Goal: Communication & Community: Answer question/provide support

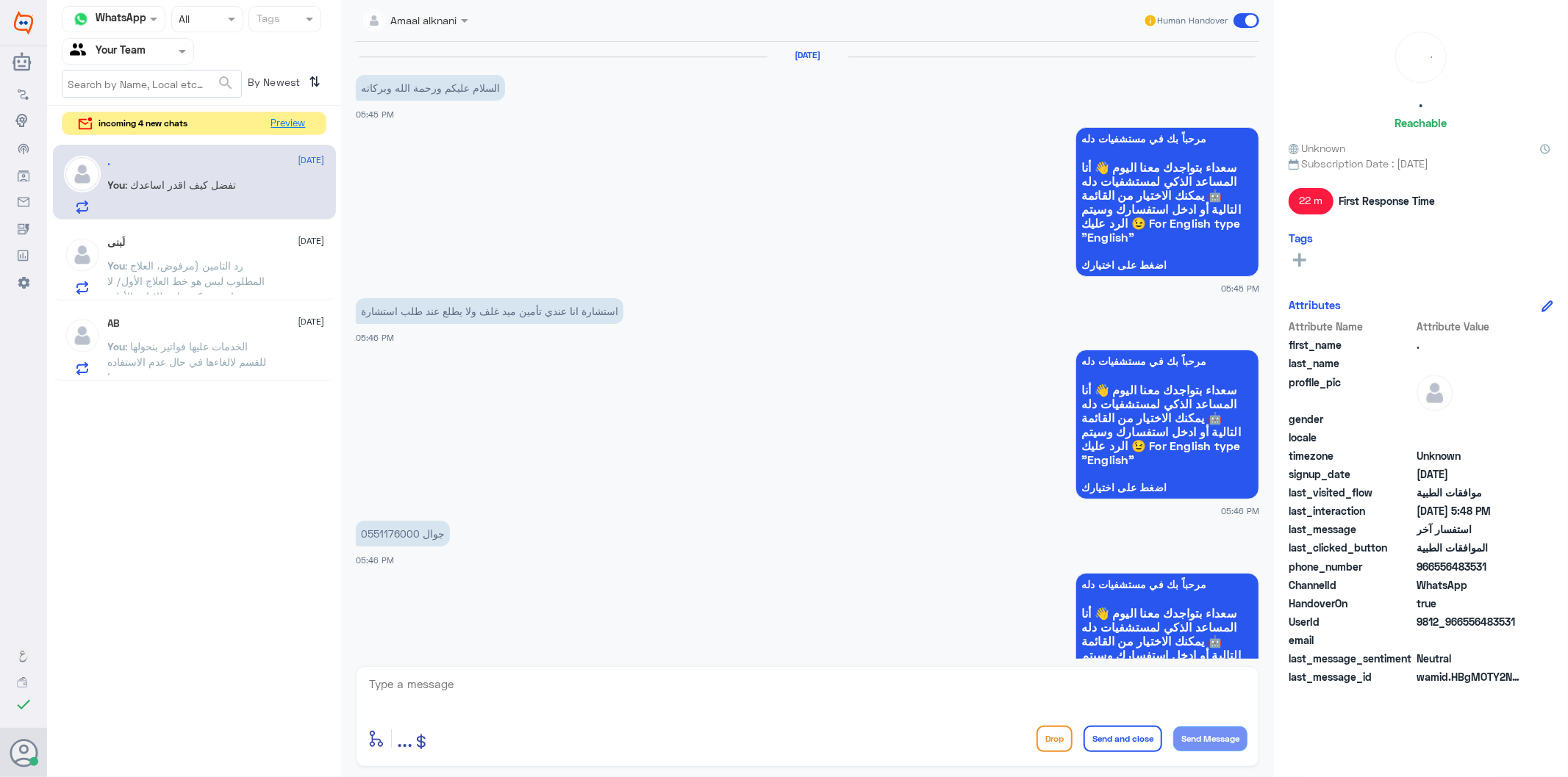
click at [299, 113] on button "Preview" at bounding box center [288, 123] width 45 height 23
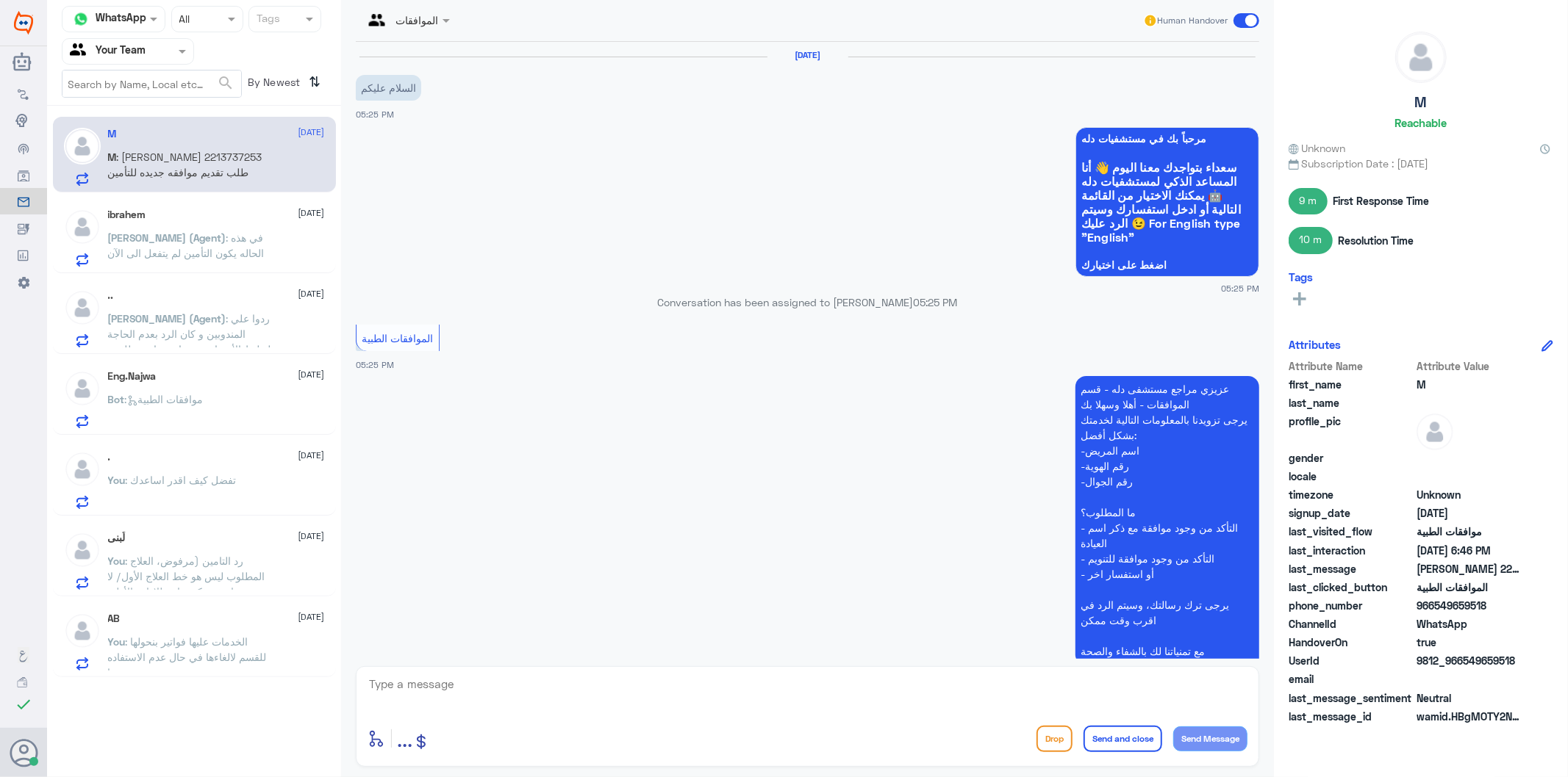
scroll to position [1749, 0]
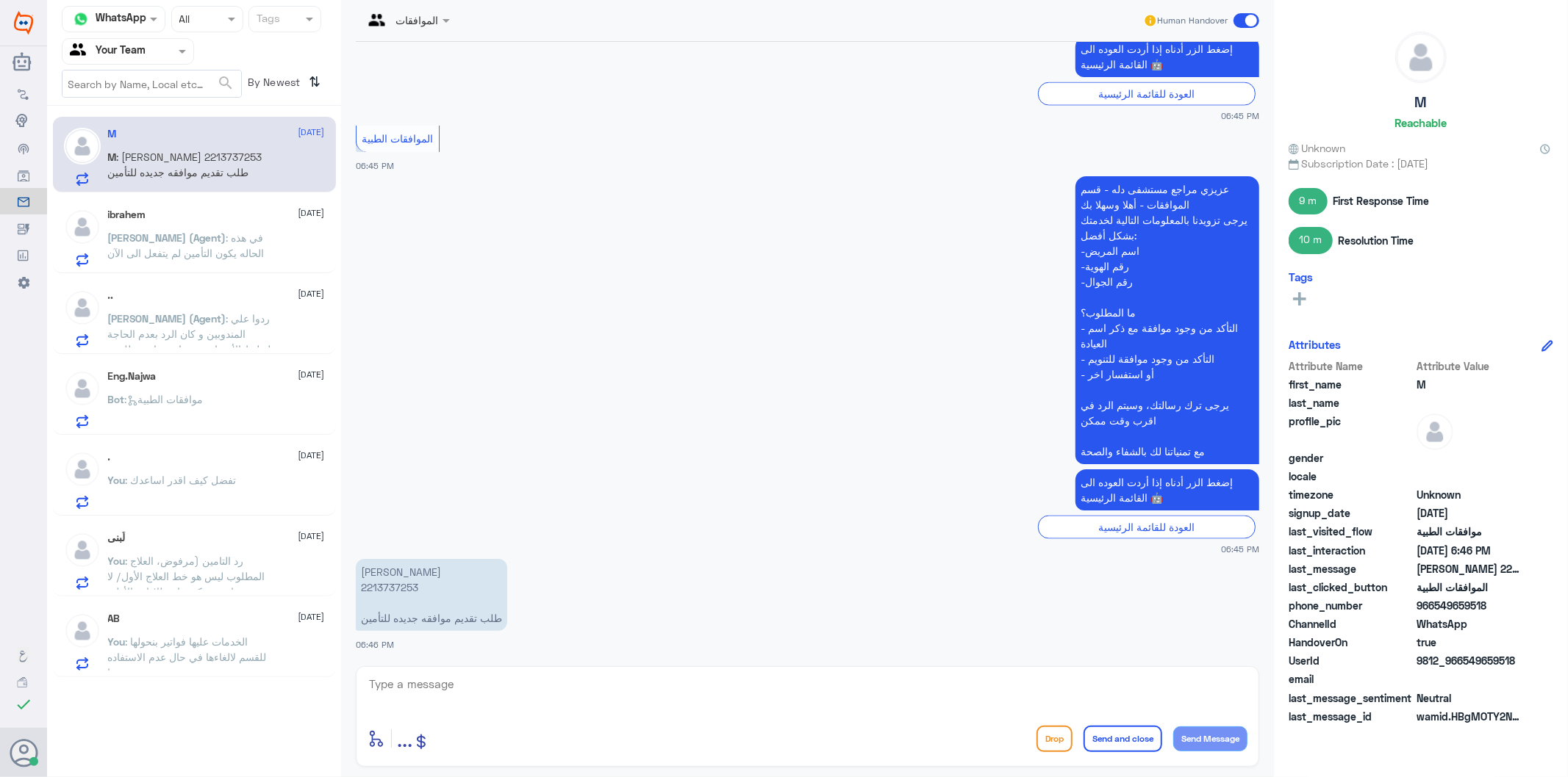
click at [220, 475] on span ": تفضل كيف اقدر اساعدك" at bounding box center [181, 479] width 111 height 12
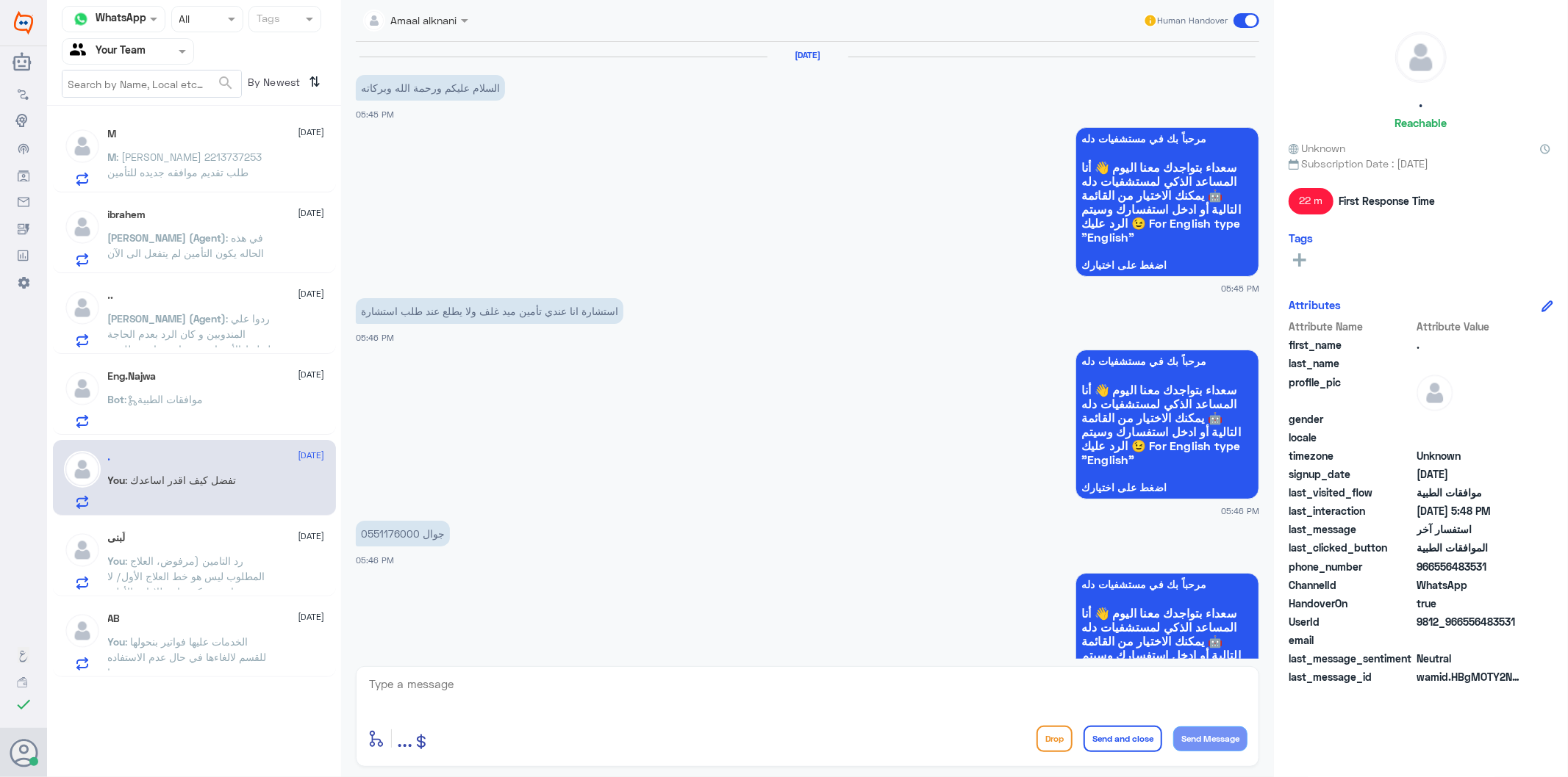
scroll to position [897, 0]
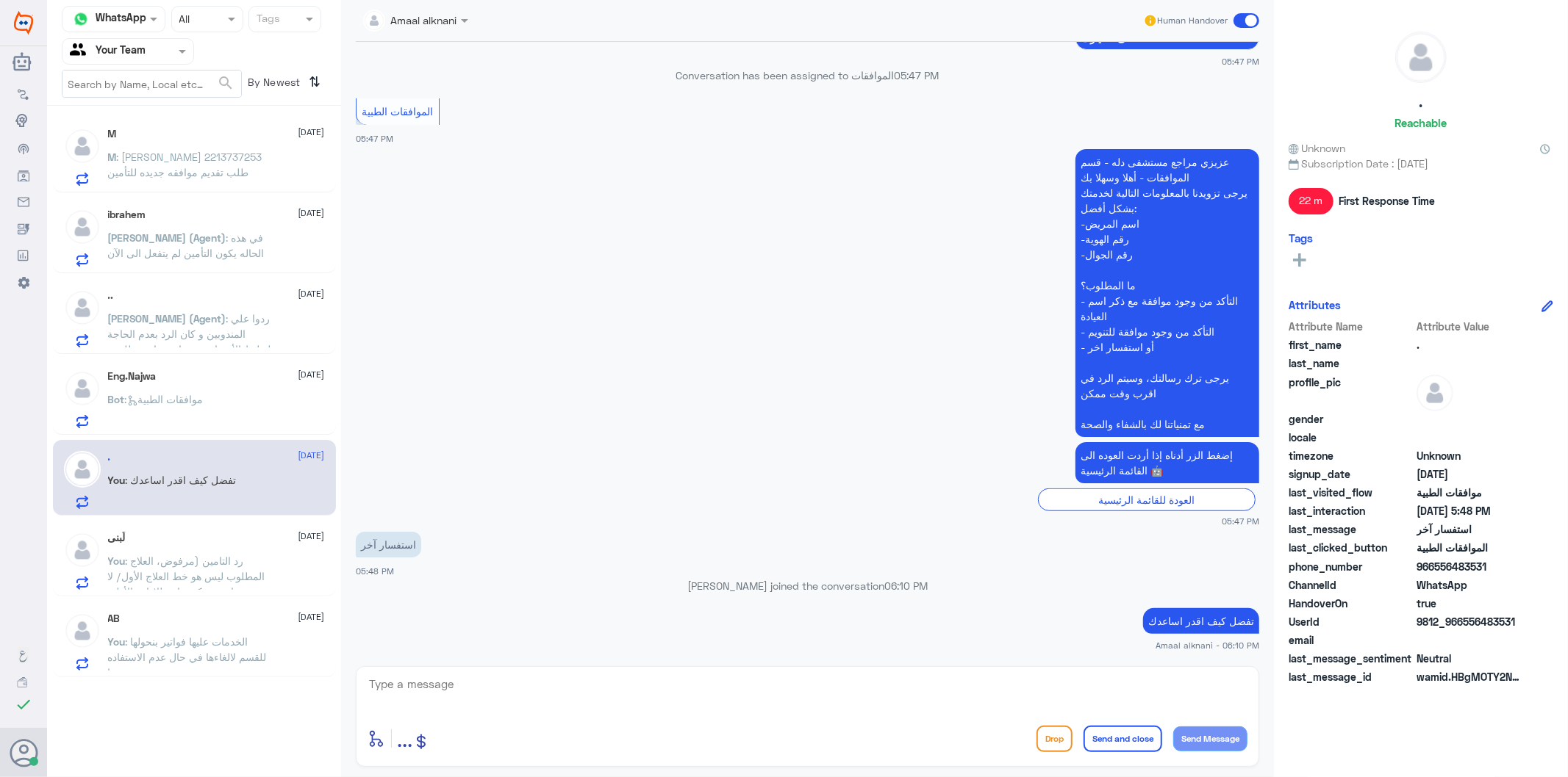
click at [981, 713] on div at bounding box center [808, 694] width 880 height 40
click at [978, 703] on textarea at bounding box center [808, 692] width 880 height 36
type textarea "نسعد دوما بخدمتكم ونتمنى لكم دوام الصحة والعافية"
click at [1130, 739] on button "Send and close" at bounding box center [1122, 739] width 78 height 26
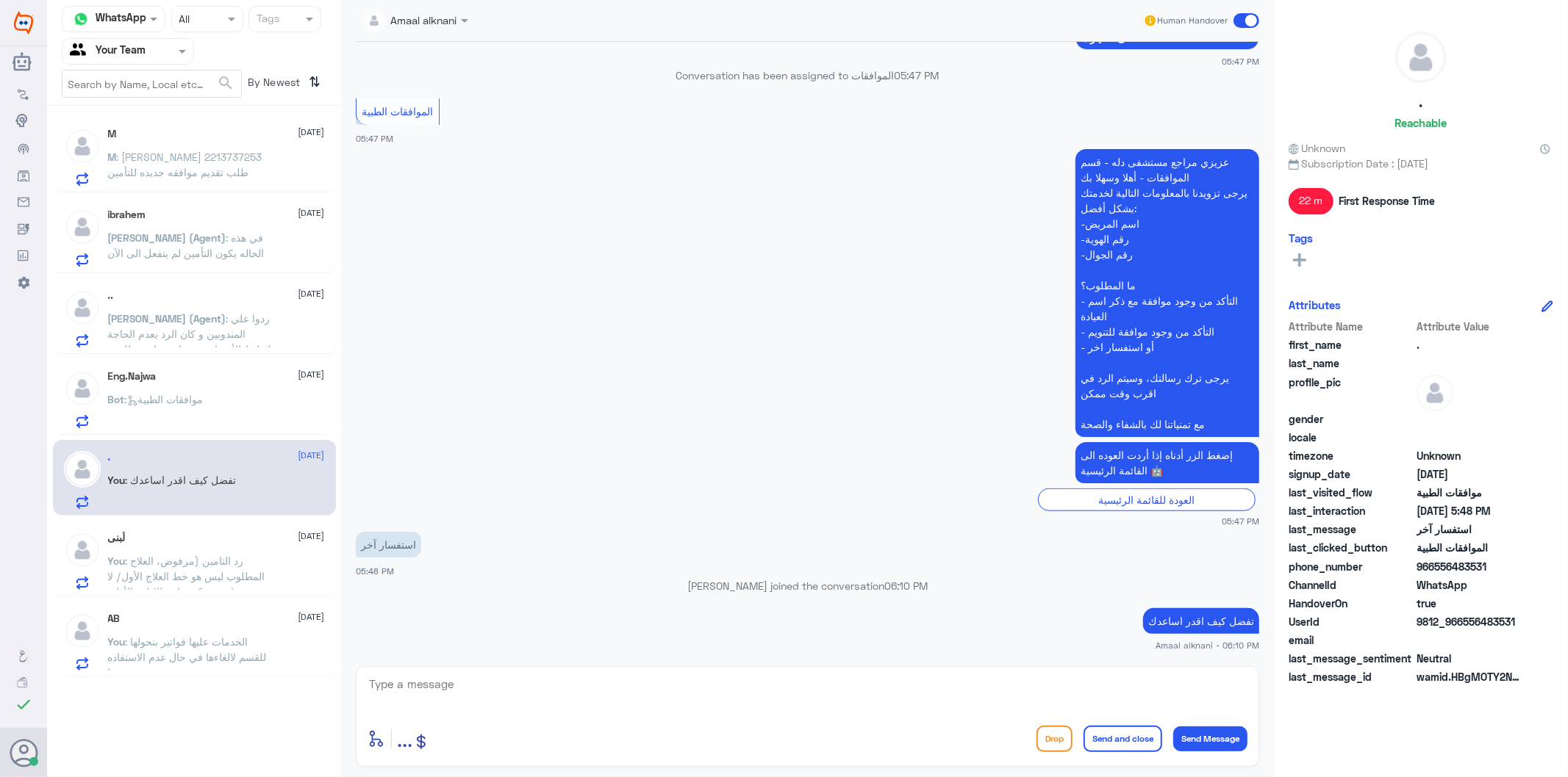
scroll to position [959, 0]
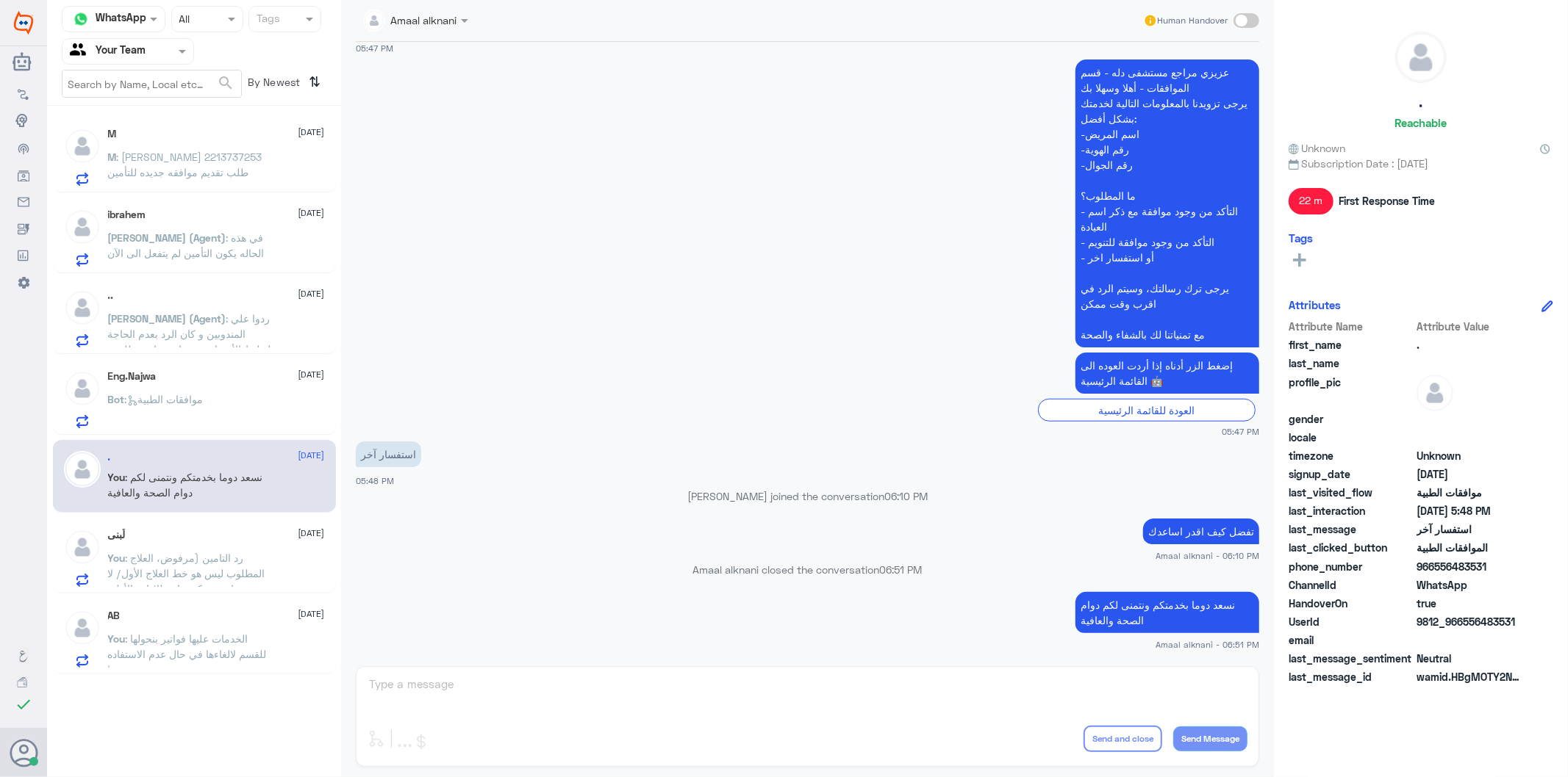
click at [247, 393] on div "Eng.Najwa [DATE] Bot : موافقات الطبية" at bounding box center [217, 399] width 217 height 58
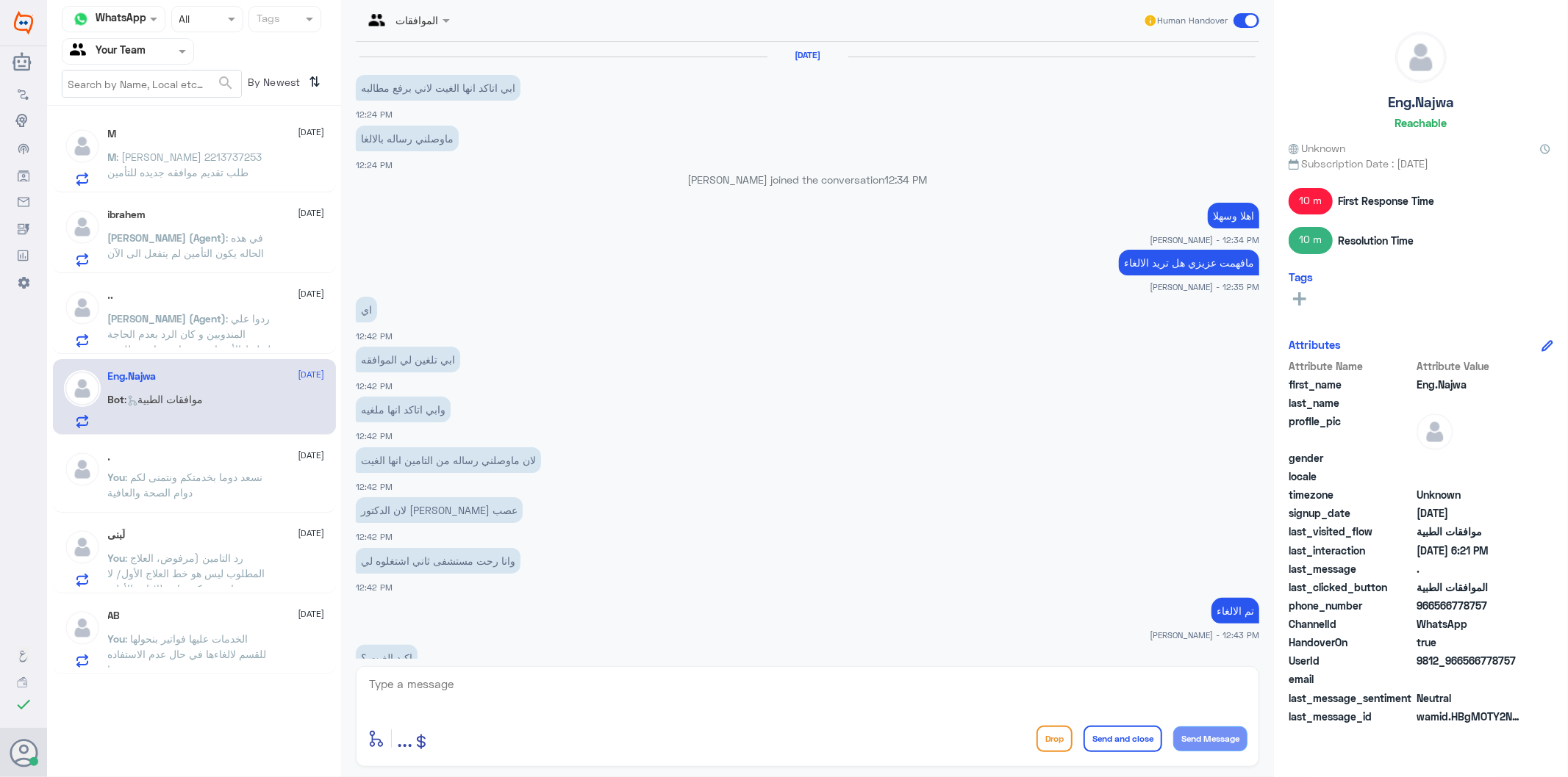
scroll to position [1232, 0]
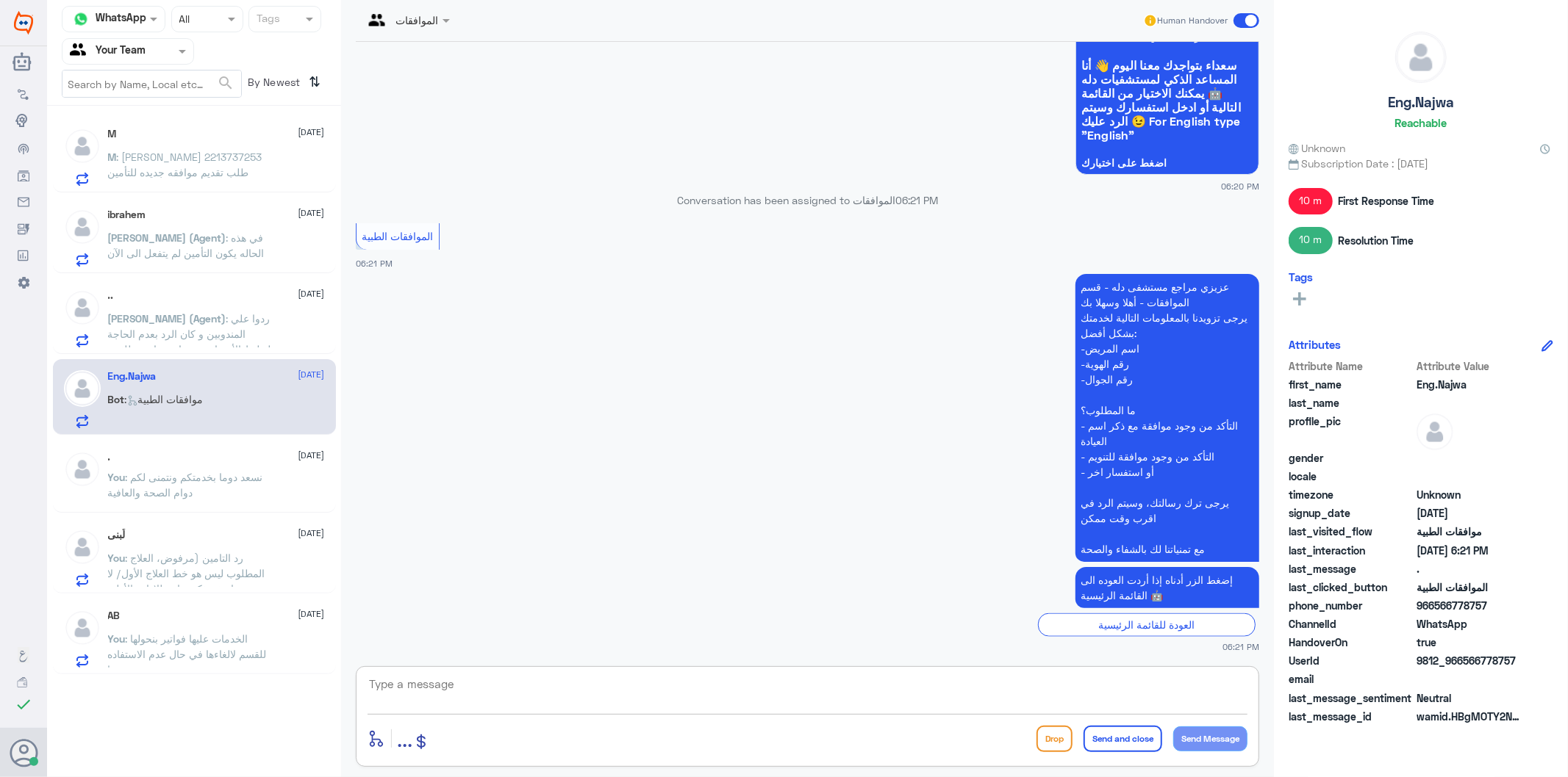
click at [551, 683] on textarea at bounding box center [808, 692] width 880 height 36
type textarea "تفضل كيف اقدر اساعدك"
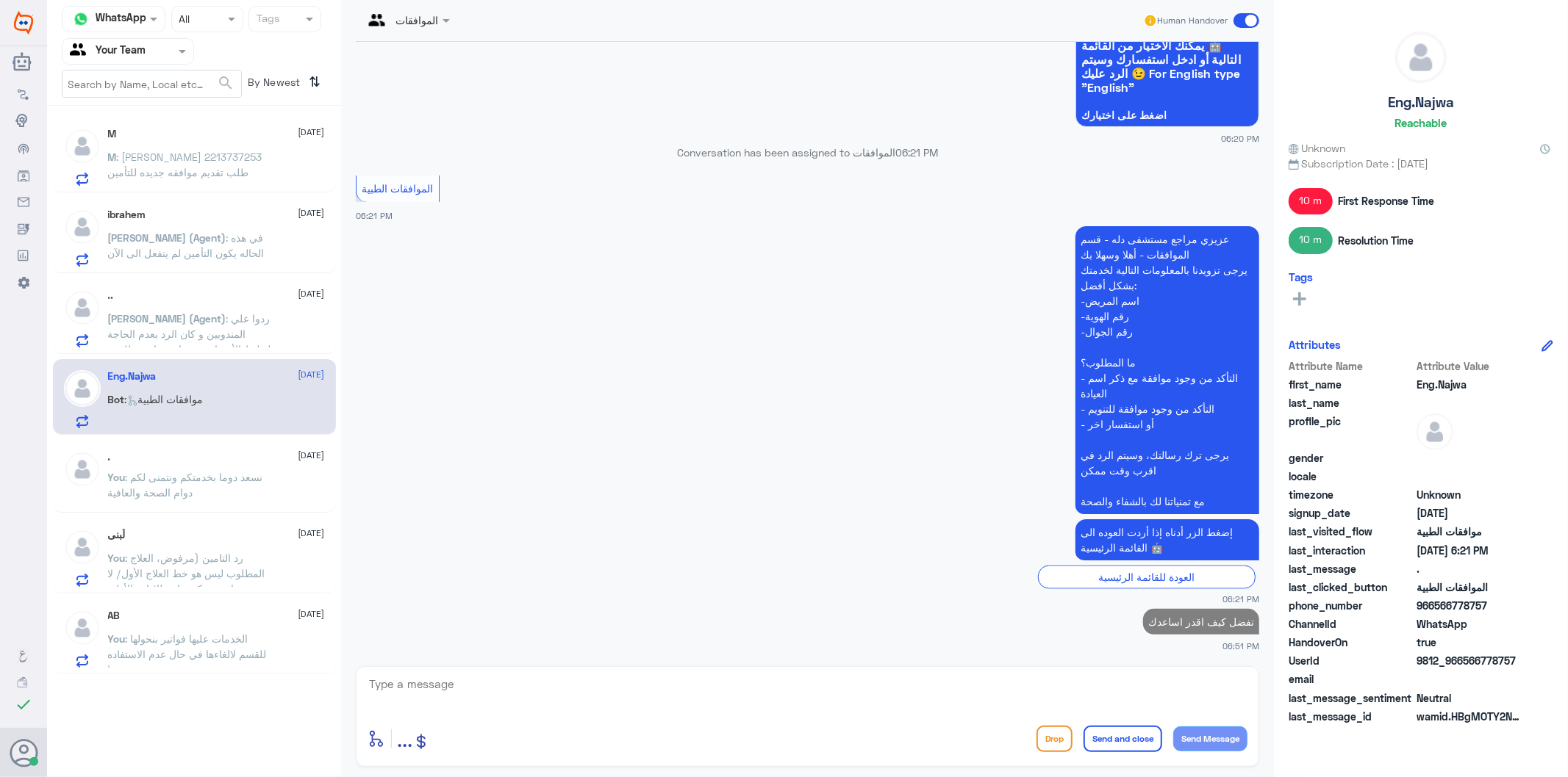
click at [241, 329] on span ": ردوا علي المندوبين و كان الرد بعدم الحاجة لتطيط الأعصاب و يحتاجون اشعة للقدم" at bounding box center [189, 333] width 163 height 43
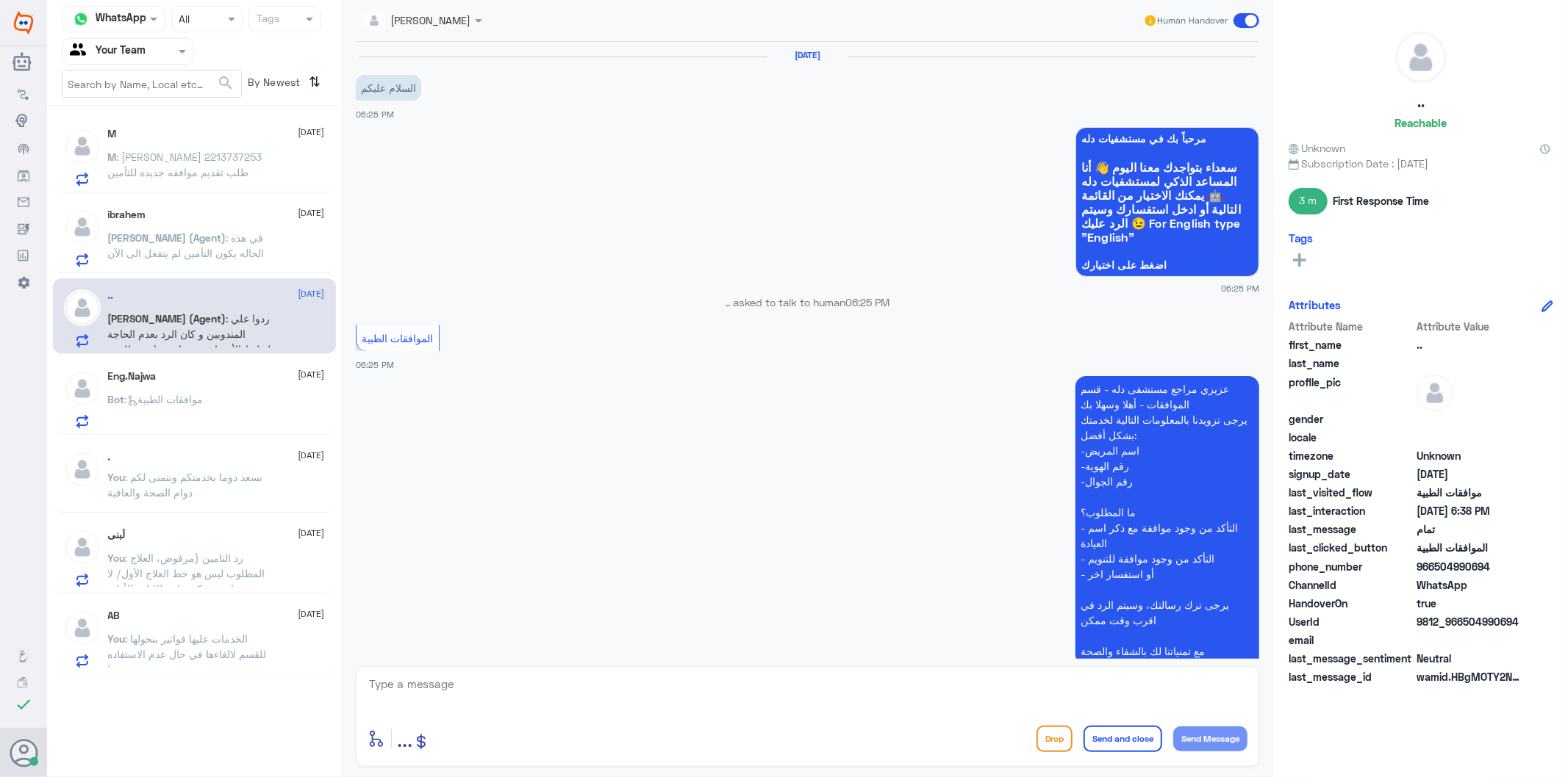
scroll to position [1141, 0]
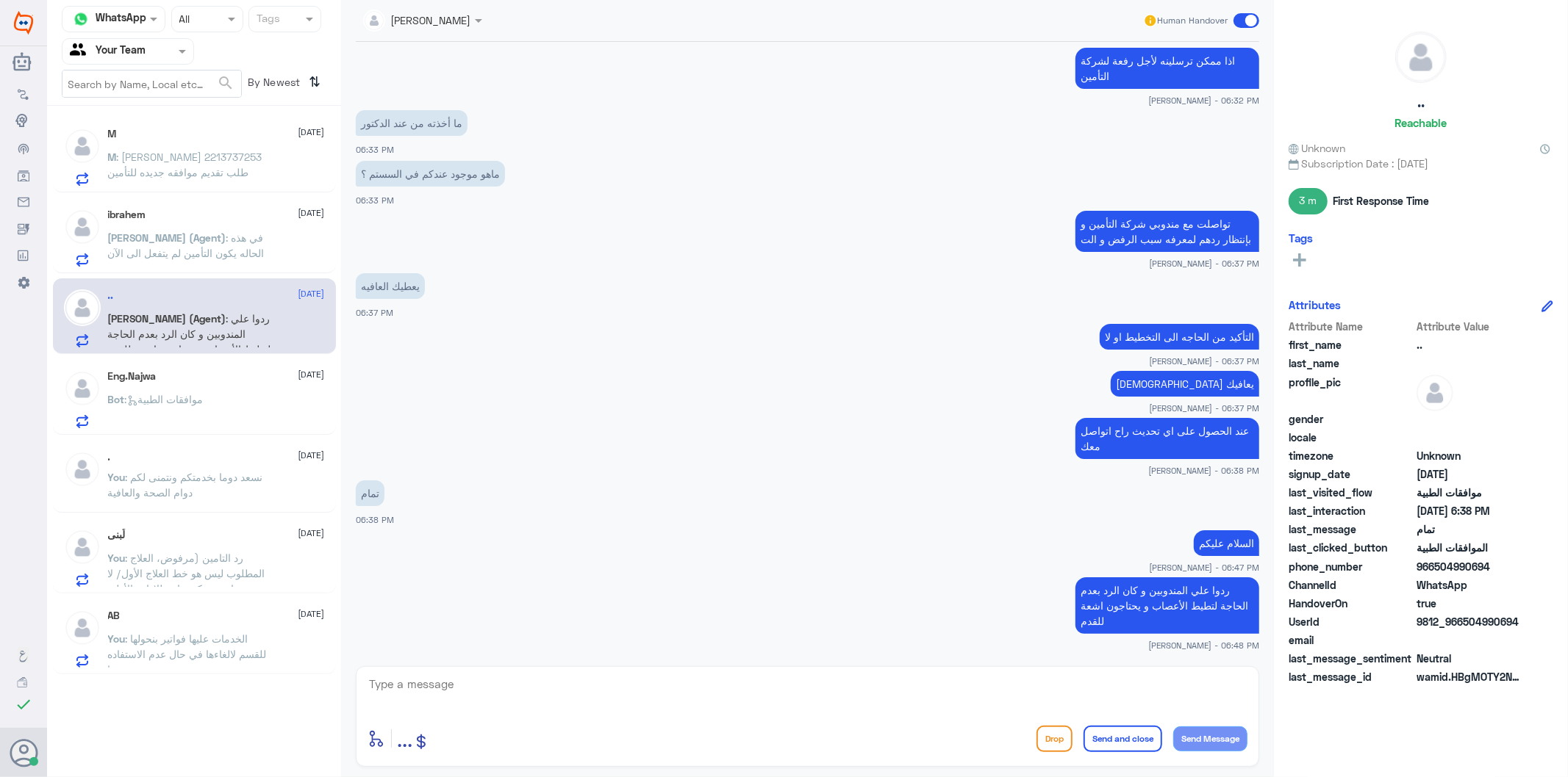
click at [481, 698] on textarea at bounding box center [808, 692] width 880 height 36
click at [177, 232] on span "[PERSON_NAME] (Agent)" at bounding box center [168, 237] width 119 height 12
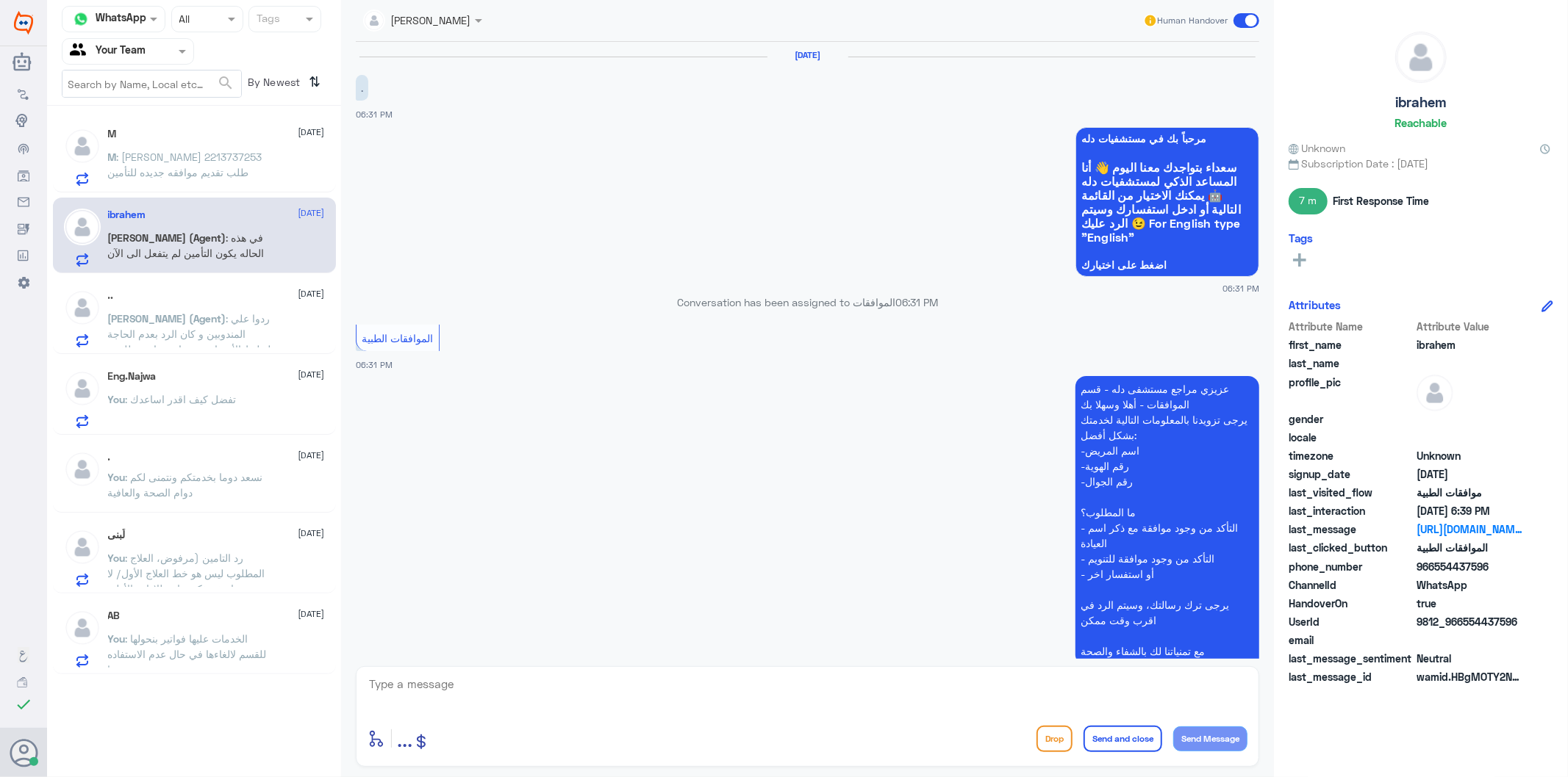
scroll to position [748, 0]
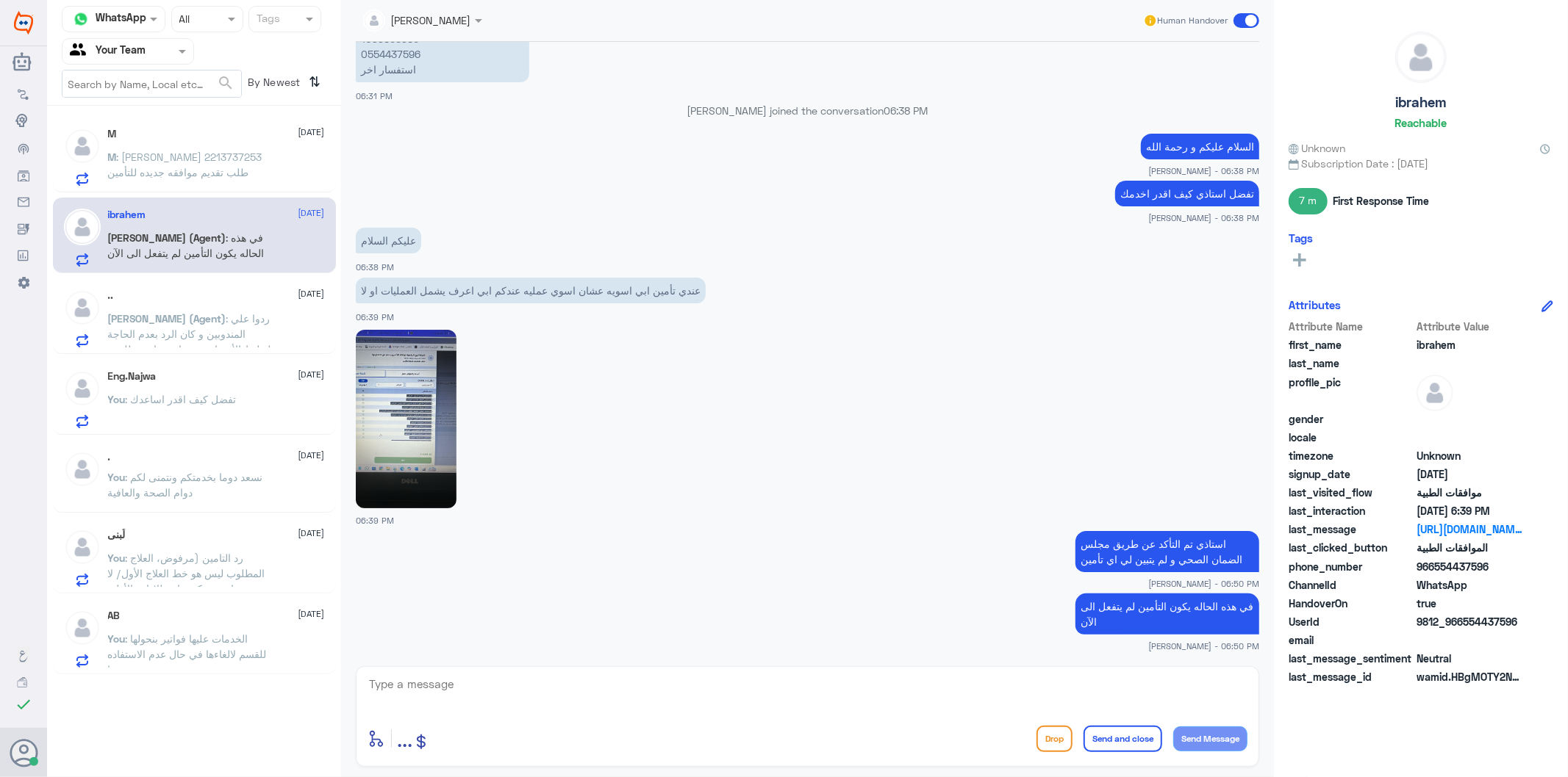
click at [166, 156] on span ": [PERSON_NAME] 2213737253 طلب تقديم موافقه جديده للتأمين" at bounding box center [186, 165] width 155 height 28
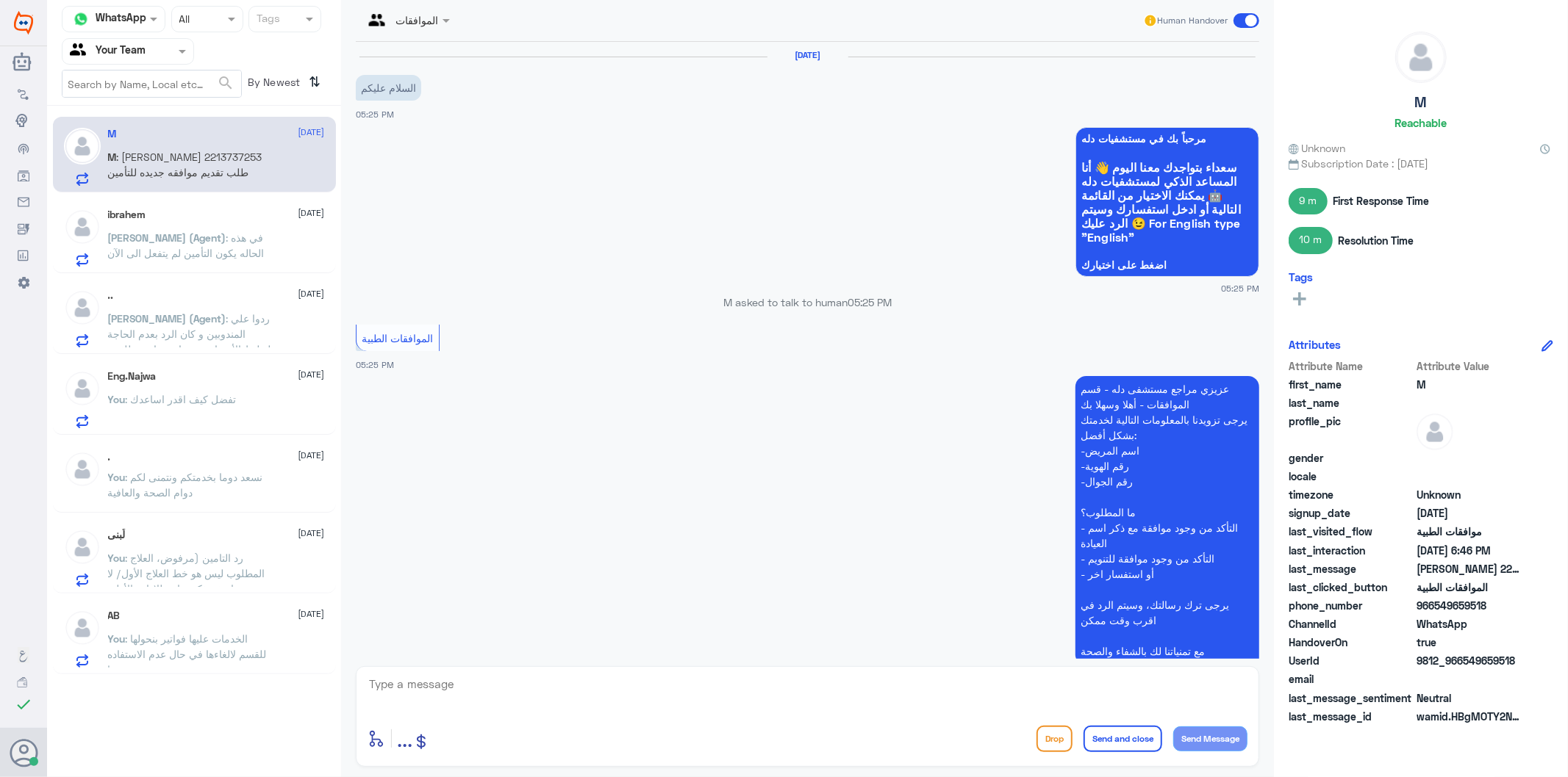
scroll to position [1749, 0]
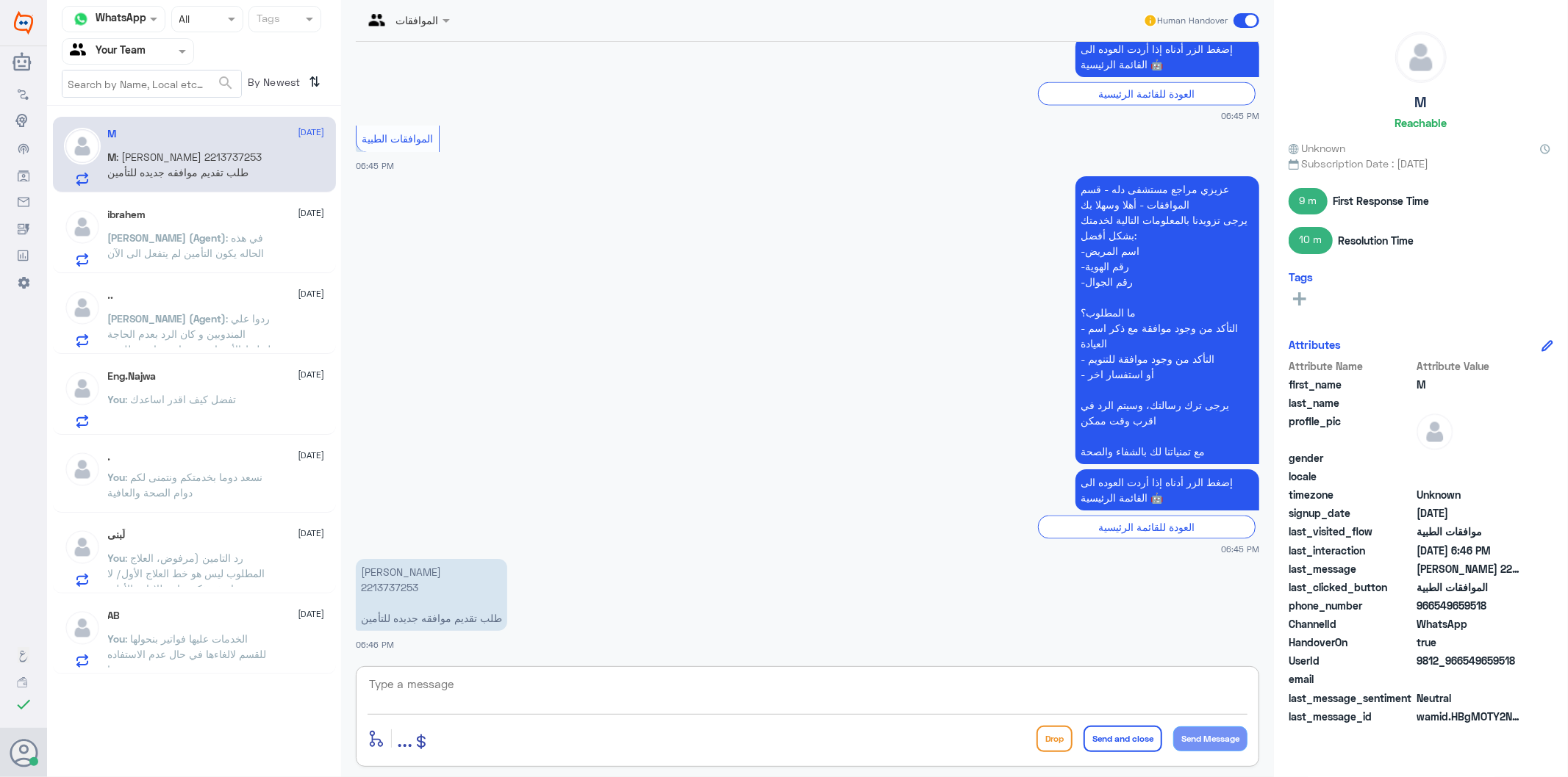
click at [516, 700] on textarea at bounding box center [808, 692] width 880 height 36
click at [400, 589] on p "[PERSON_NAME] 2213737253 طلب تقديم موافقه جديده للتأمين" at bounding box center [432, 595] width 152 height 72
copy p "2213737253"
click at [446, 672] on div "enter flow name ... Drop Send and close Send Message" at bounding box center [808, 716] width 904 height 101
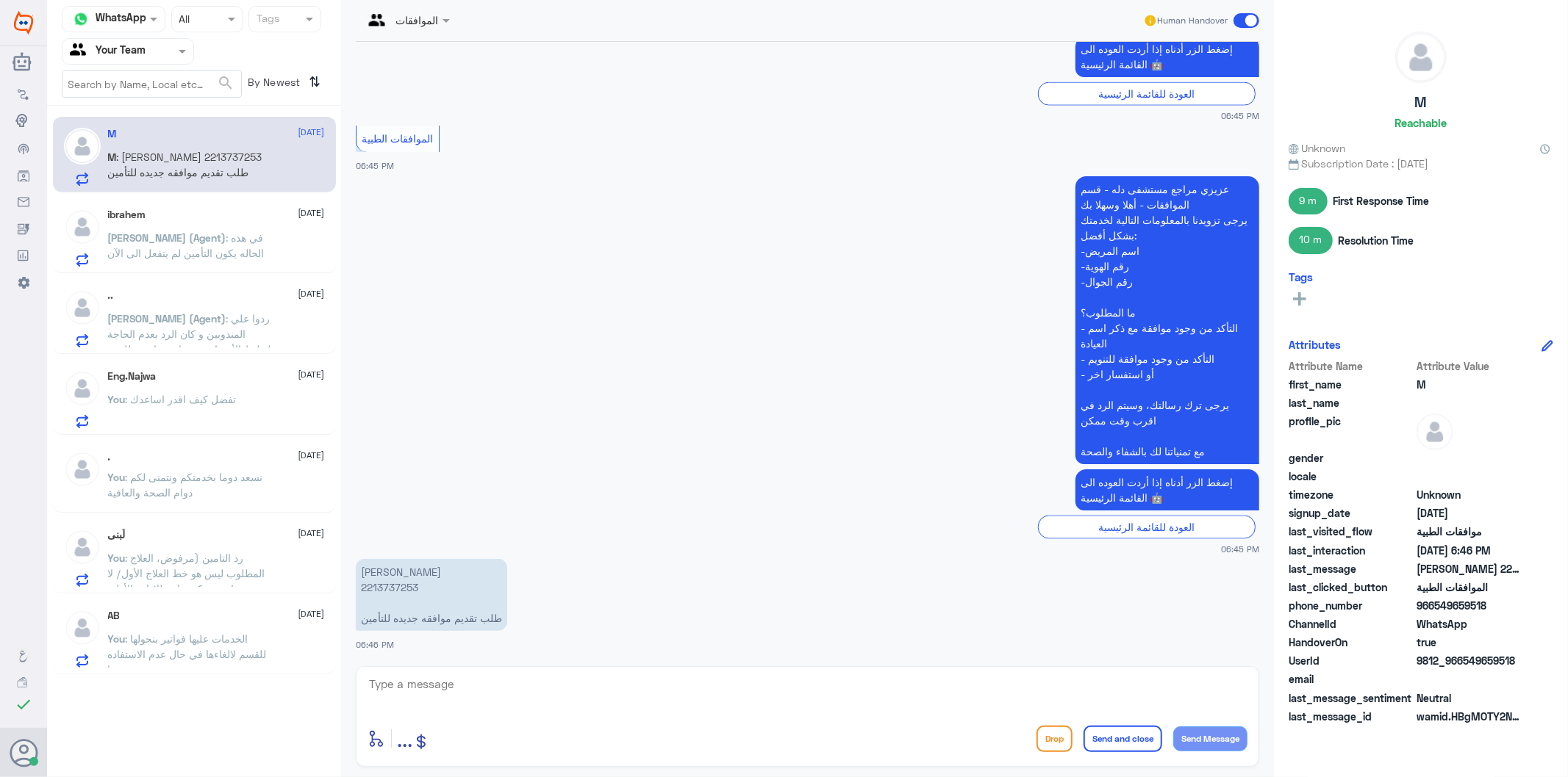
click at [441, 676] on textarea at bounding box center [808, 692] width 880 height 36
type textarea "عفوا مستشفى دلة النخيل ؟"
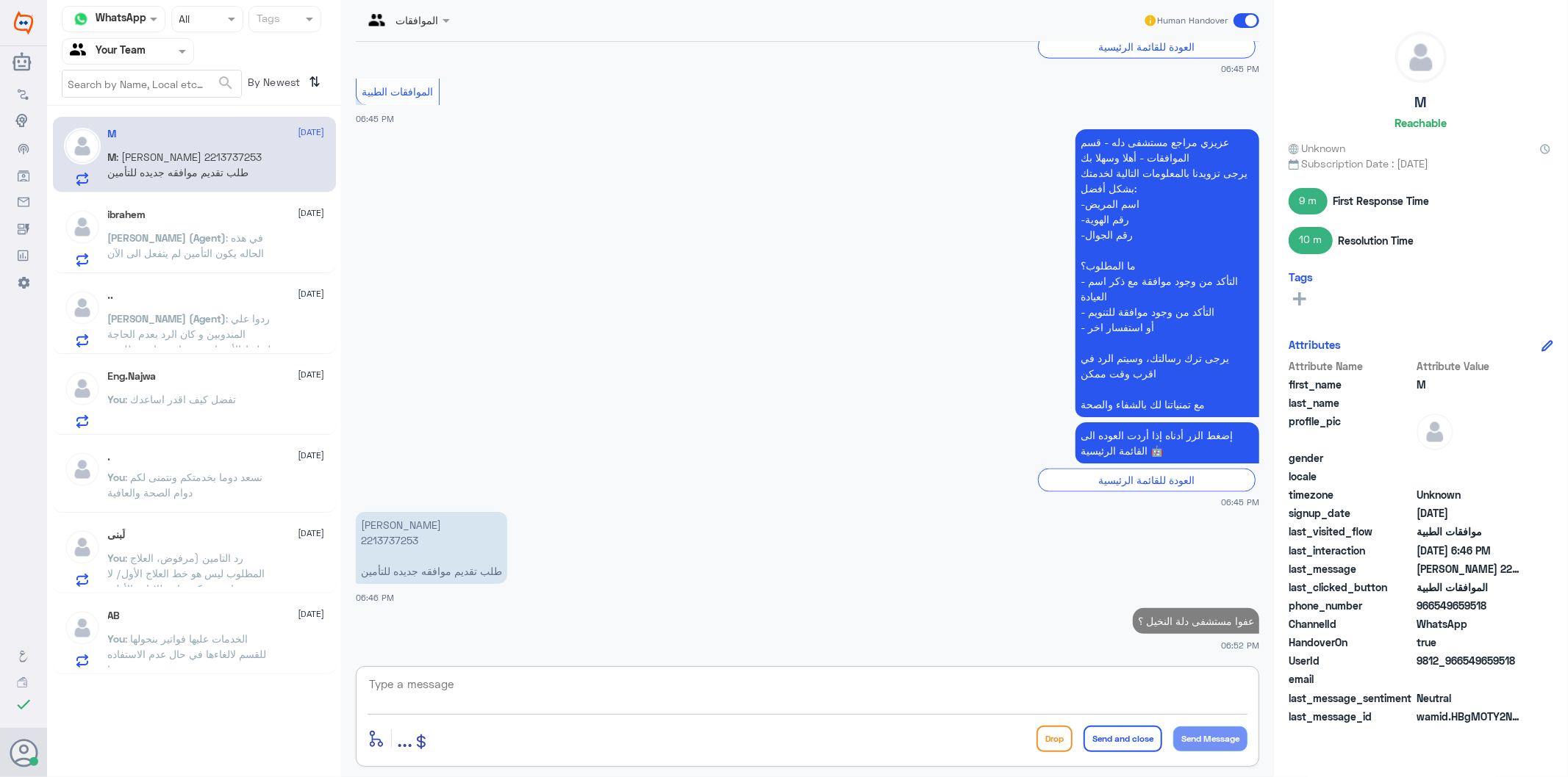
click at [232, 255] on span ": في هذه الحاله يكون التأمين لم يتفعل الى الآن" at bounding box center [187, 246] width 156 height 28
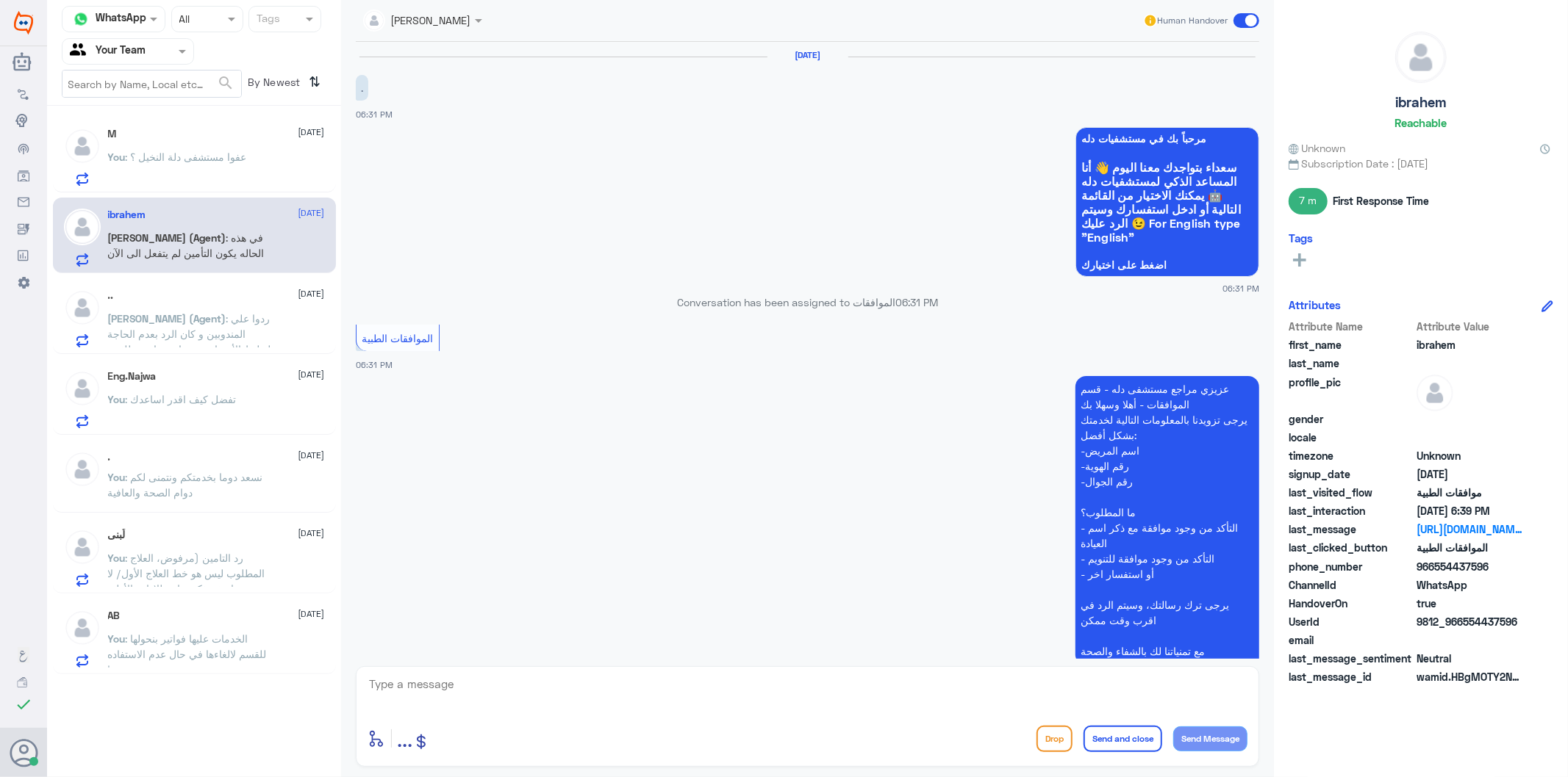
scroll to position [748, 0]
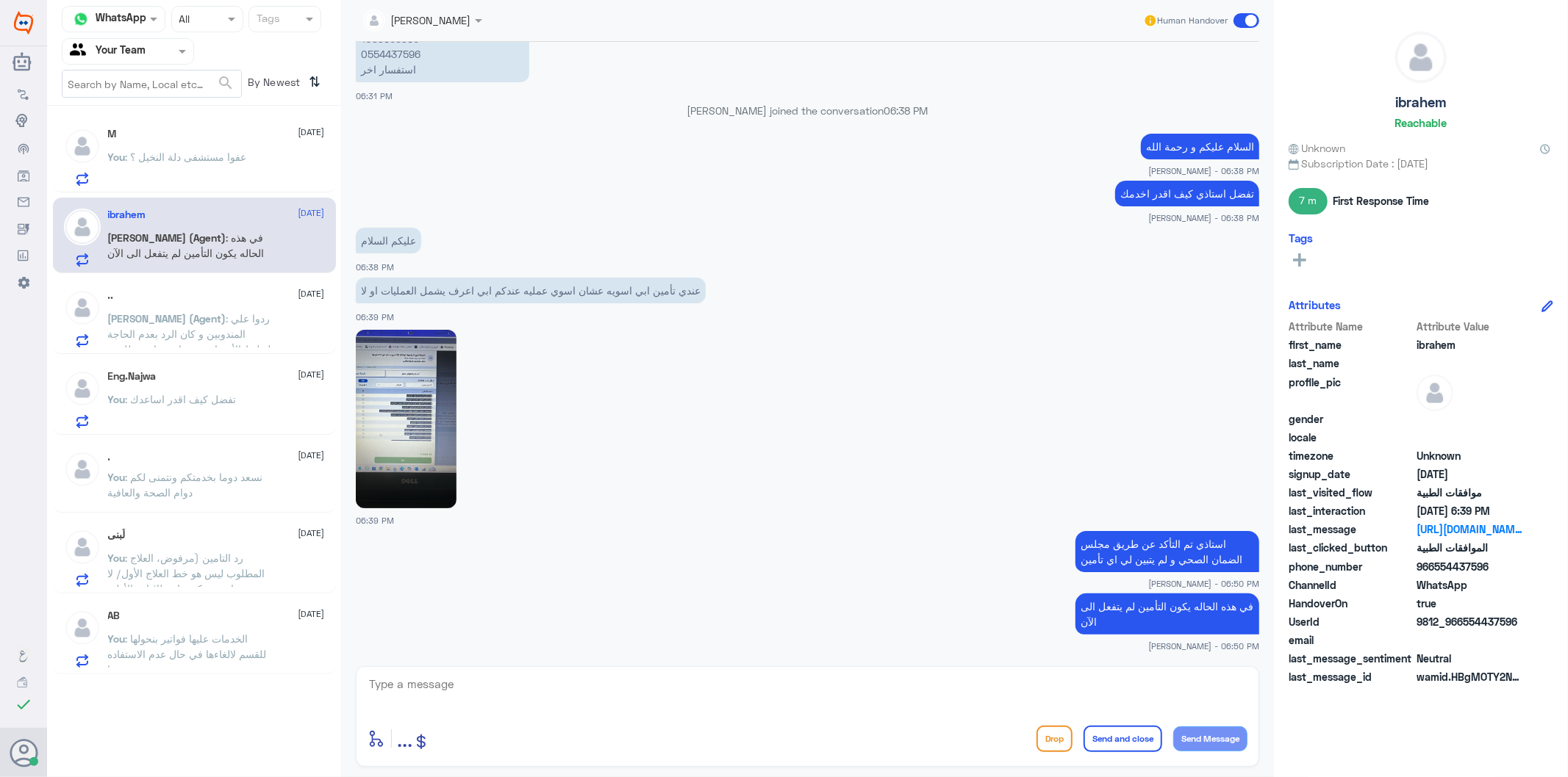
click at [847, 710] on div at bounding box center [808, 694] width 880 height 40
click at [700, 703] on textarea at bounding box center [808, 692] width 880 height 36
click at [502, 706] on textarea at bounding box center [808, 692] width 880 height 36
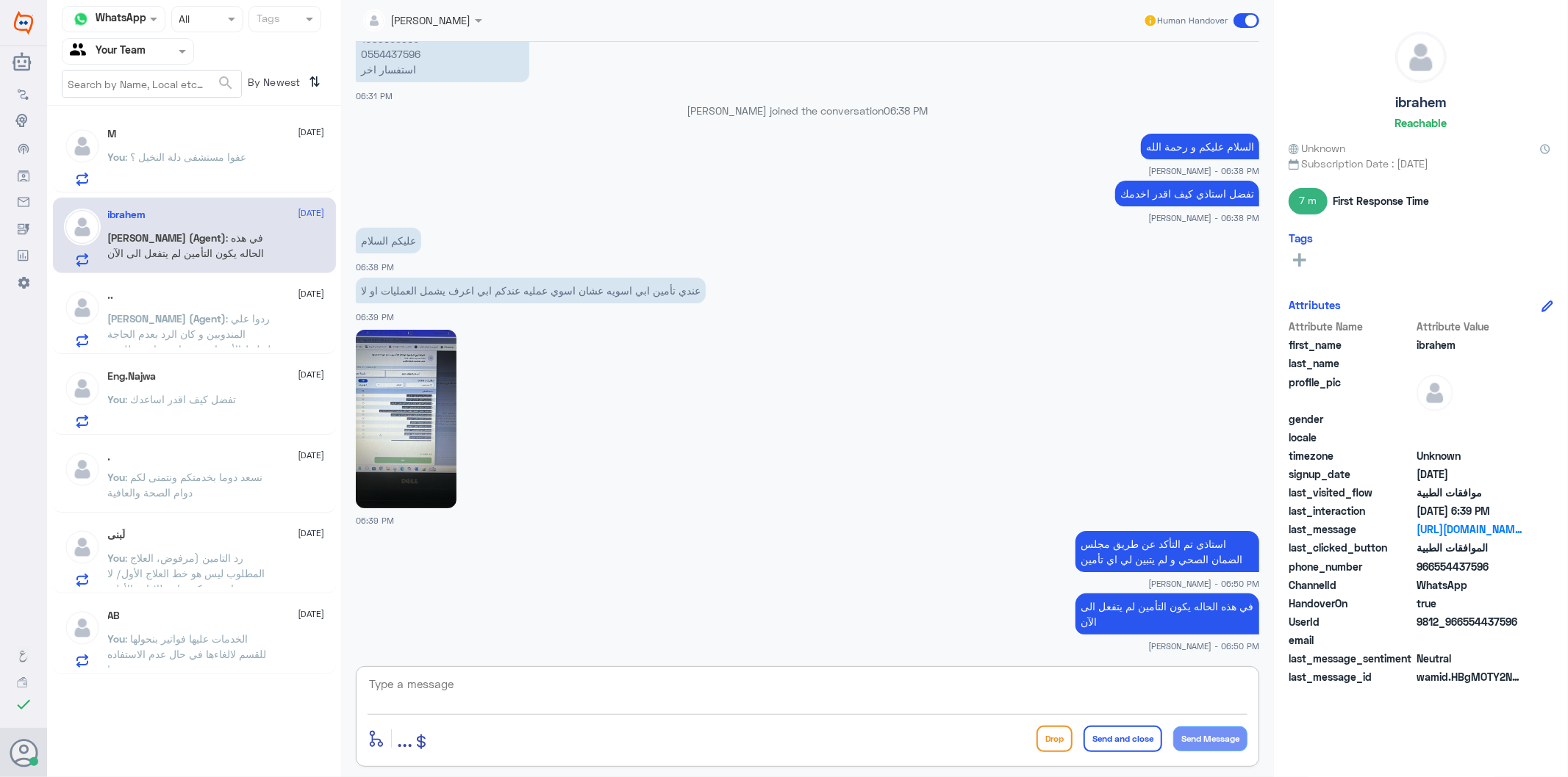
click at [493, 686] on textarea at bounding box center [808, 692] width 880 height 36
type textarea "الرجاء التواصل مع تامينكم لمعرفة مزودي الخدمة ونسبة التغطية والمنافع المقدمة"
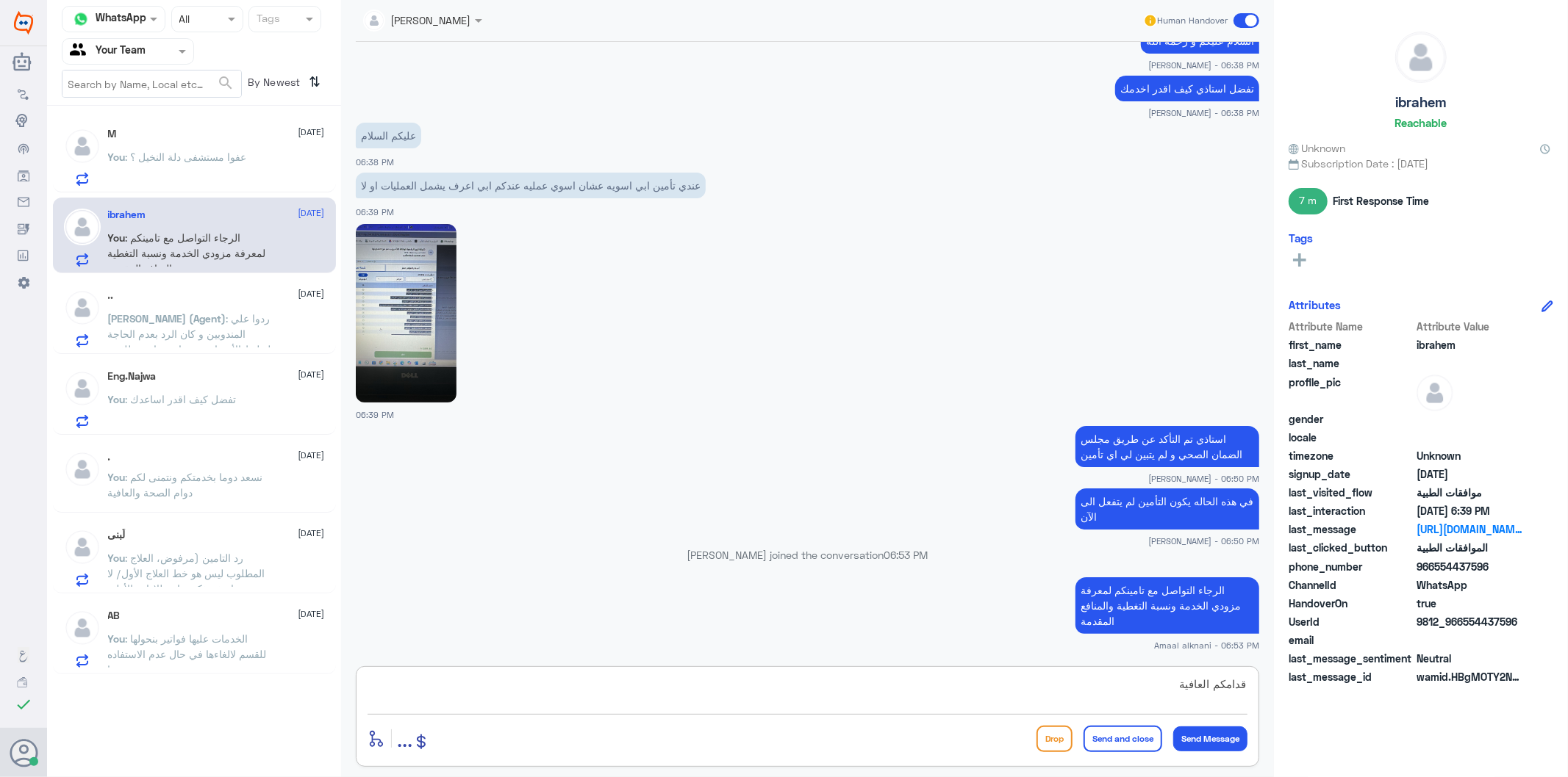
type textarea "قدامكم العافية"
click at [1097, 742] on button "Send and close" at bounding box center [1122, 739] width 78 height 26
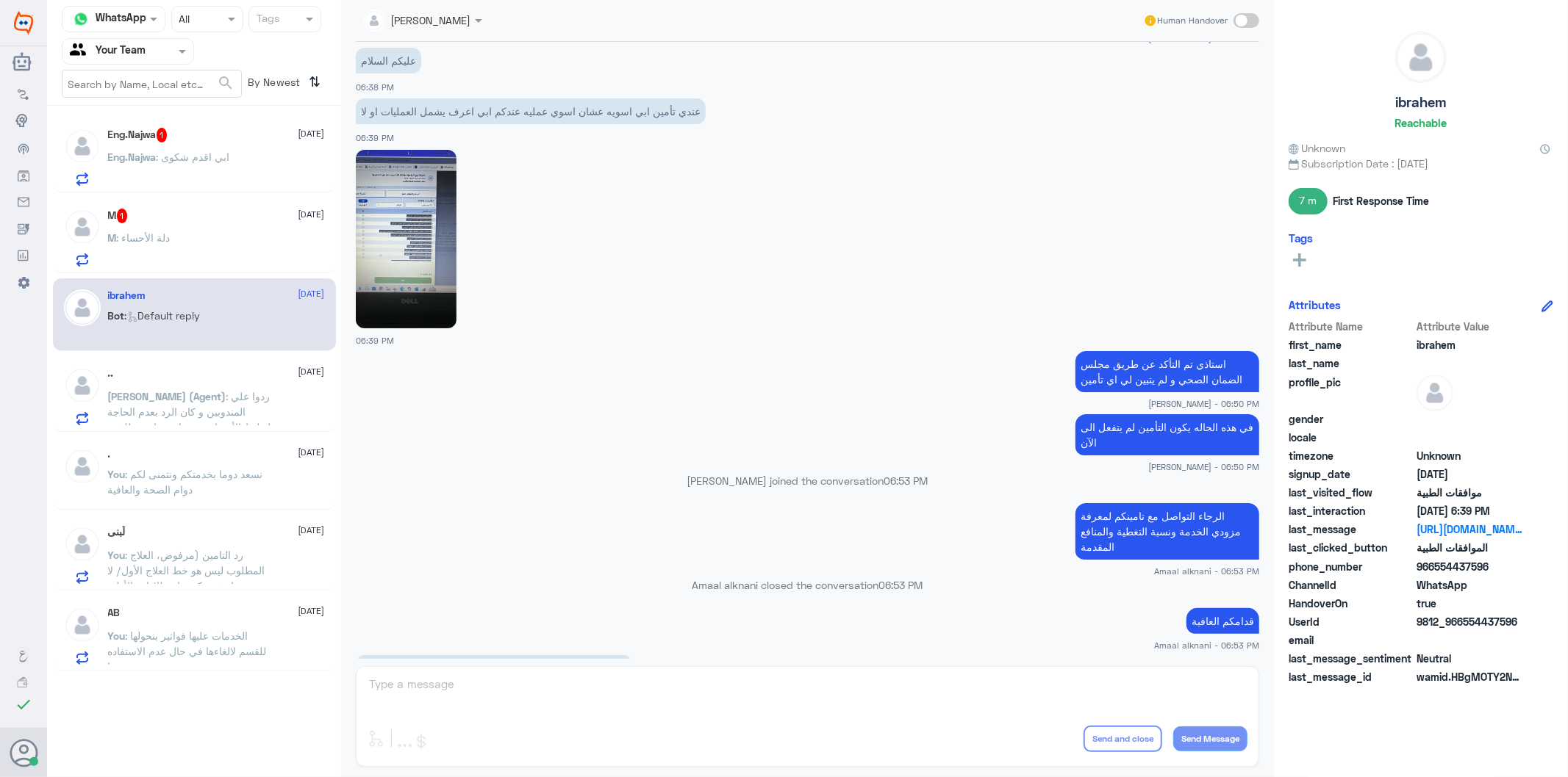
scroll to position [1096, 0]
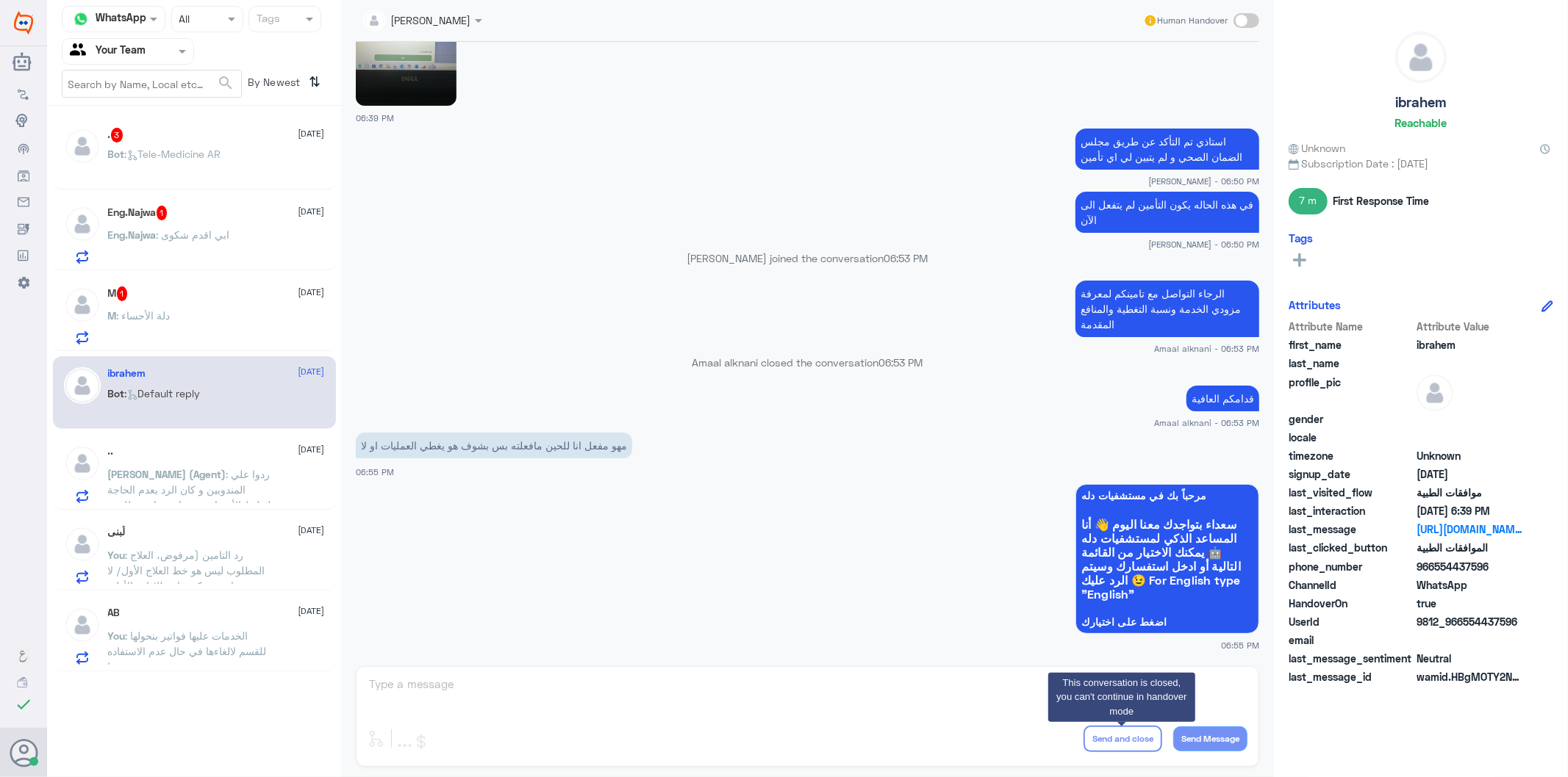
click at [586, 709] on div "[PERSON_NAME] Human Handover [DATE] . 06:31 PM مرحباً بك في مستشفيات دله سعداء …" at bounding box center [808, 391] width 933 height 782
click at [185, 223] on div "Eng.Najwa 1 [DATE] Eng.Najwa : ابي اقدم شكوى" at bounding box center [217, 235] width 217 height 58
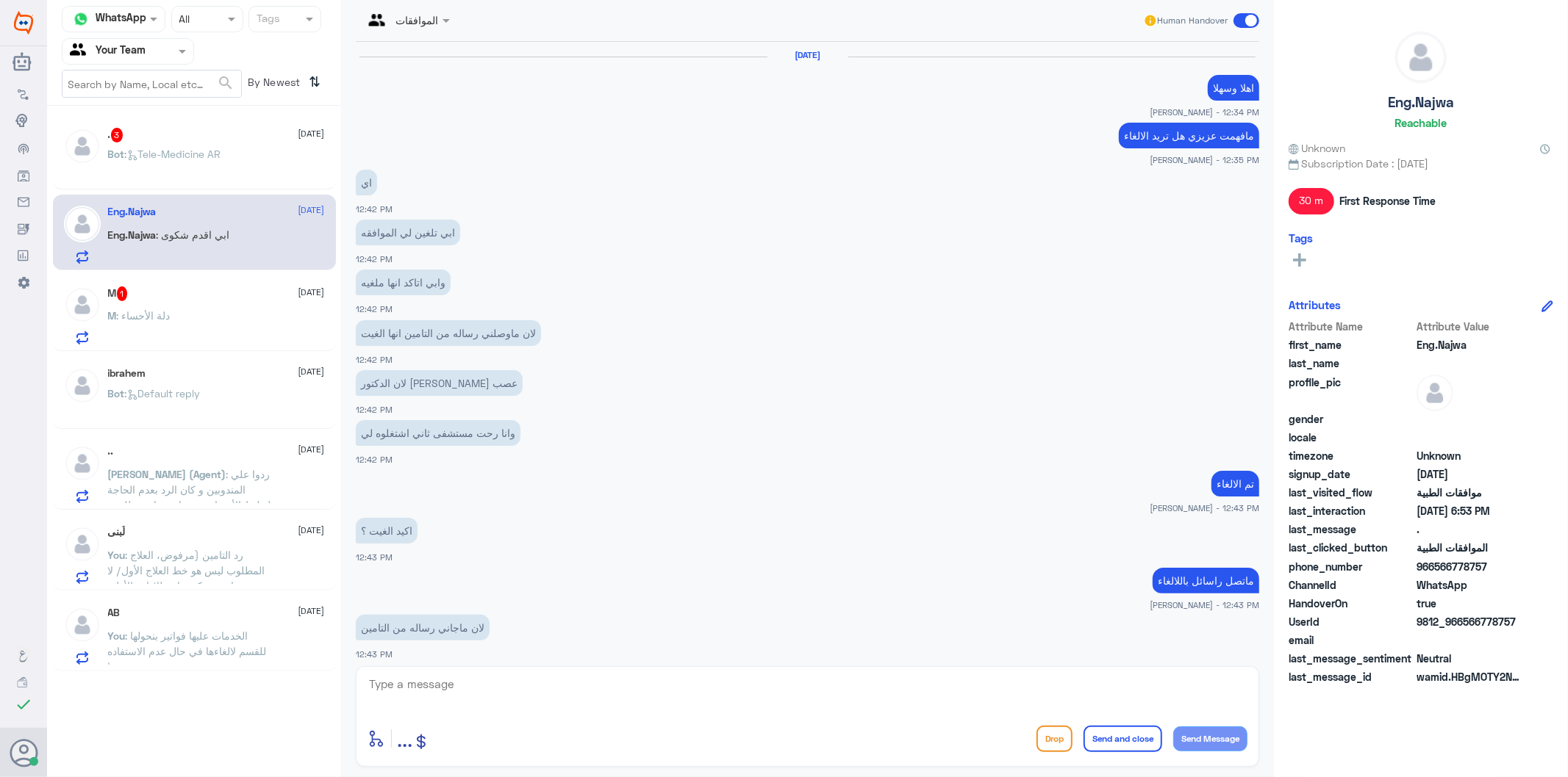
scroll to position [1230, 0]
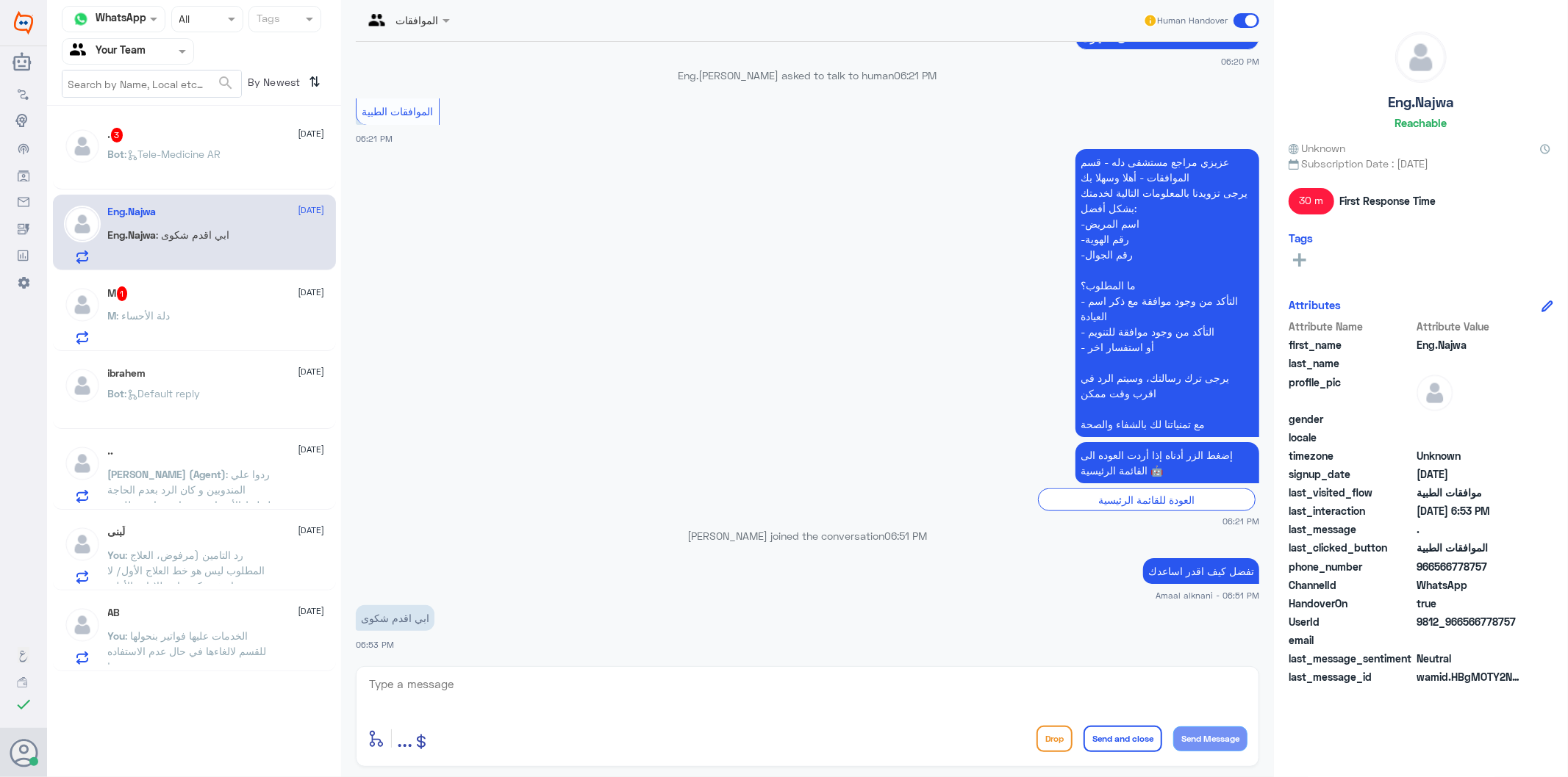
click at [548, 695] on textarea at bounding box center [808, 692] width 880 height 36
type textarea "u"
type textarea "عن طريق موقع دلة - تقديم الشكوى من الموقع وسيتم الرد عليكم في اقرب وقت ممكن"
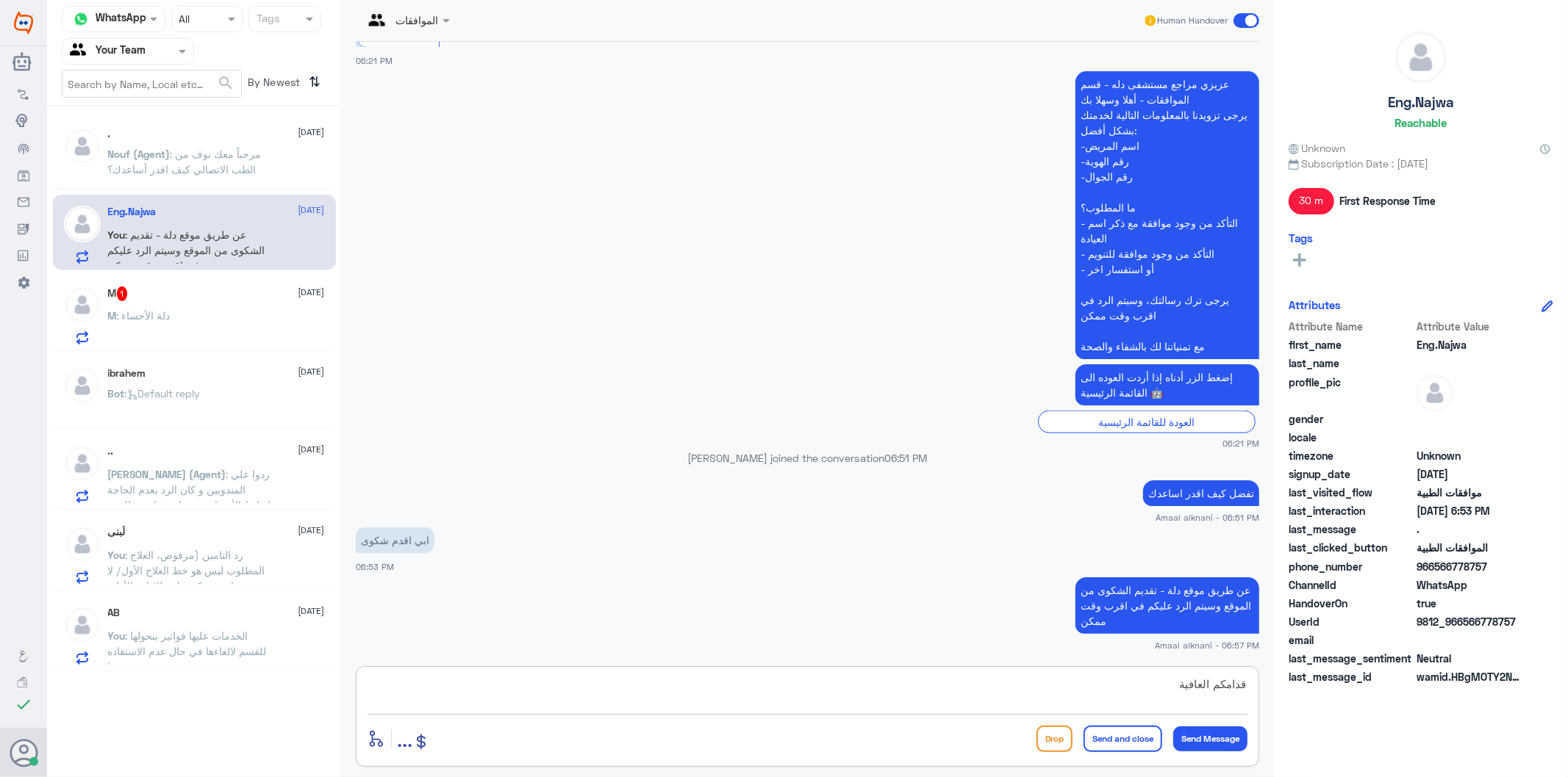
type textarea "قدامكم العافية"
click at [1120, 733] on button "Send and close" at bounding box center [1122, 739] width 78 height 26
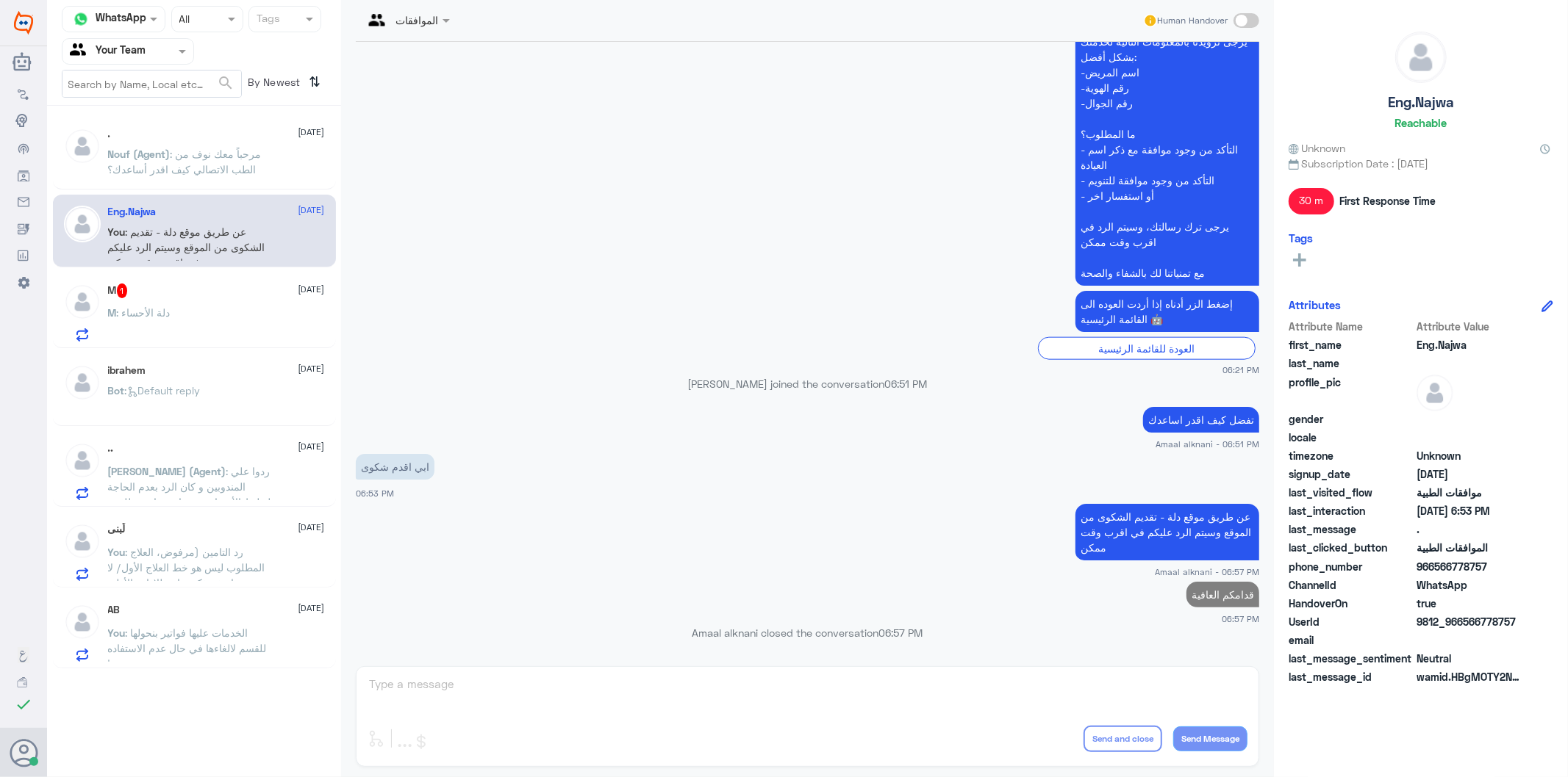
click at [253, 307] on div "M 1 [DATE] M : دلة الأحساء" at bounding box center [217, 313] width 217 height 58
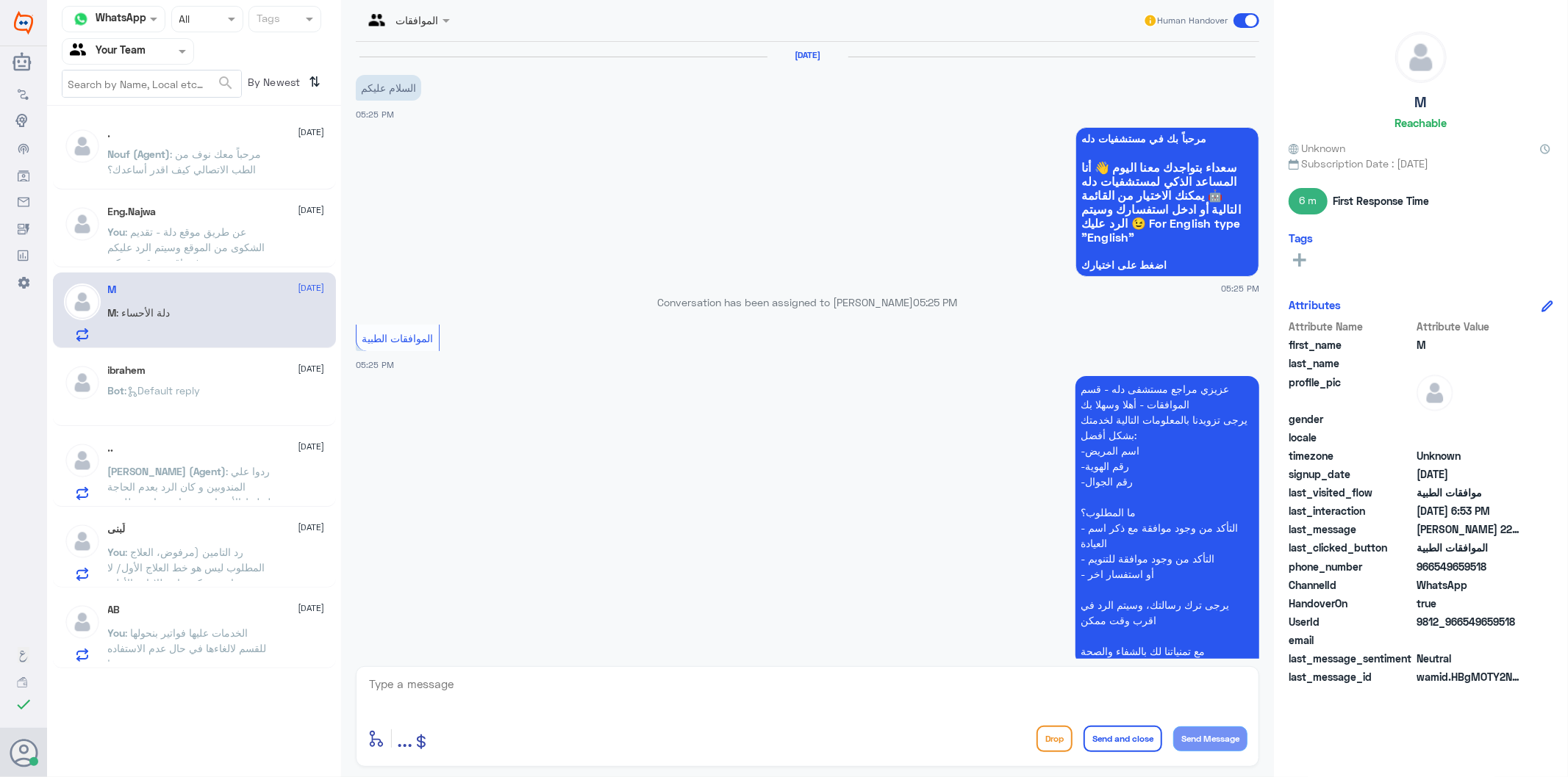
scroll to position [1873, 0]
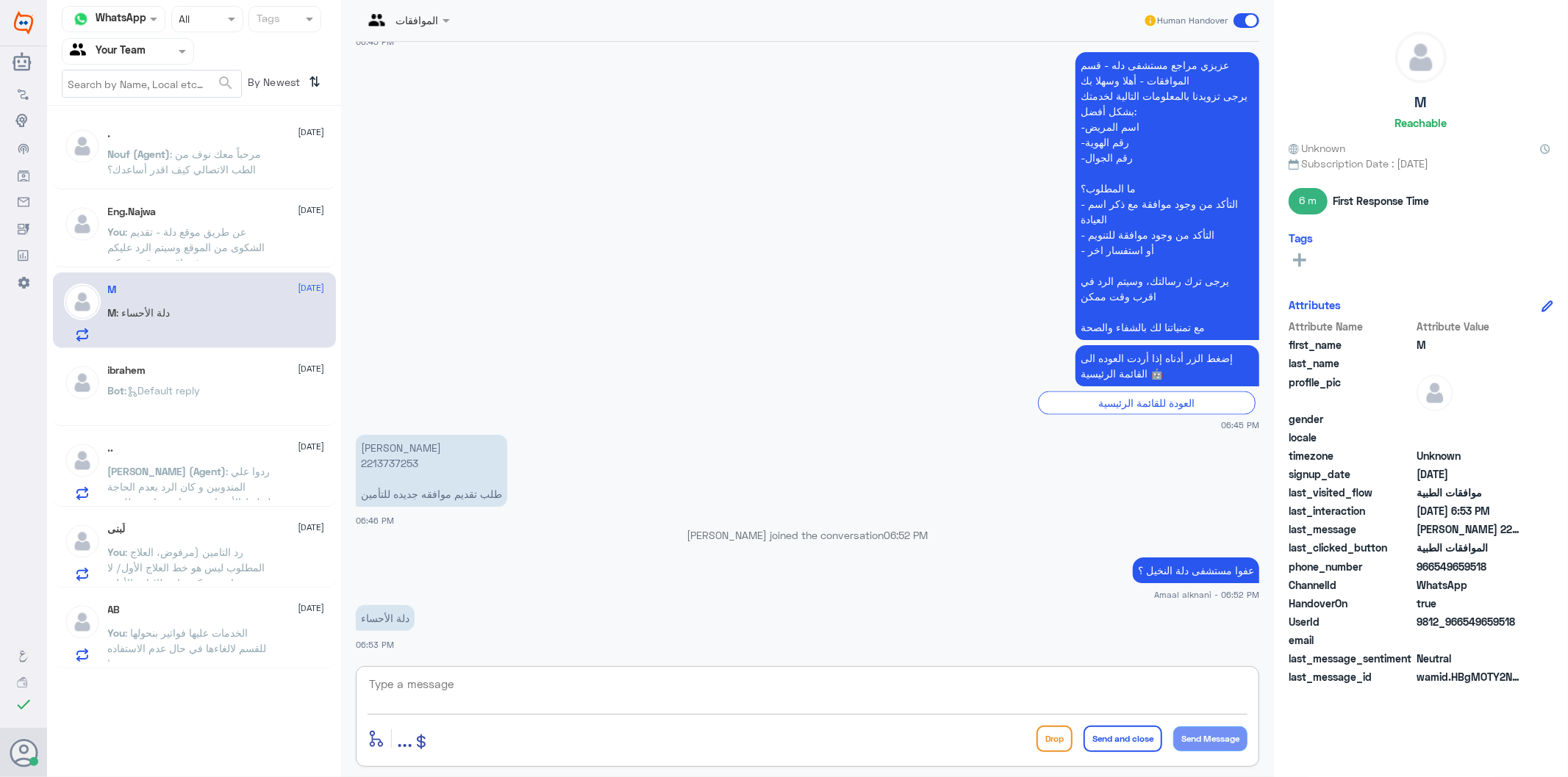
click at [502, 704] on textarea at bounding box center [808, 692] width 880 height 36
type textarea "الرجاء التواصل بالاتصال بالرقم الموحد لافادتكم 920012222 بدلة الاحساء"
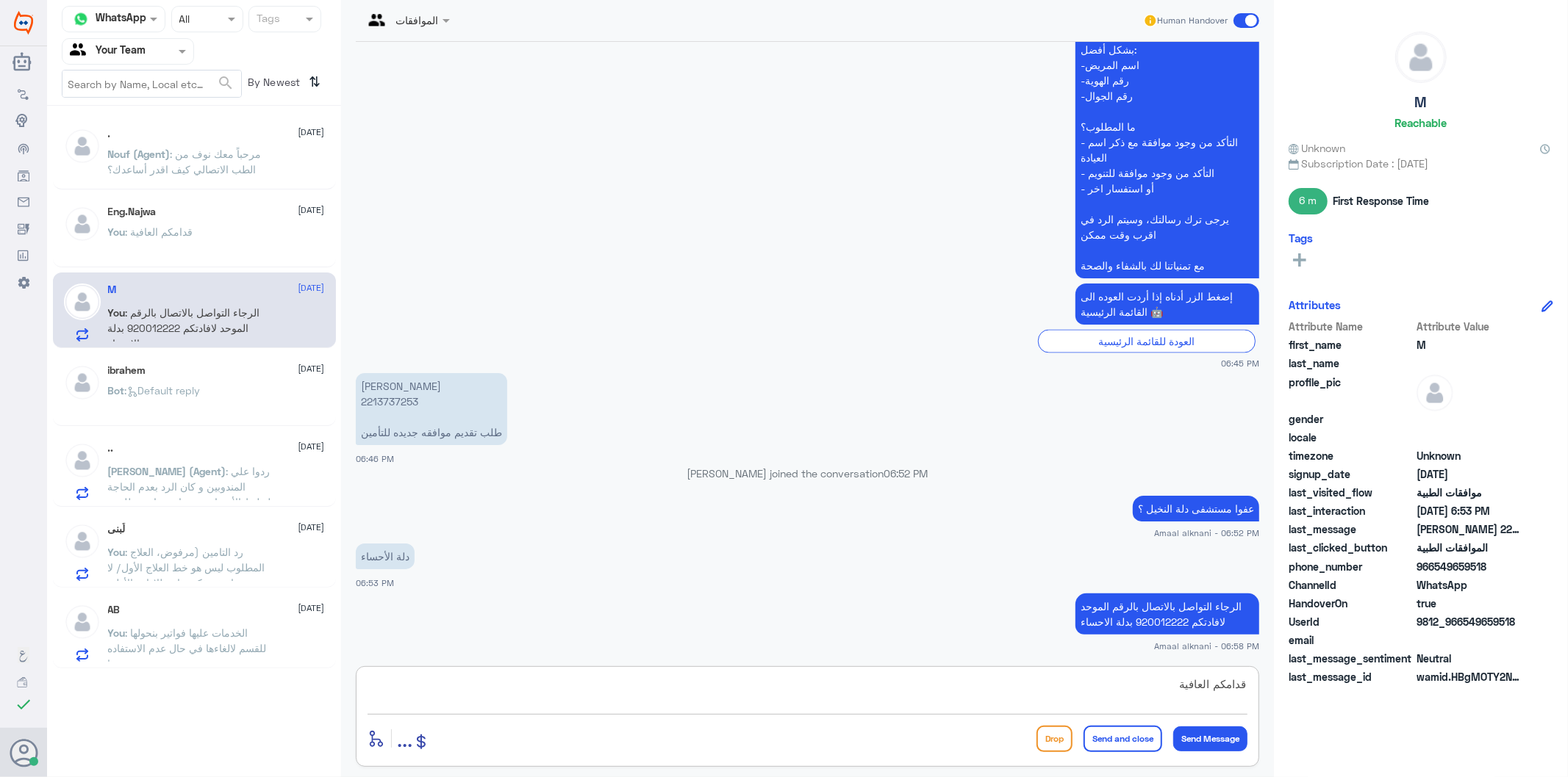
type textarea "قدامكم العافية"
click at [1110, 743] on button "Send and close" at bounding box center [1122, 739] width 78 height 26
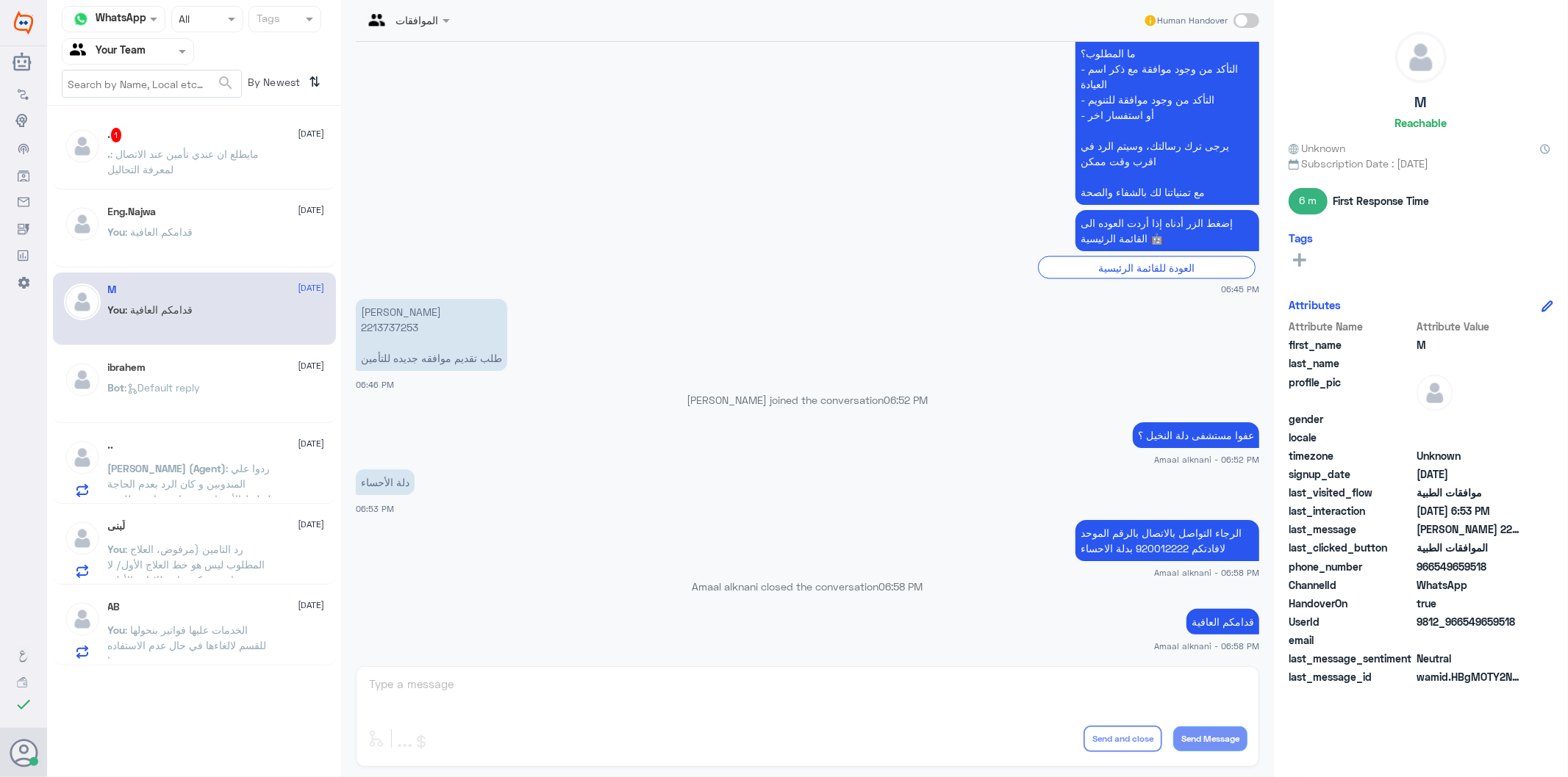
click at [230, 172] on p ". : مايطلع ان عندي تأمين عند الاتصال لمعرفة التحاليل" at bounding box center [190, 164] width 165 height 37
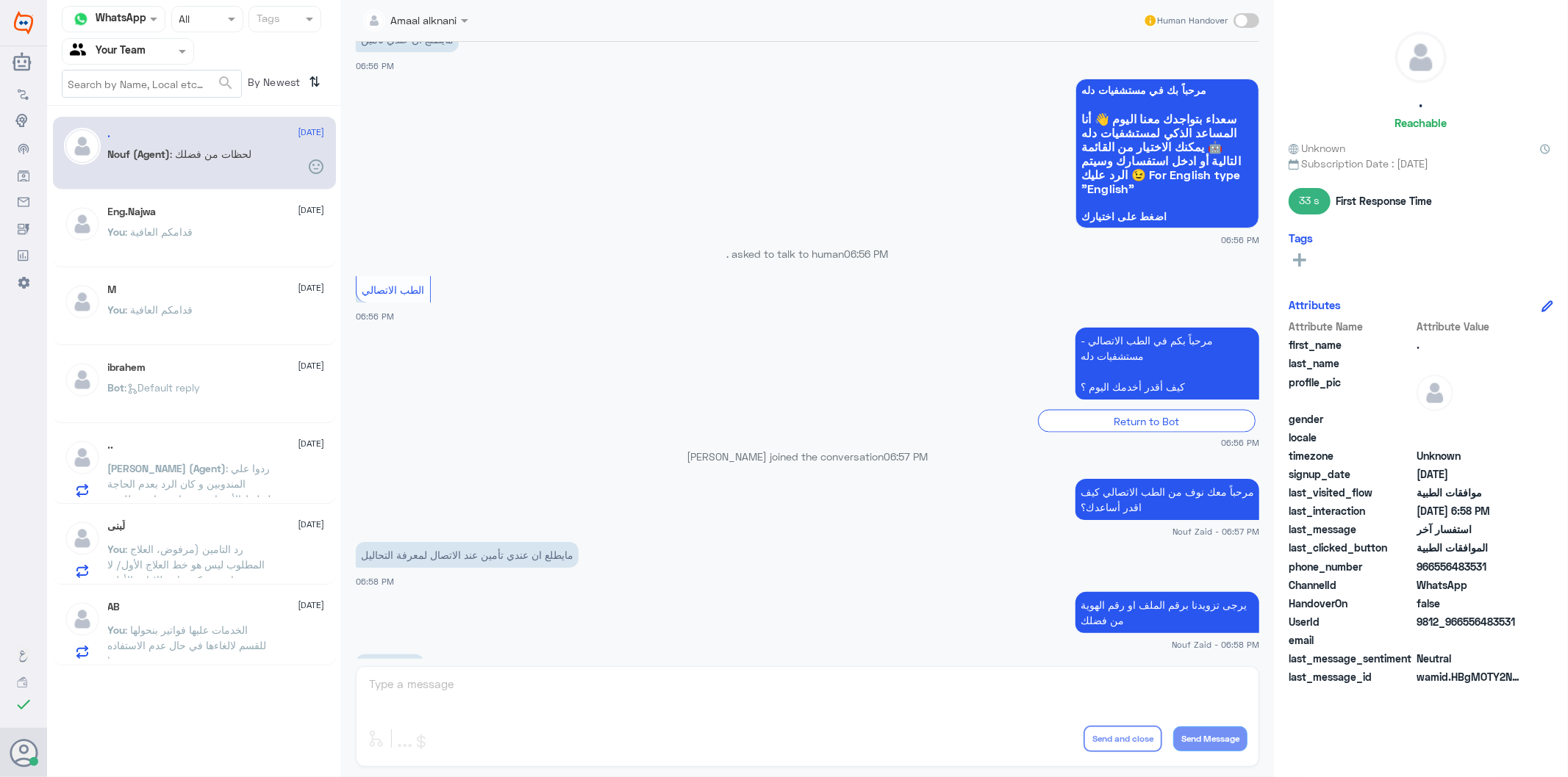
scroll to position [2010, 0]
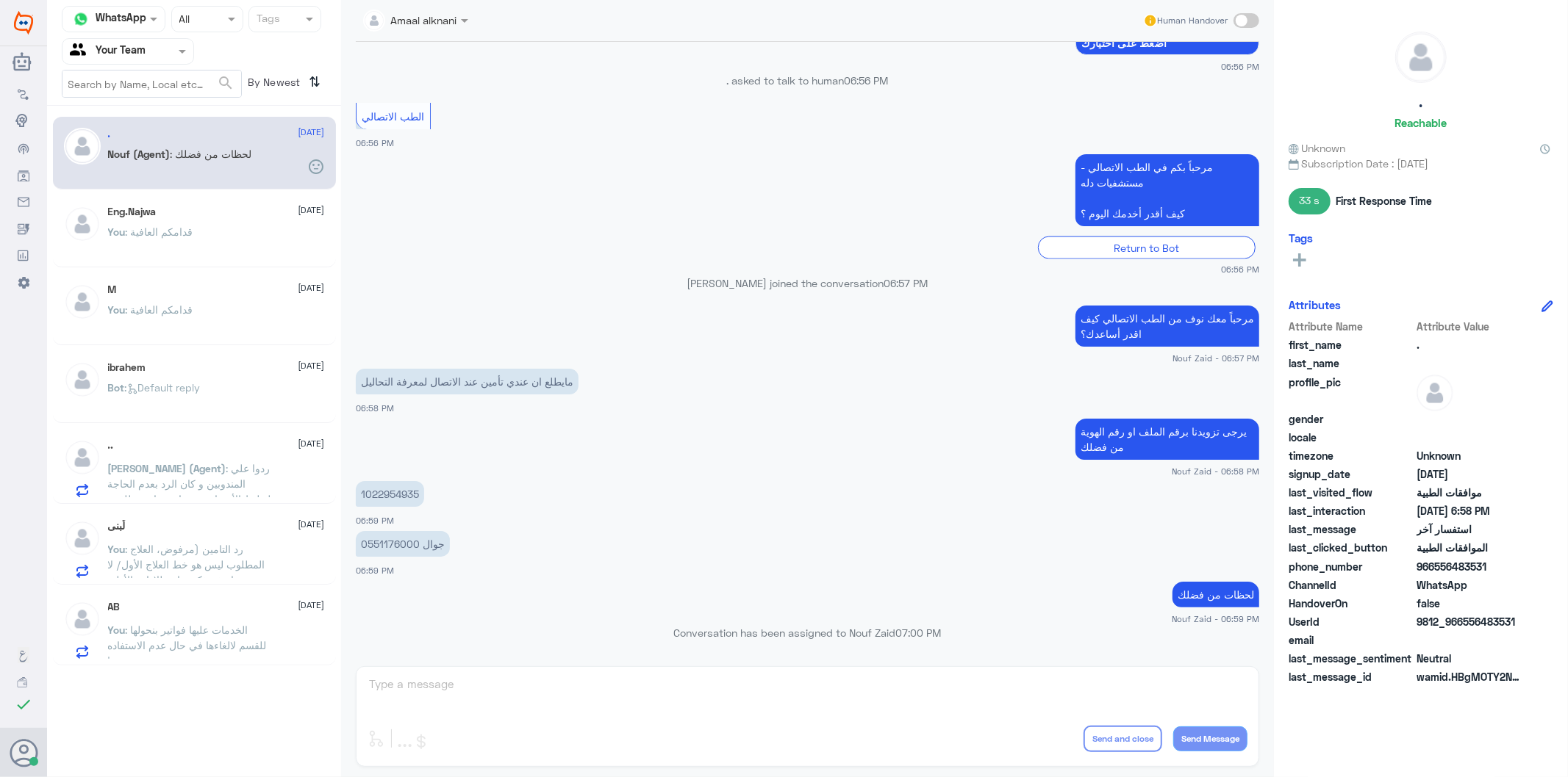
click at [172, 206] on div "Eng.Najwa [DATE]" at bounding box center [217, 211] width 217 height 12
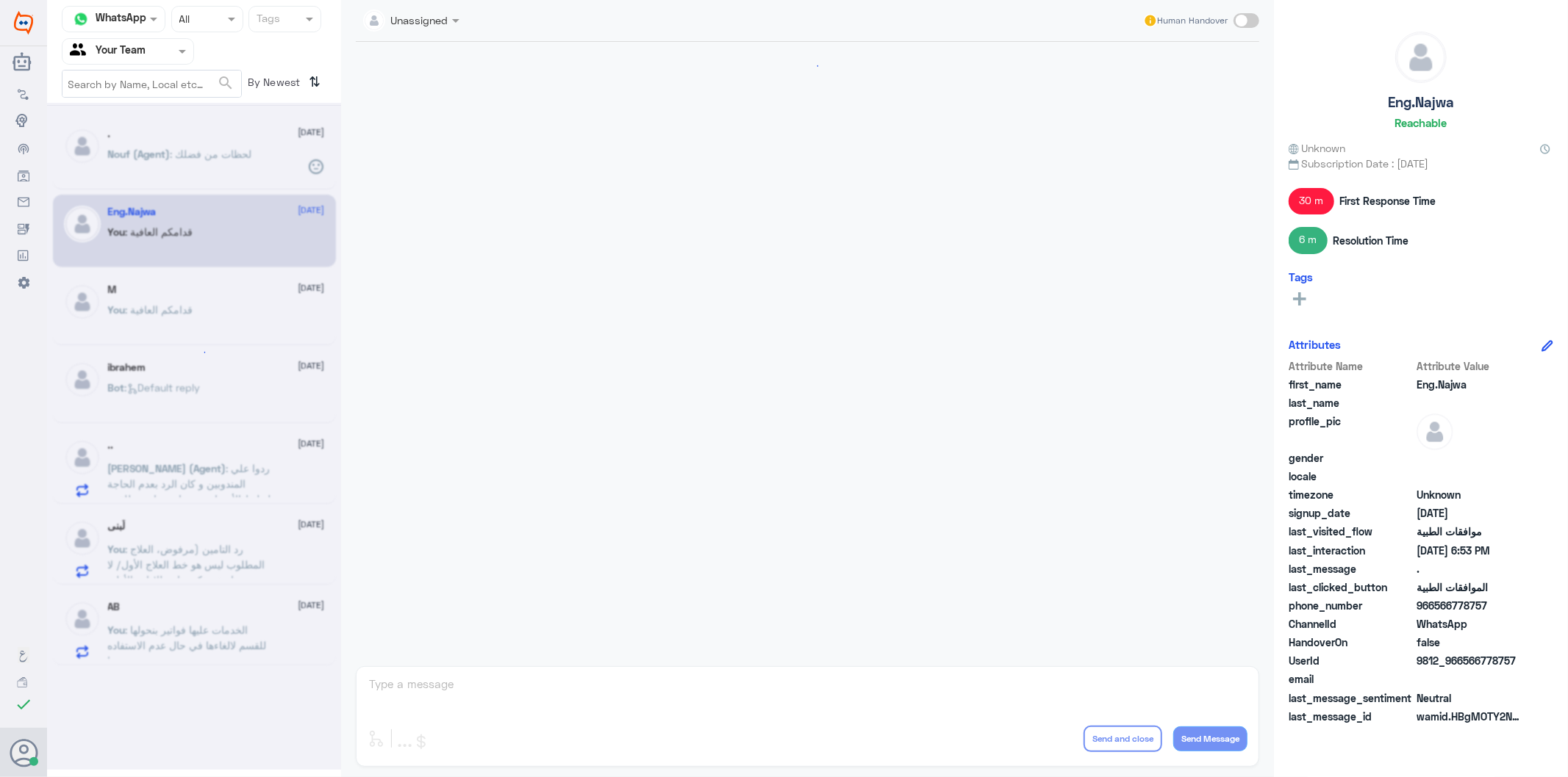
scroll to position [1237, 0]
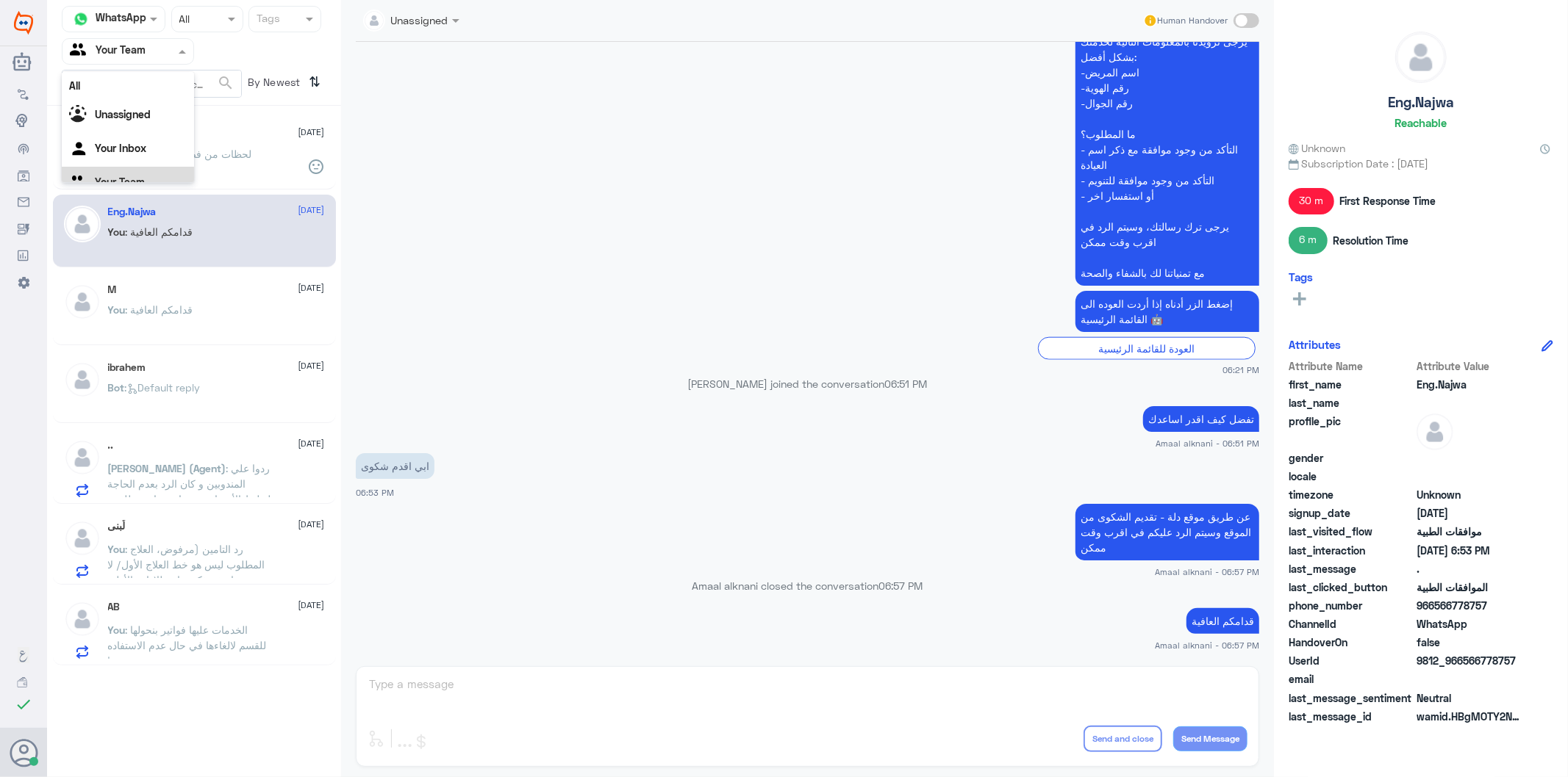
click at [148, 48] on input "text" at bounding box center [110, 51] width 81 height 17
click at [129, 125] on Inbox "Your Inbox" at bounding box center [121, 129] width 52 height 12
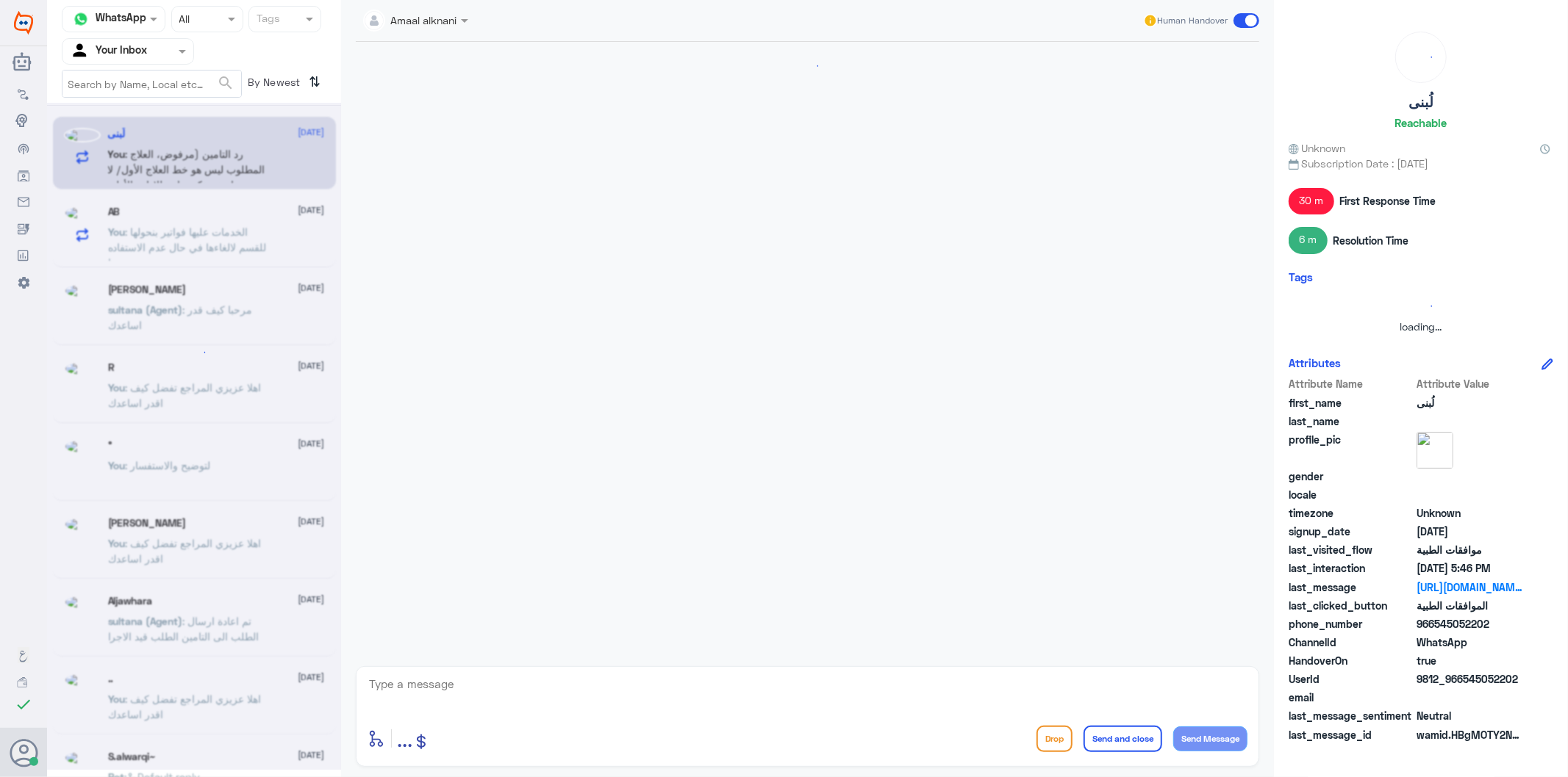
scroll to position [0, 0]
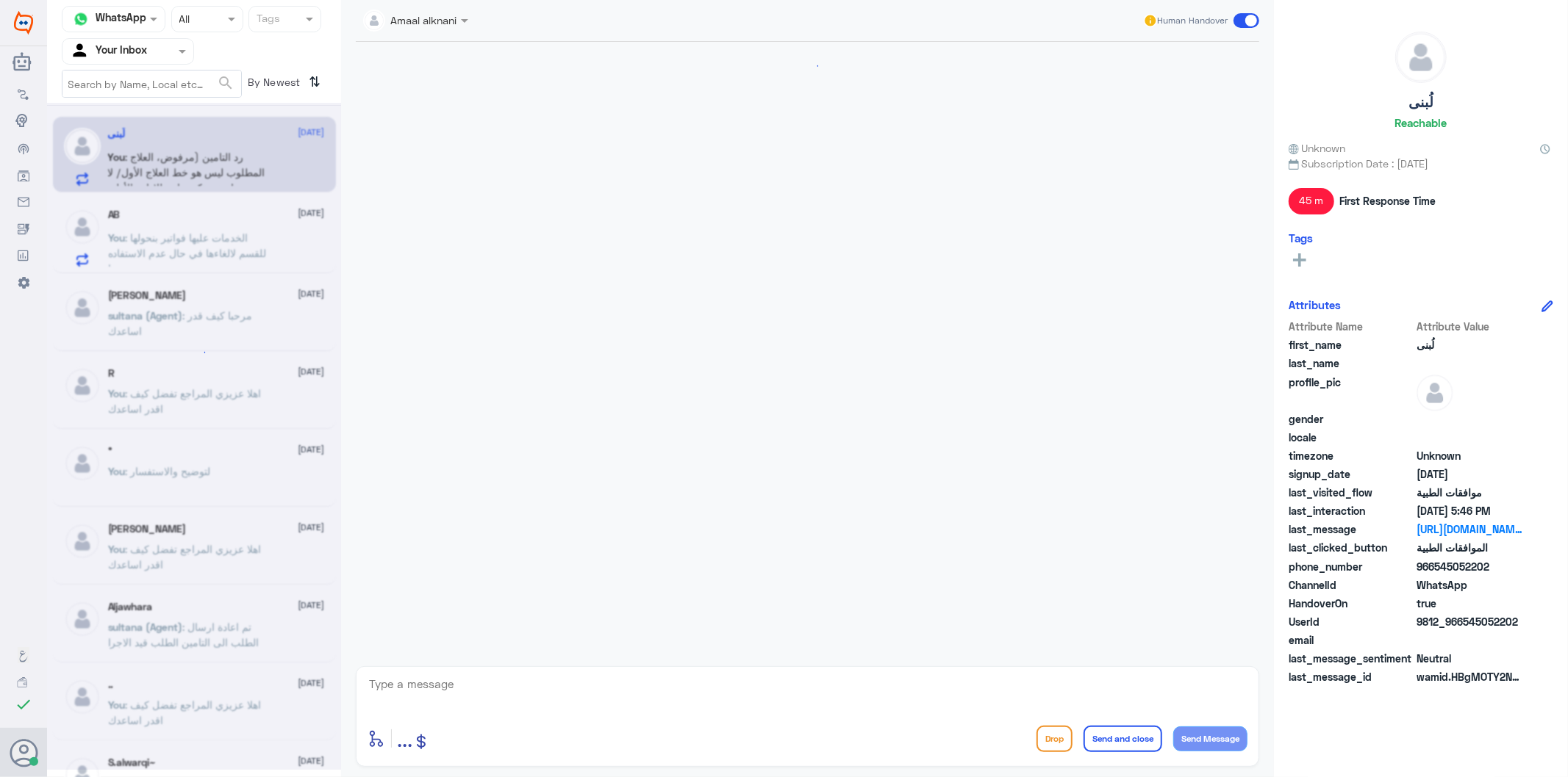
click at [149, 54] on input "text" at bounding box center [110, 51] width 81 height 17
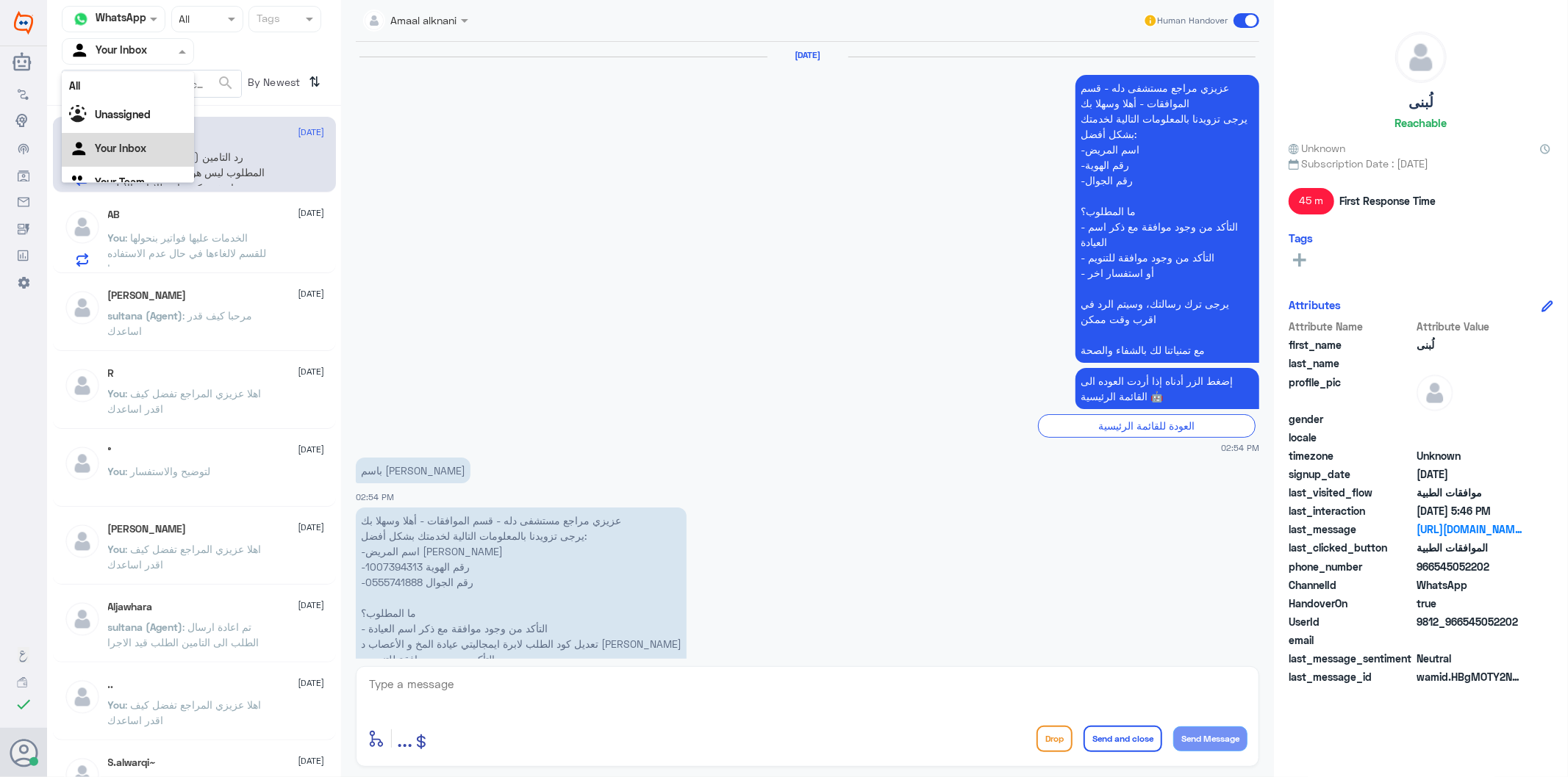
scroll to position [18, 0]
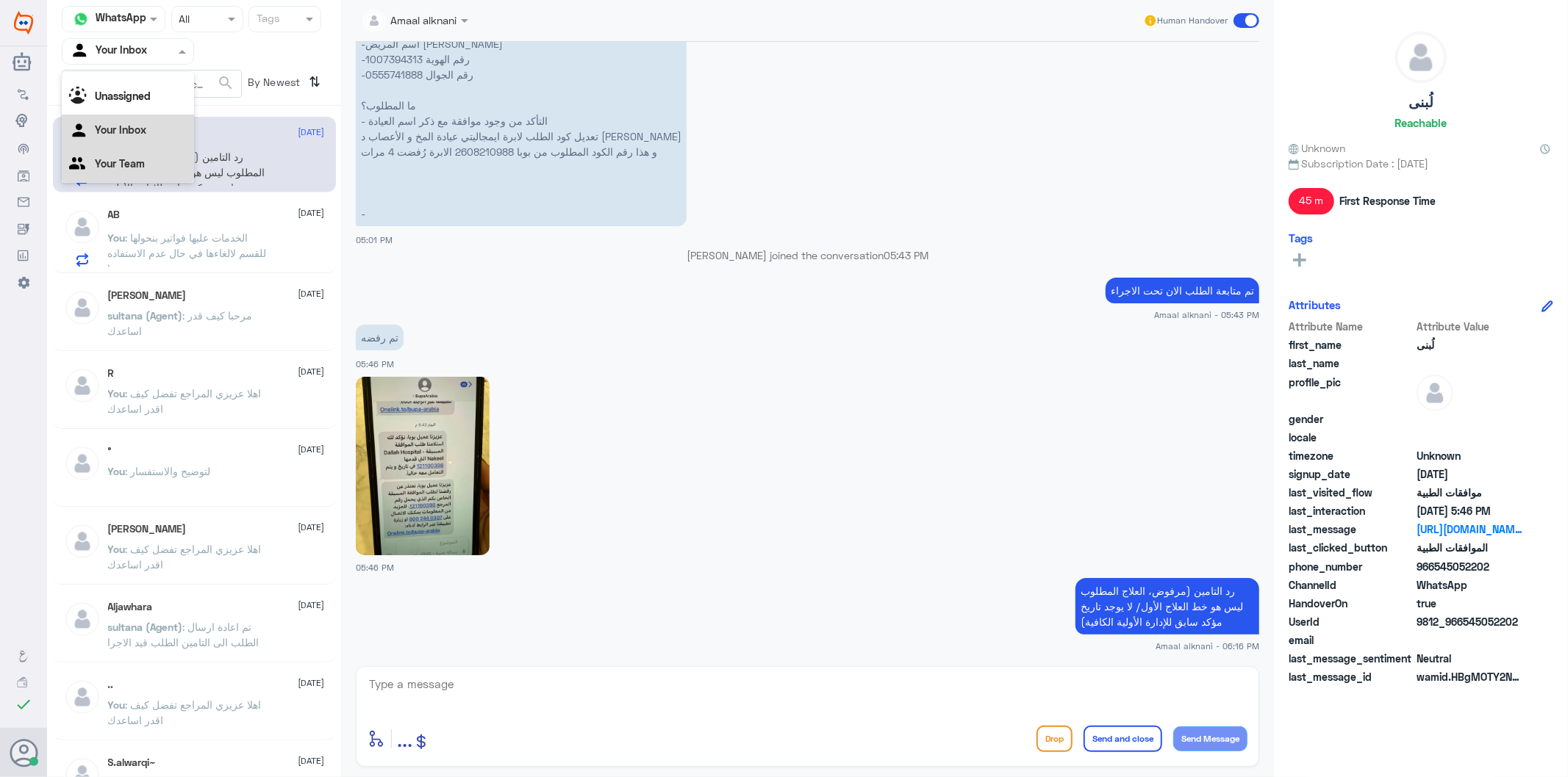
click at [128, 164] on Team "Your Team" at bounding box center [120, 163] width 50 height 12
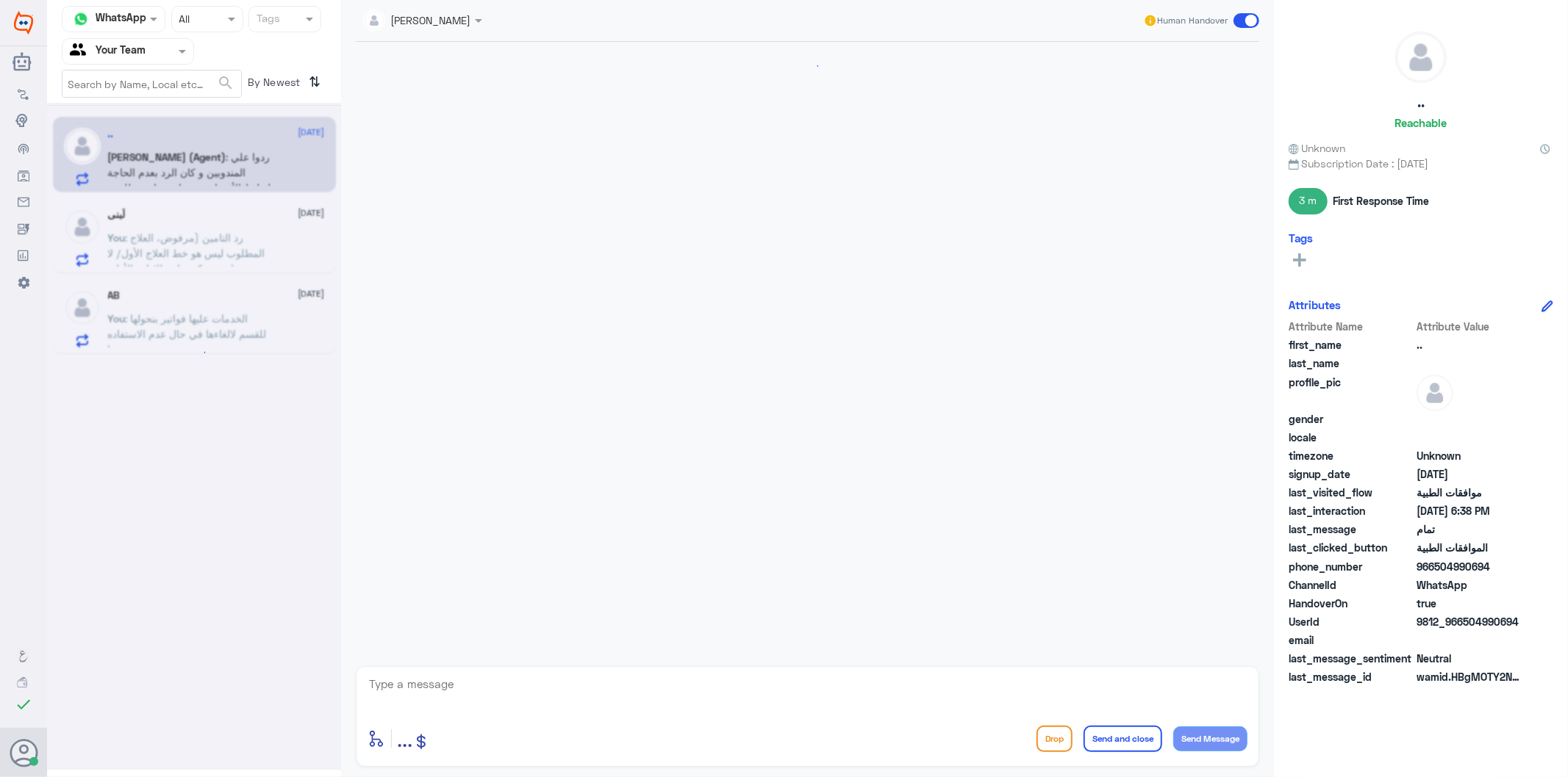
scroll to position [1141, 0]
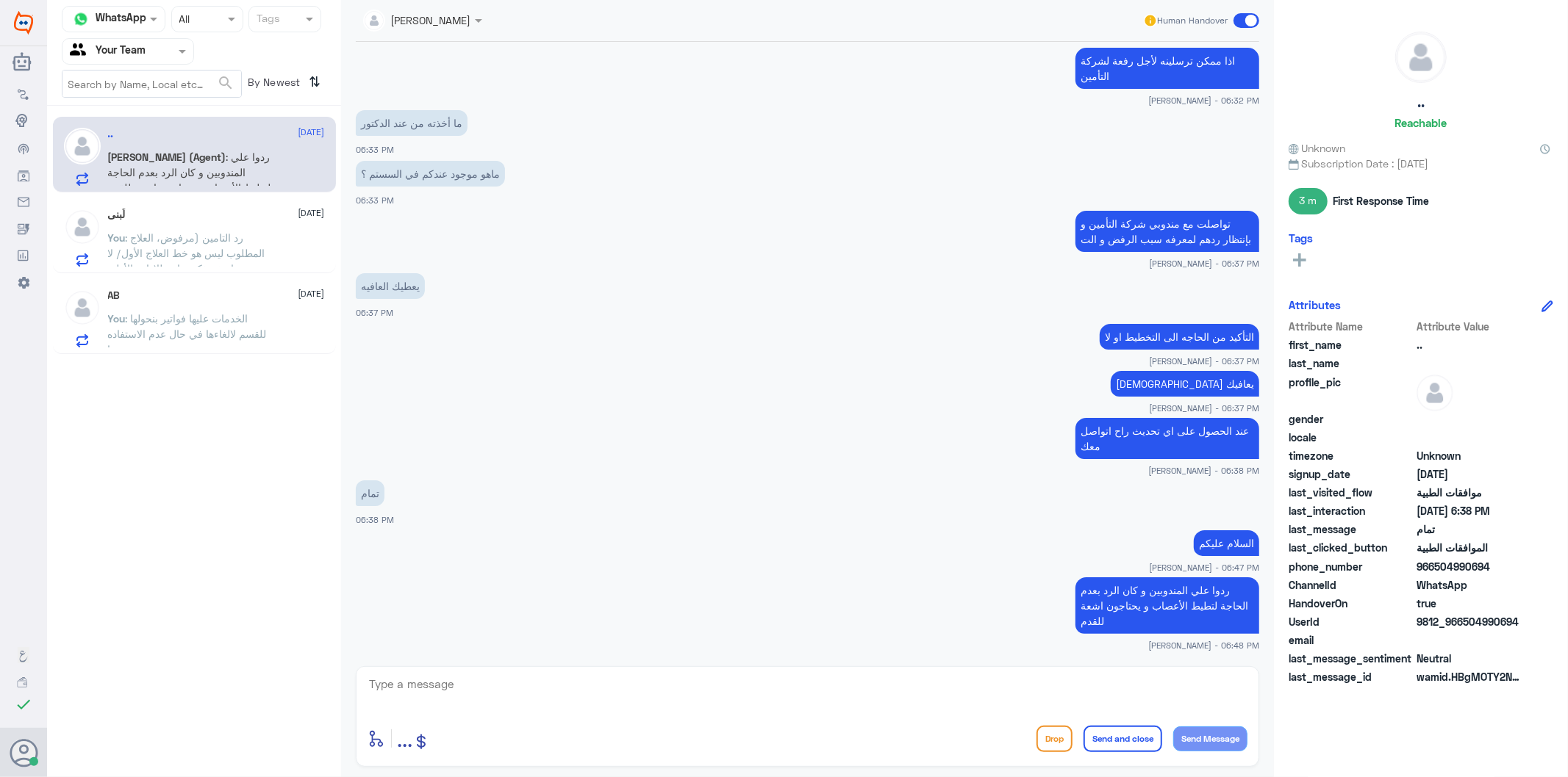
click at [645, 717] on div "enter flow name ... Drop Send and close Send Message" at bounding box center [808, 716] width 904 height 101
click at [610, 711] on div at bounding box center [808, 694] width 880 height 40
click at [588, 687] on textarea at bounding box center [808, 692] width 880 height 36
click at [192, 238] on span ": رد التامين (مرفوض، العلاج المطلوب ليس هو خط العلاج الأول/ لا يوجد تاريخ مؤكد …" at bounding box center [187, 261] width 157 height 58
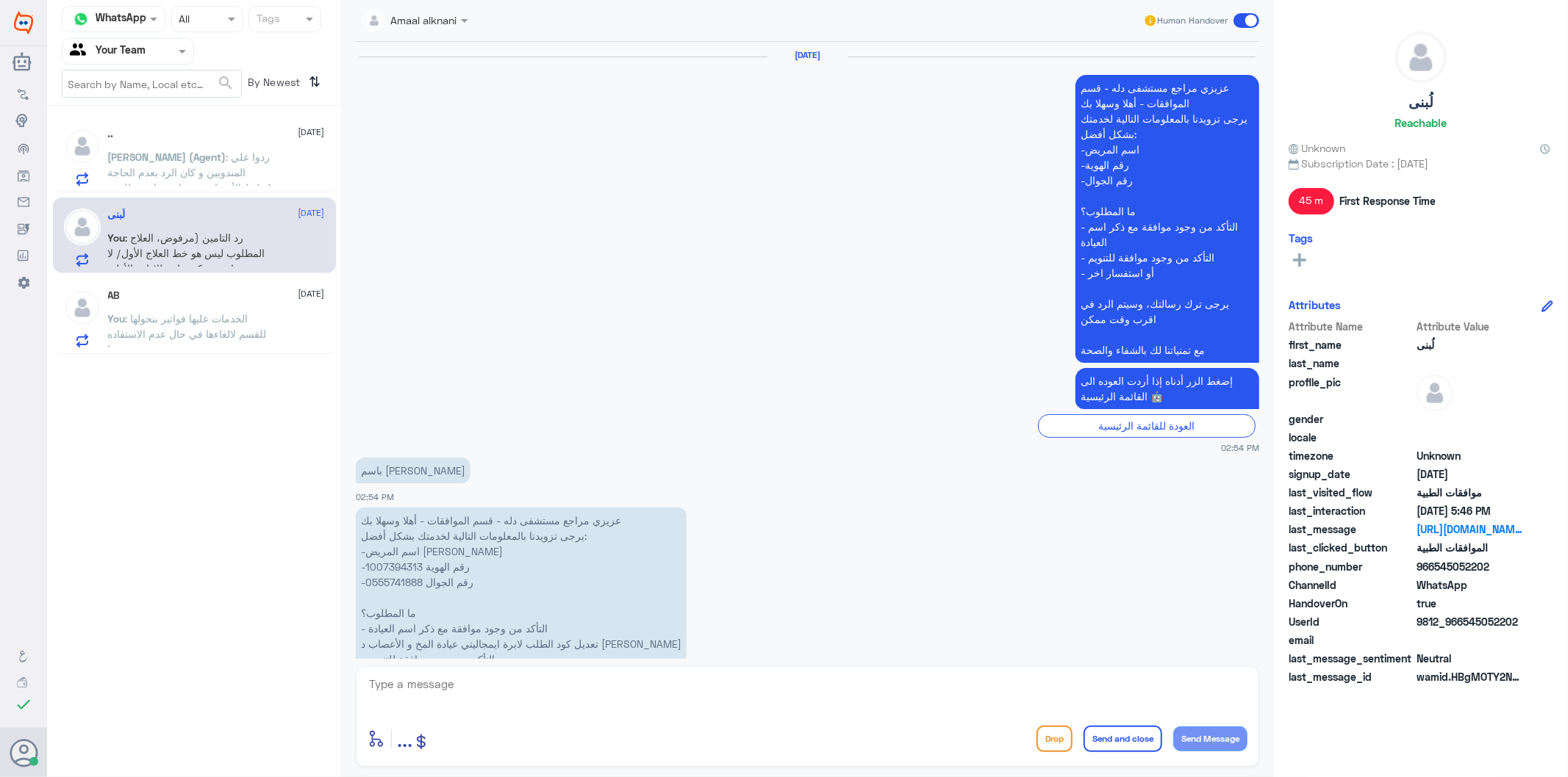
scroll to position [2819, 0]
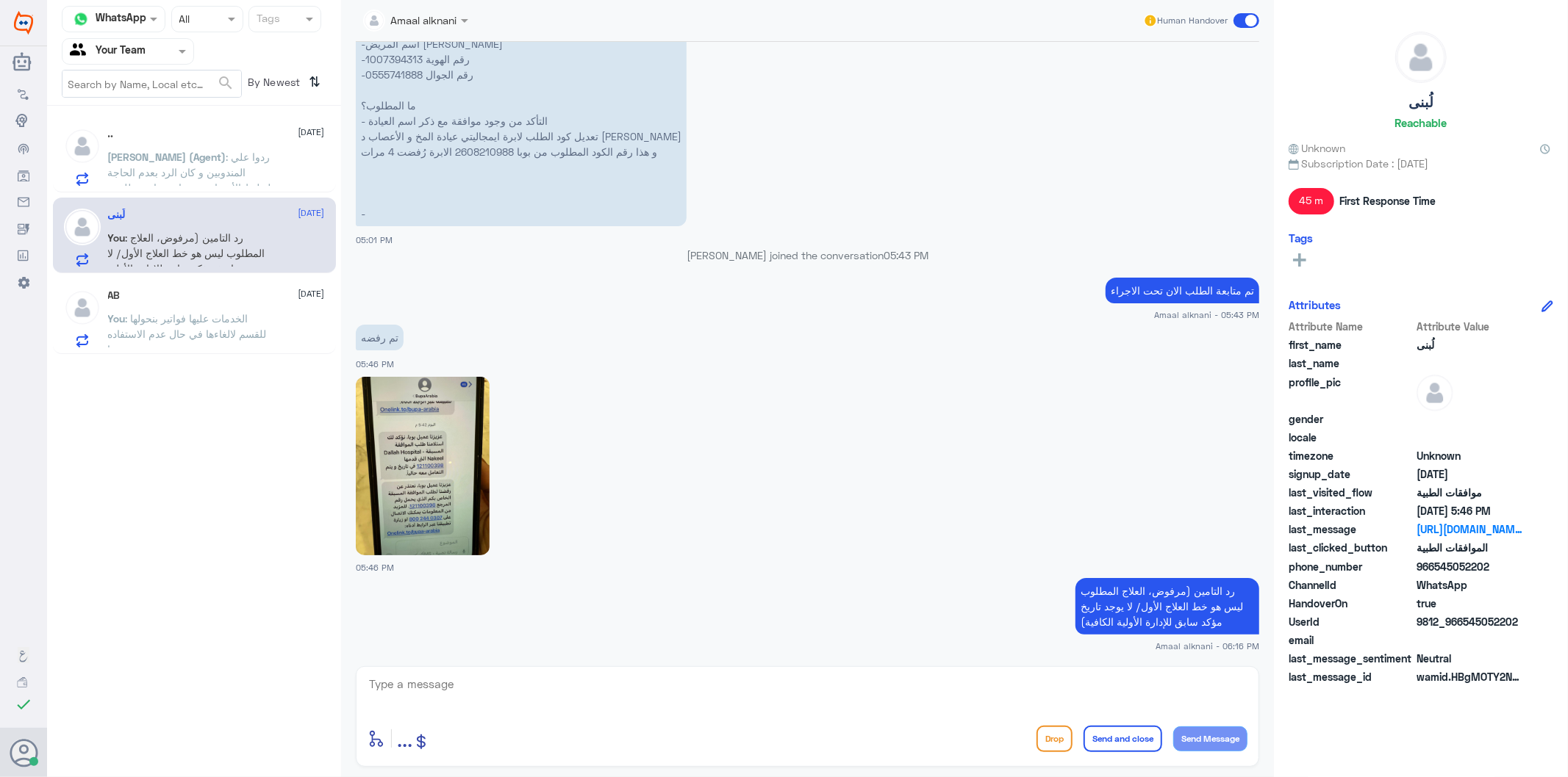
click at [504, 717] on div "enter flow name ... Drop Send and close Send Message" at bounding box center [808, 716] width 904 height 101
click at [503, 695] on textarea at bounding box center [808, 692] width 880 height 36
type textarea "نسعد دوما بخدمتكم ونتمنى لكم دوام الصحة والعافية"
click at [1141, 736] on button "Send and close" at bounding box center [1122, 739] width 78 height 26
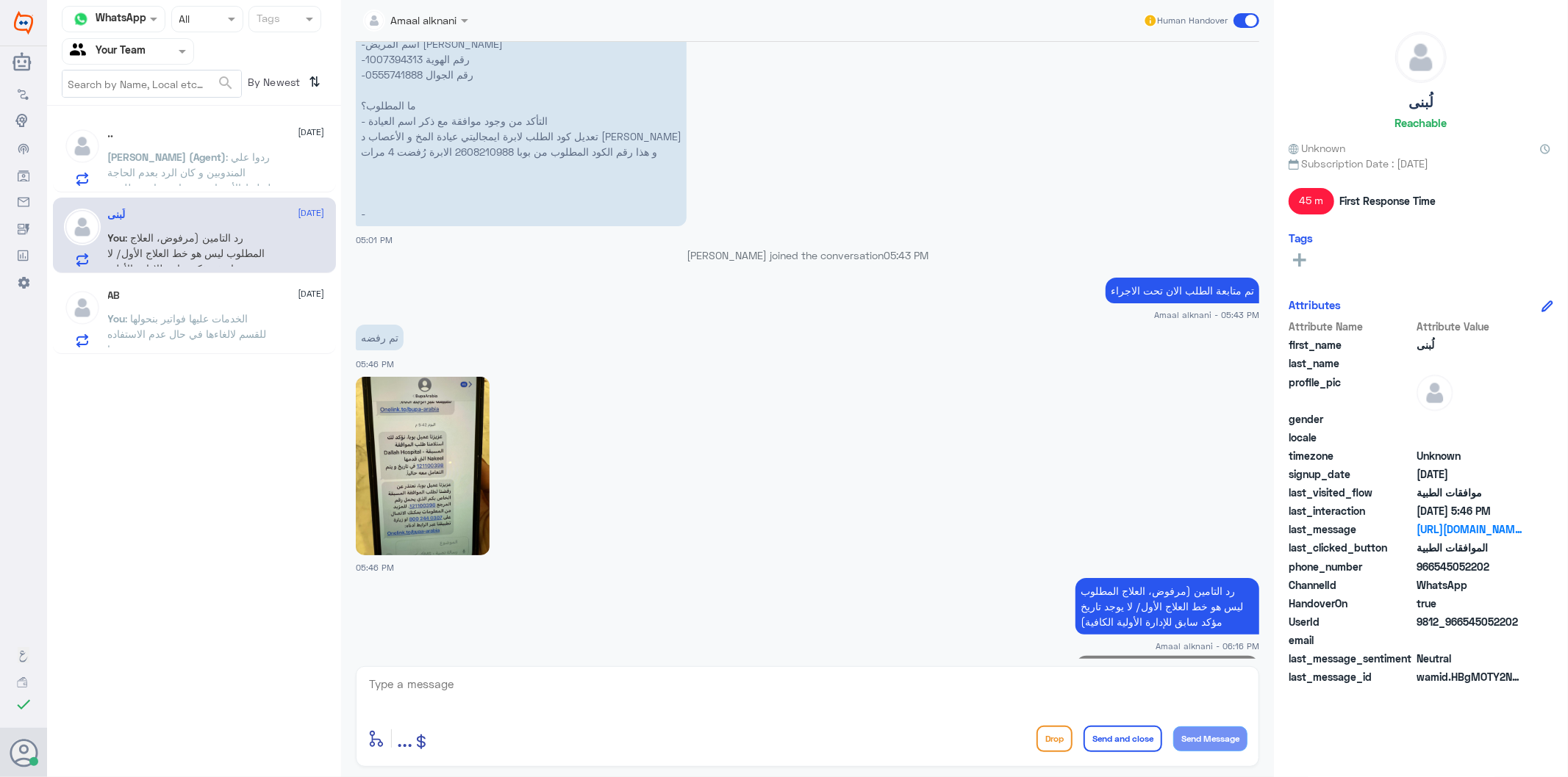
scroll to position [2882, 0]
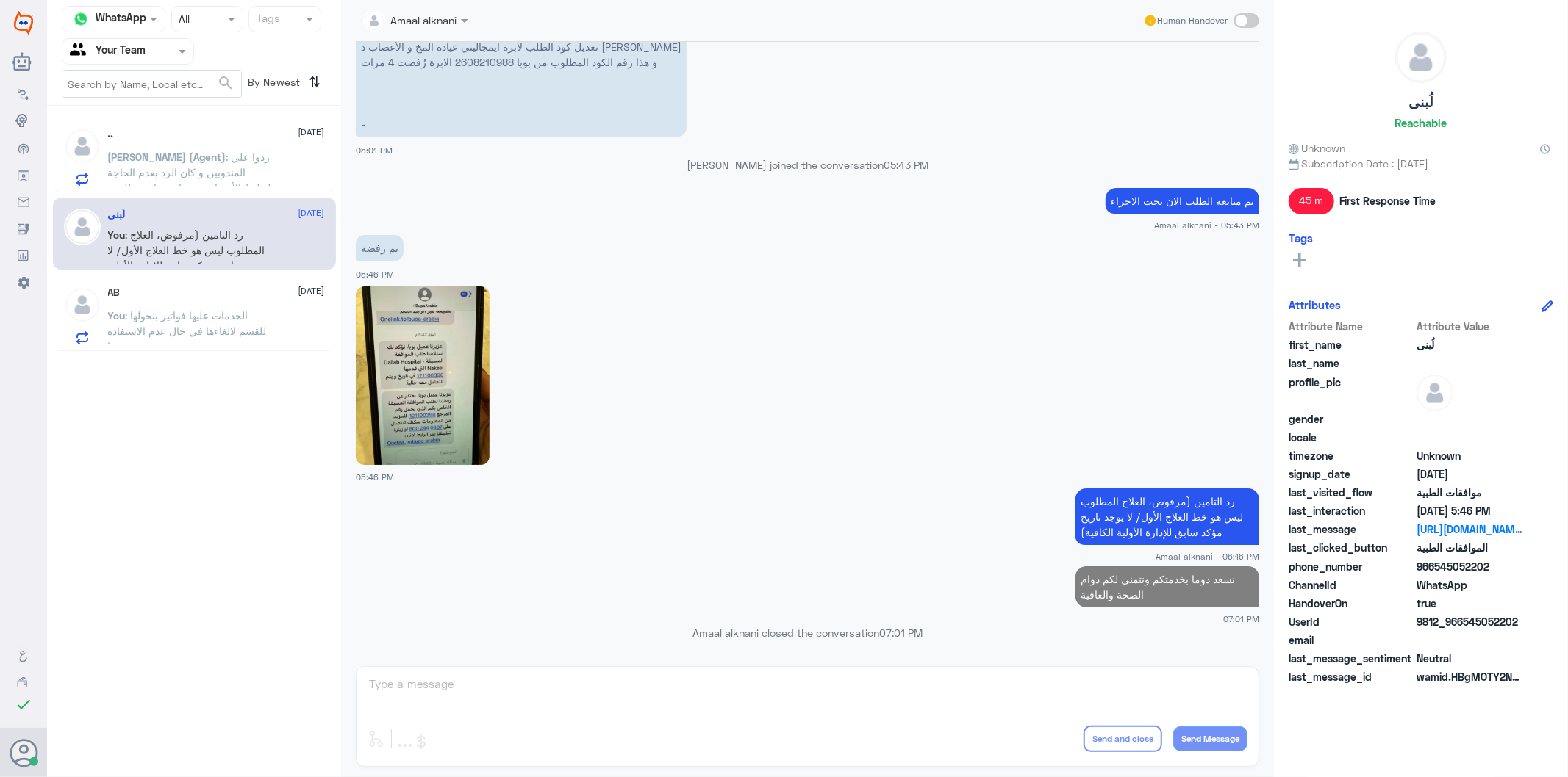
click at [263, 308] on p "You : الخدمات عليها فواتير بنحولها للقسم لالغاءها في حال عدم الاستفاده منها" at bounding box center [190, 326] width 165 height 37
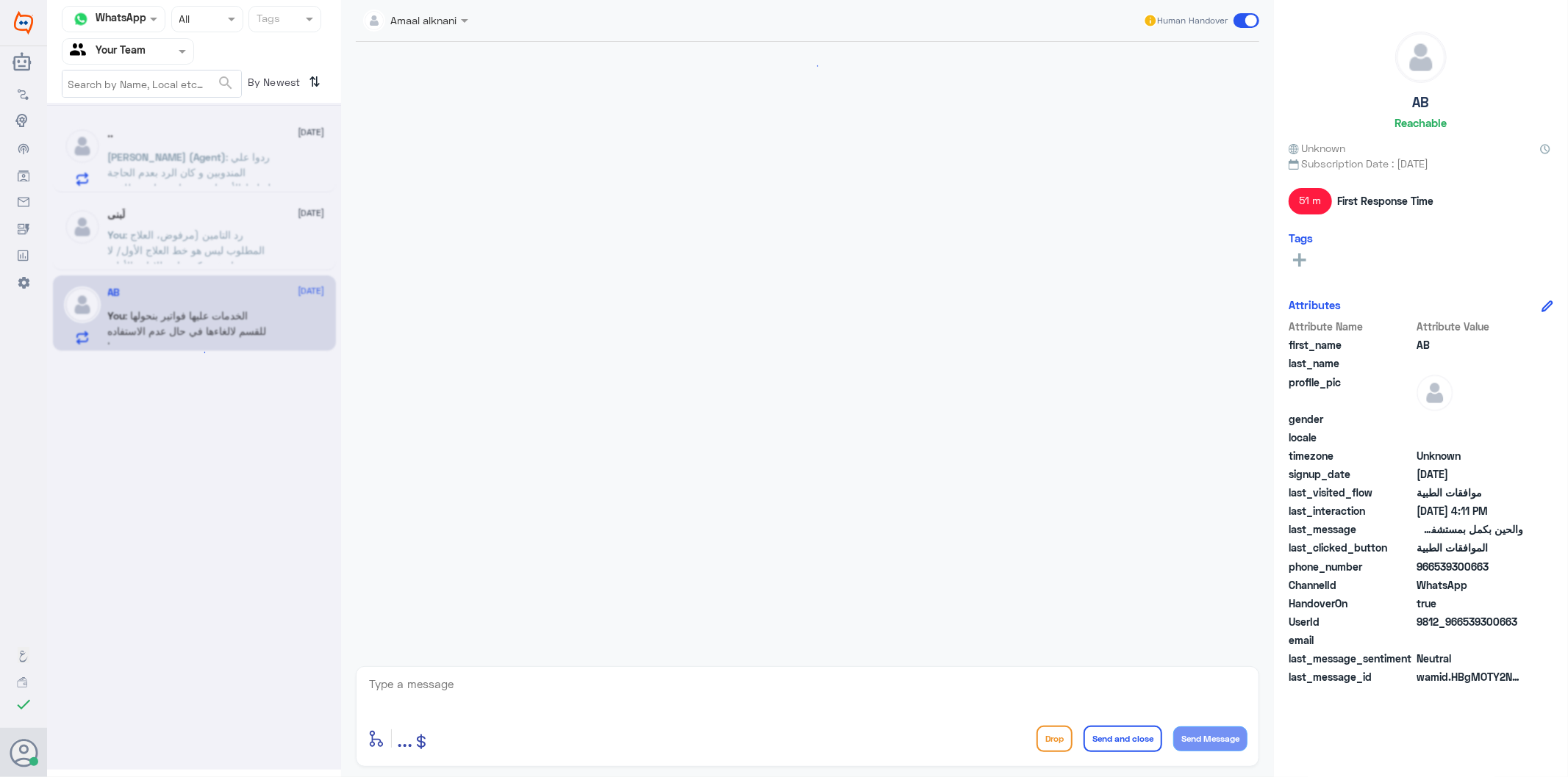
scroll to position [1364, 0]
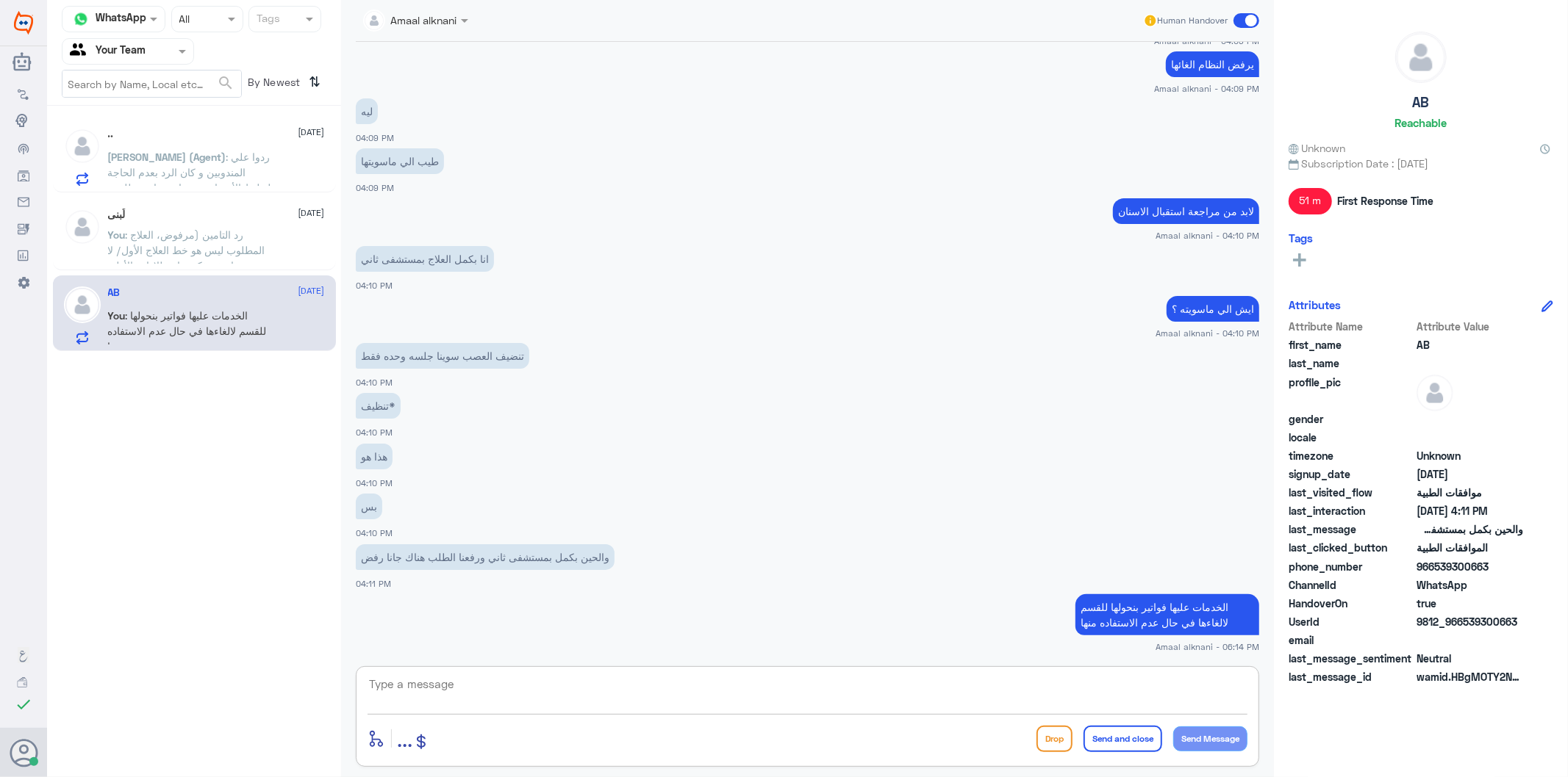
click at [498, 686] on textarea at bounding box center [808, 692] width 880 height 36
click at [205, 242] on p "You : نسعد دوما بخدمتكم ونتمنى لكم دوام الصحة والعافية" at bounding box center [190, 245] width 165 height 37
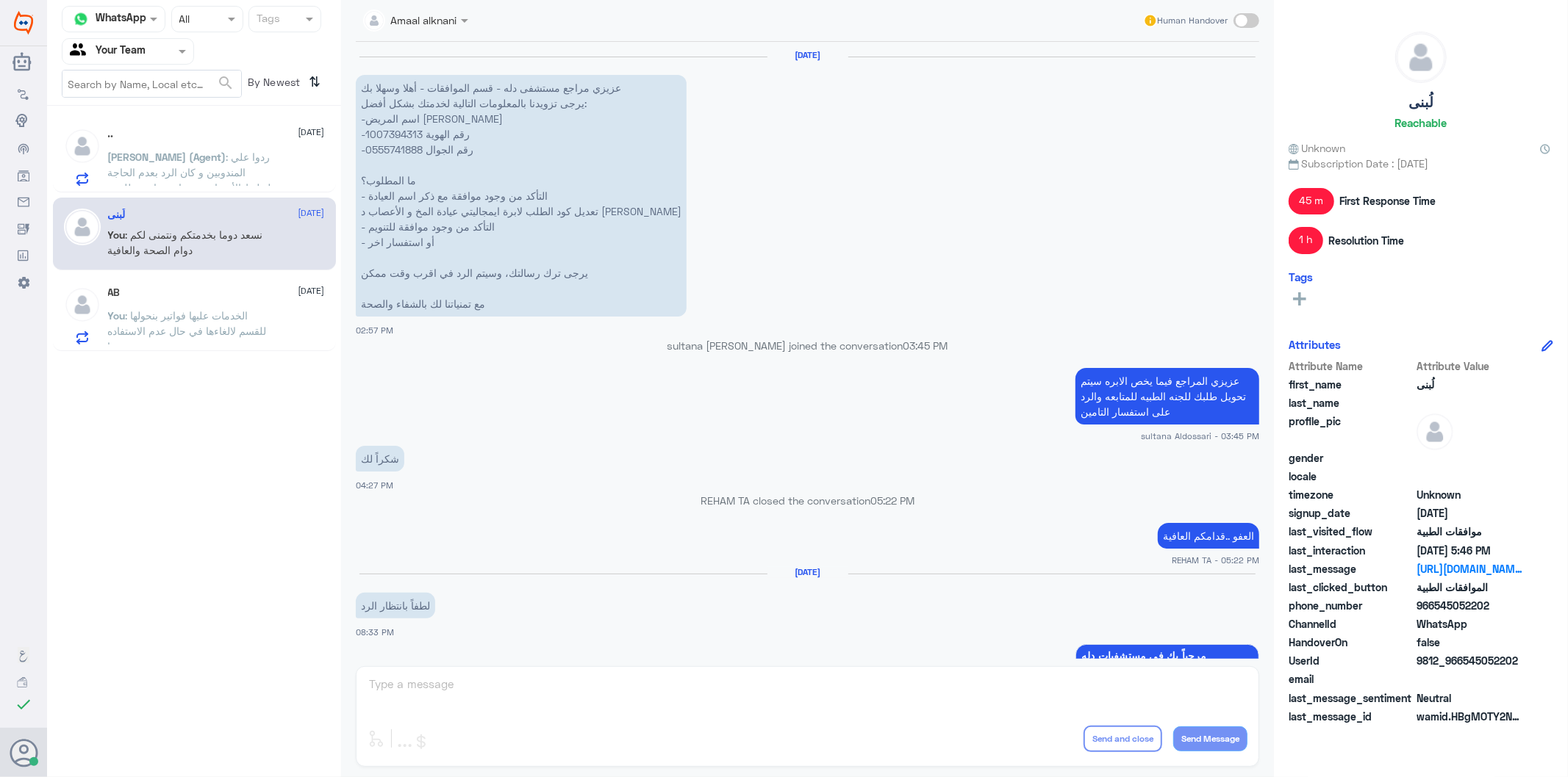
scroll to position [2476, 0]
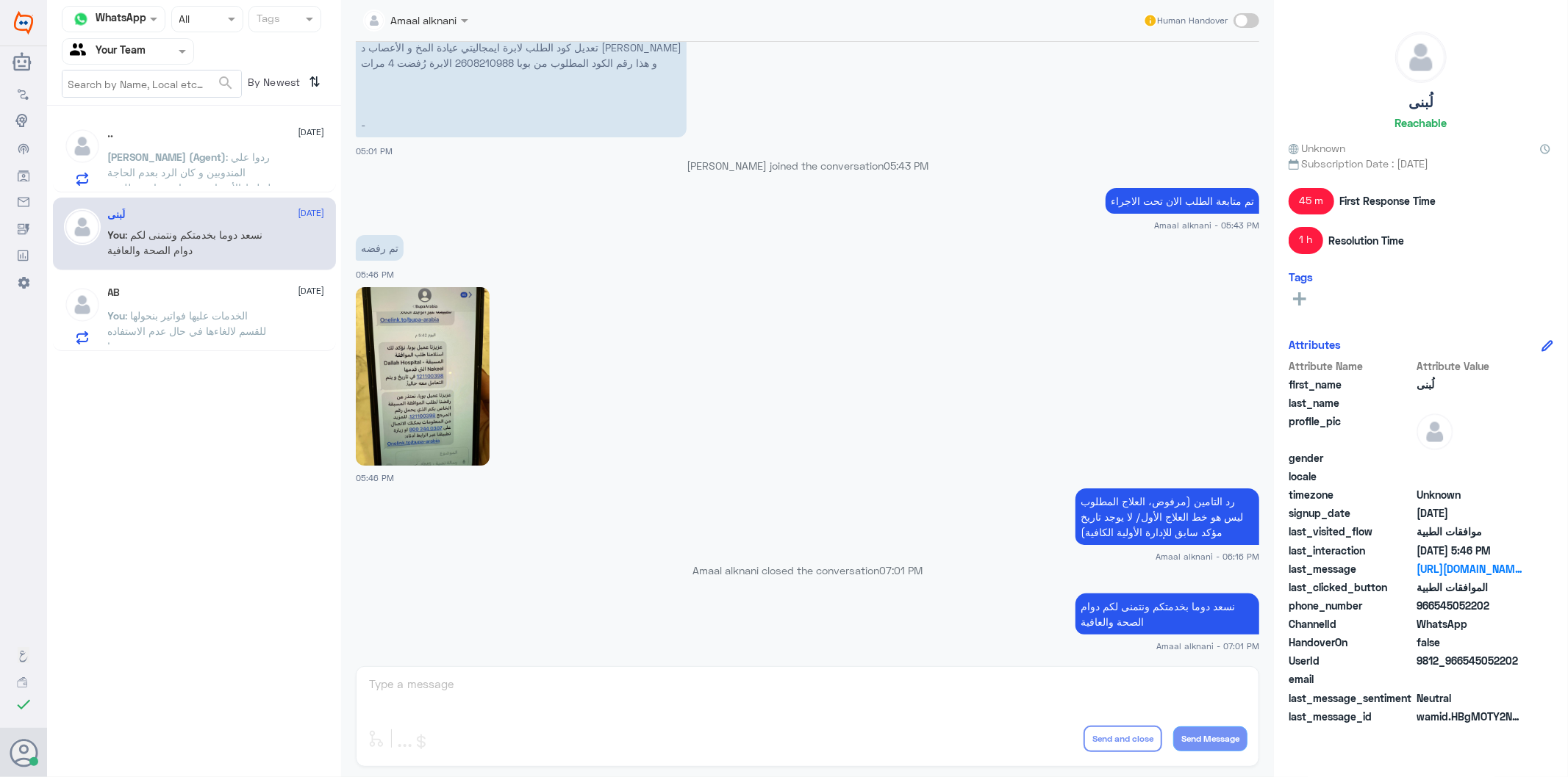
click at [1166, 606] on p "نسعد دوما بخدمتكم ونتمنى لكم دوام الصحة والعافية" at bounding box center [1167, 614] width 184 height 41
copy div "نسعد دوما بخدمتكم ونتمنى لكم دوام الصحة والعافية"
click at [167, 324] on span ": الخدمات عليها فواتير بنحولها للقسم لالغاءها في حال عدم الاستفاده منها" at bounding box center [188, 331] width 158 height 43
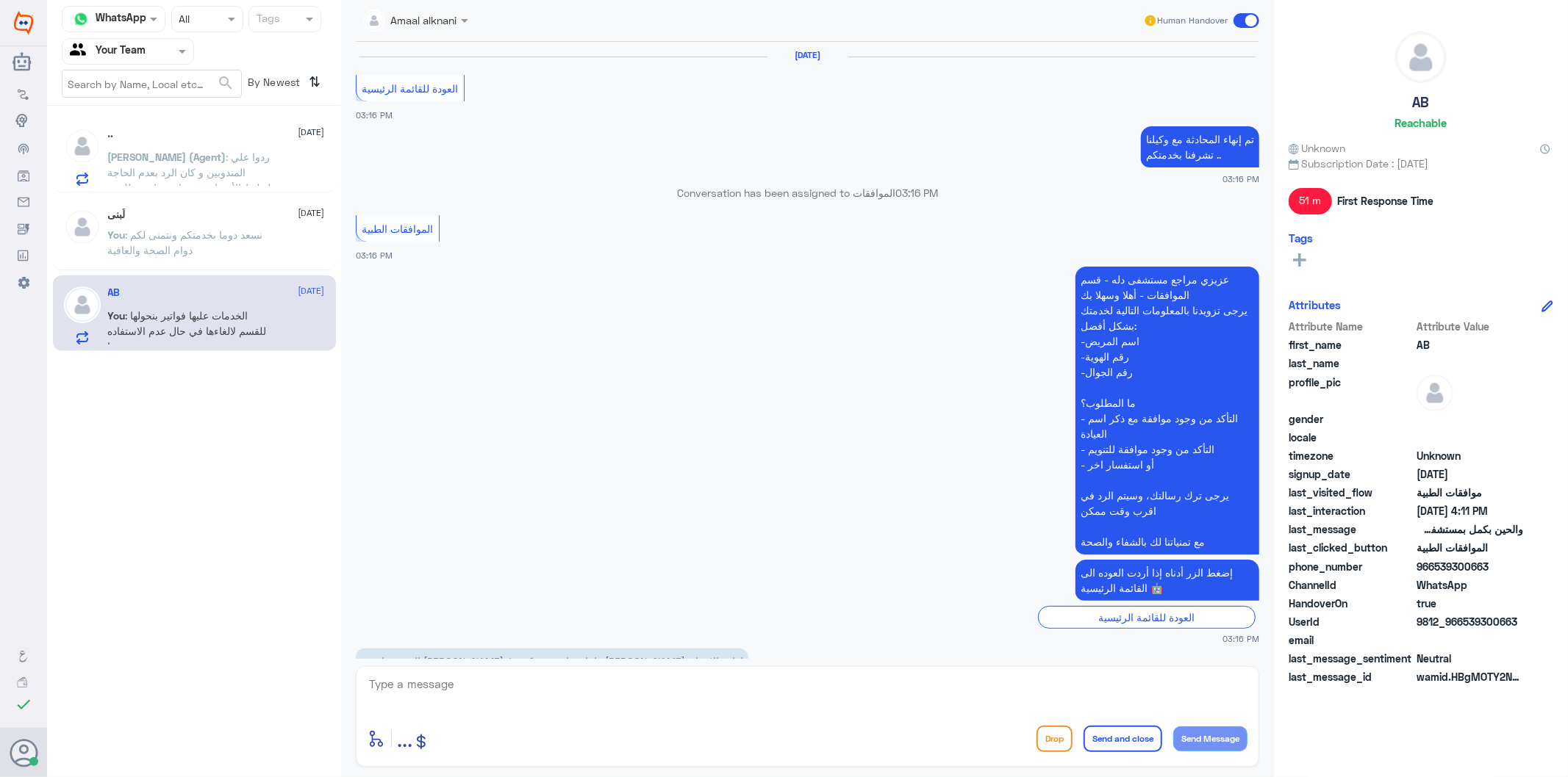
scroll to position [1364, 0]
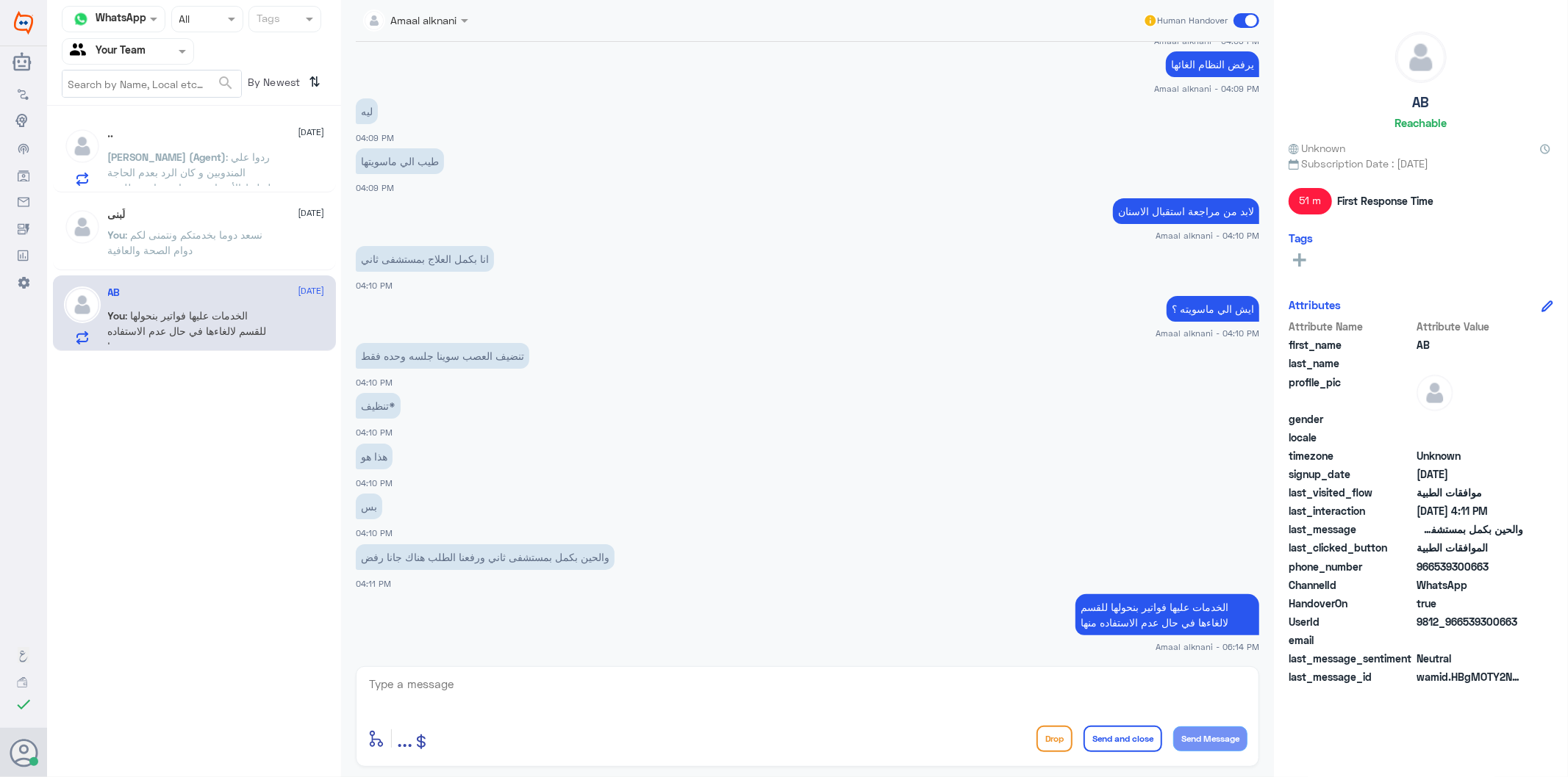
click at [510, 695] on textarea at bounding box center [808, 692] width 880 height 36
paste textarea "نسعد دوما بخدمتكم ونتمنى لكم دوام الصحة والعافية"
type textarea "نسعد دوما بخدمتكم ونتمنى لكم دوام الصحة والعافية"
click at [1122, 739] on button "Send and close" at bounding box center [1122, 739] width 78 height 26
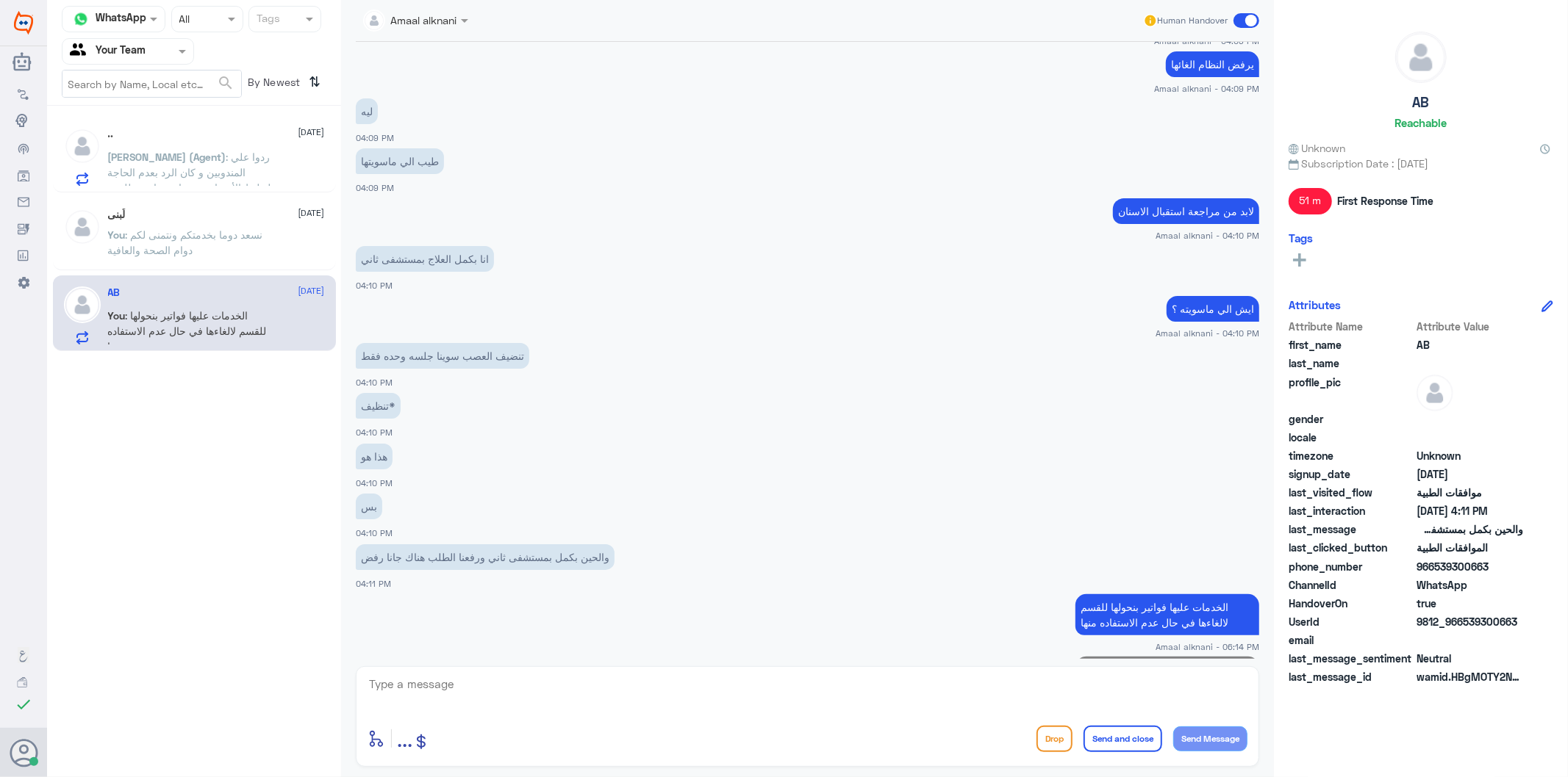
scroll to position [1427, 0]
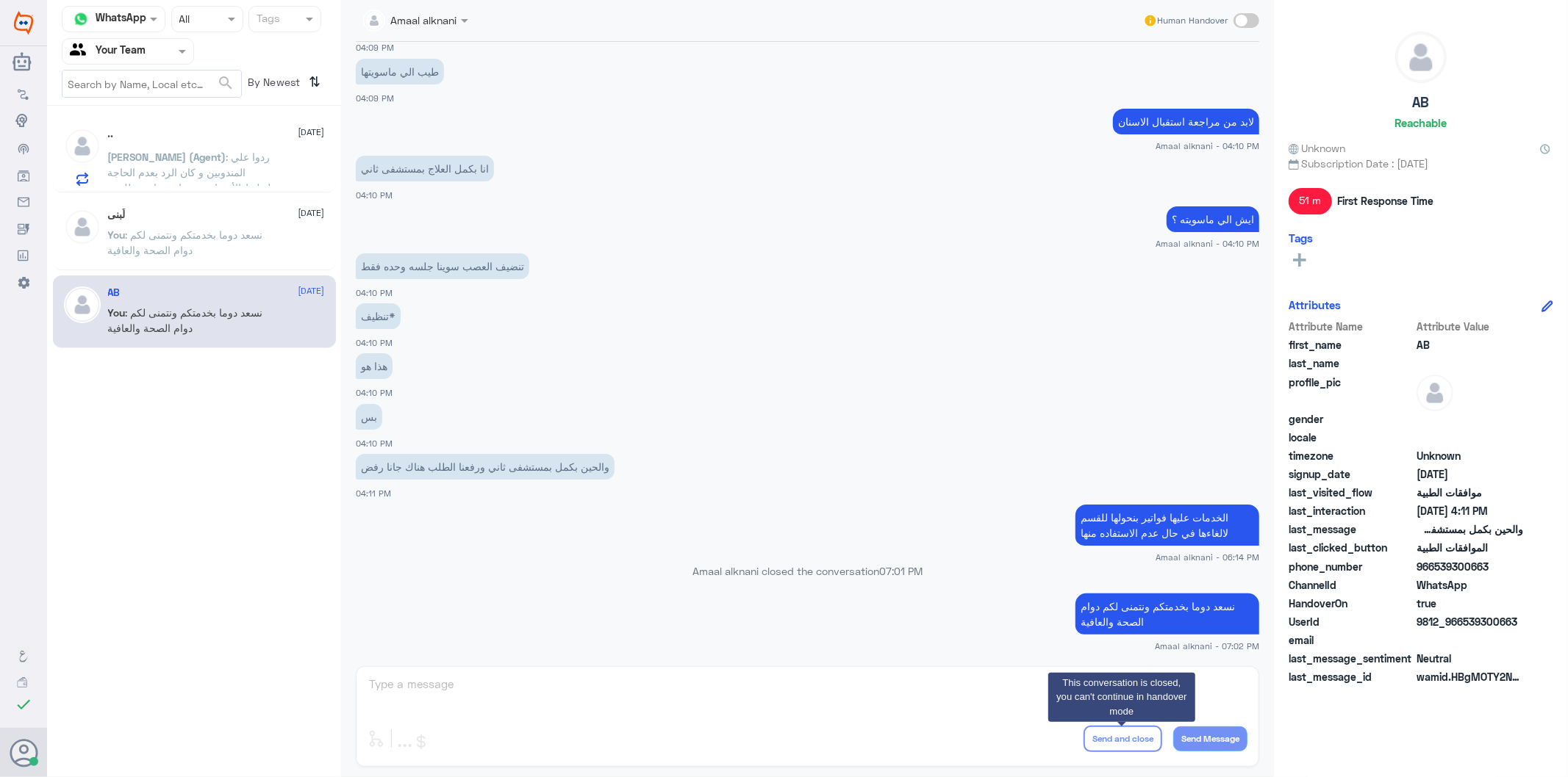
click at [141, 56] on input "text" at bounding box center [110, 51] width 81 height 17
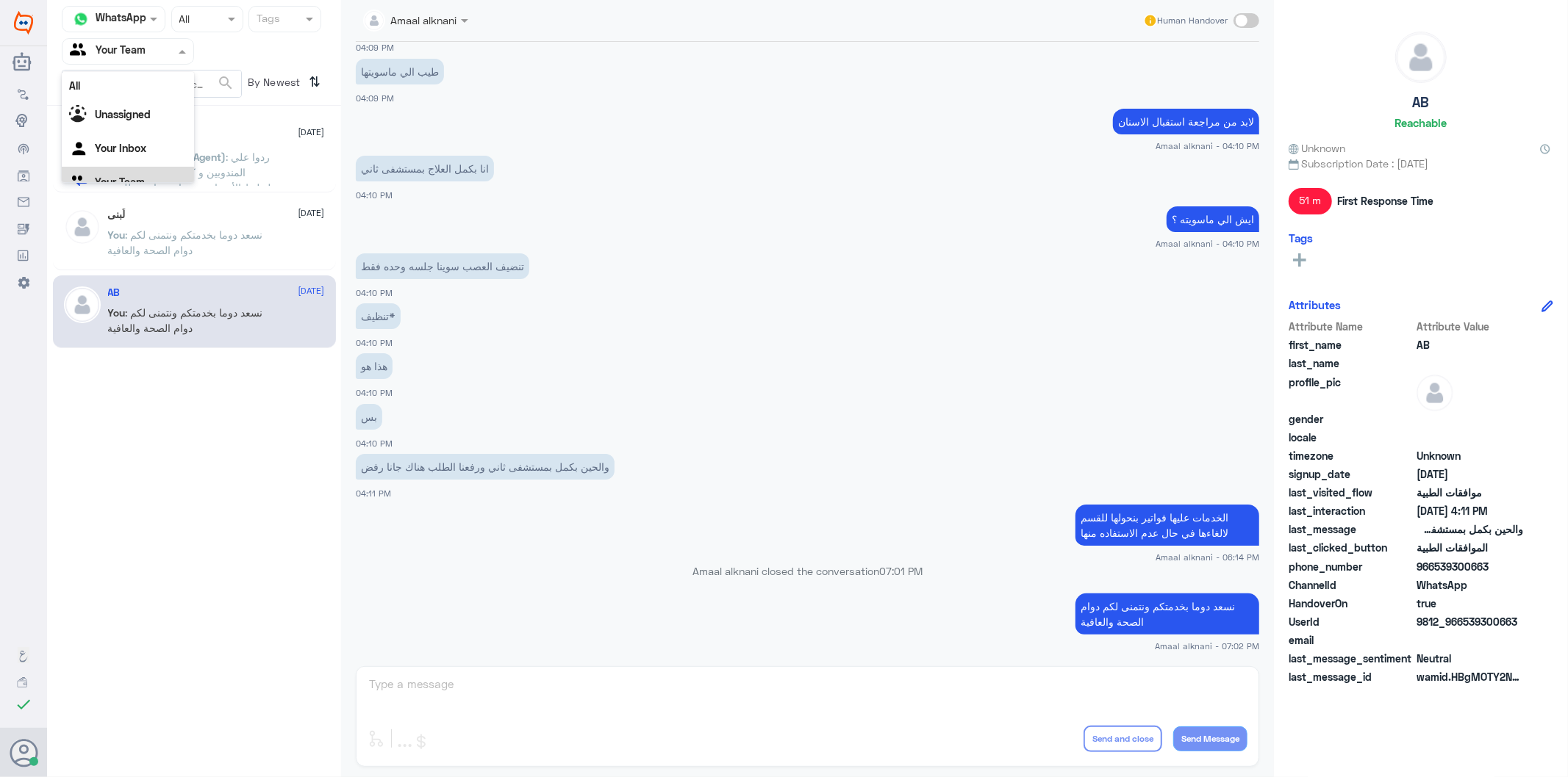
scroll to position [18, 0]
click at [143, 123] on Inbox "Your Inbox" at bounding box center [121, 129] width 52 height 12
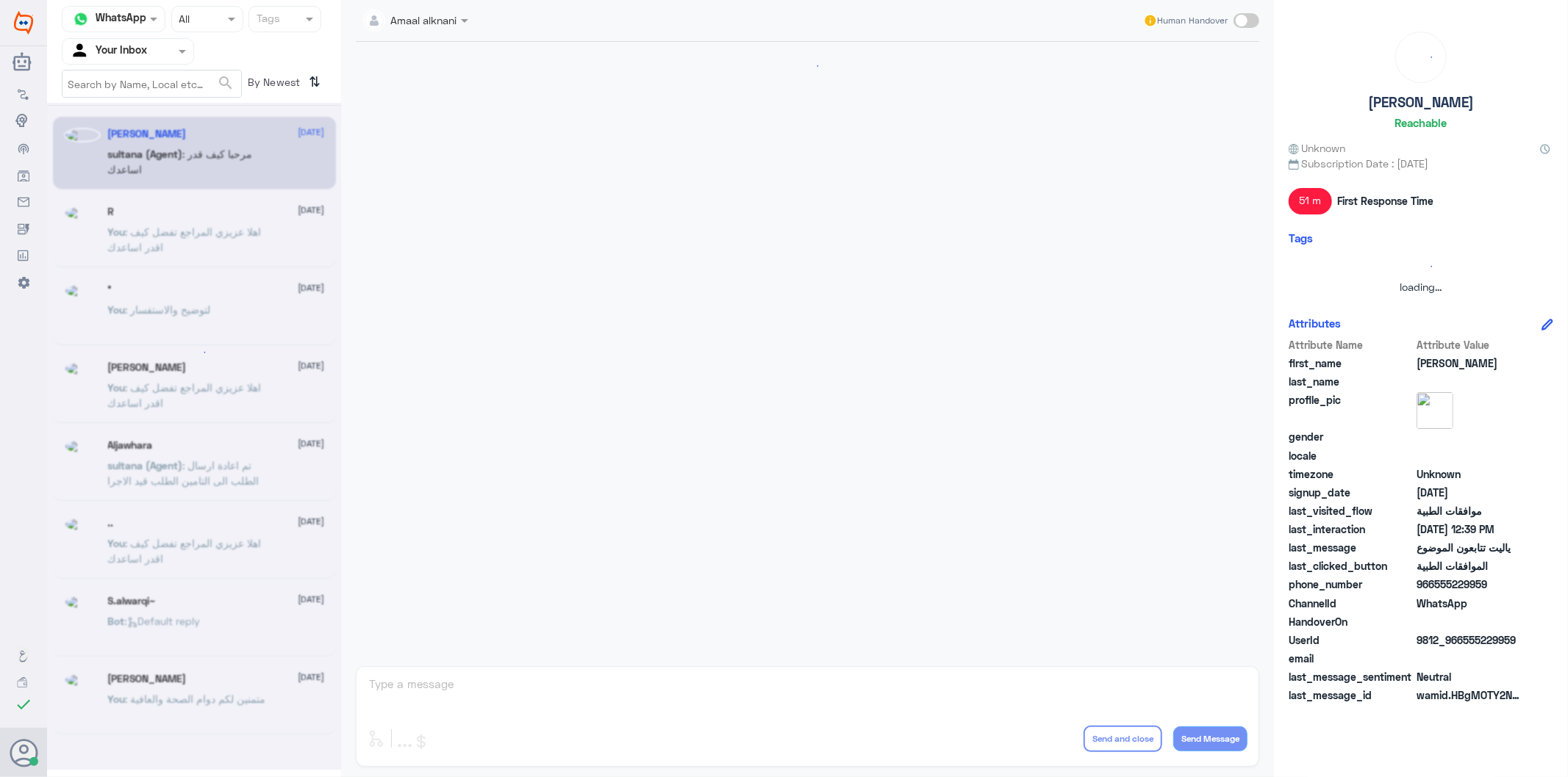
scroll to position [0, 0]
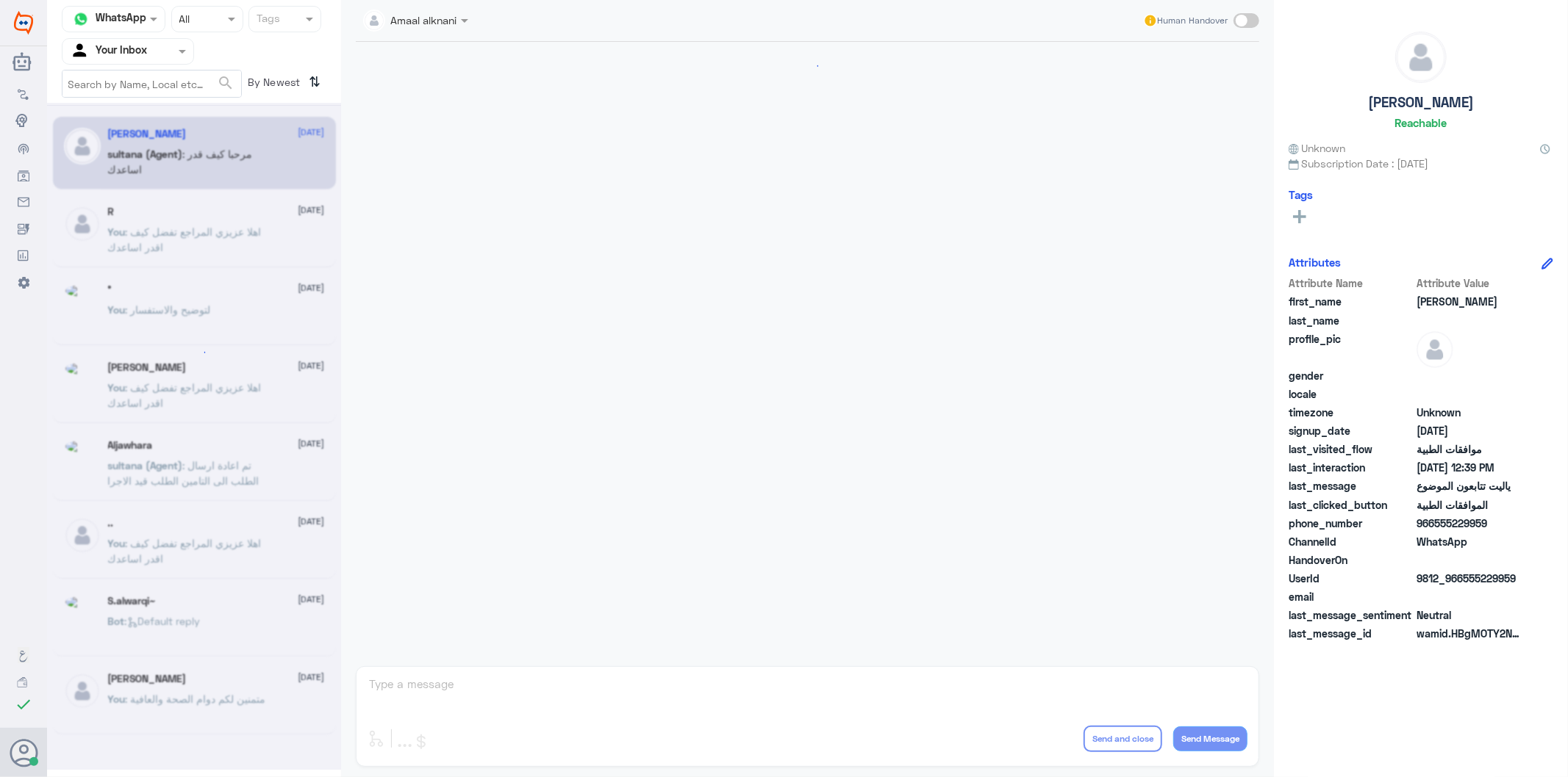
click at [147, 57] on input "text" at bounding box center [110, 51] width 81 height 17
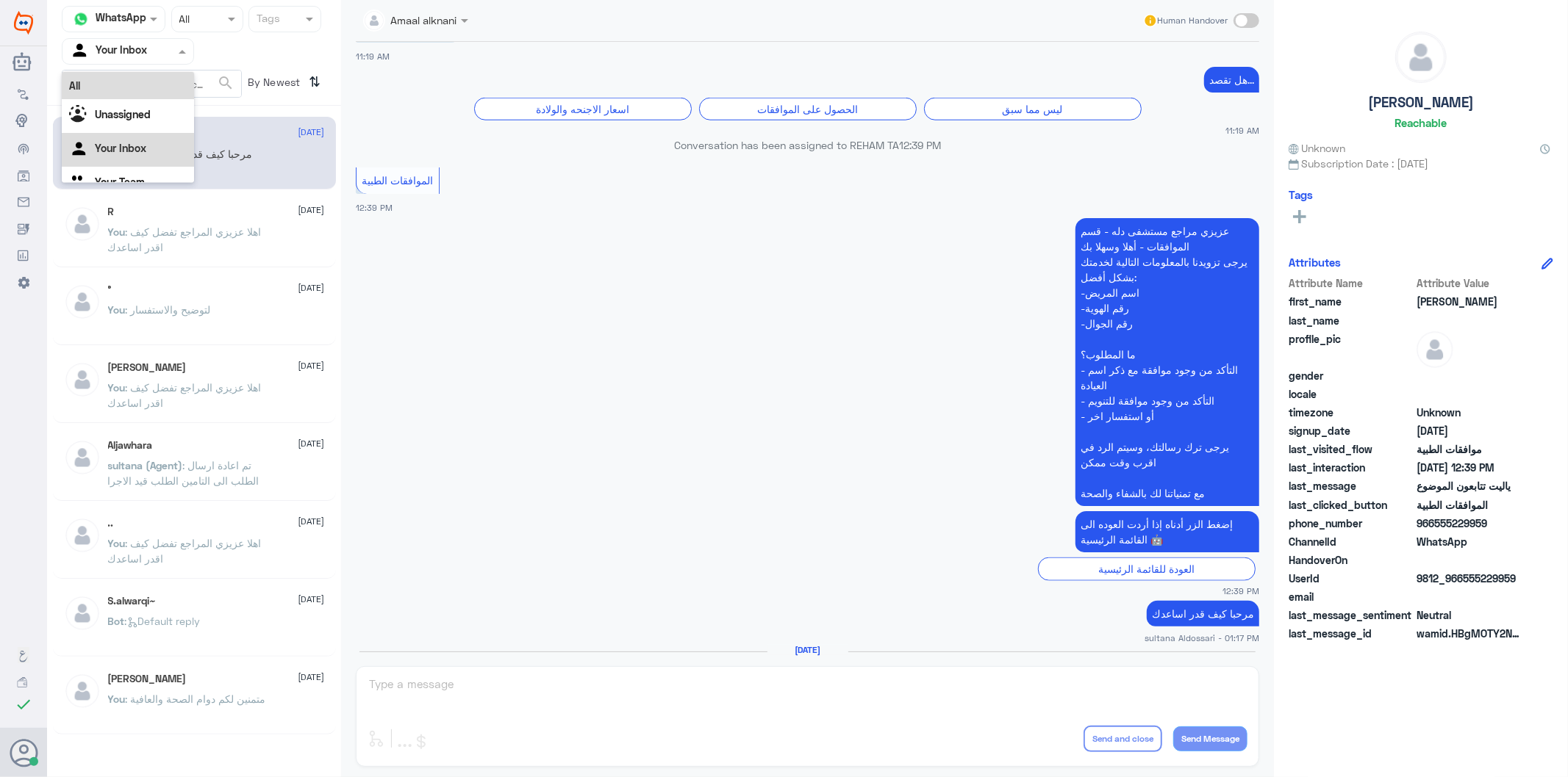
scroll to position [18, 0]
click at [151, 167] on div "Your Team" at bounding box center [128, 166] width 132 height 34
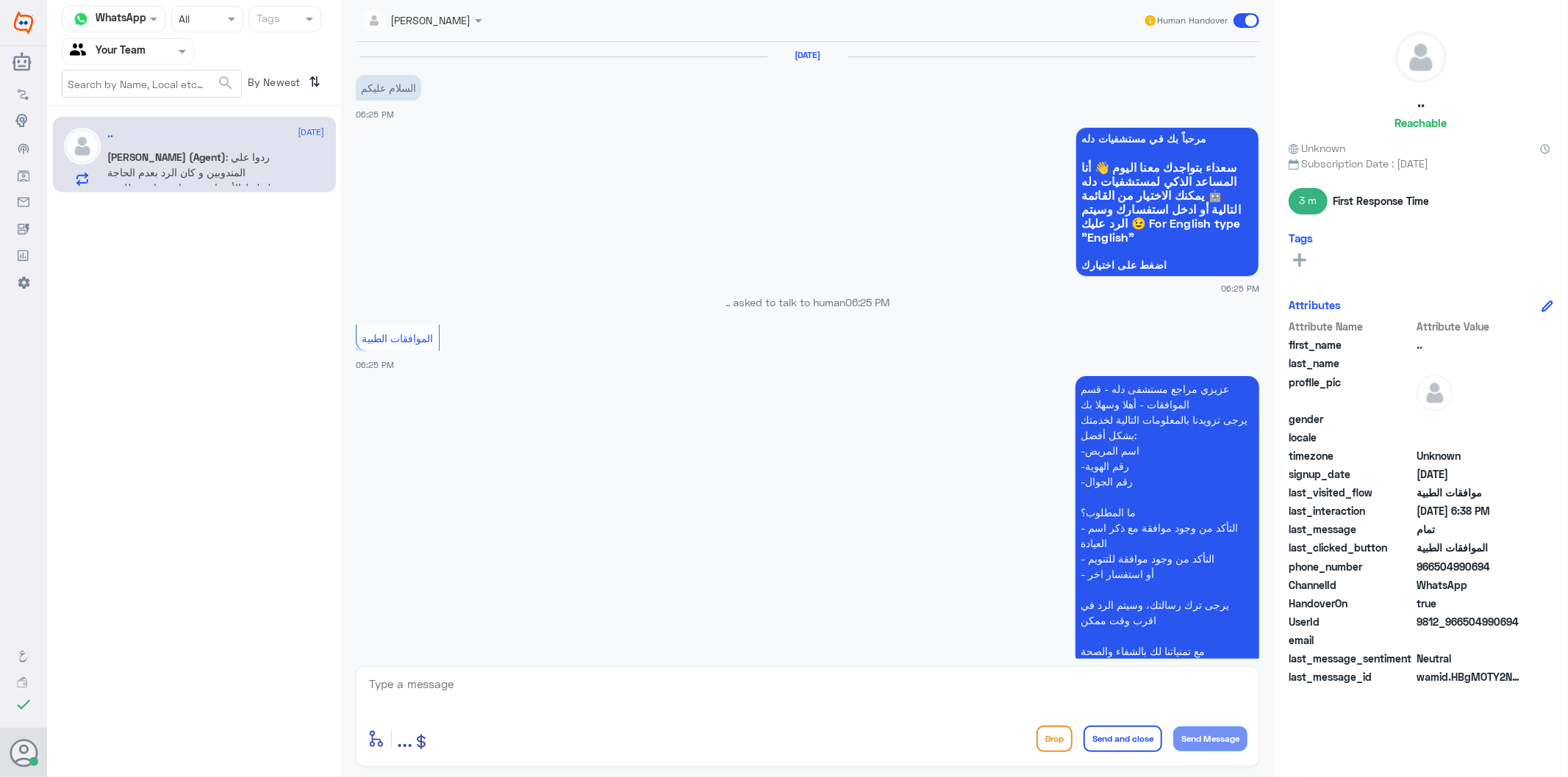
scroll to position [1141, 0]
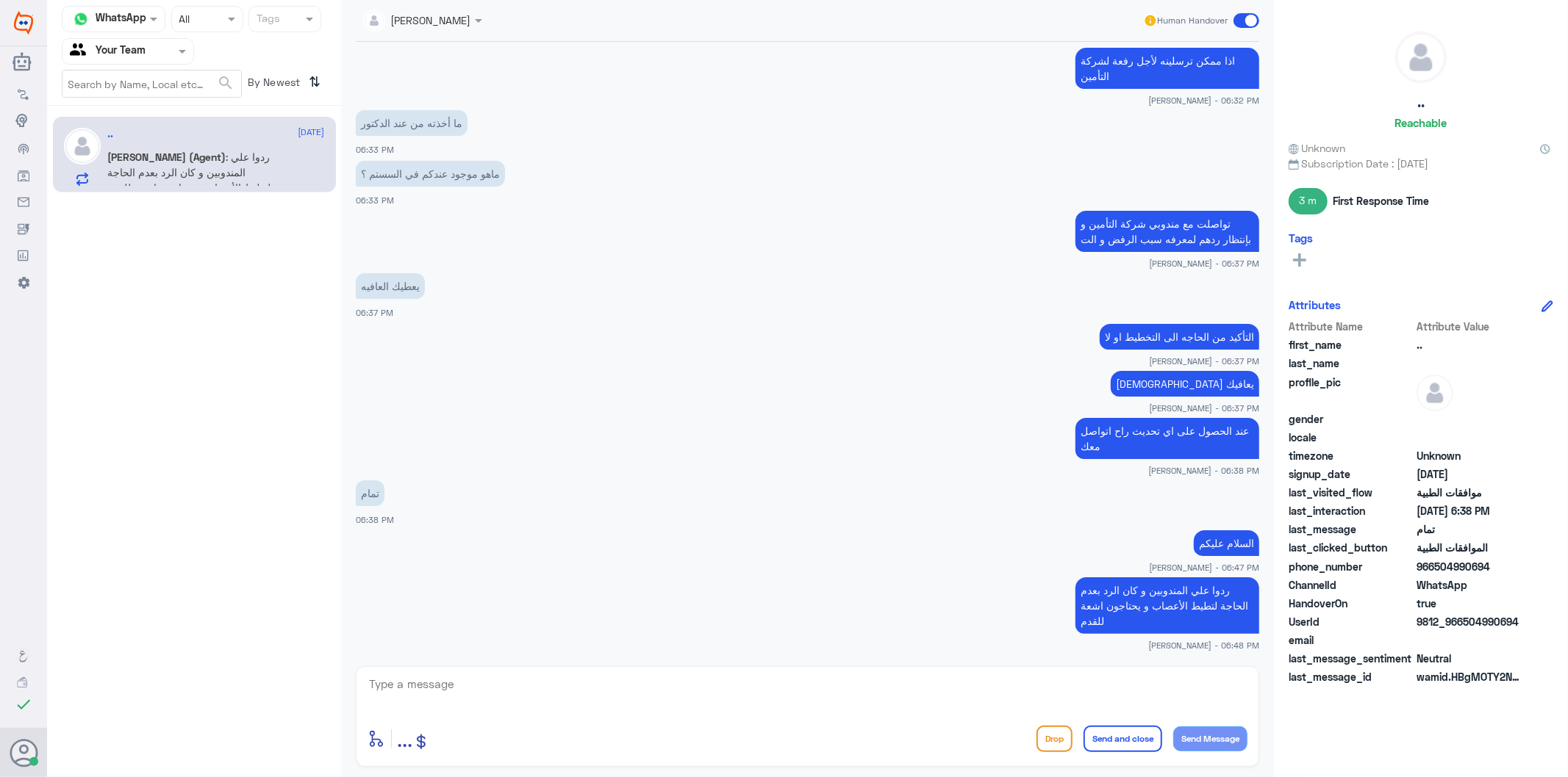
click at [555, 672] on div "enter flow name ... Drop Send and close Send Message" at bounding box center [808, 716] width 904 height 101
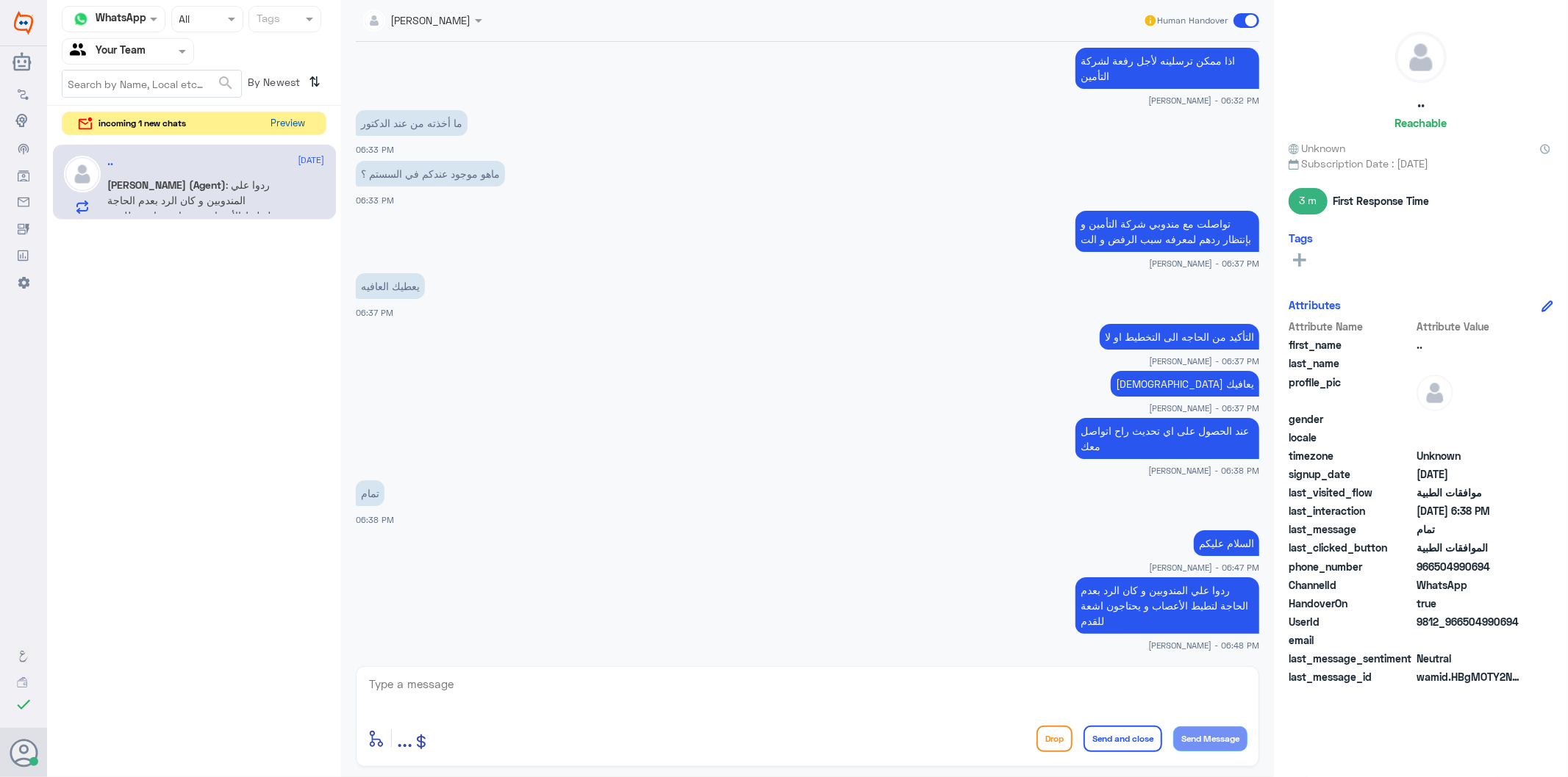
click at [284, 123] on button "Preview" at bounding box center [288, 123] width 45 height 23
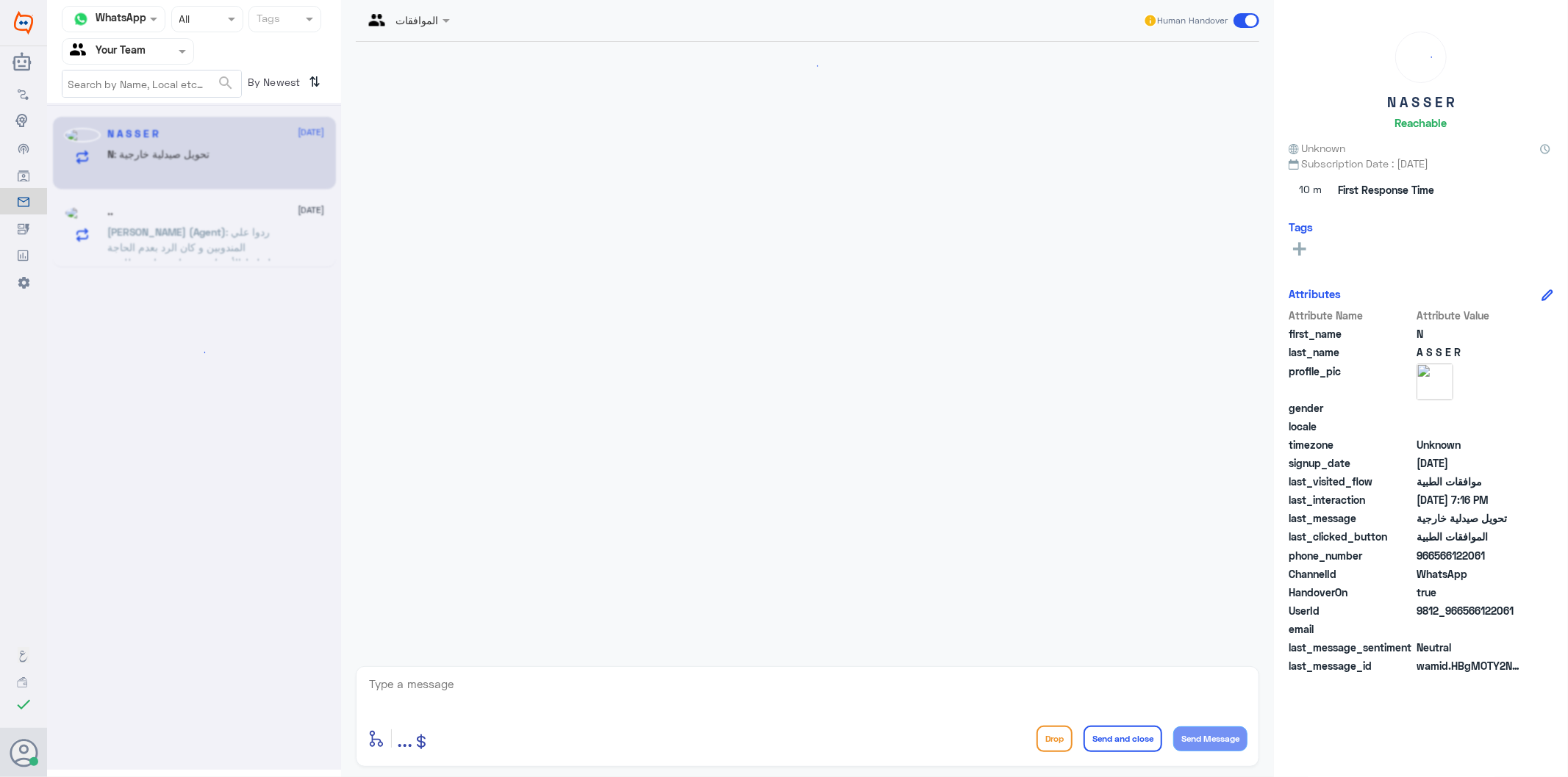
scroll to position [569, 0]
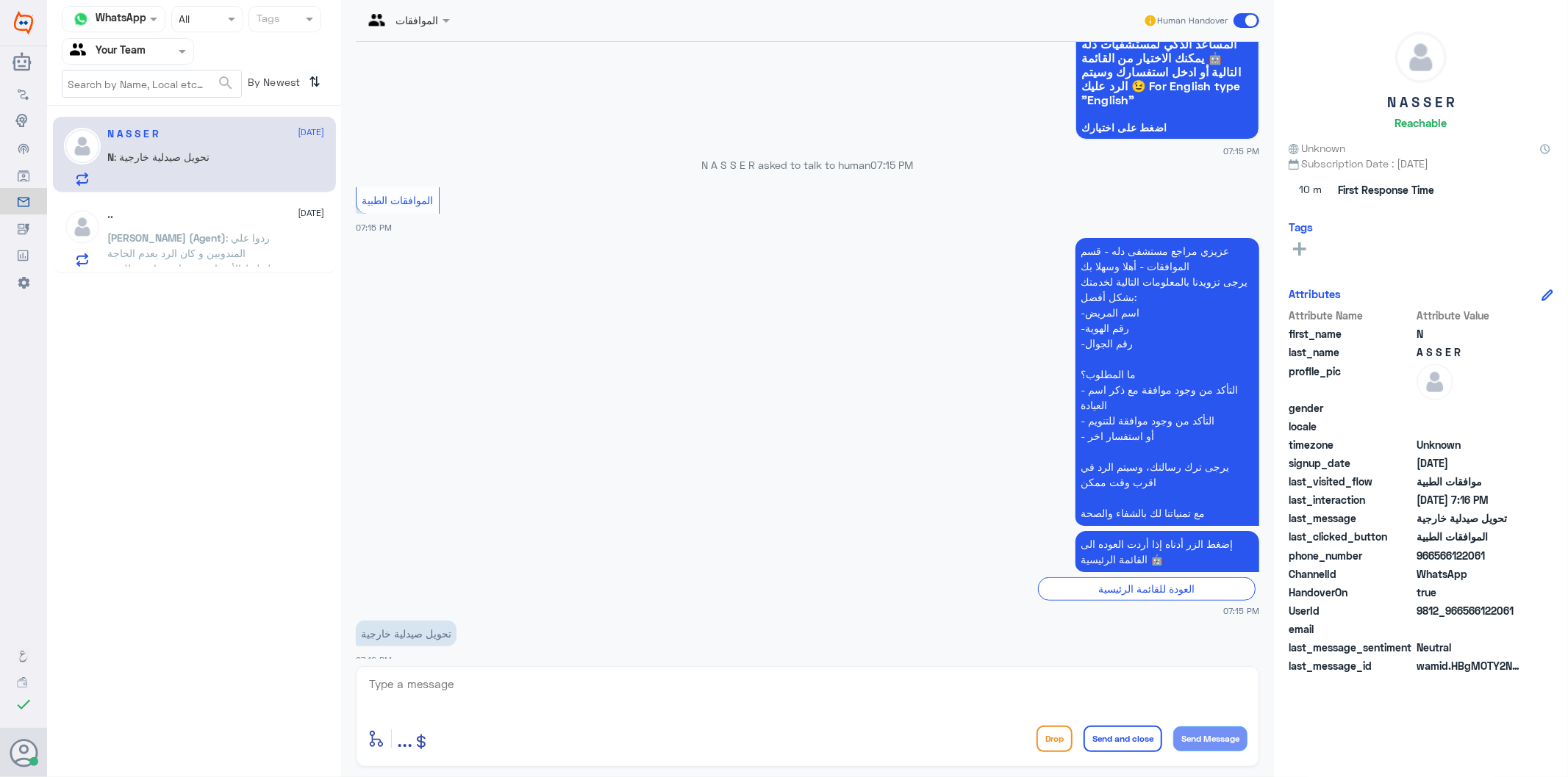
click at [493, 682] on textarea at bounding box center [808, 692] width 880 height 36
click at [495, 683] on textarea at bounding box center [808, 692] width 880 height 36
click at [1107, 687] on textarea "اهلا عزيزي المراجع - ممكن تؤسل الوصفه المختوم عليها بعدم توفر الدواء" at bounding box center [808, 692] width 880 height 36
type textarea "اهلا عزيزي المراجع - ممكن ترسل الوصفه المختوم عليها بعدم توفر الدواء"
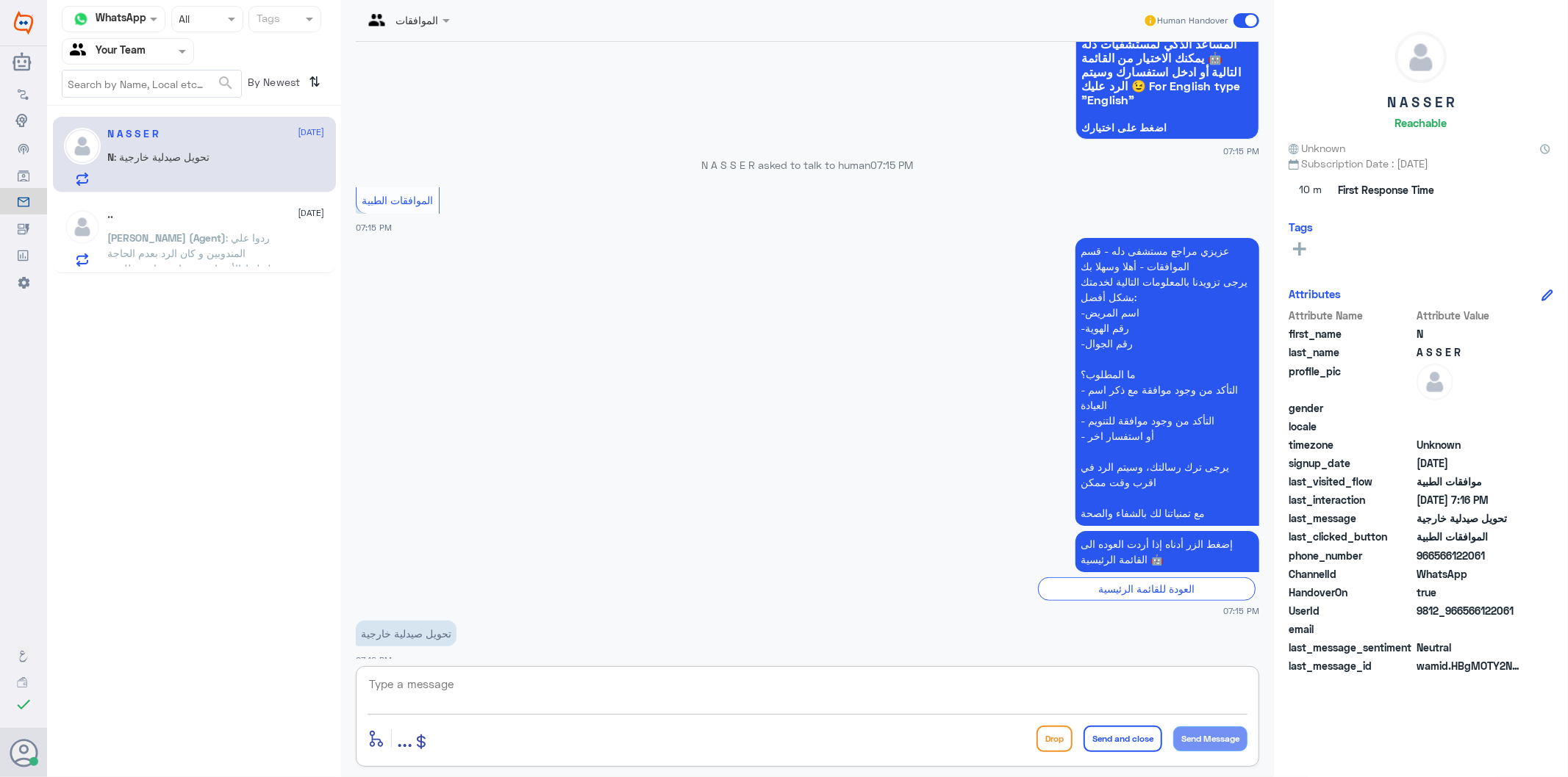
scroll to position [632, 0]
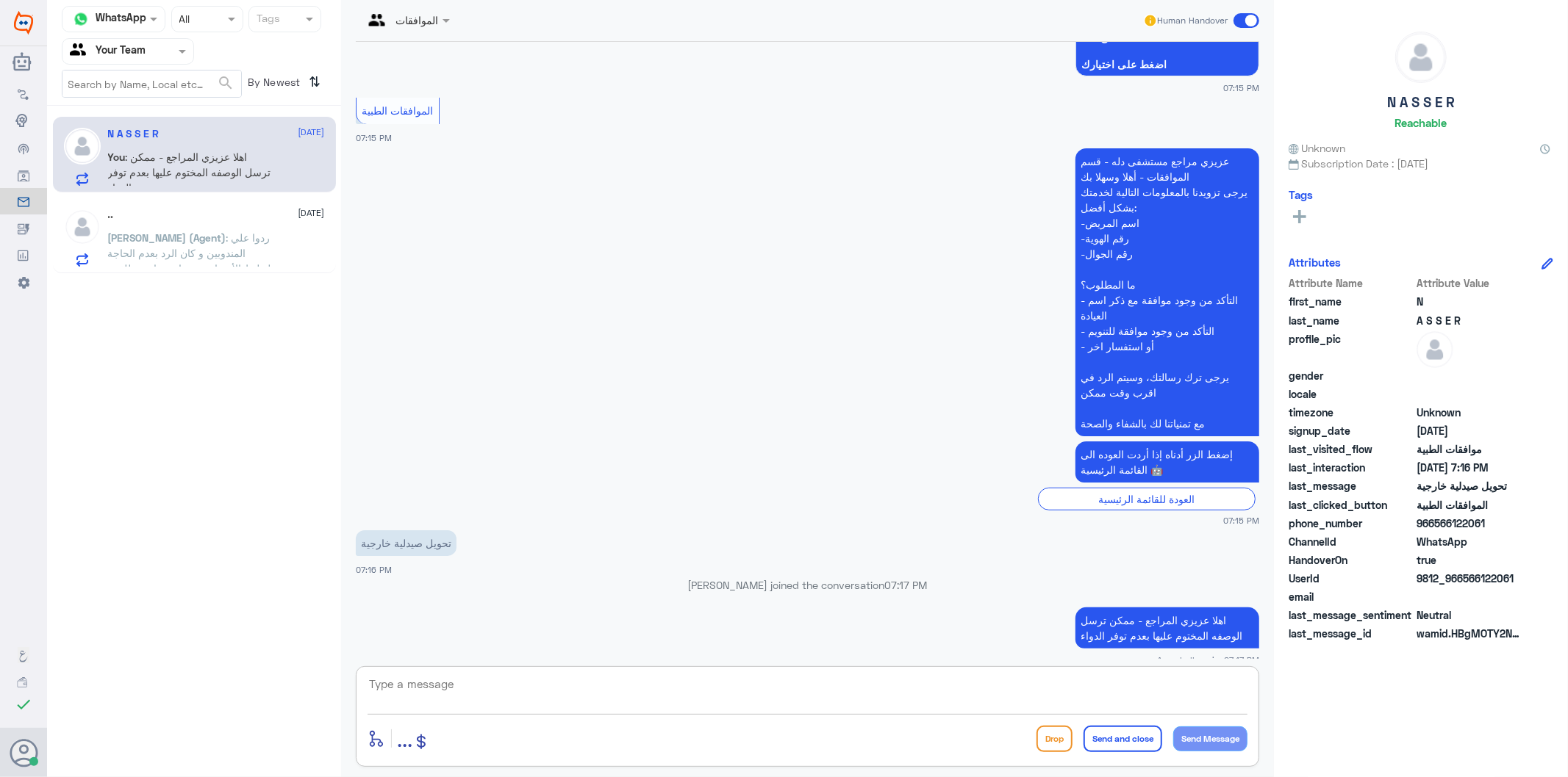
click at [454, 677] on textarea at bounding box center [808, 692] width 880 height 36
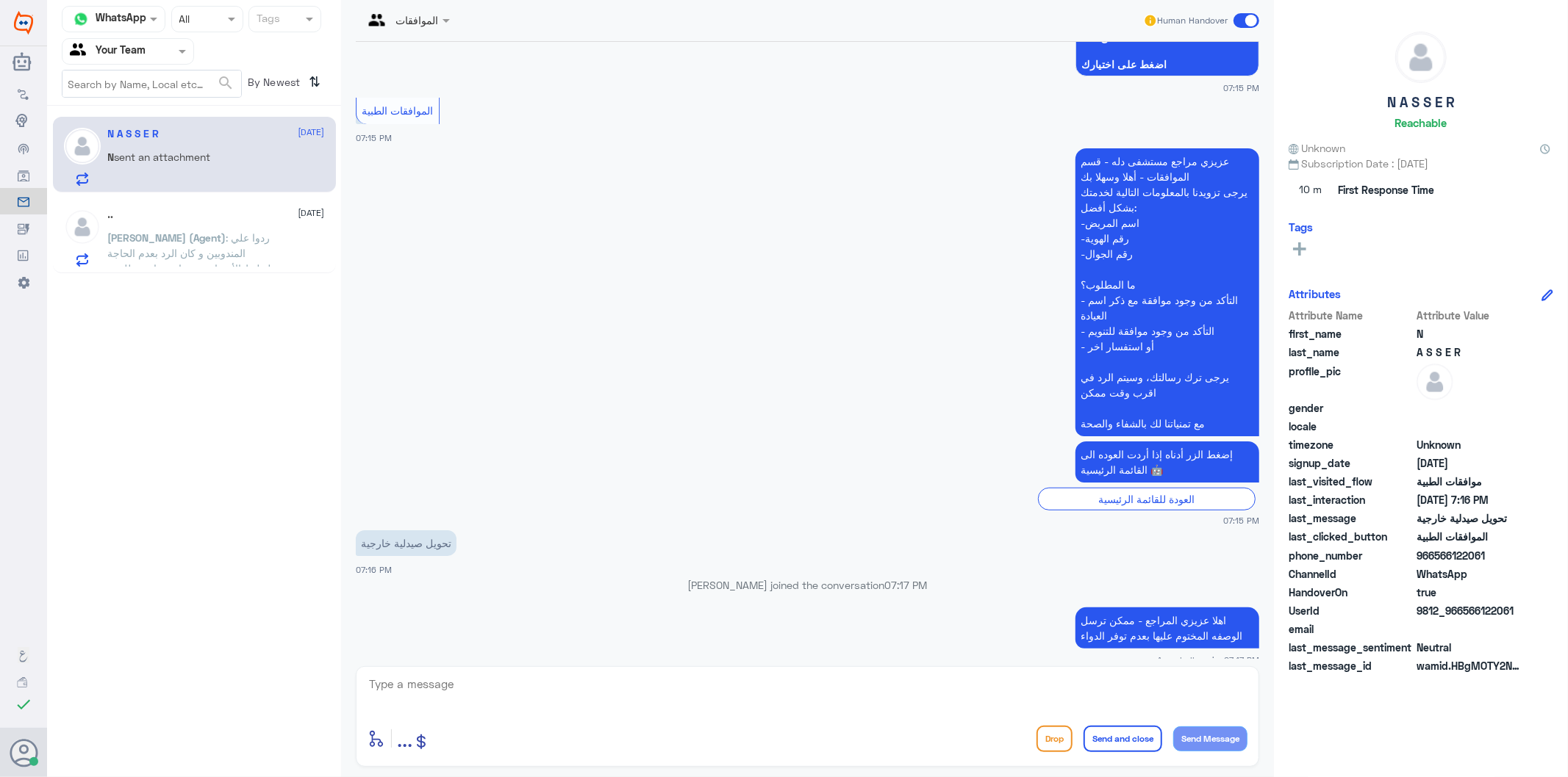
scroll to position [706, 0]
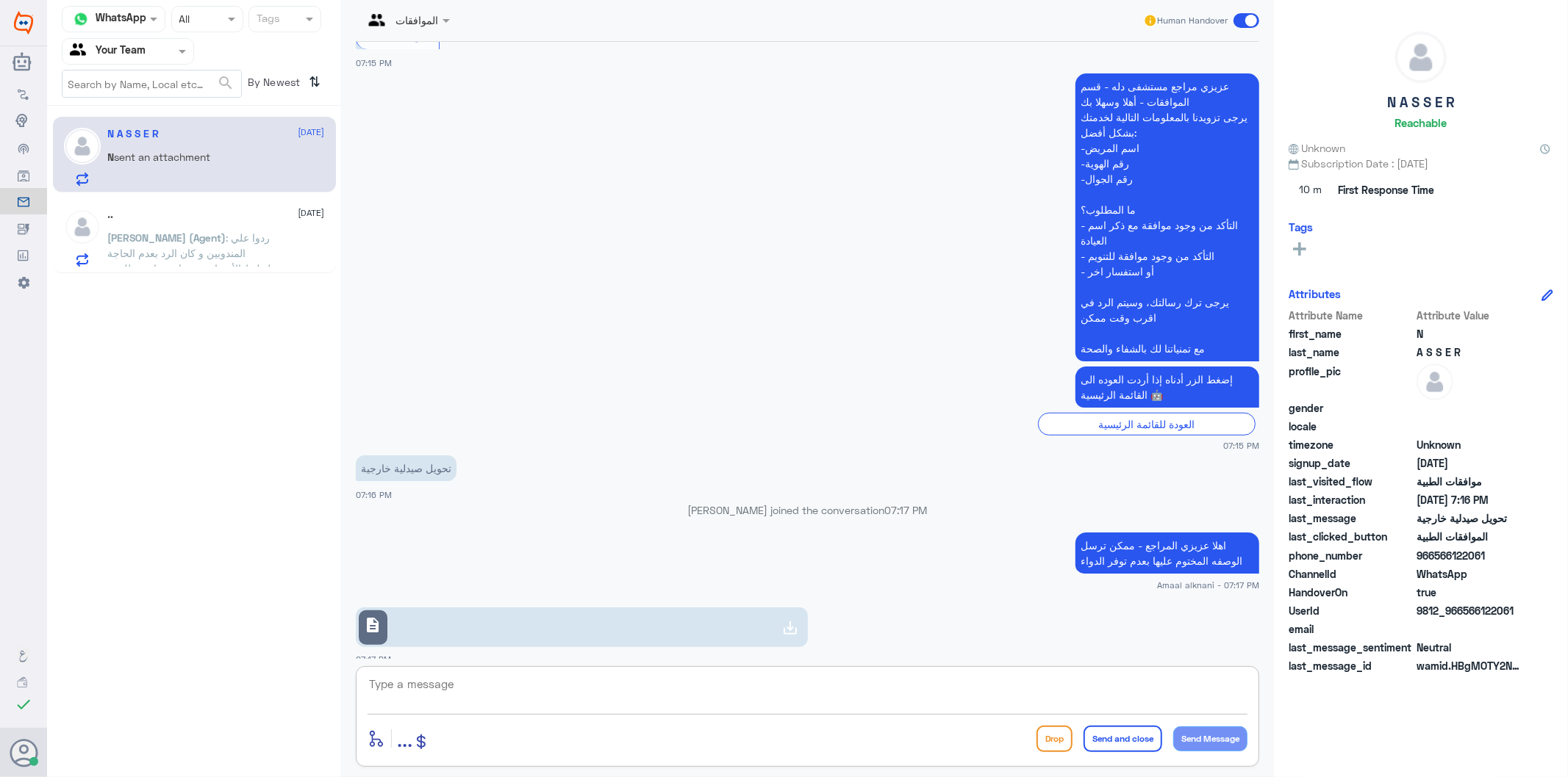
click at [629, 625] on link "description" at bounding box center [582, 627] width 452 height 40
click at [610, 688] on textarea at bounding box center [808, 692] width 880 height 36
type textarea "هذي تبع دلة نمار"
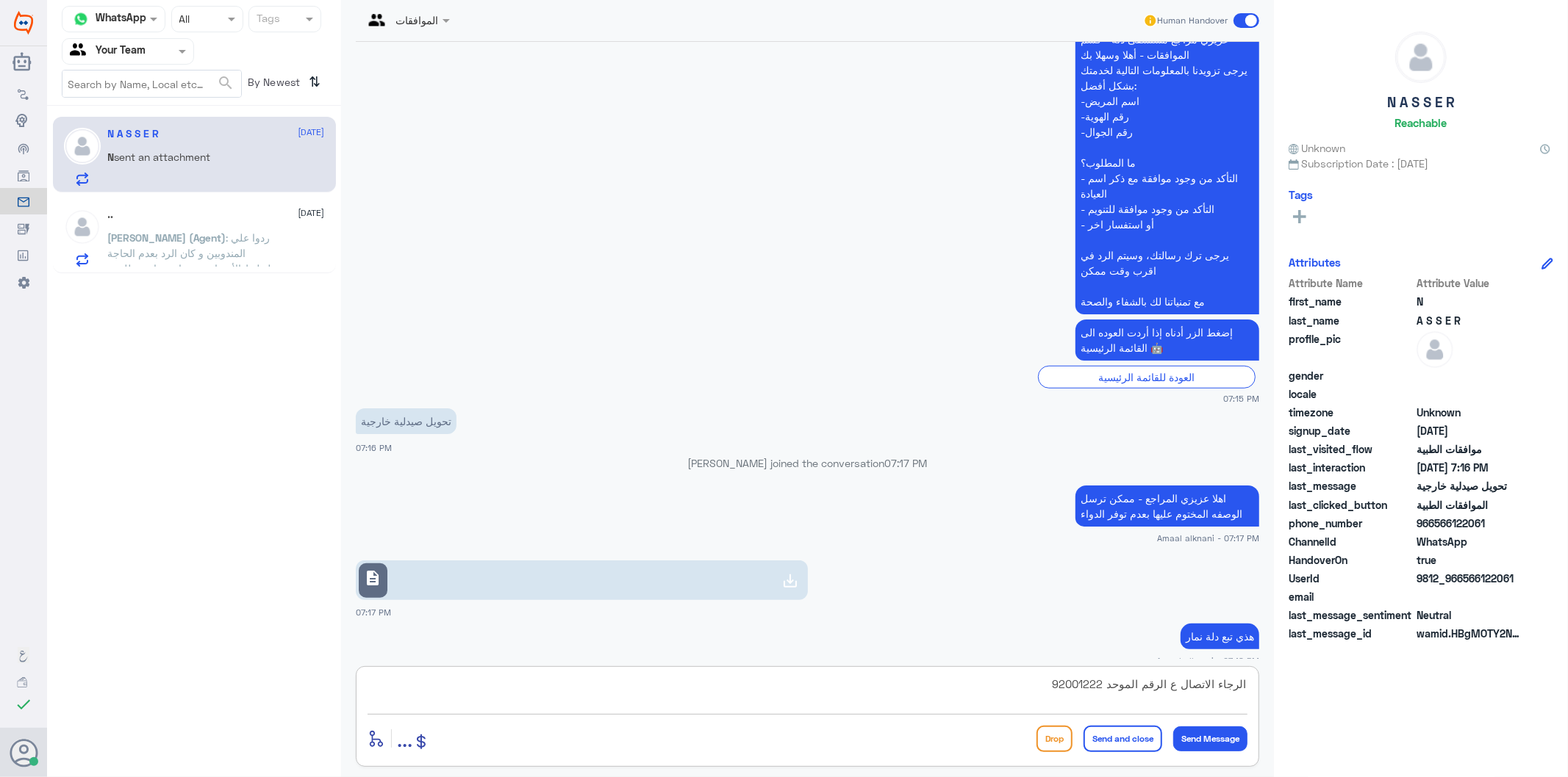
type textarea "الرجاء الاتصال ع الرقم الموحد 920012222"
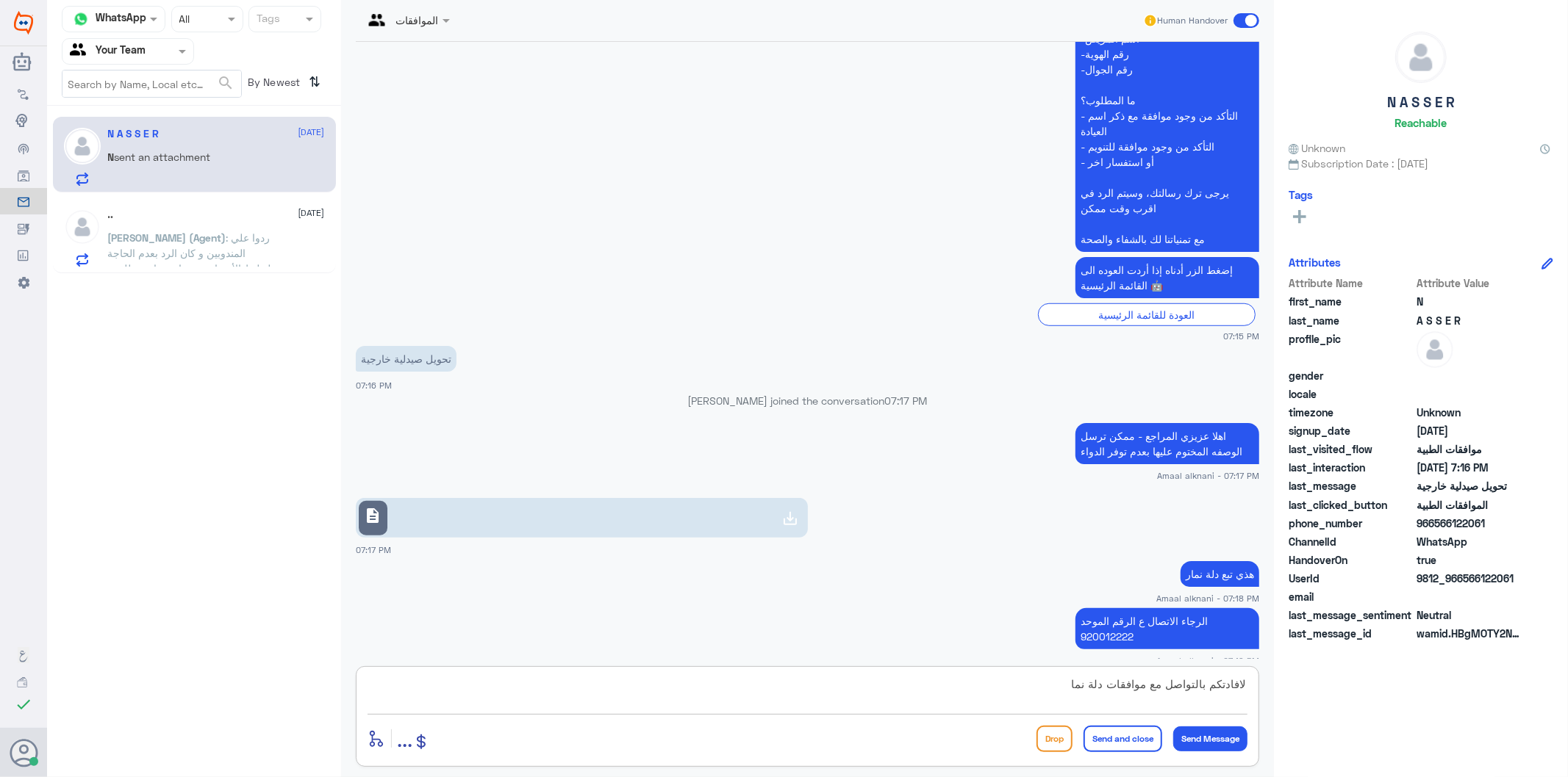
type textarea "لافادتكم بالتواصل مع موافقات دلة نمار"
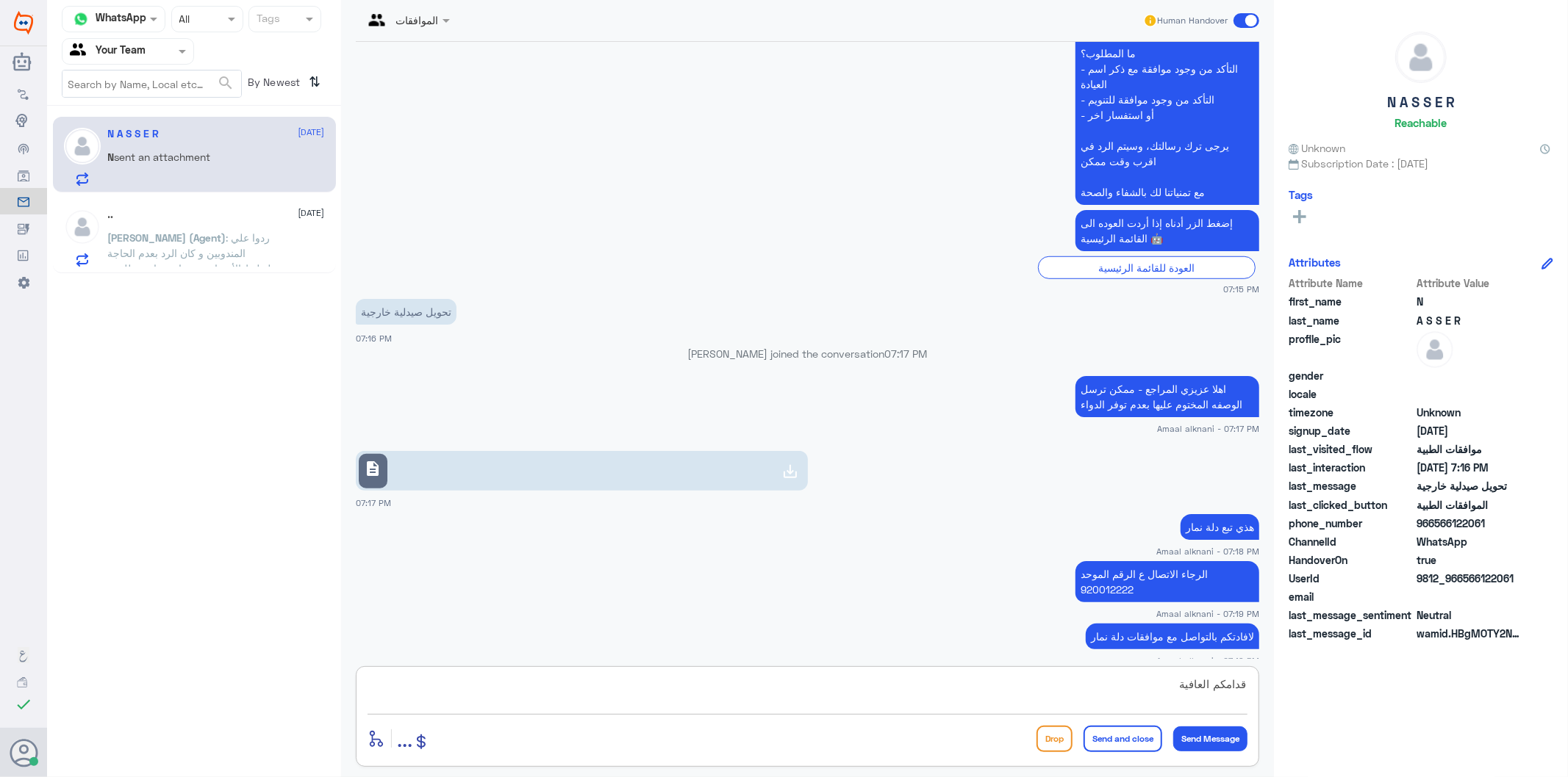
type textarea "قدامكم العافية"
click at [1132, 743] on button "Send and close" at bounding box center [1122, 739] width 78 height 26
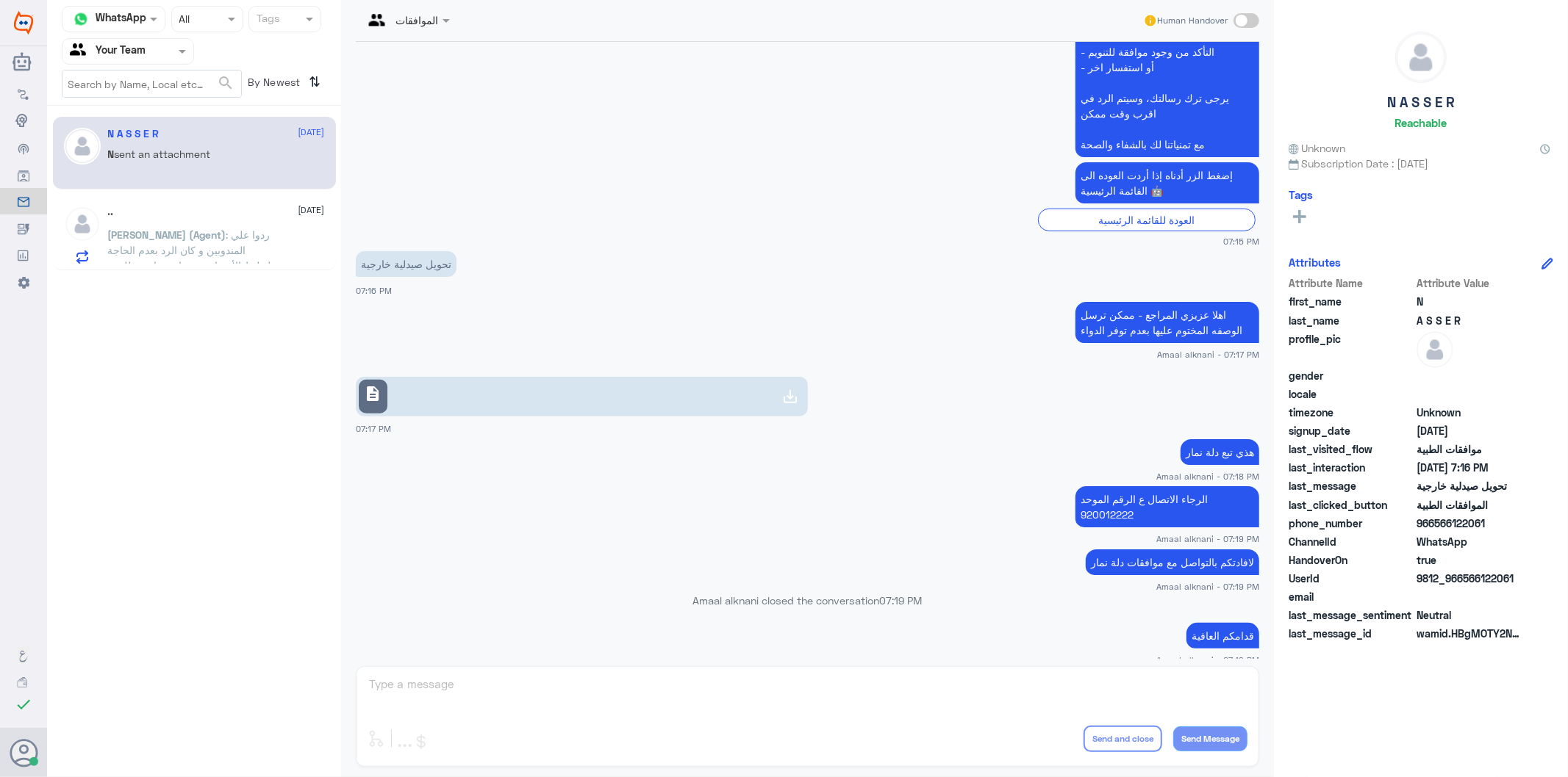
scroll to position [1133, 0]
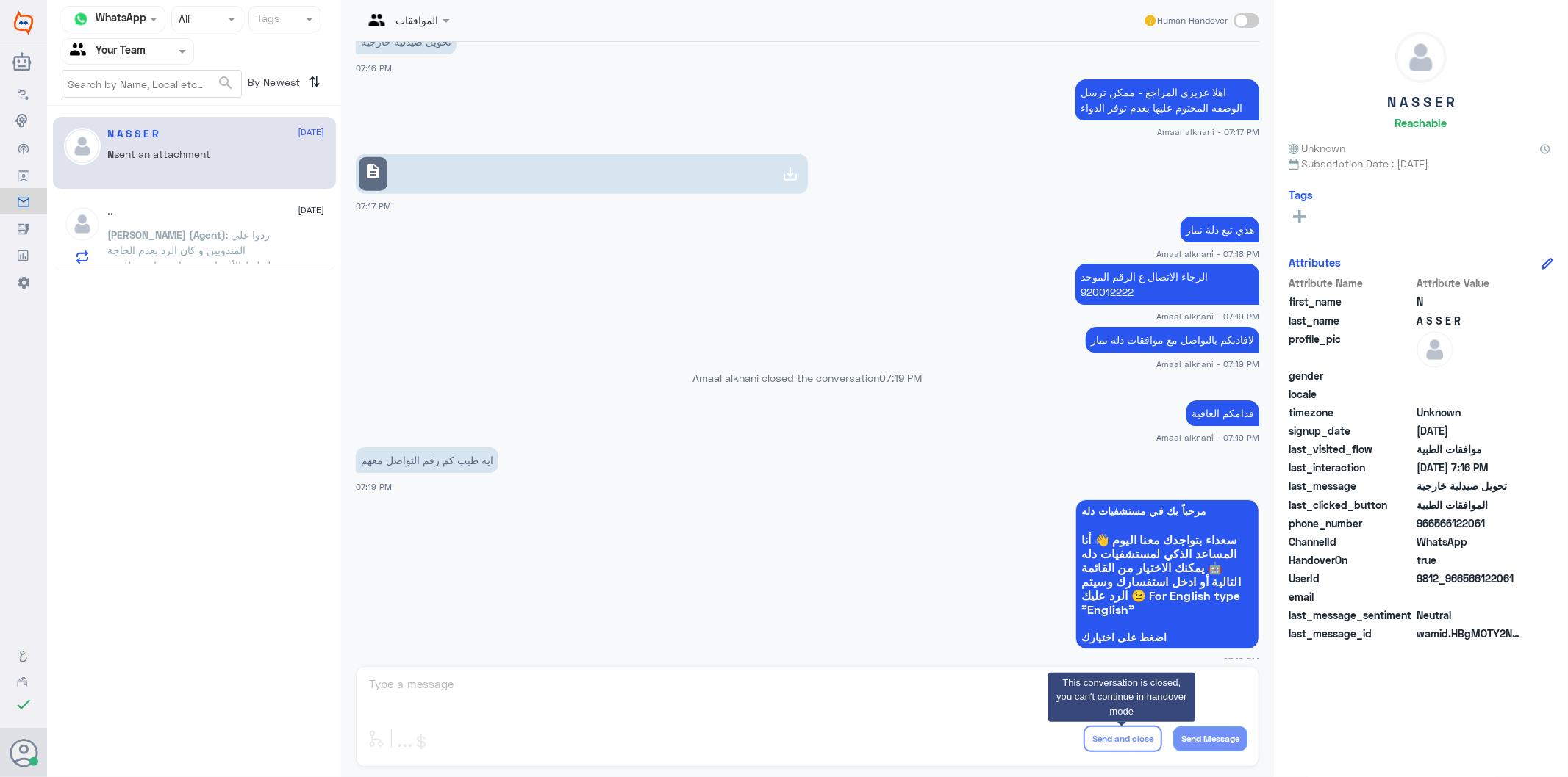
click at [737, 519] on app-msgs-whats-app-list "مرحباً بك في مستشفيات دله سعداء بتواجدك معنا [DATE] 👋 أنا المساعد الذكي لمستشفي…" at bounding box center [808, 575] width 904 height 152
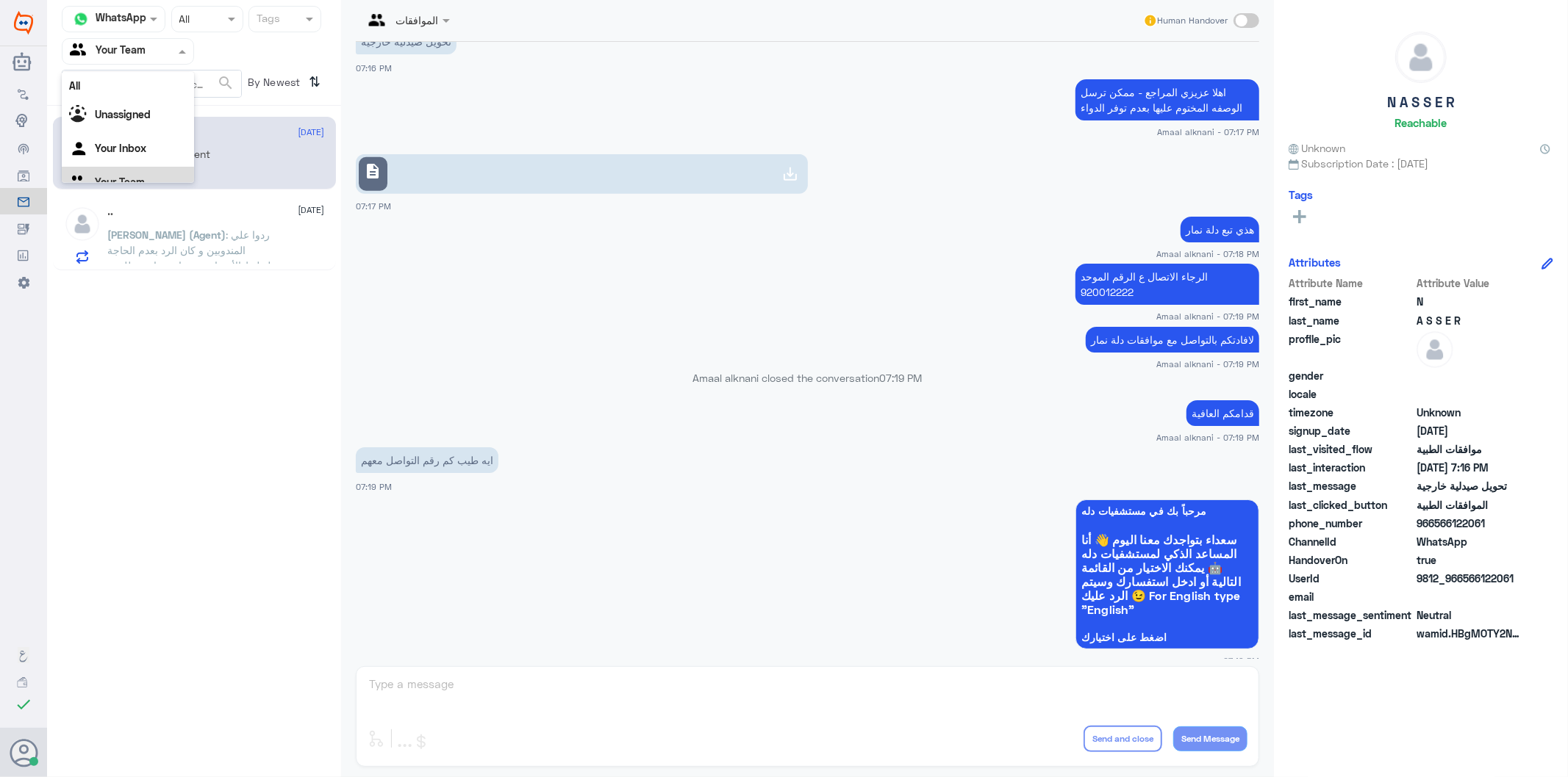
click at [176, 46] on span at bounding box center [184, 51] width 18 height 15
click at [150, 129] on div "Your Inbox" at bounding box center [128, 132] width 132 height 34
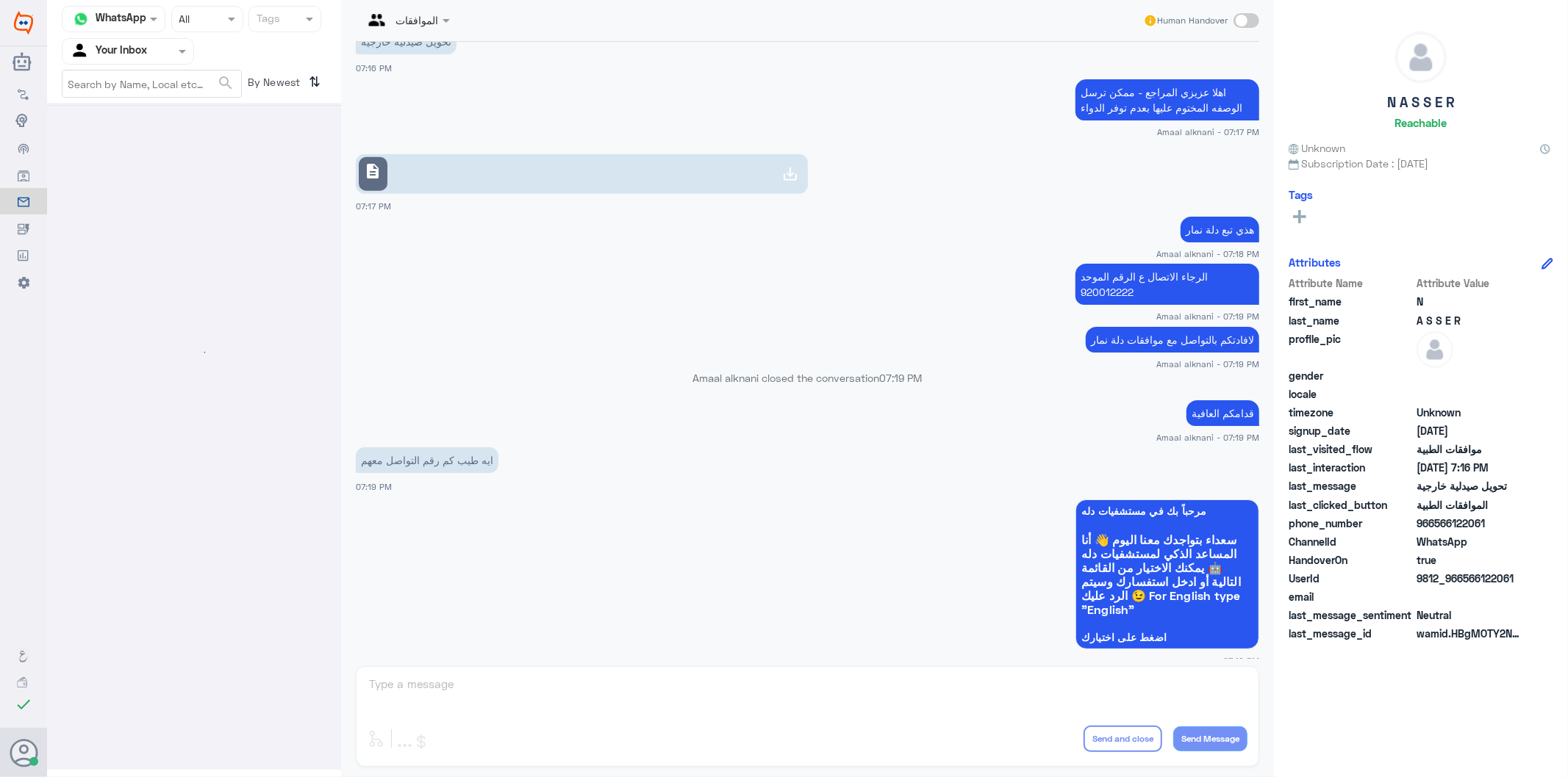
scroll to position [0, 0]
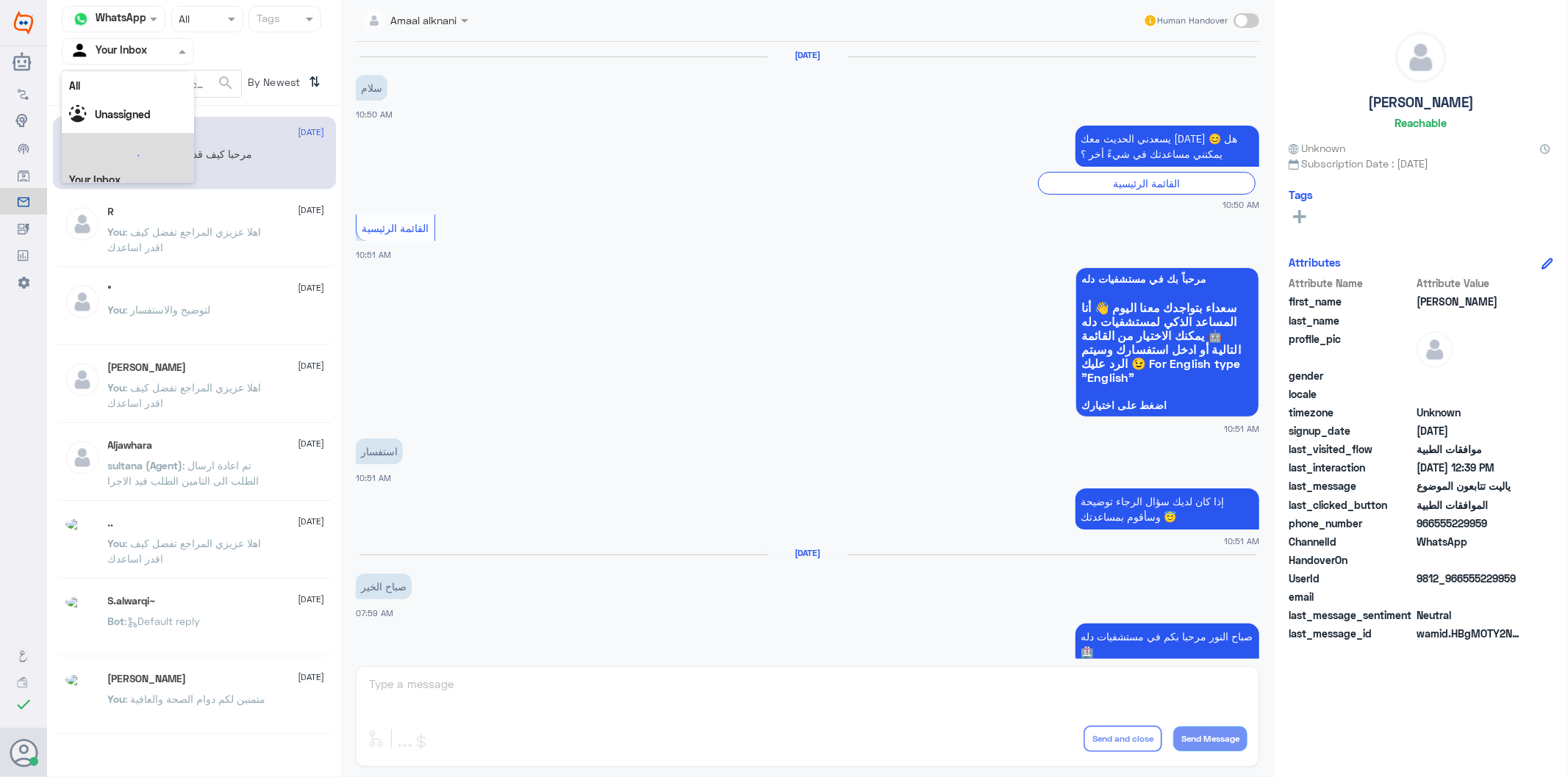
click at [162, 50] on div at bounding box center [127, 51] width 131 height 17
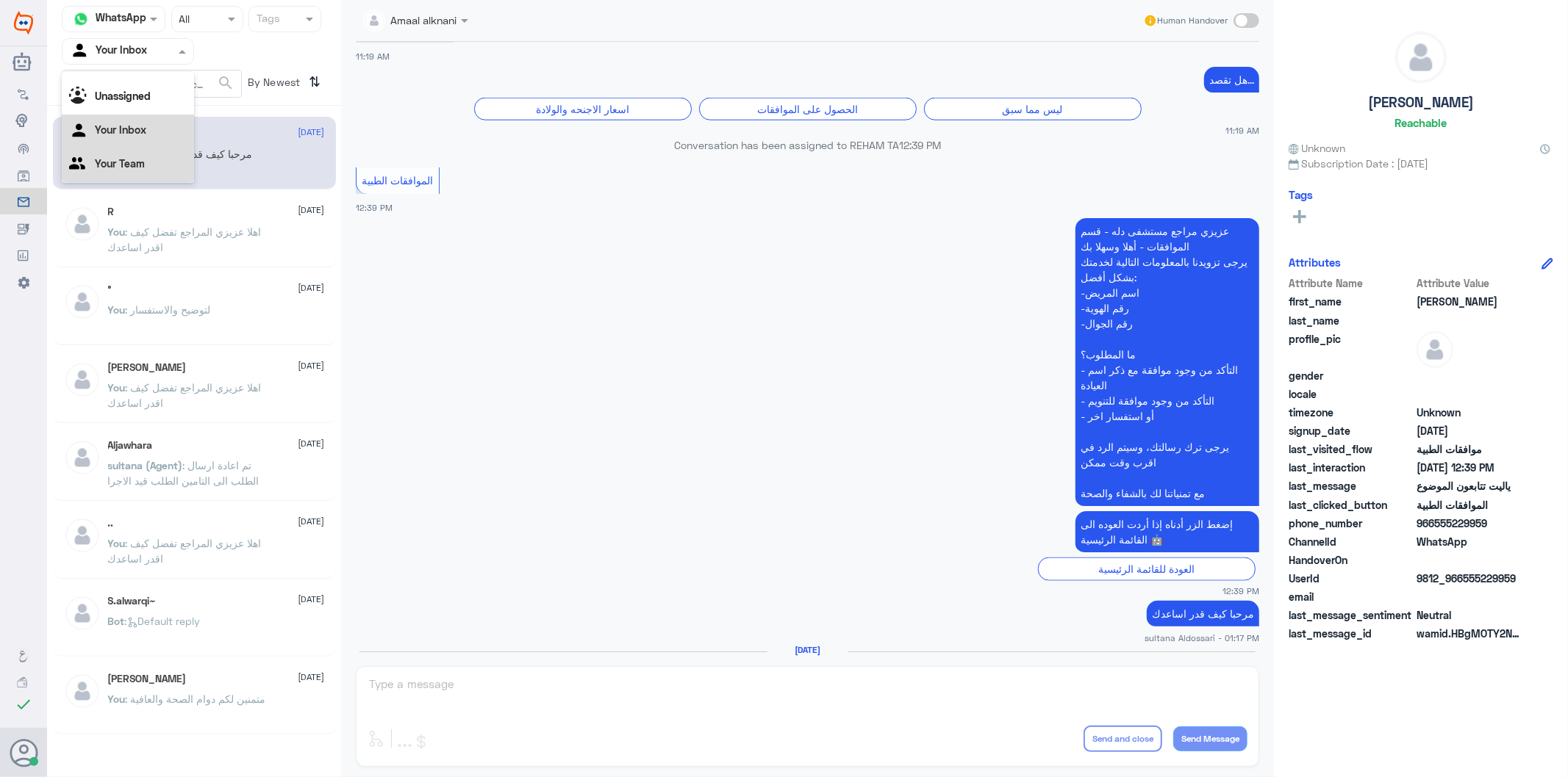
click at [142, 157] on Team "Your Team" at bounding box center [120, 163] width 50 height 12
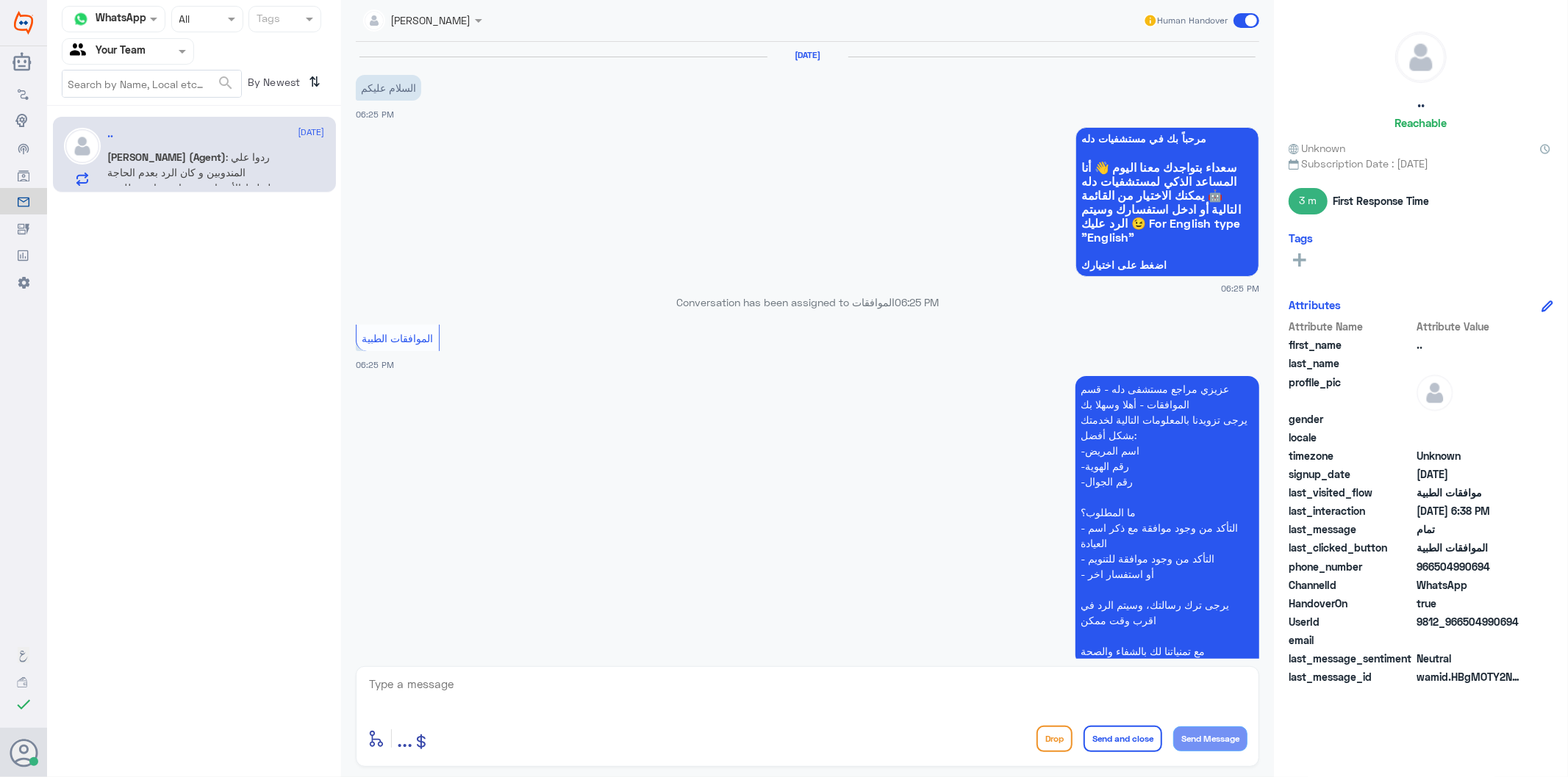
scroll to position [1141, 0]
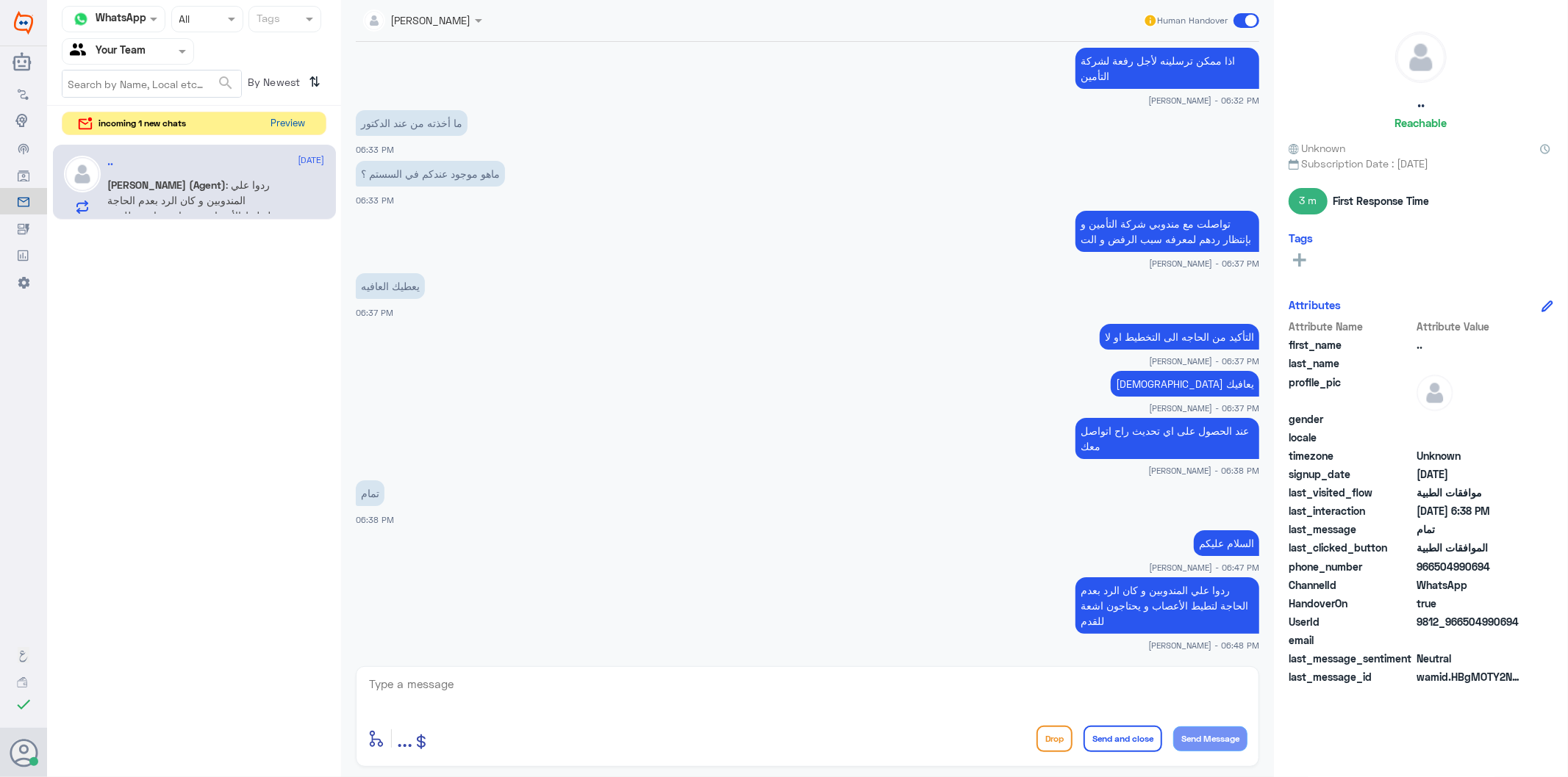
click at [279, 123] on button "Preview" at bounding box center [288, 123] width 45 height 23
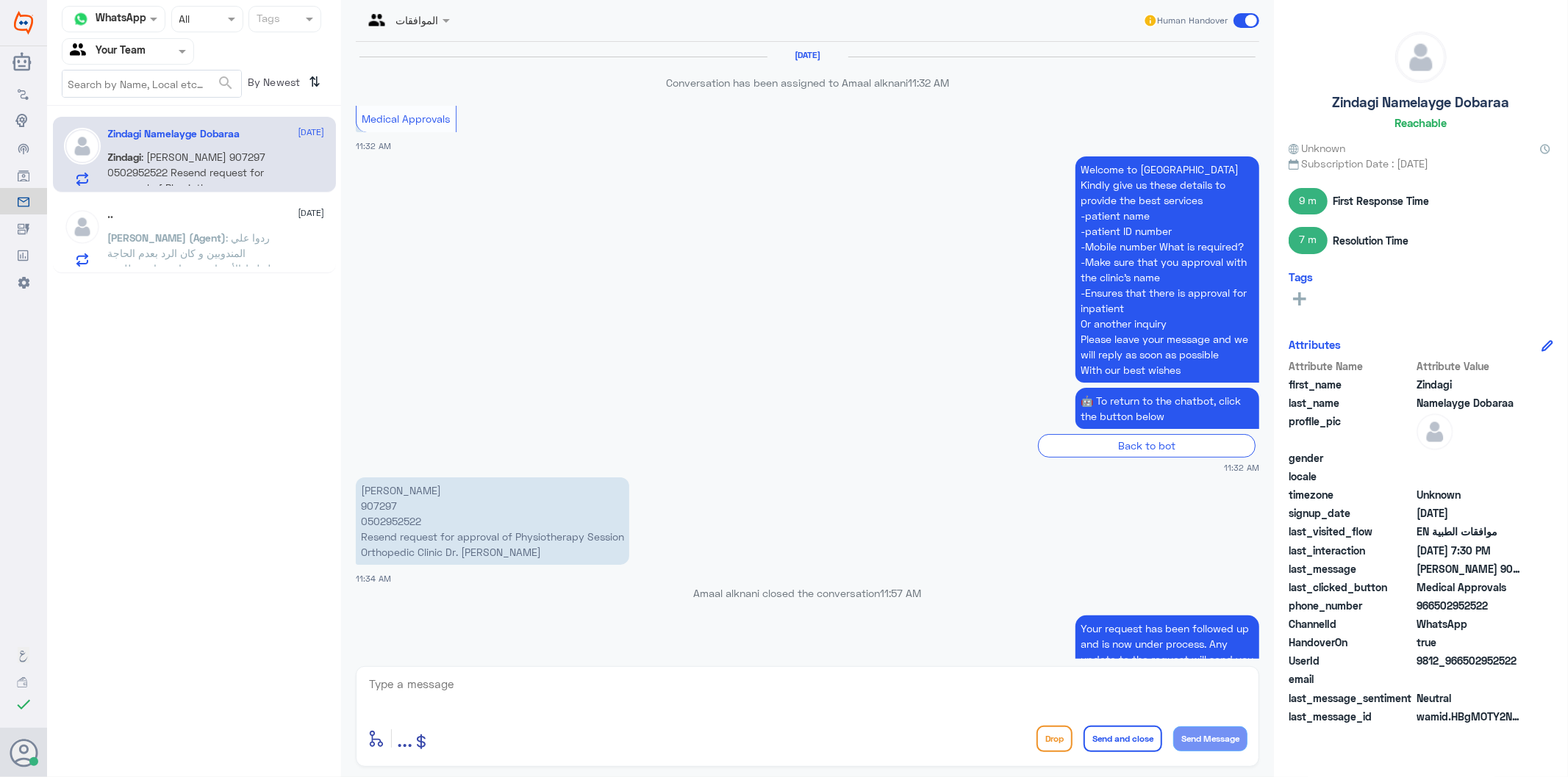
scroll to position [2301, 0]
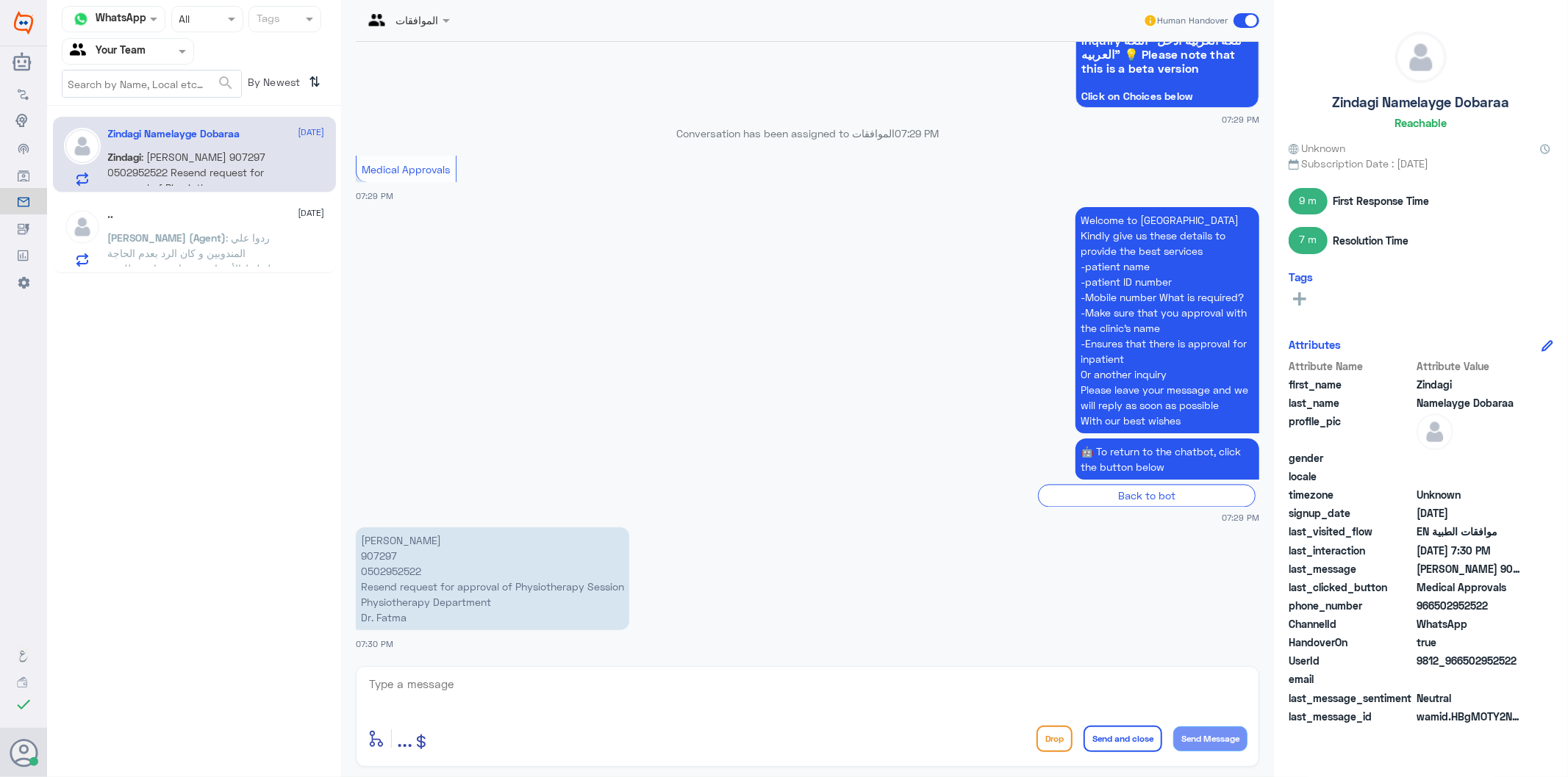
click at [386, 556] on p "[PERSON_NAME] 907297 0502952522 Resend request for approval of Physiotherapy Se…" at bounding box center [493, 578] width 273 height 103
copy p "907297"
click at [381, 562] on p "[PERSON_NAME] 907297 0502952522 Resend request for approval of Physiotherapy Se…" at bounding box center [493, 578] width 273 height 103
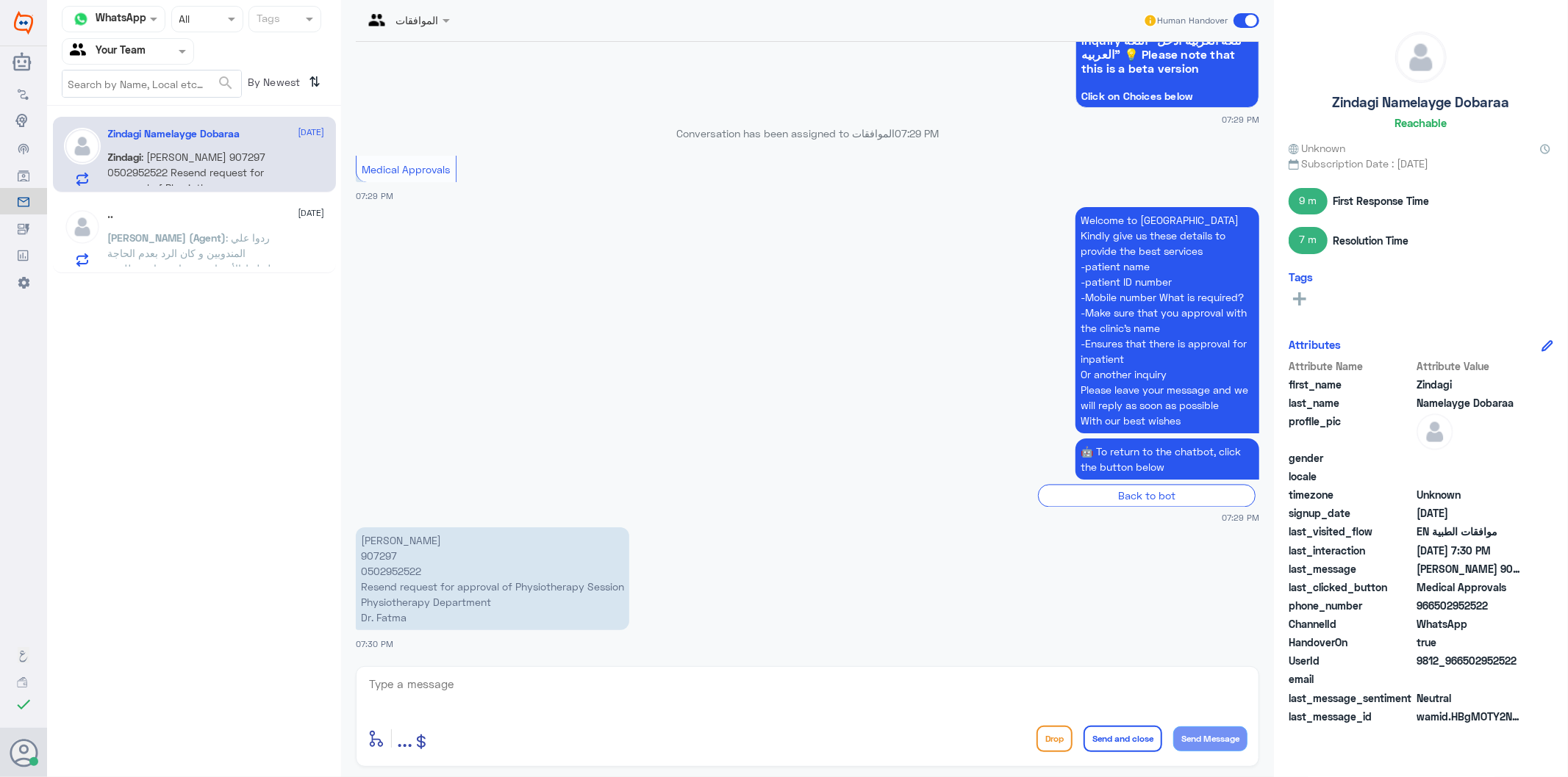
click at [377, 555] on p "[PERSON_NAME] 907297 0502952522 Resend request for approval of Physiotherapy Se…" at bounding box center [493, 578] width 273 height 103
copy p "907297"
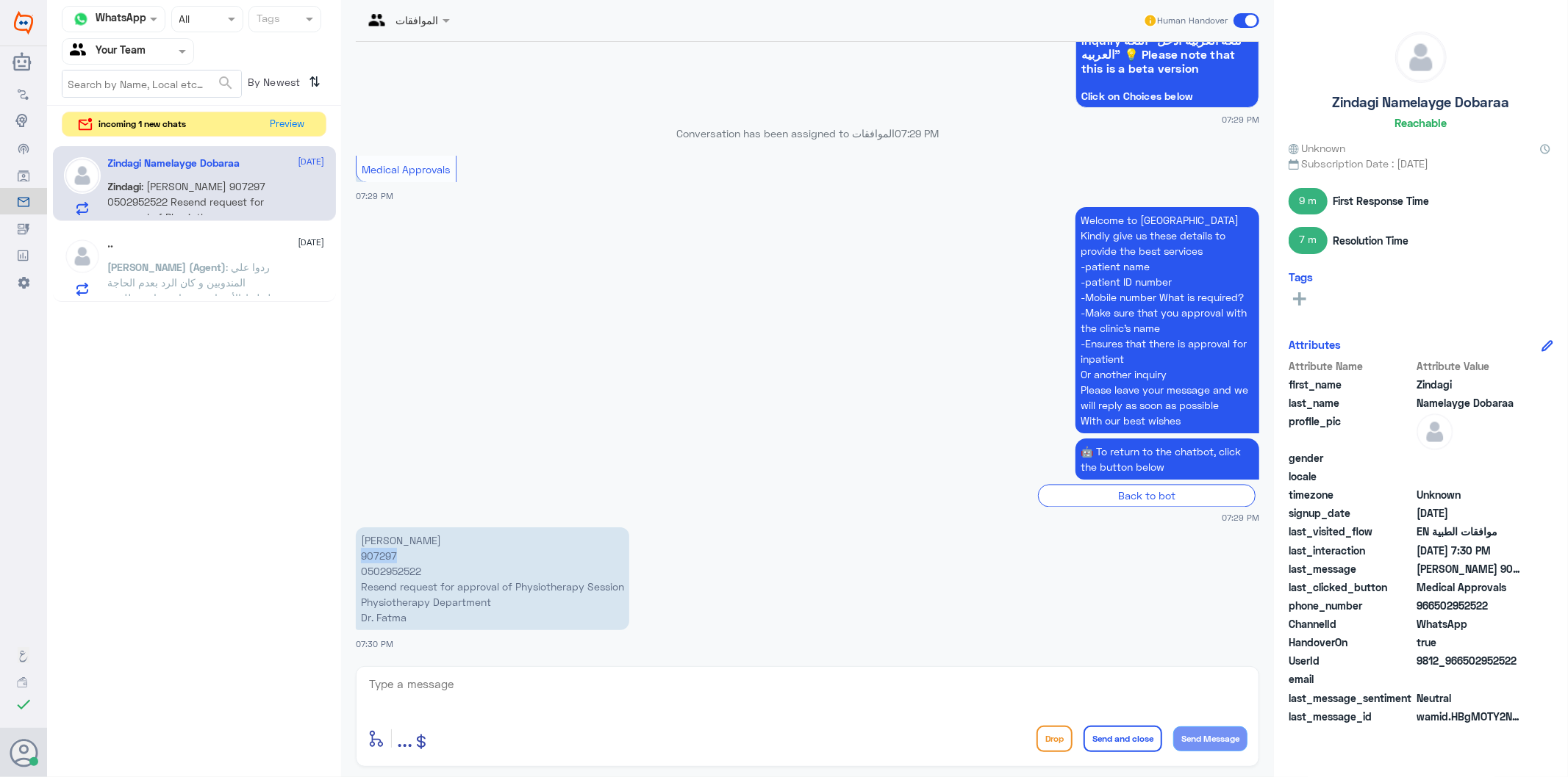
copy p "907297"
click at [443, 689] on textarea at bounding box center [808, 692] width 880 height 36
click at [452, 685] on textarea at bounding box center [808, 692] width 880 height 36
paste textarea "You have your request approved by [DATE]."
type textarea "You have your request approved by [DATE]."
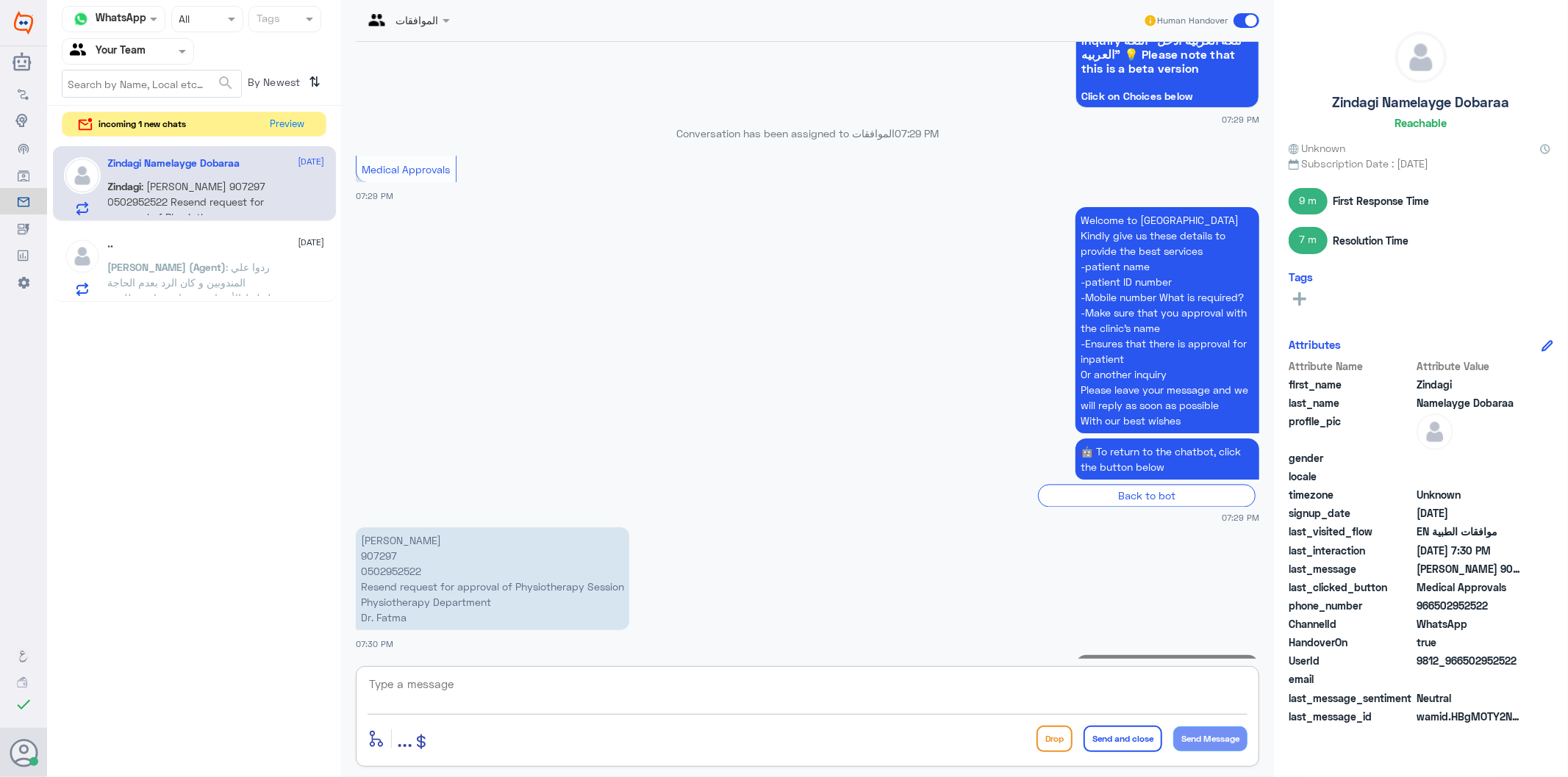
scroll to position [2362, 0]
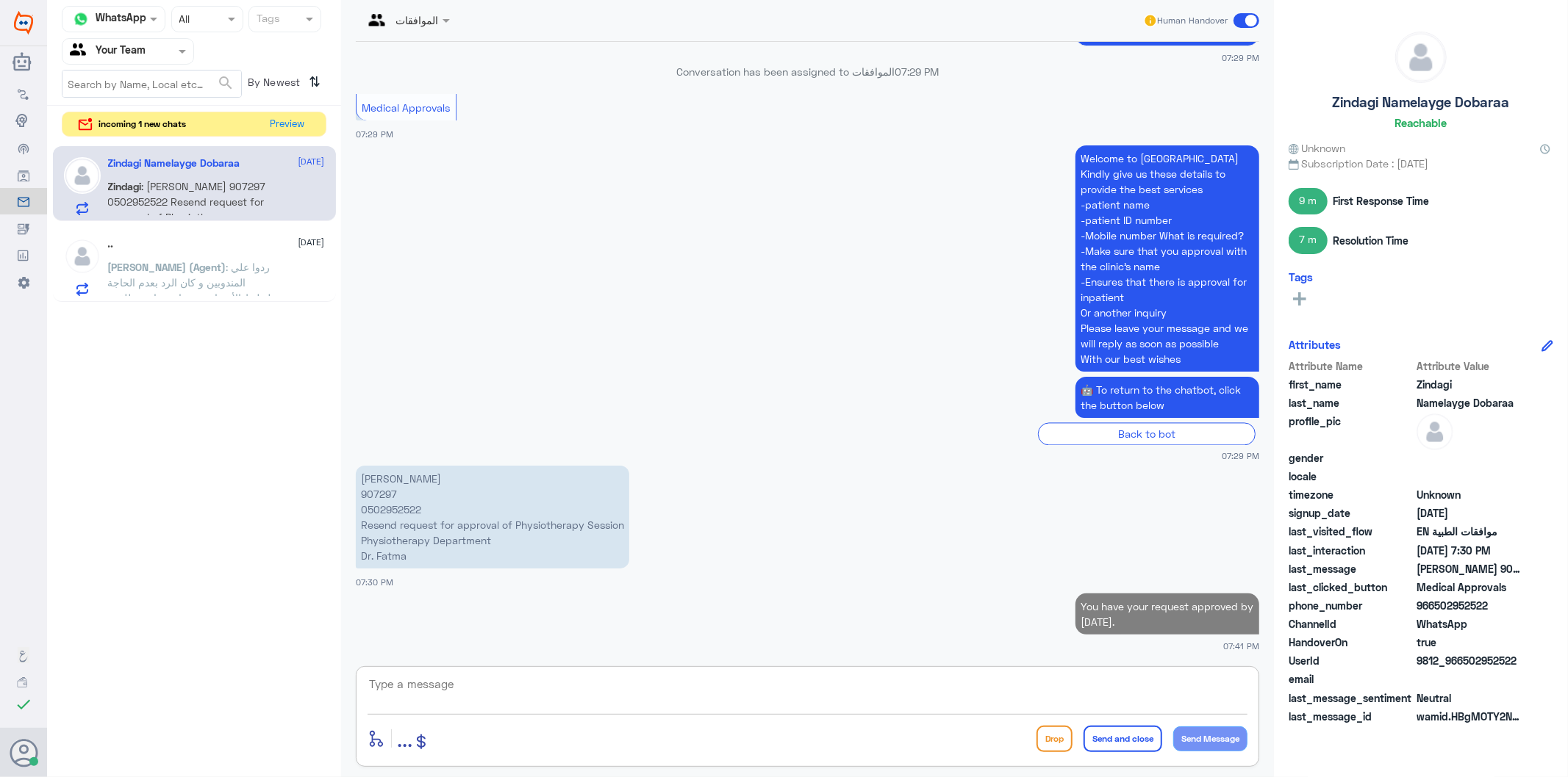
click at [703, 696] on textarea at bounding box center [808, 692] width 880 height 36
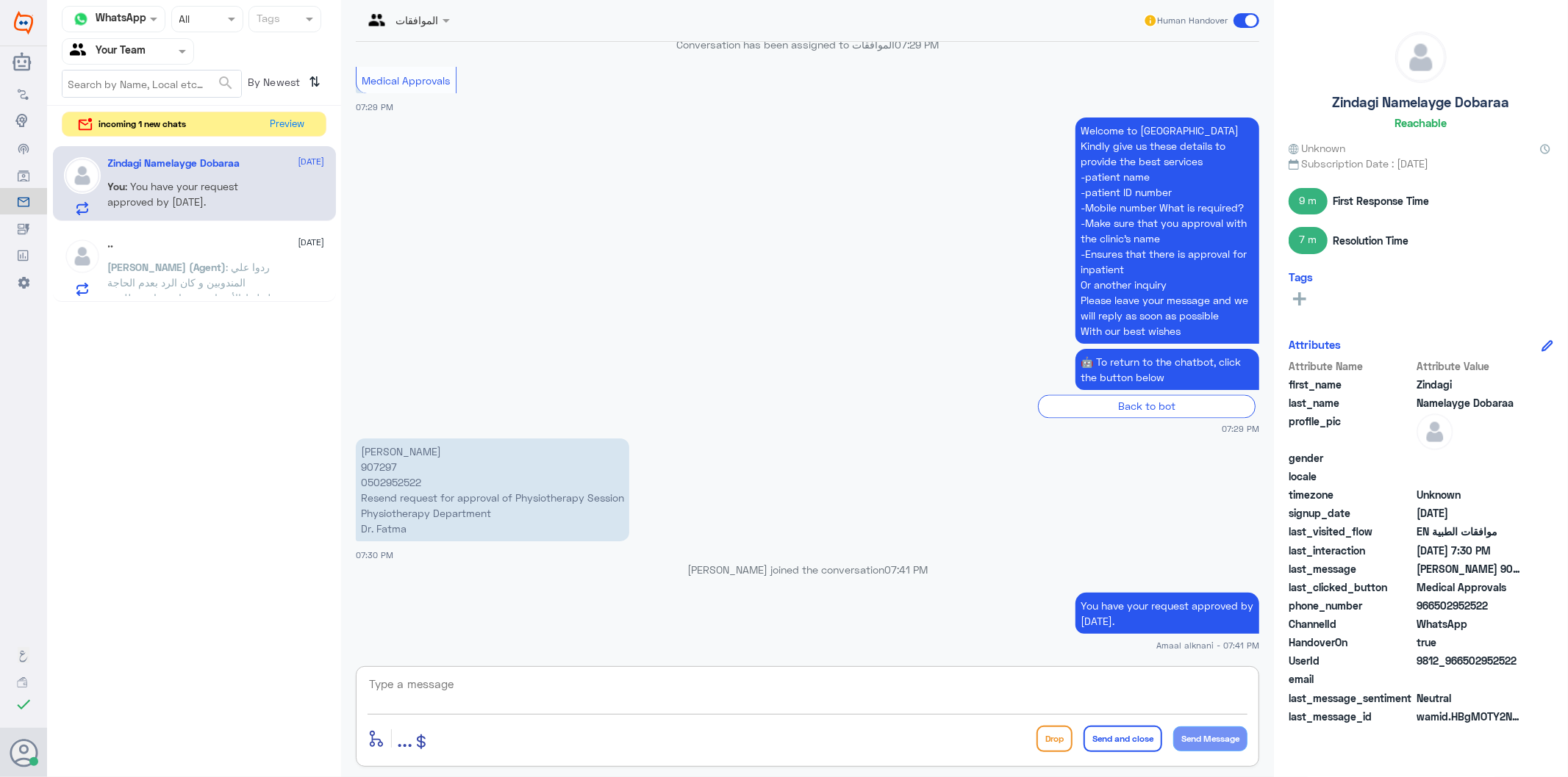
click at [711, 684] on textarea at bounding box center [808, 692] width 880 height 36
paste textarea "Physiotherapy session"
type textarea "Physiotherapy session"
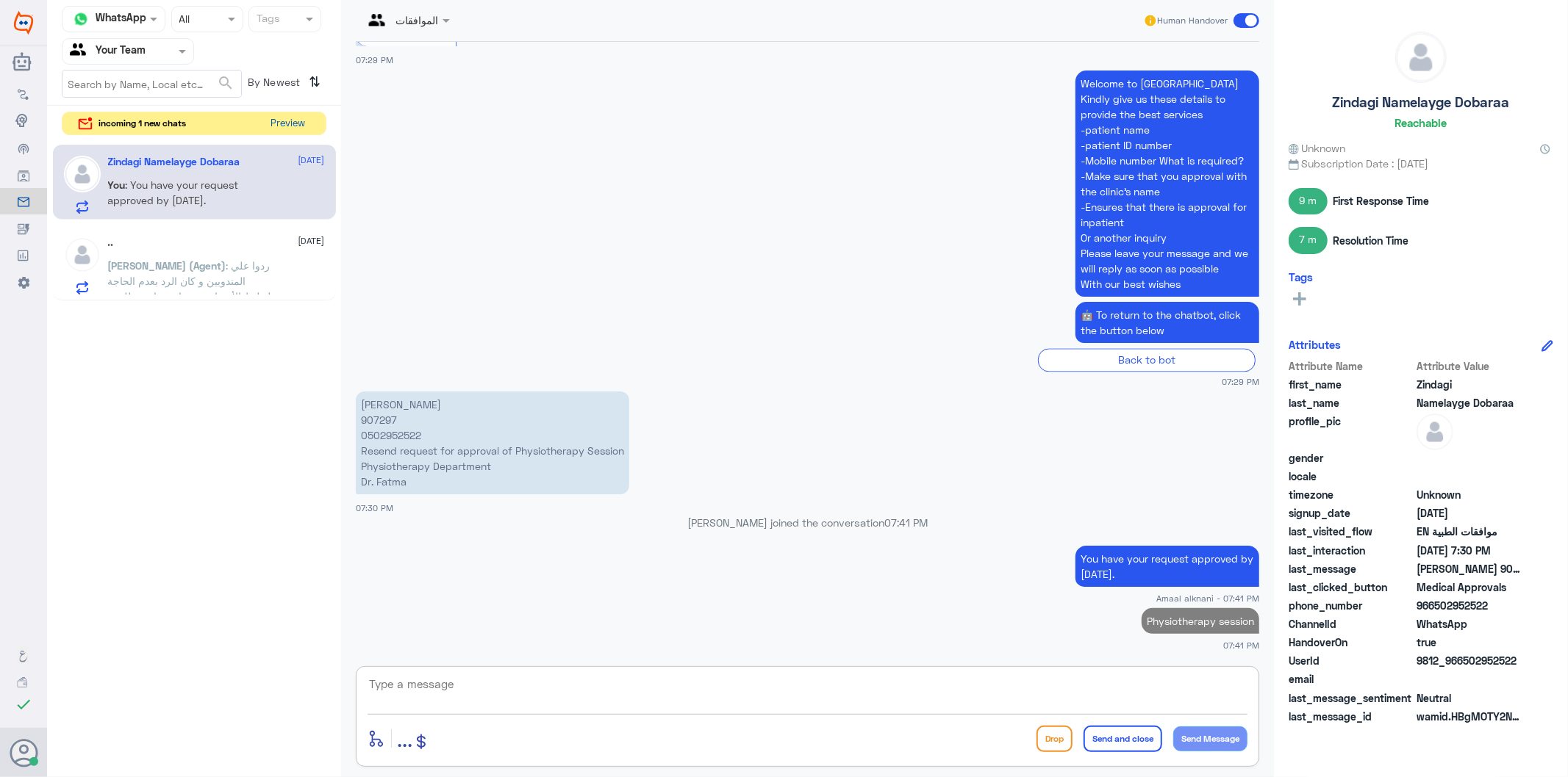
click at [286, 123] on button "Preview" at bounding box center [288, 123] width 45 height 23
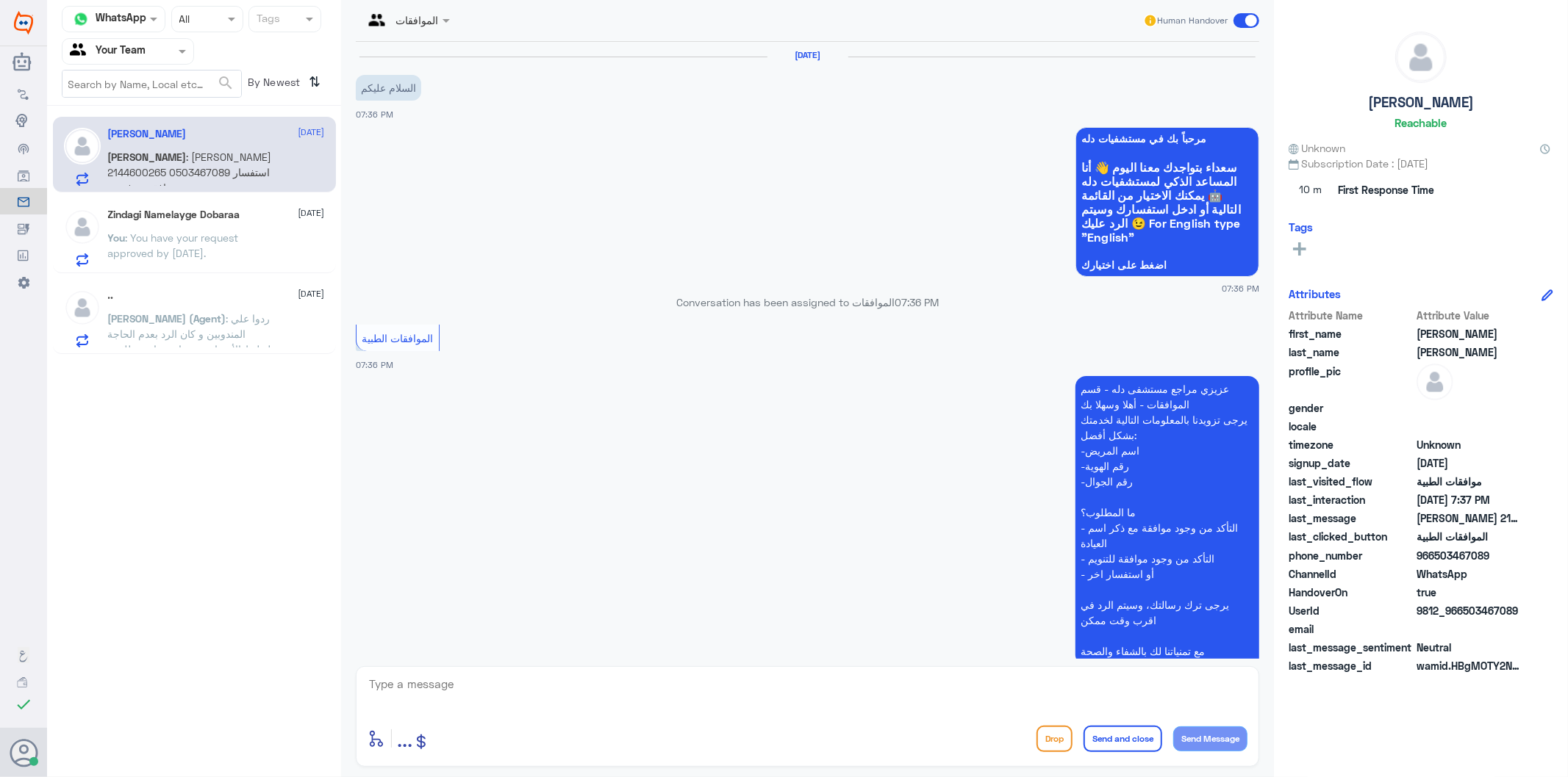
scroll to position [199, 0]
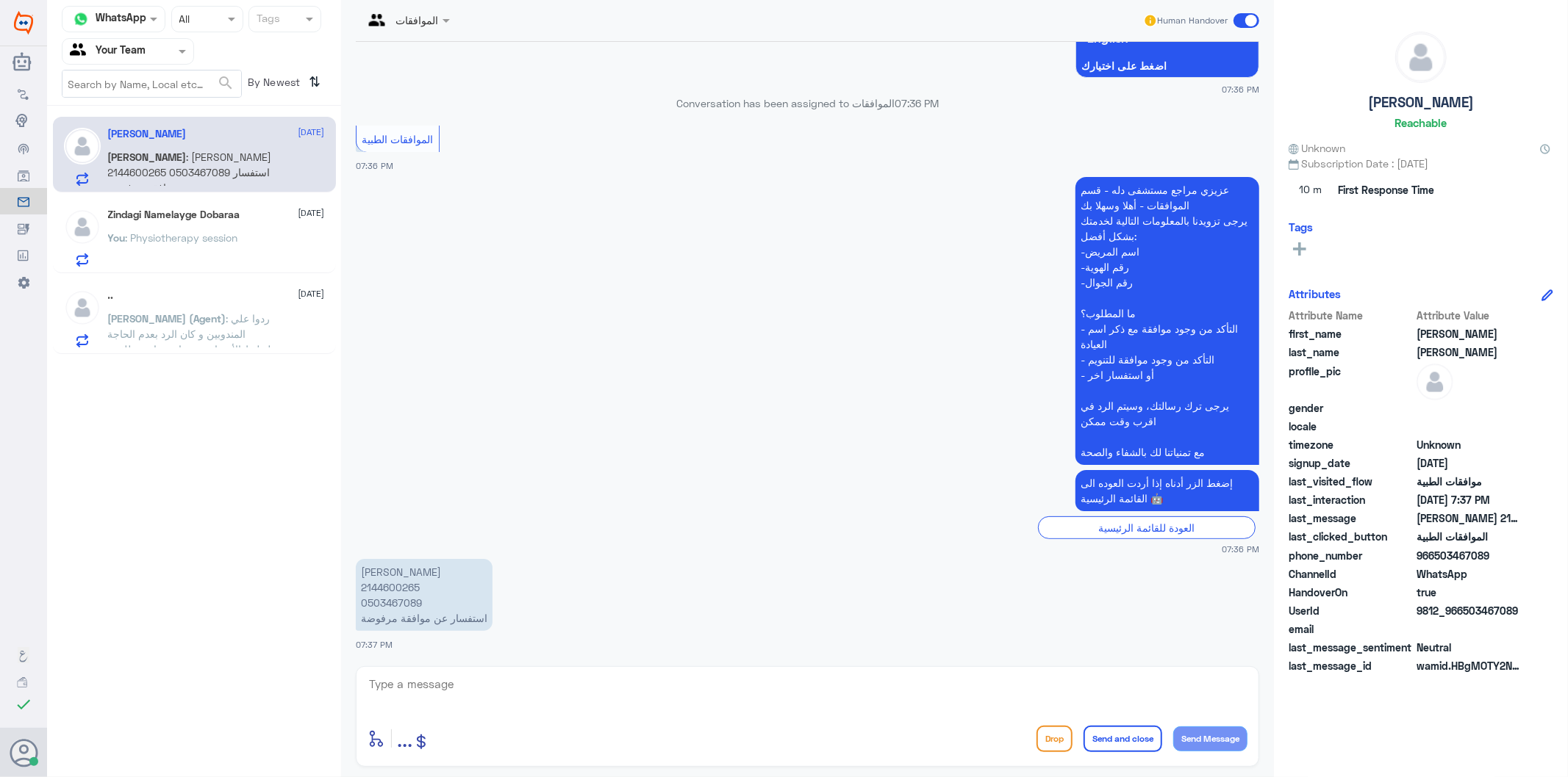
click at [238, 254] on p "You : Physiotherapy session" at bounding box center [173, 248] width 130 height 37
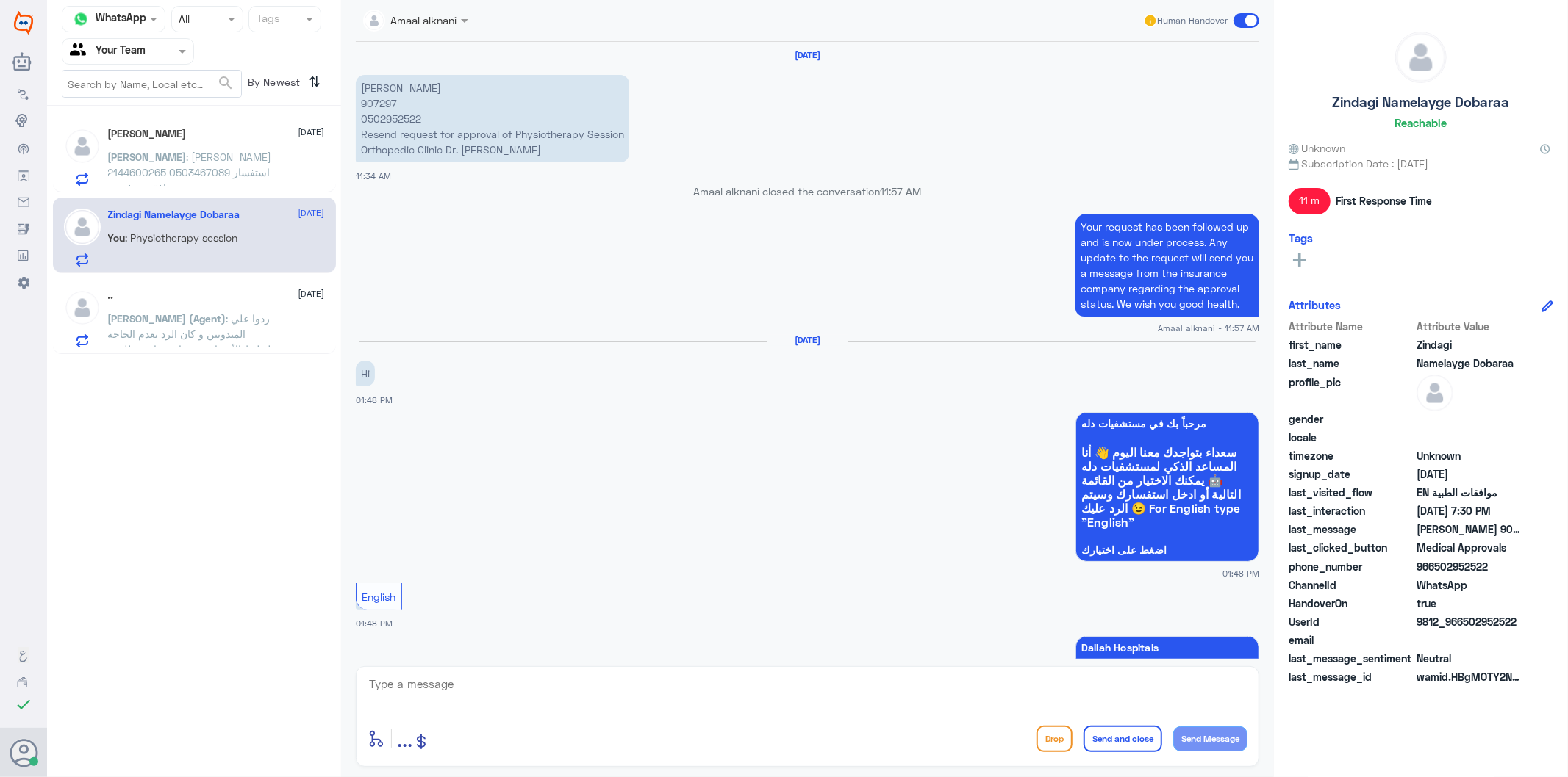
scroll to position [2035, 0]
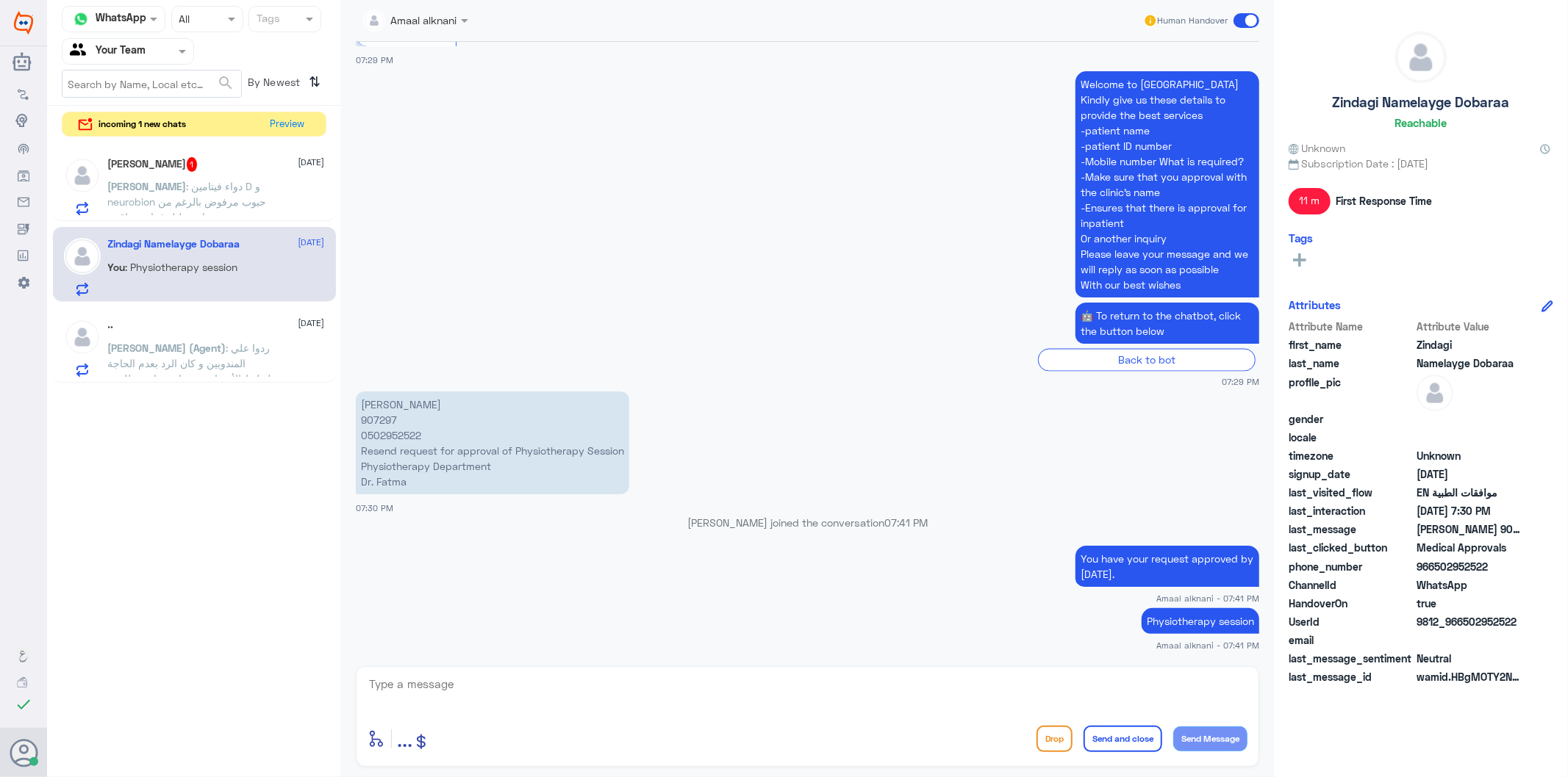
click at [677, 700] on textarea at bounding box center [808, 692] width 880 height 36
paste textarea "The insurance response"
click at [379, 423] on p "[PERSON_NAME] 907297 0502952522 Resend request for approval of Physiotherapy Se…" at bounding box center [493, 443] width 273 height 103
copy p "907297"
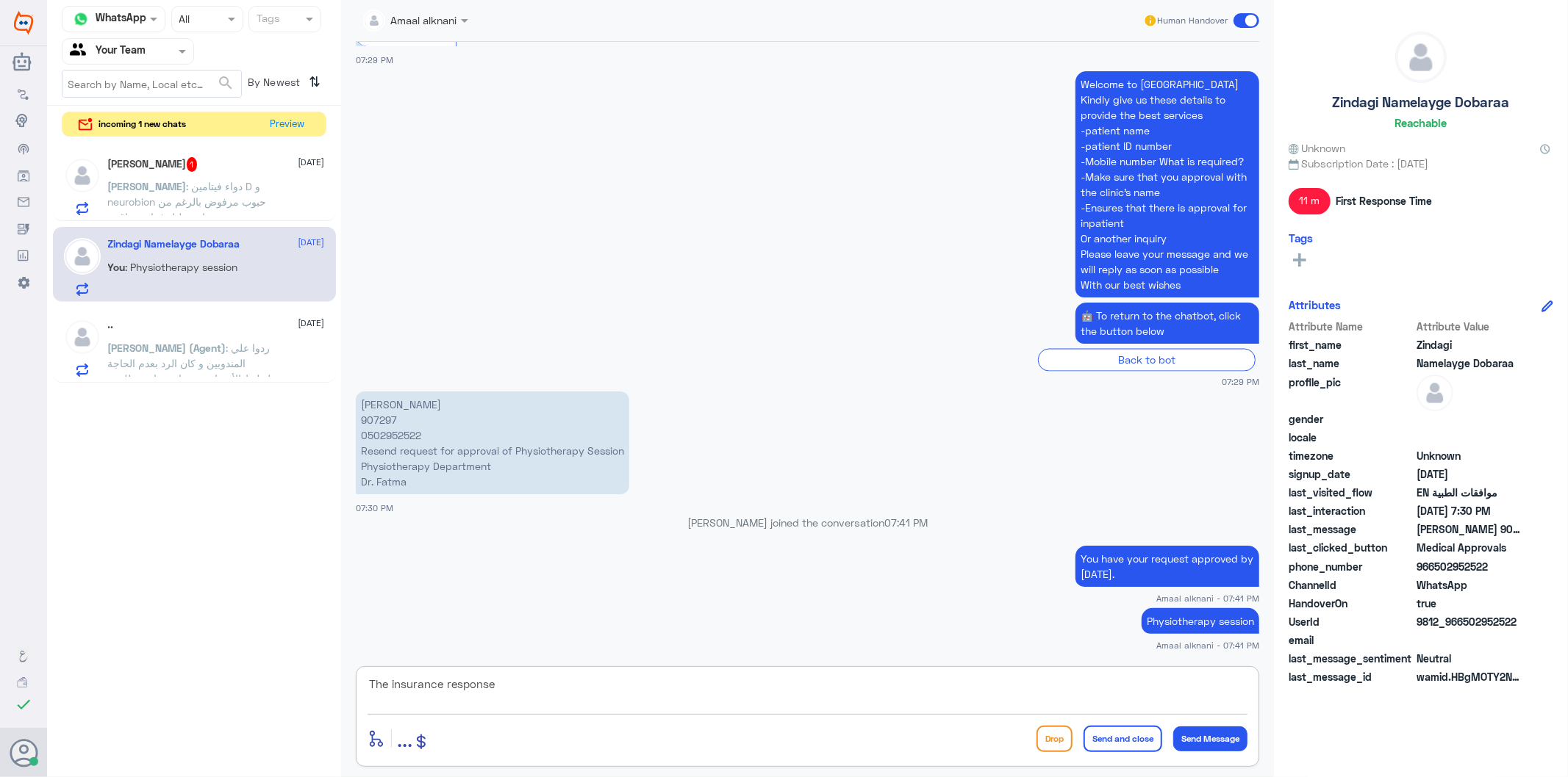
click at [1120, 688] on textarea "The insurance response" at bounding box center [808, 692] width 880 height 36
paste textarea "Please note that this request has already been approved at your facility under …"
type textarea "The insurance response (Please note that this request has already been approved…"
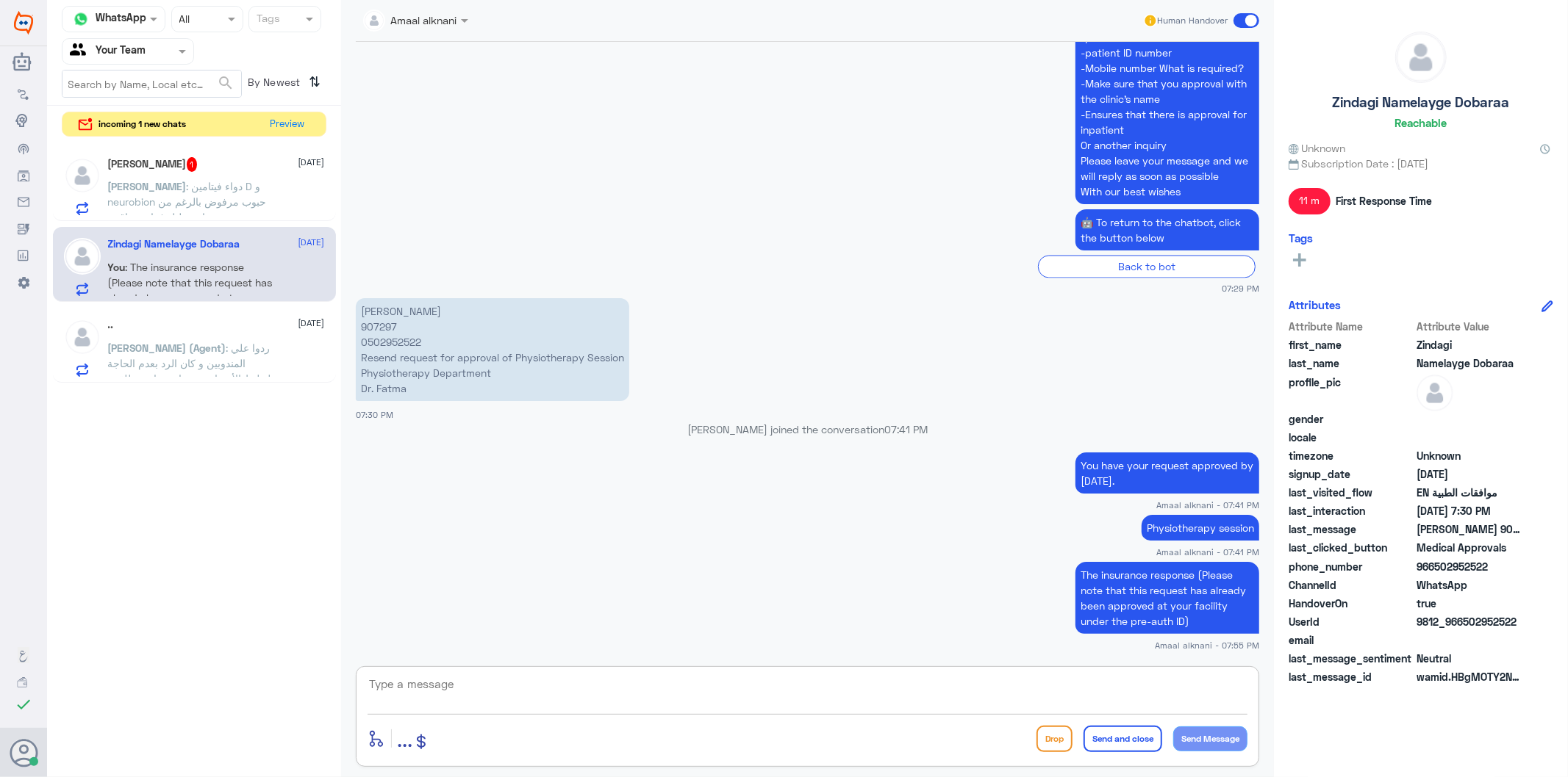
click at [612, 688] on textarea at bounding box center [808, 692] width 880 height 36
paste textarea "Please contact your insurance company for clarification and inquiries."
type textarea "Please contact your insurance company for clarification and inquiries."
click at [1211, 740] on button "Send Message" at bounding box center [1210, 738] width 74 height 25
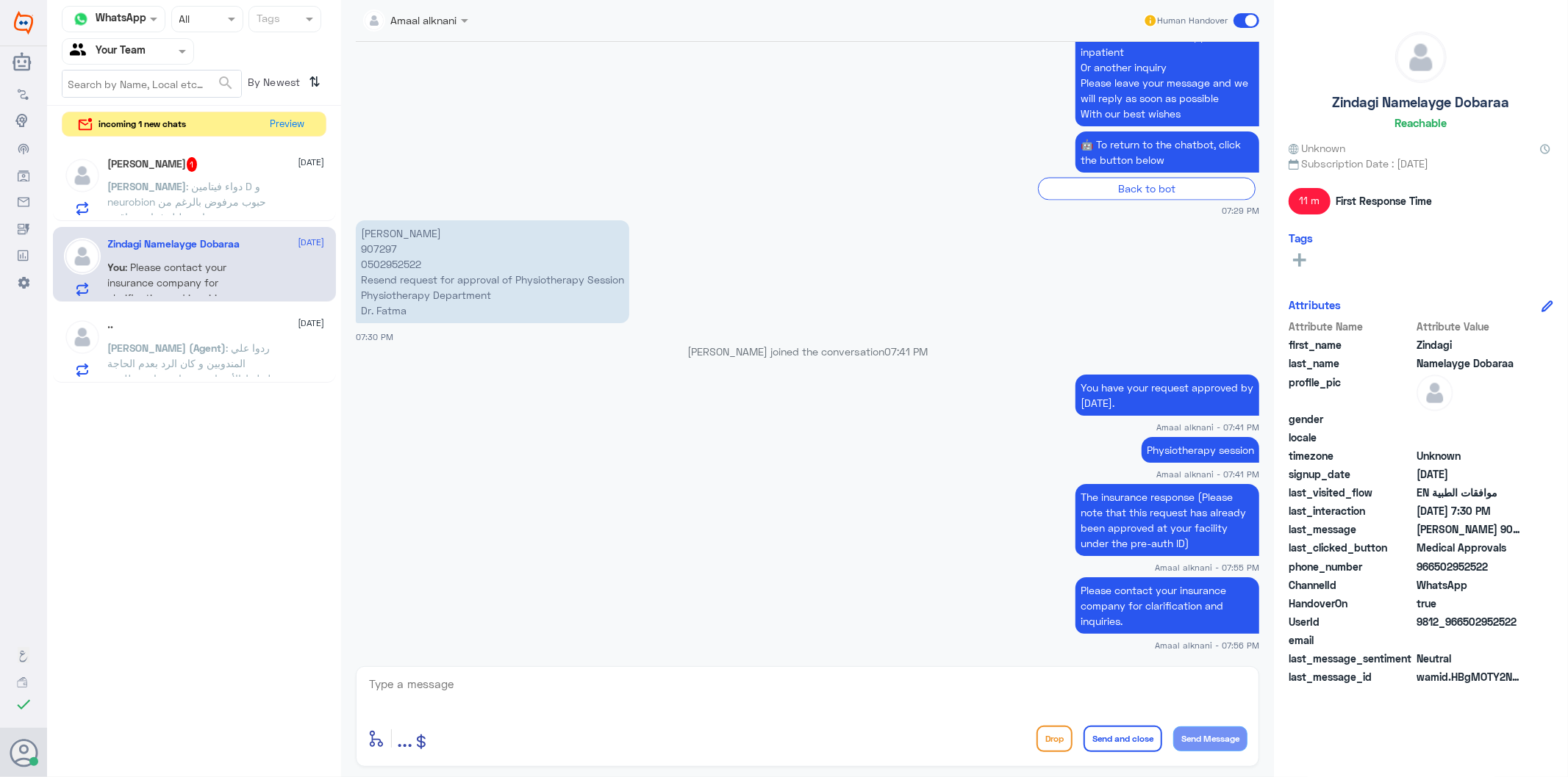
click at [522, 685] on textarea at bounding box center [808, 692] width 880 height 36
paste textarea "We wish you health"
type textarea "We wish you health"
click at [1113, 740] on button "Send and close" at bounding box center [1122, 739] width 78 height 26
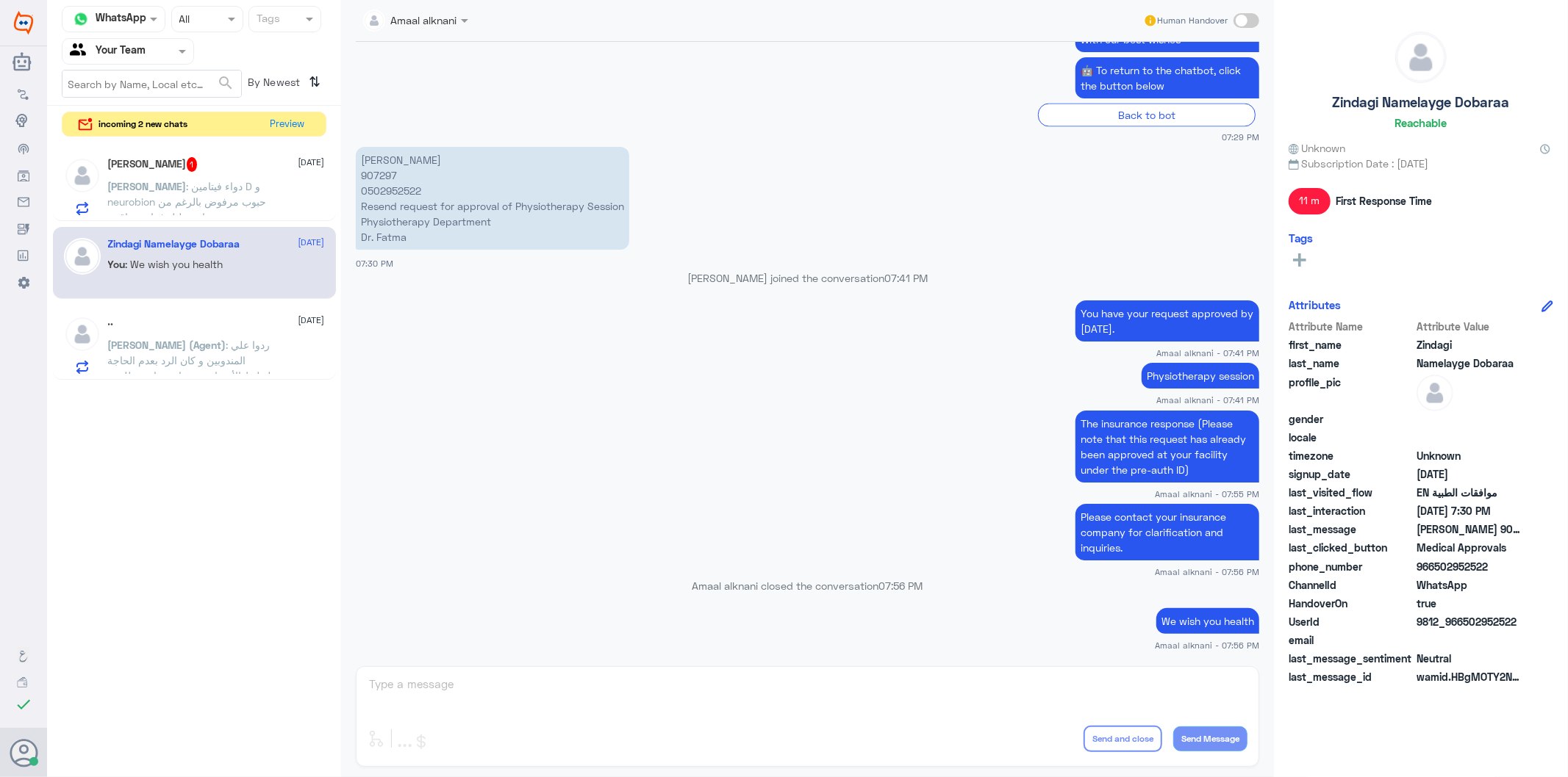
click at [680, 682] on div "Amaal alknani Human Handover [DATE] Siraj unnisa Arjumand 907297 0502952522 Res…" at bounding box center [808, 391] width 933 height 782
click at [614, 688] on div "Amaal alknani Human Handover [DATE] Siraj unnisa Arjumand 907297 0502952522 Res…" at bounding box center [808, 391] width 933 height 782
click at [199, 180] on span ": دواء فيتامين D و neurobion حبوب مرفوض بالرغم من ان تحليل فيتامين ناقص" at bounding box center [188, 202] width 158 height 43
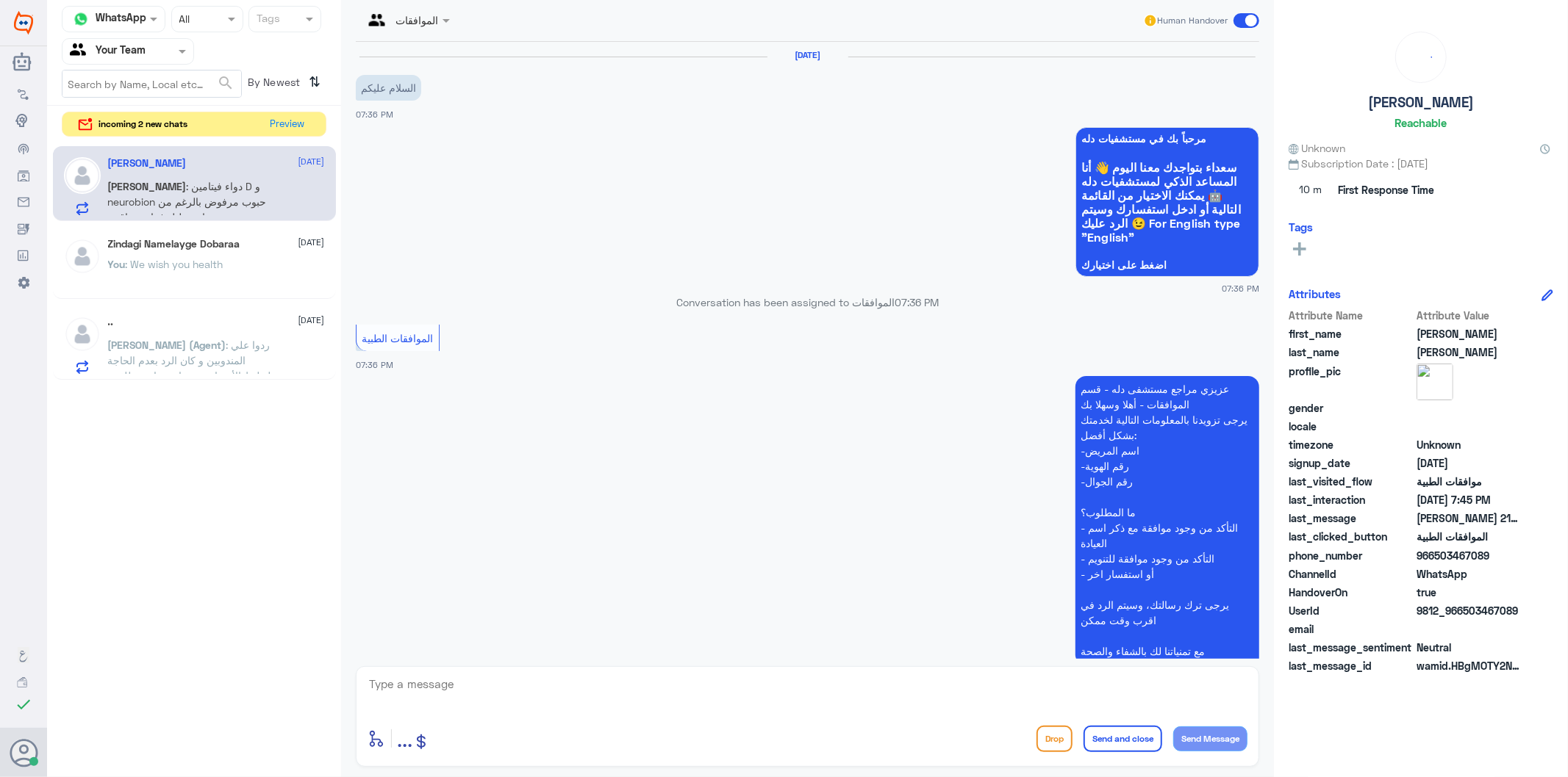
scroll to position [296, 0]
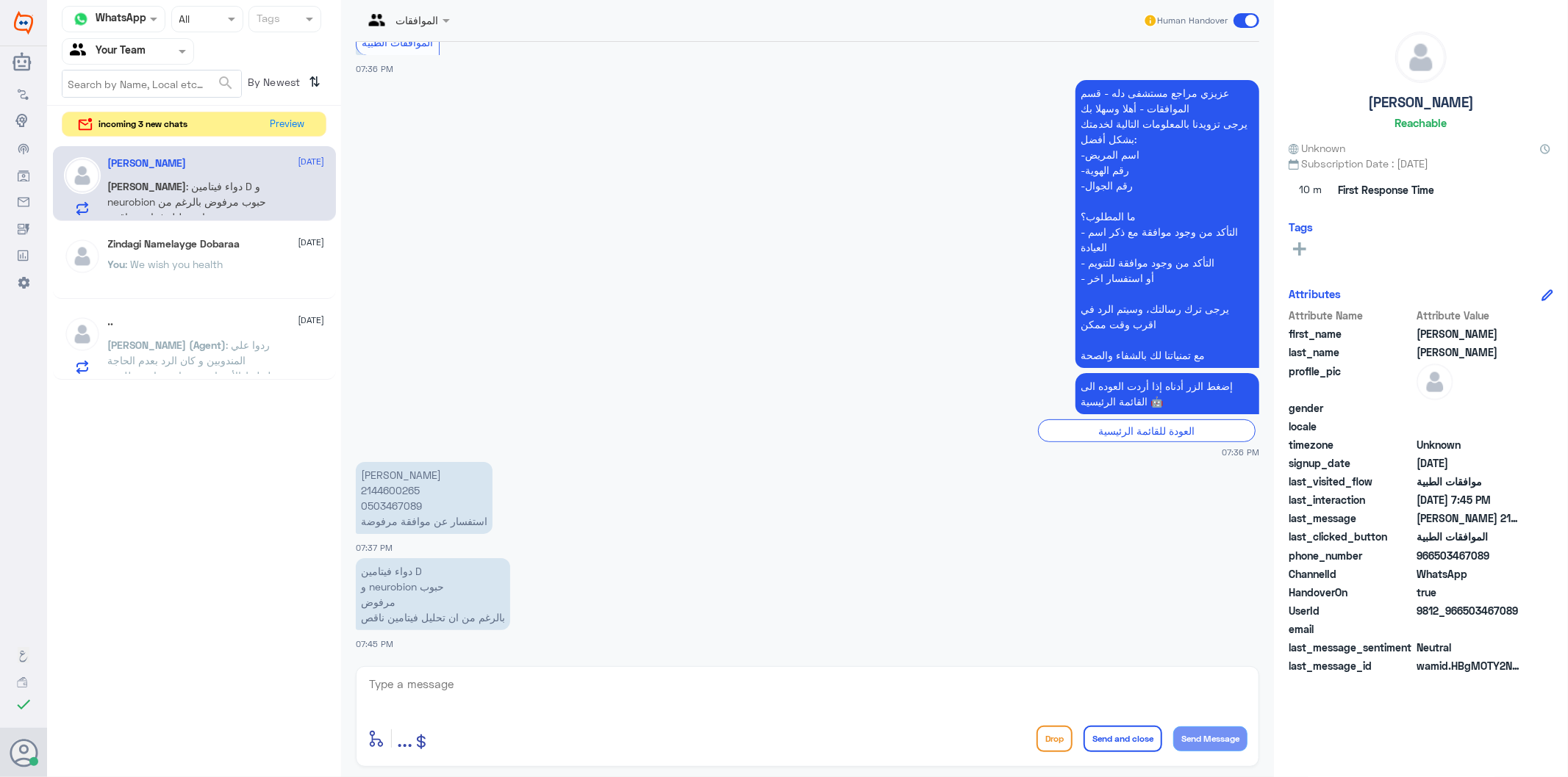
click at [385, 504] on p "[PERSON_NAME] 2144600265 0503467089 استفسار عن موافقة مرفوضة" at bounding box center [424, 498] width 137 height 72
copy p "0503467089"
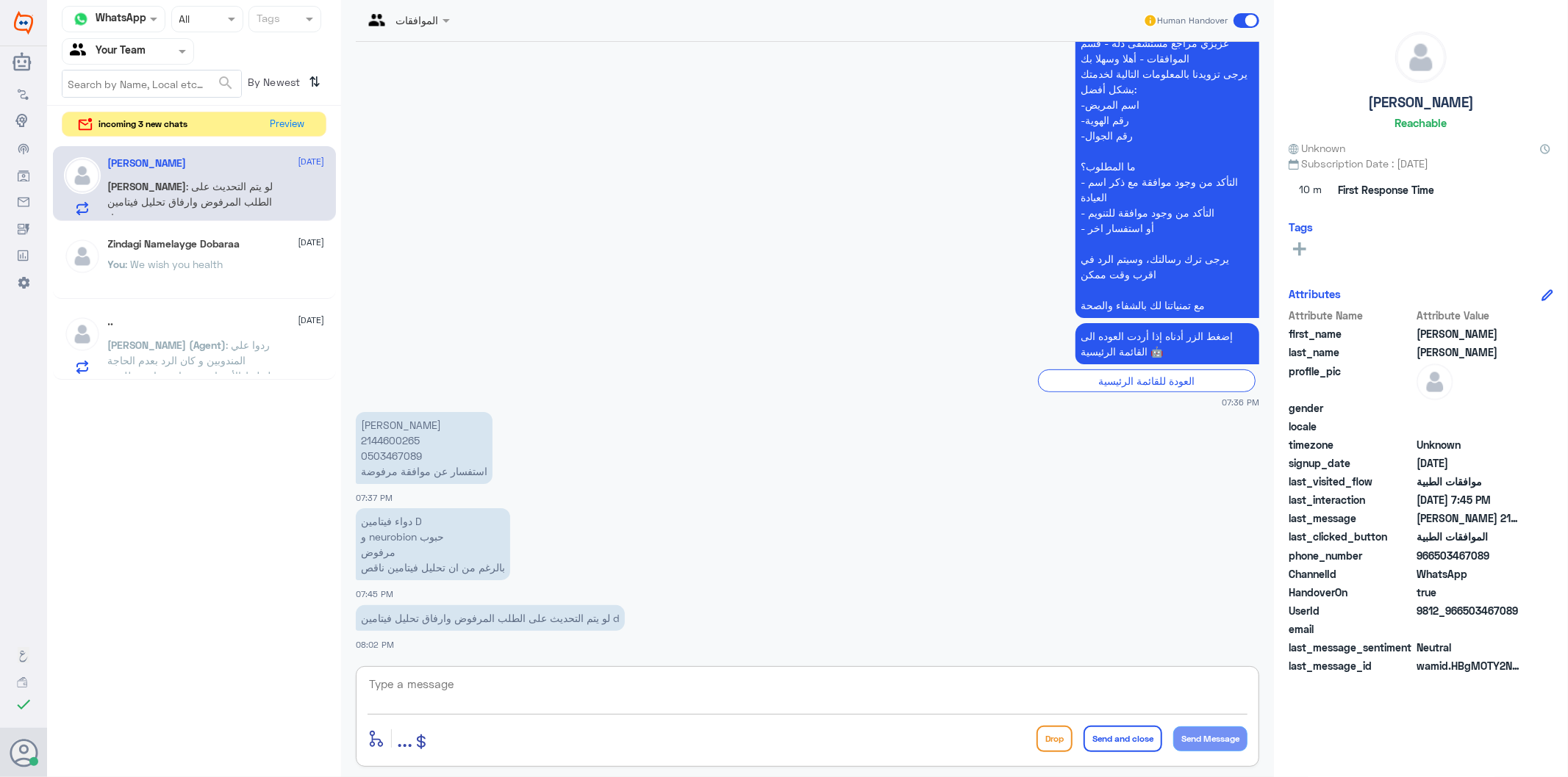
click at [496, 688] on textarea at bounding box center [808, 692] width 880 height 36
type textarea "تم متابعة طلبكم والان تحت الاجراء"
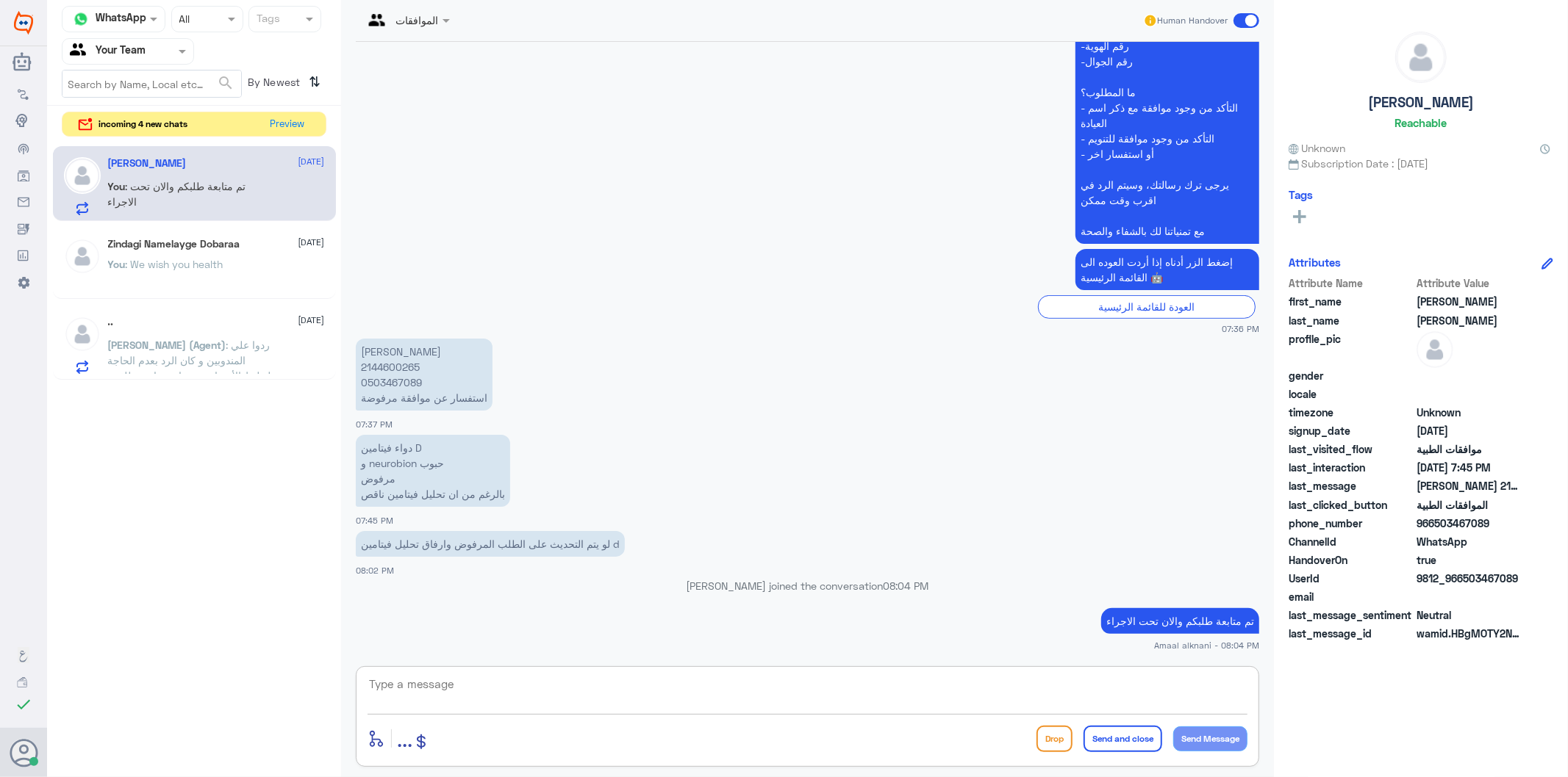
click at [1033, 681] on textarea at bounding box center [808, 692] width 880 height 36
click at [396, 382] on p "[PERSON_NAME] 2144600265 0503467089 استفسار عن موافقة مرفوضة" at bounding box center [424, 375] width 137 height 72
copy p "0503467089"
click at [576, 687] on textarea at bounding box center [808, 692] width 880 height 36
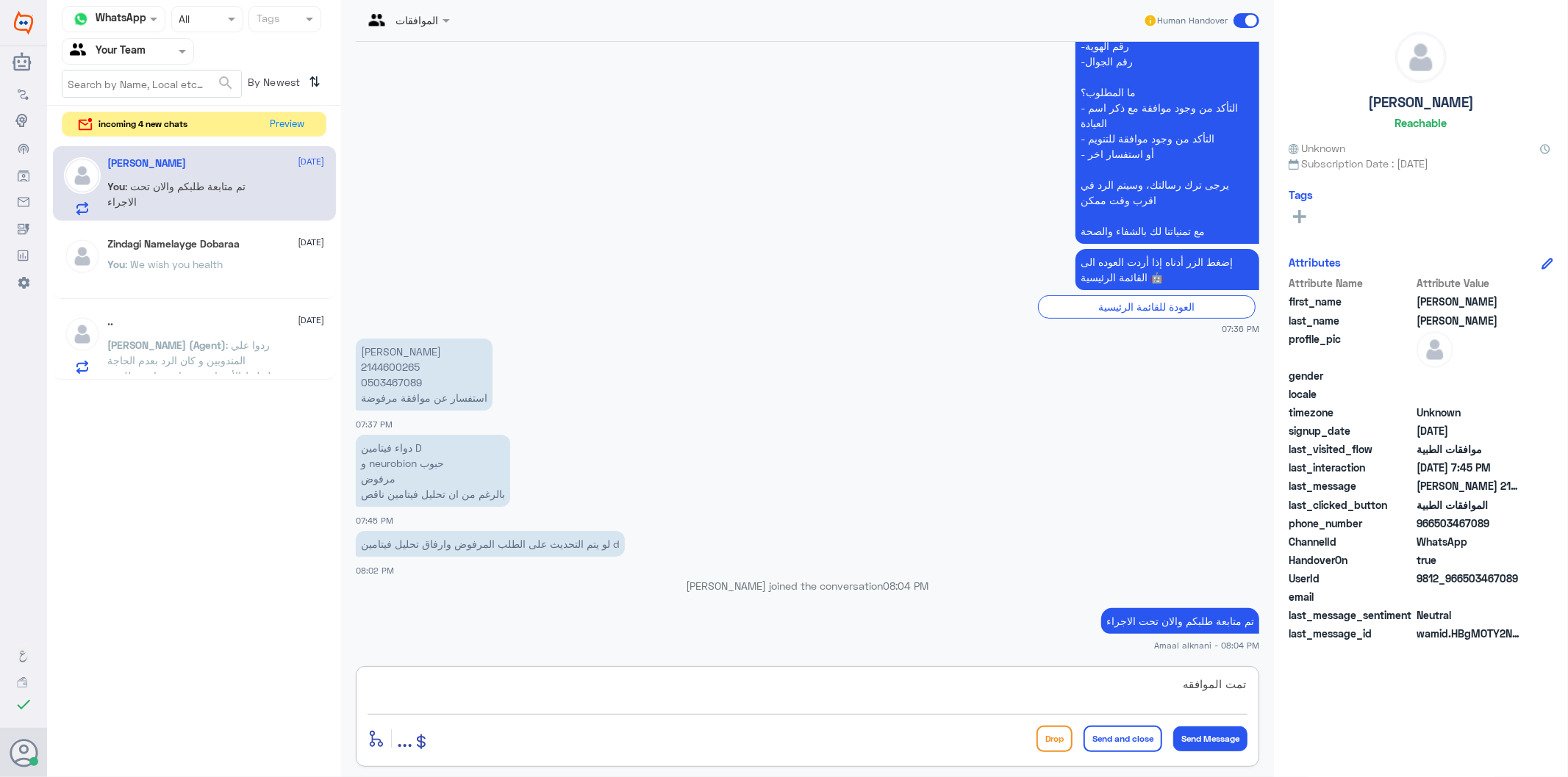
type textarea "تمت الموافقه"
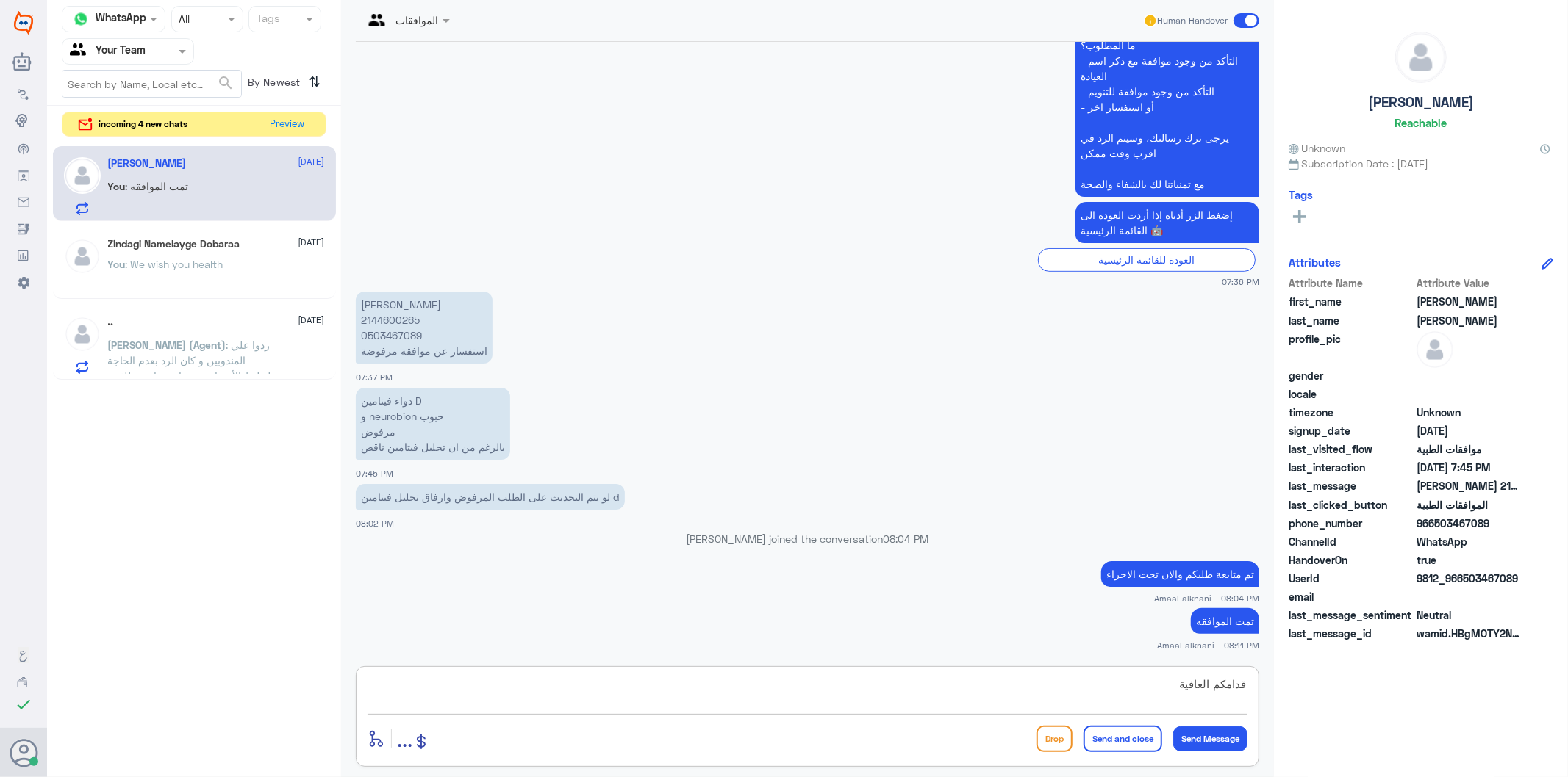
type textarea "قدامكم العافية"
click at [1127, 743] on button "Send and close" at bounding box center [1122, 739] width 78 height 26
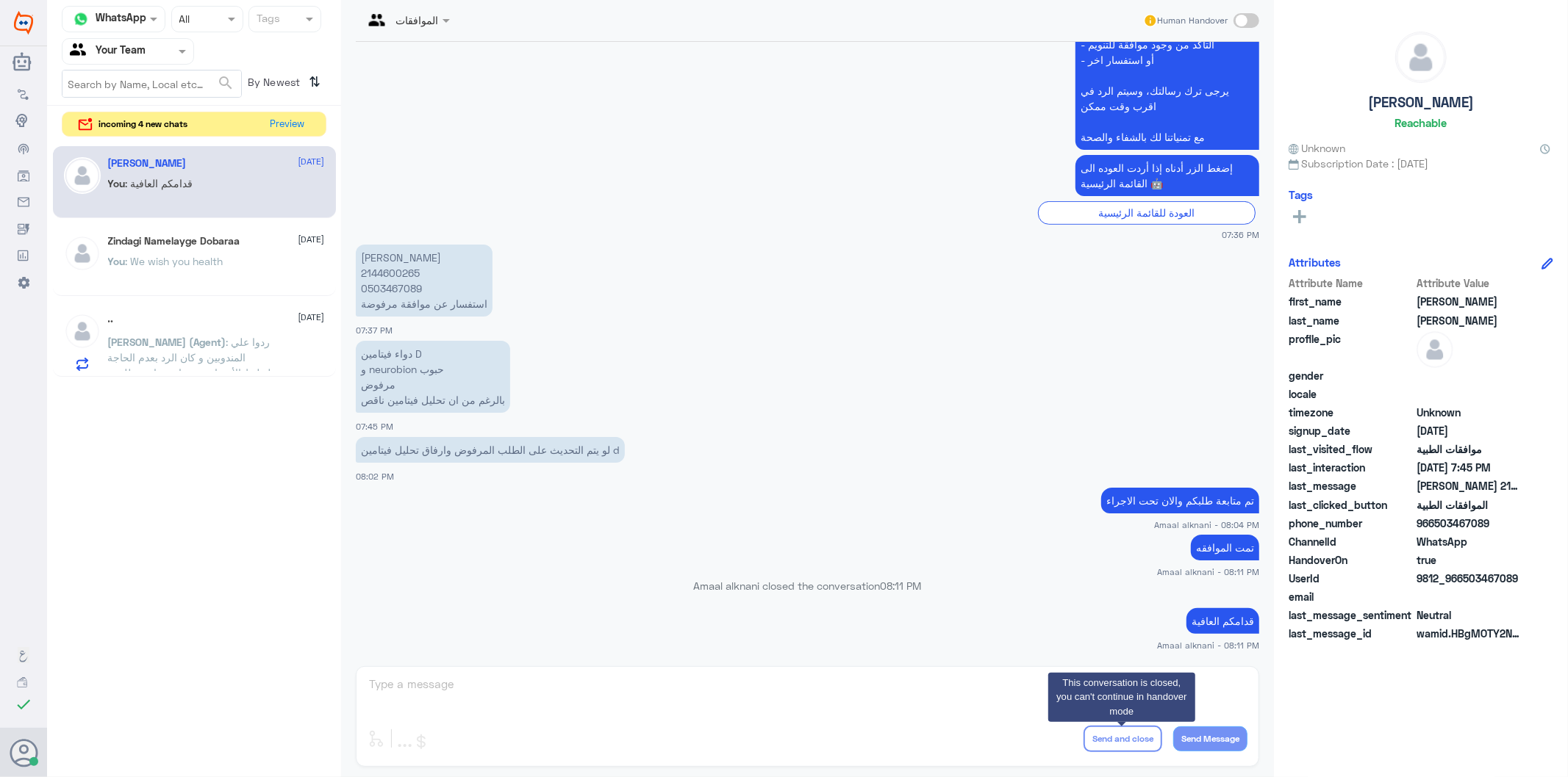
click at [557, 718] on div "الموافقات Human Handover [DATE] السلام عليكم 07:36 PM مرحباً بك في مستشفيات دله…" at bounding box center [808, 391] width 933 height 782
click at [486, 696] on div "الموافقات Human Handover [DATE] السلام عليكم 07:36 PM مرحباً بك في مستشفيات دله…" at bounding box center [808, 391] width 933 height 782
click at [263, 266] on div "You : We wish you health" at bounding box center [217, 273] width 217 height 33
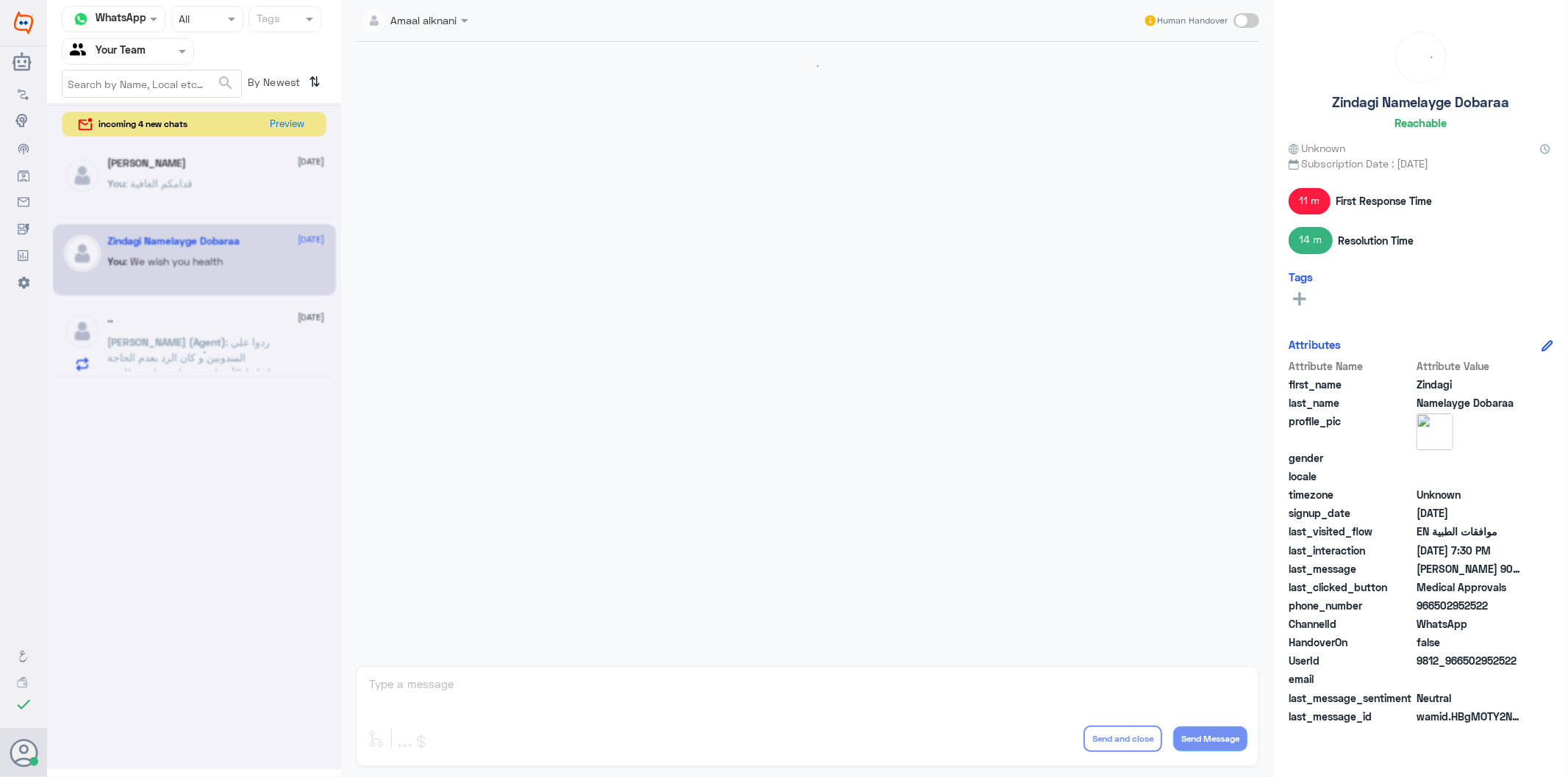
scroll to position [1944, 0]
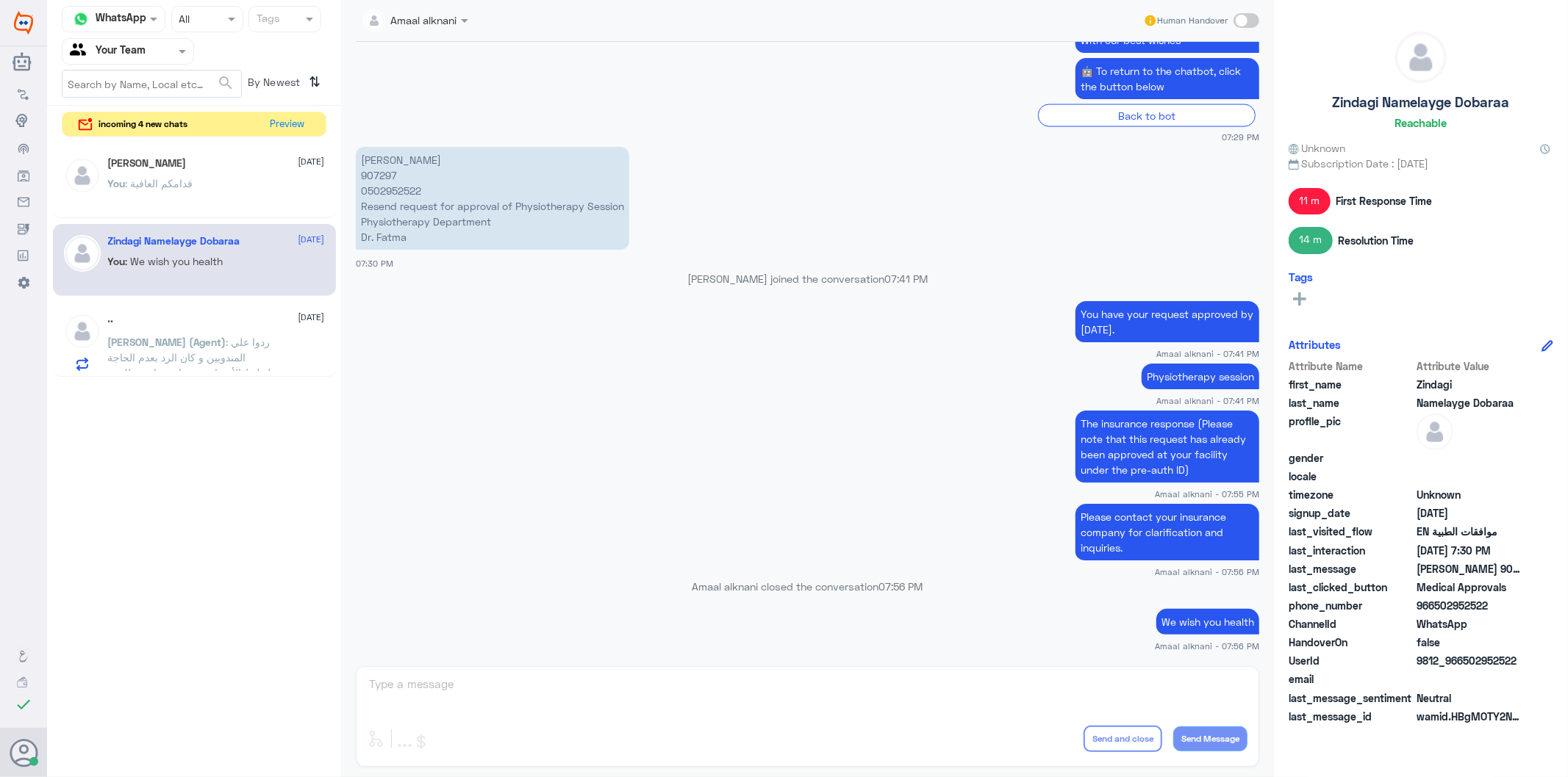
click at [528, 679] on div "Amaal alknani Human Handover [DATE] مرحباً بك في مستشفيات دله سعداء بتواجدك معن…" at bounding box center [808, 391] width 933 height 782
click at [528, 688] on div "Amaal alknani Human Handover [DATE] مرحباً بك في مستشفيات دله سعداء بتواجدك معن…" at bounding box center [808, 391] width 933 height 782
click at [172, 56] on div at bounding box center [127, 51] width 131 height 17
click at [150, 122] on div "Your Inbox" at bounding box center [128, 132] width 132 height 34
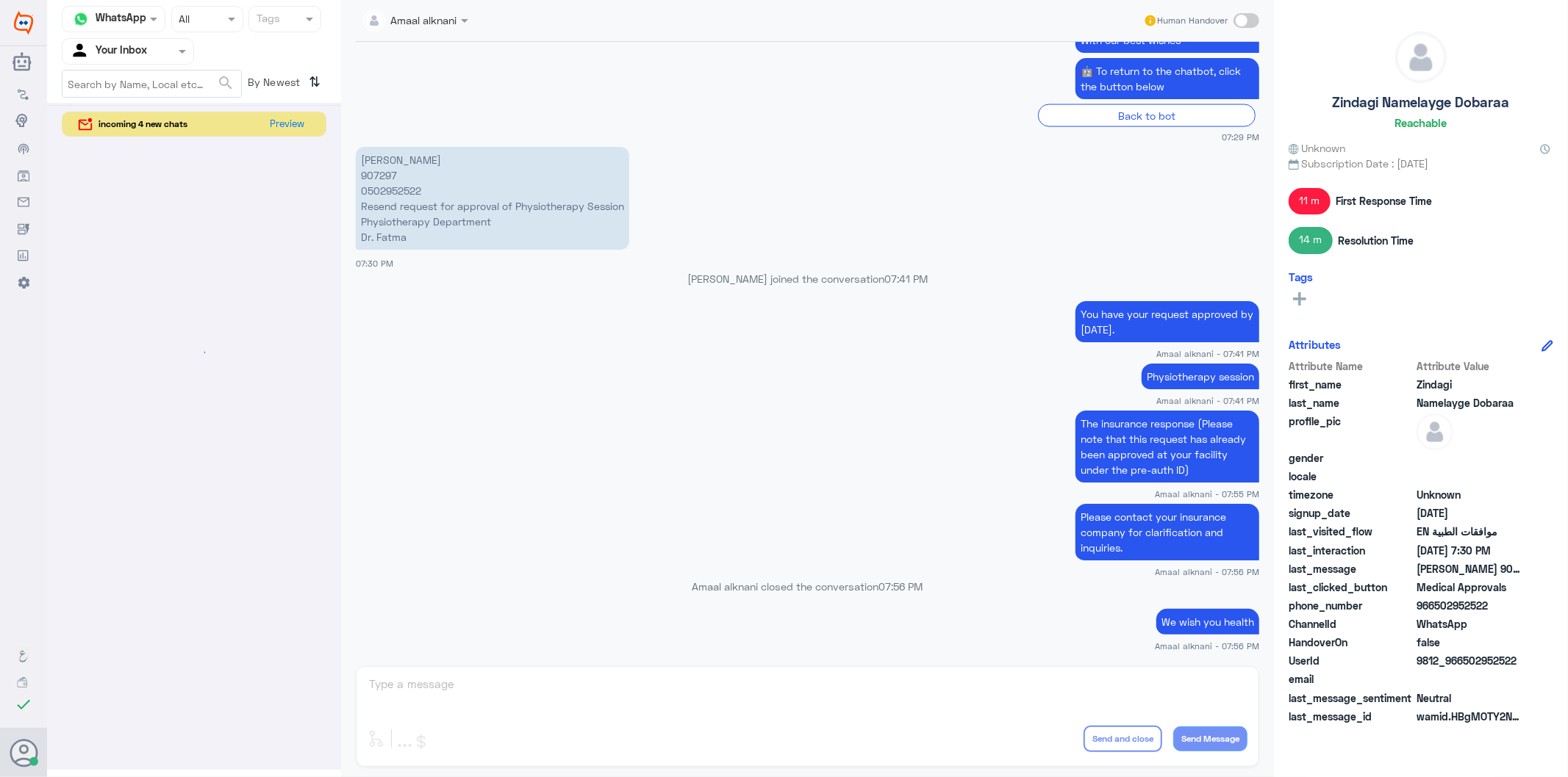
scroll to position [0, 0]
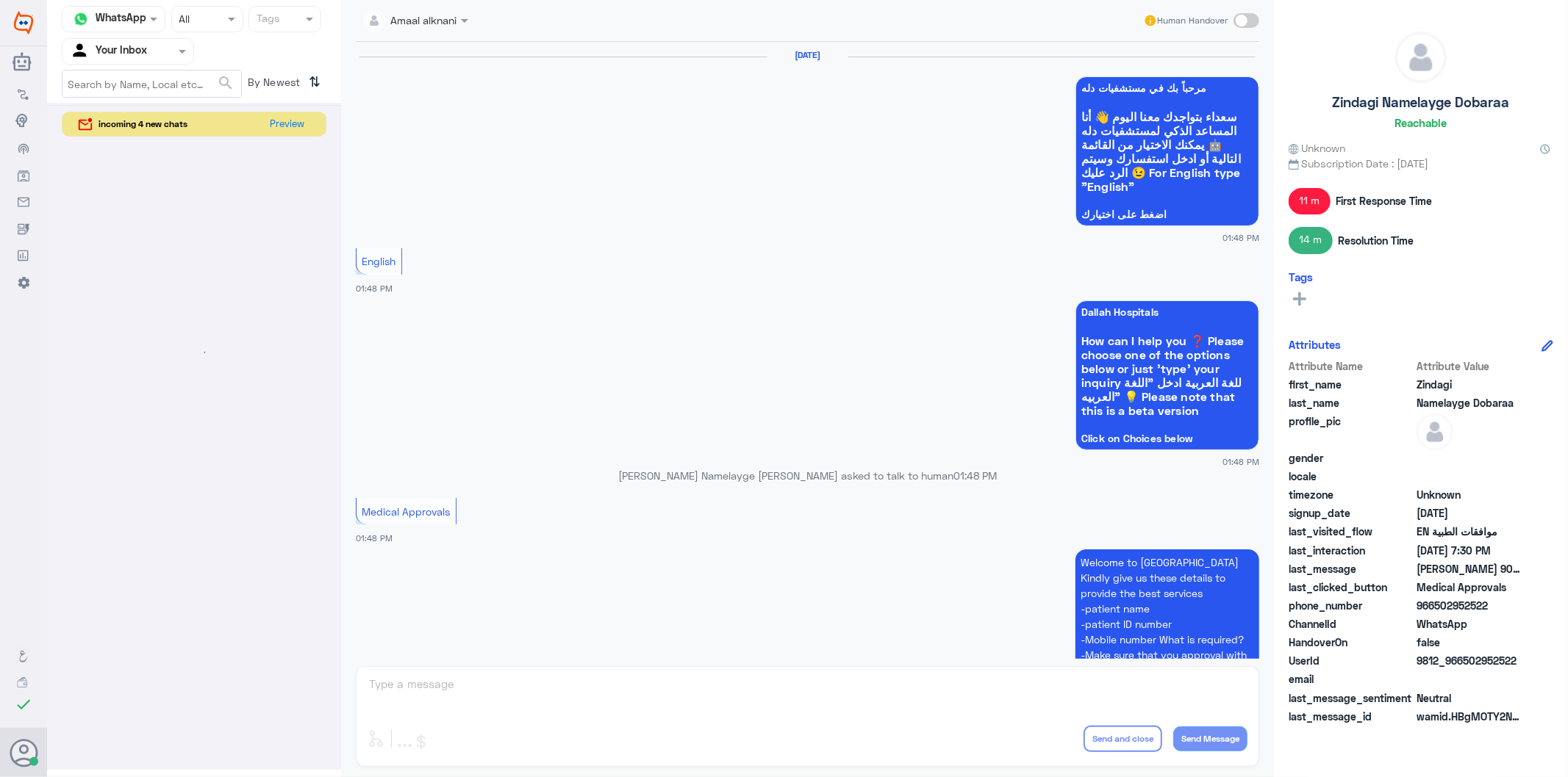
click at [168, 53] on div at bounding box center [127, 51] width 131 height 17
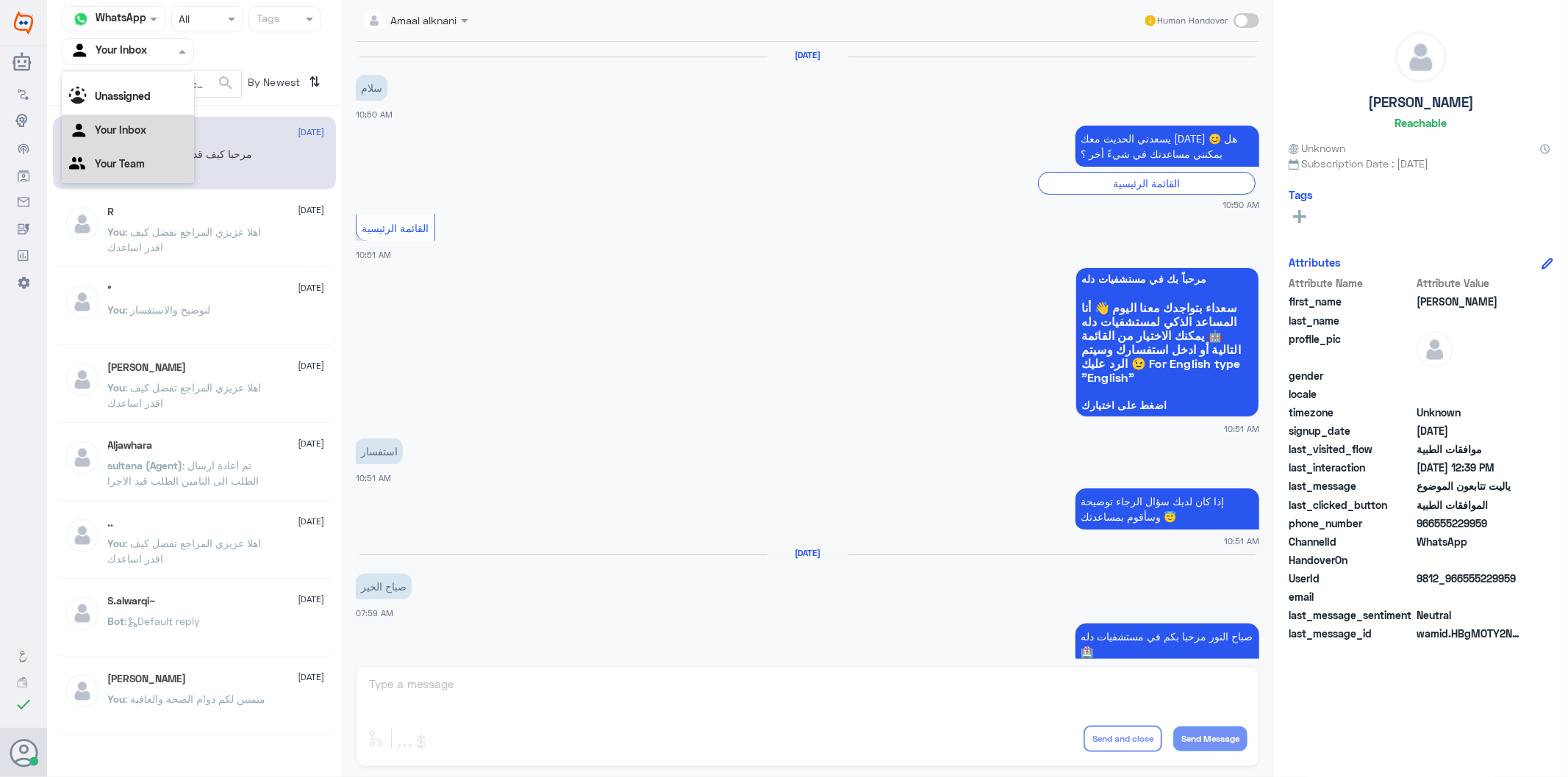
scroll to position [1337, 0]
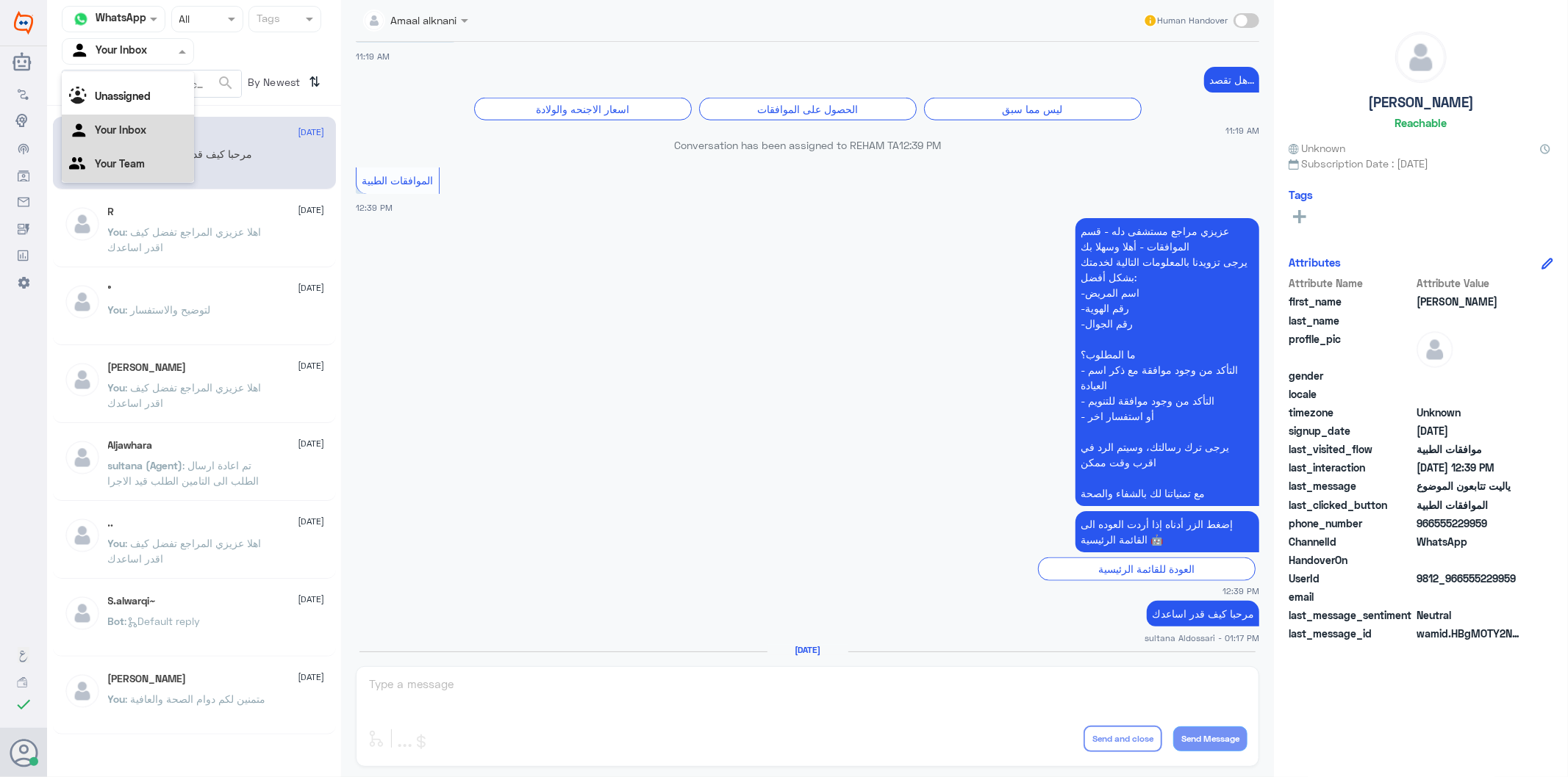
click at [144, 158] on div "Your Team" at bounding box center [128, 166] width 132 height 34
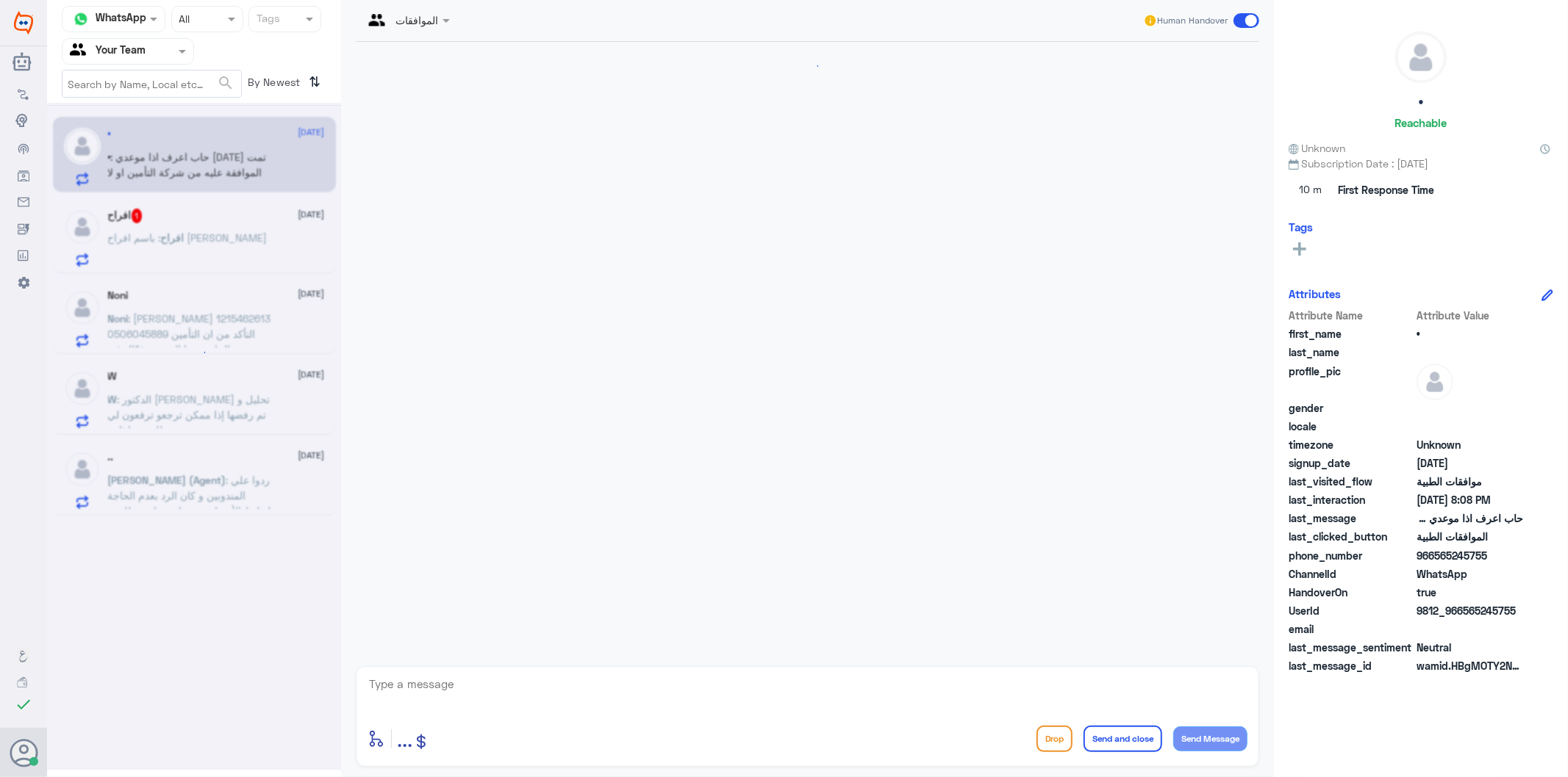
scroll to position [266, 0]
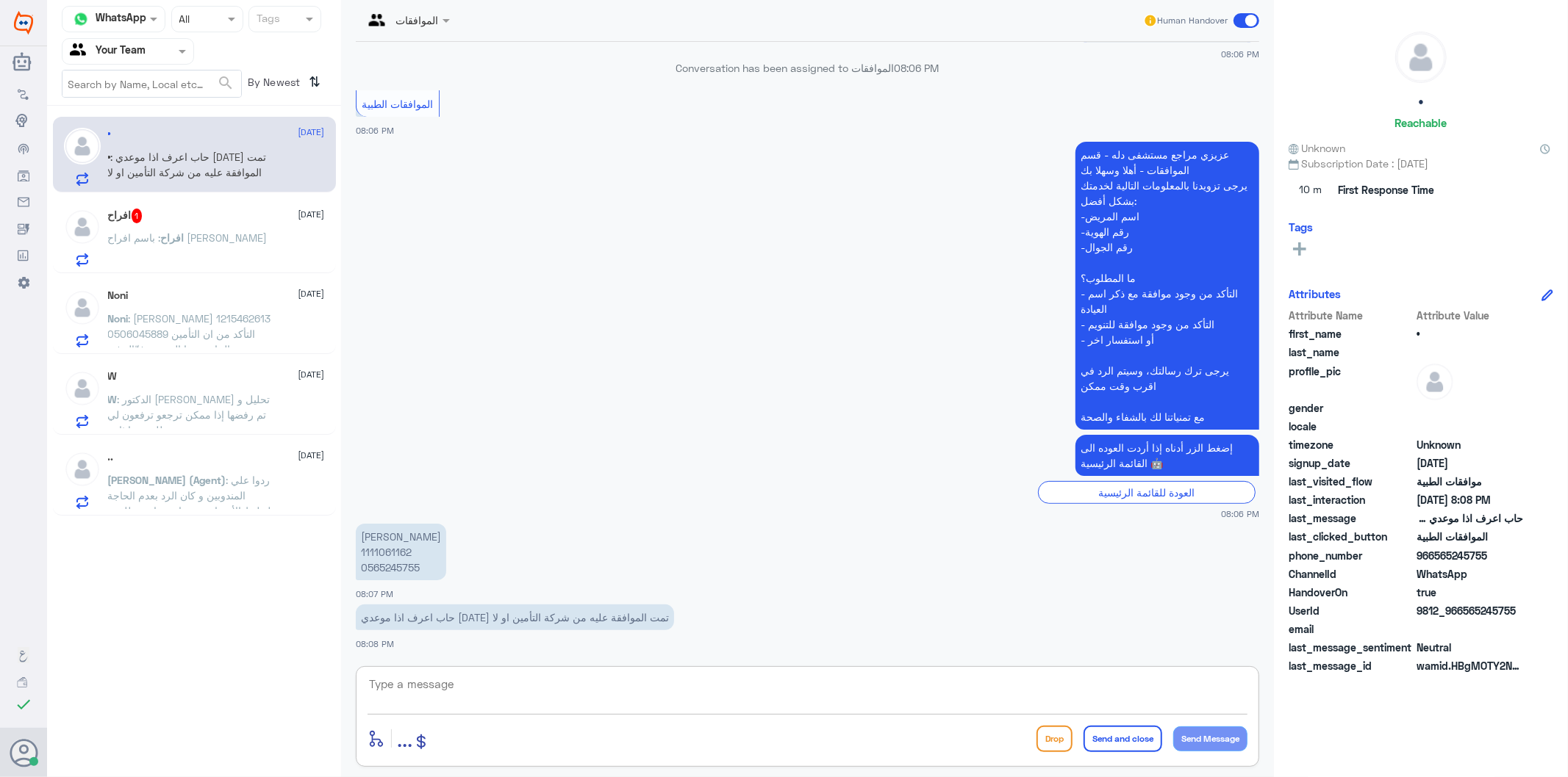
click at [620, 695] on textarea at bounding box center [808, 692] width 880 height 36
click at [402, 571] on p "[PERSON_NAME] 1111061162 0565245755" at bounding box center [401, 552] width 90 height 57
copy p "0565245755"
click at [559, 696] on textarea at bounding box center [808, 692] width 880 height 36
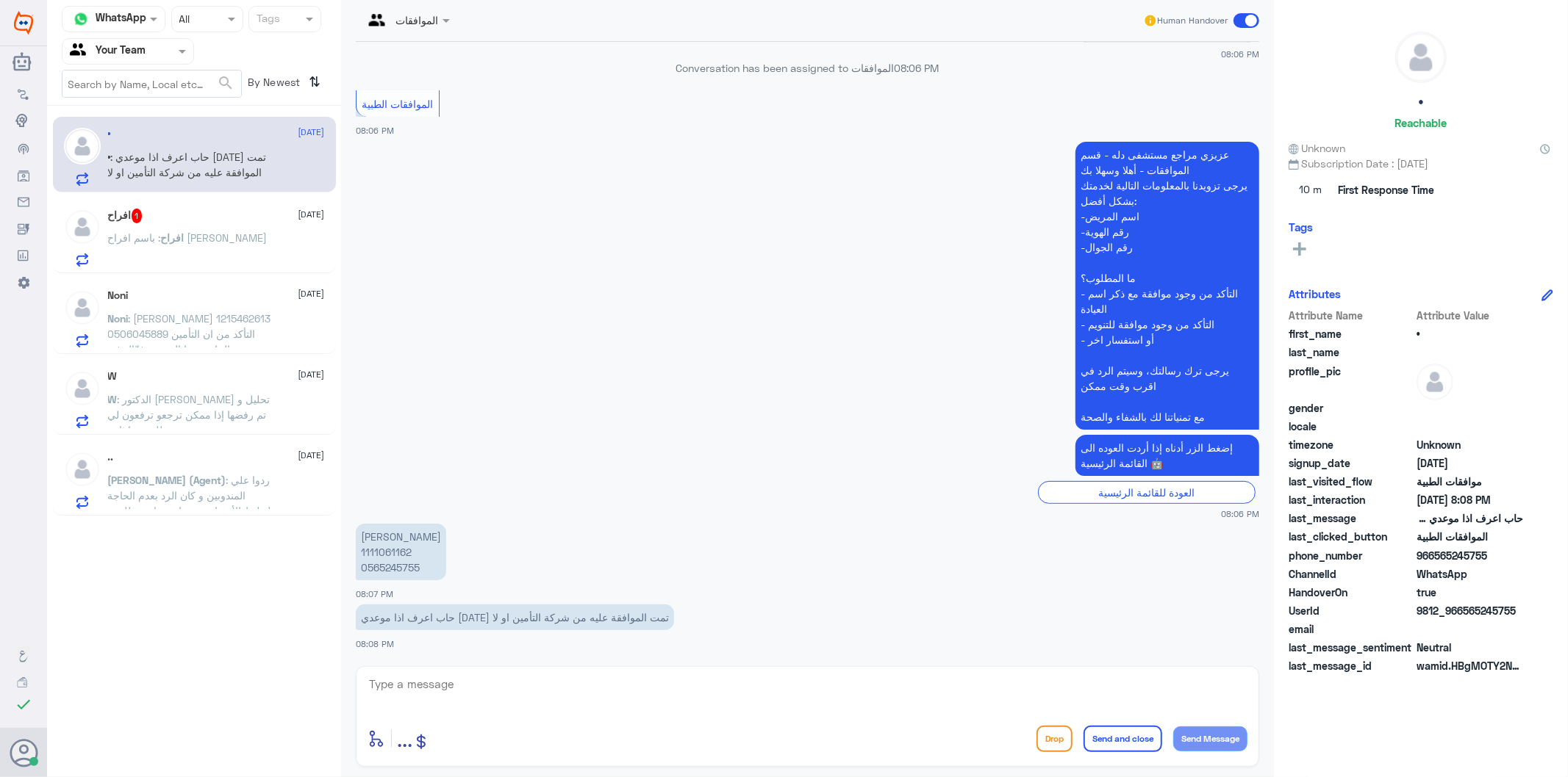
click at [219, 252] on div "افراح : باسم [PERSON_NAME]" at bounding box center [217, 250] width 217 height 33
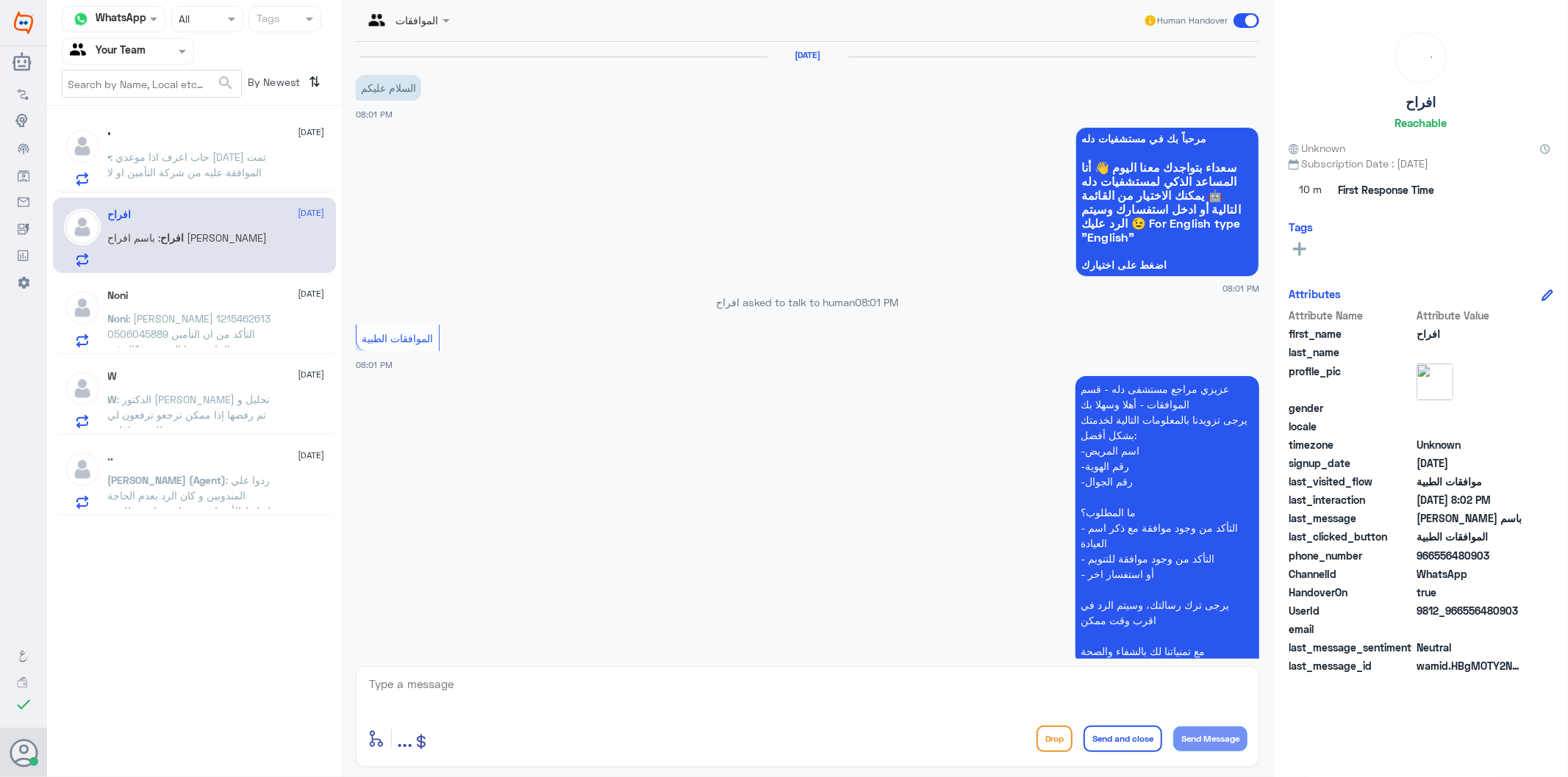
scroll to position [253, 0]
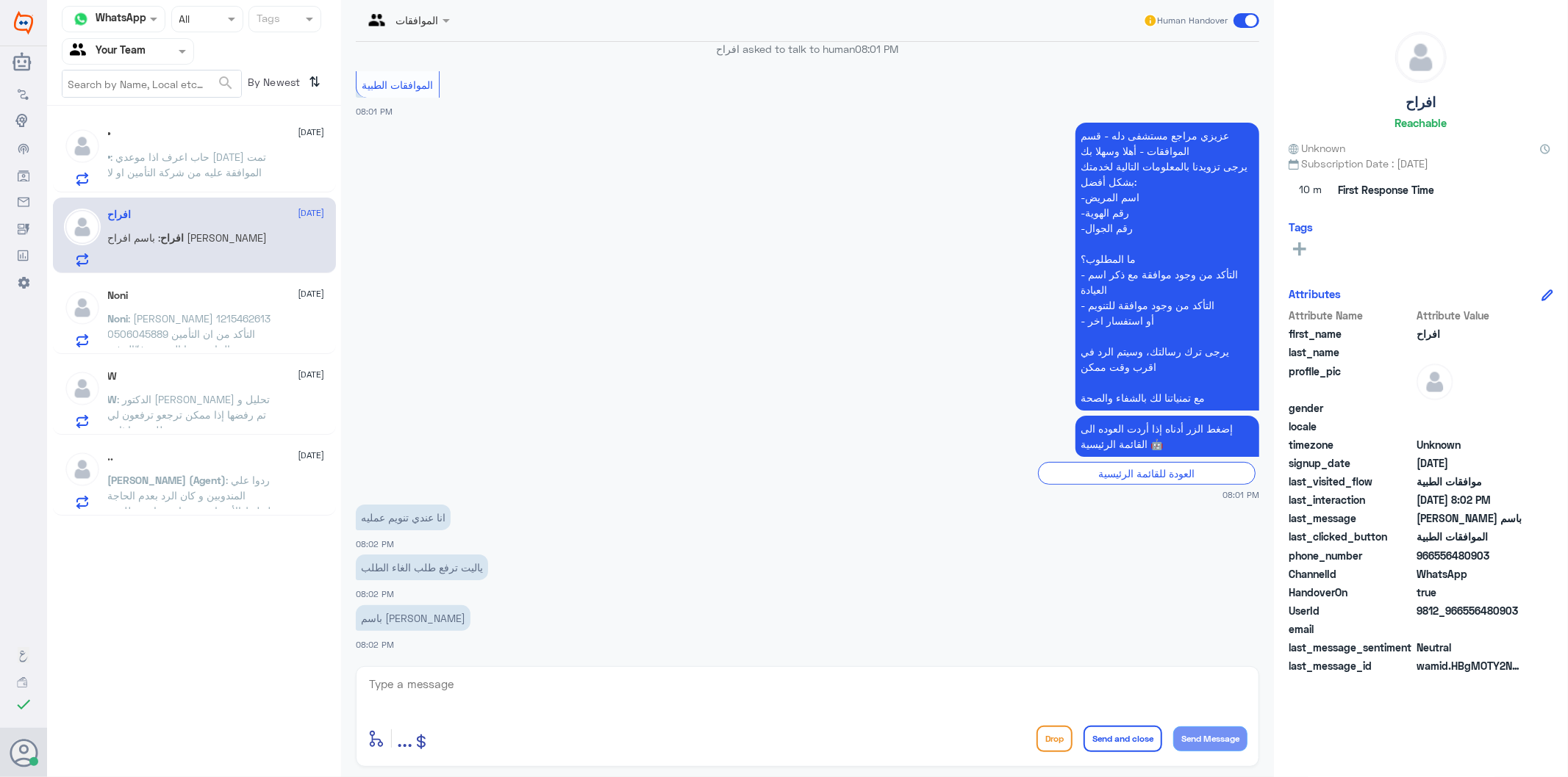
click at [530, 696] on textarea at bounding box center [808, 692] width 880 height 36
click at [499, 703] on textarea at bounding box center [808, 692] width 880 height 36
type textarea "h"
type textarea "ممكن الهوية او رقم المف"
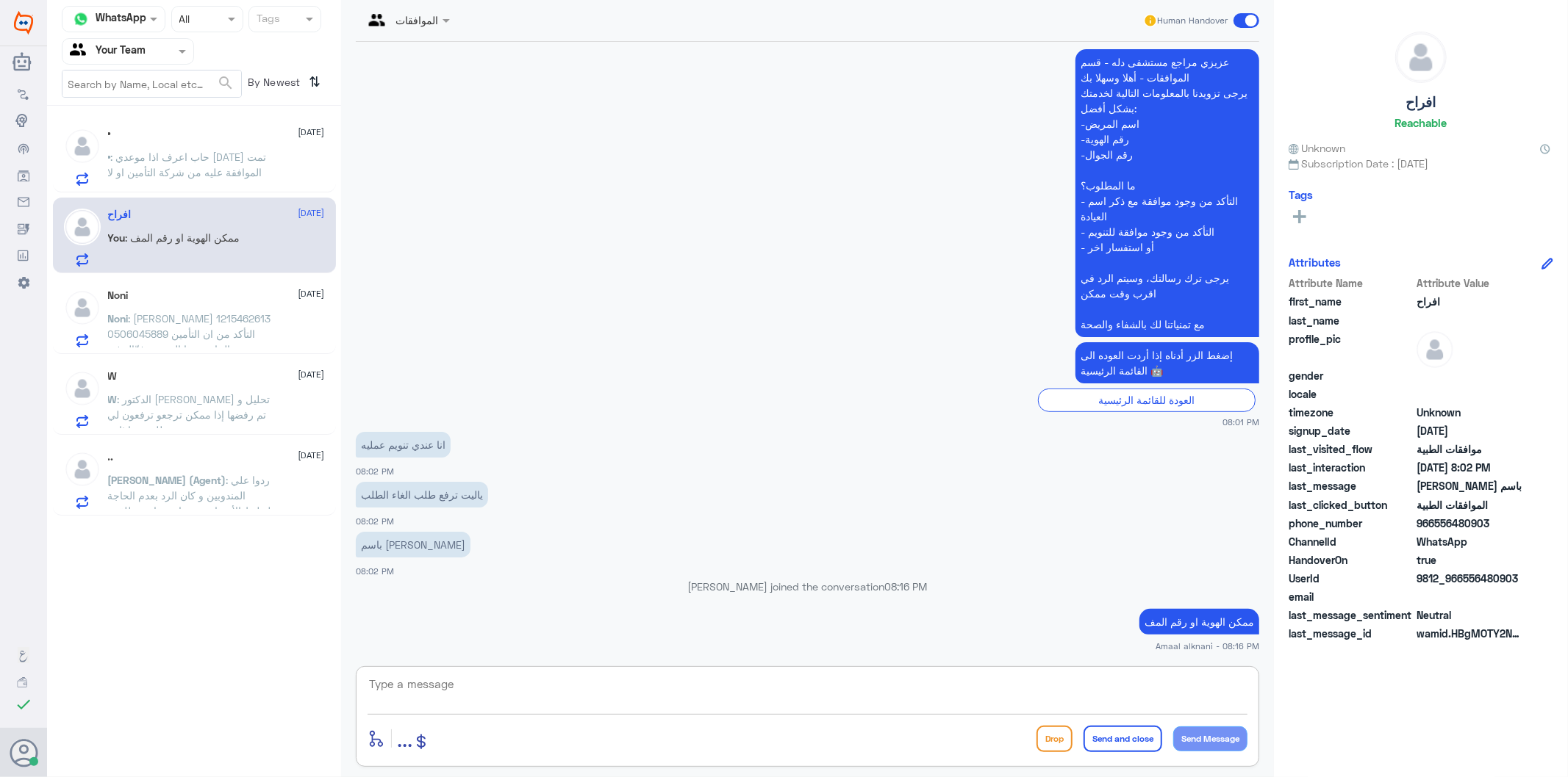
click at [972, 684] on textarea at bounding box center [808, 692] width 880 height 36
type textarea "الملف"
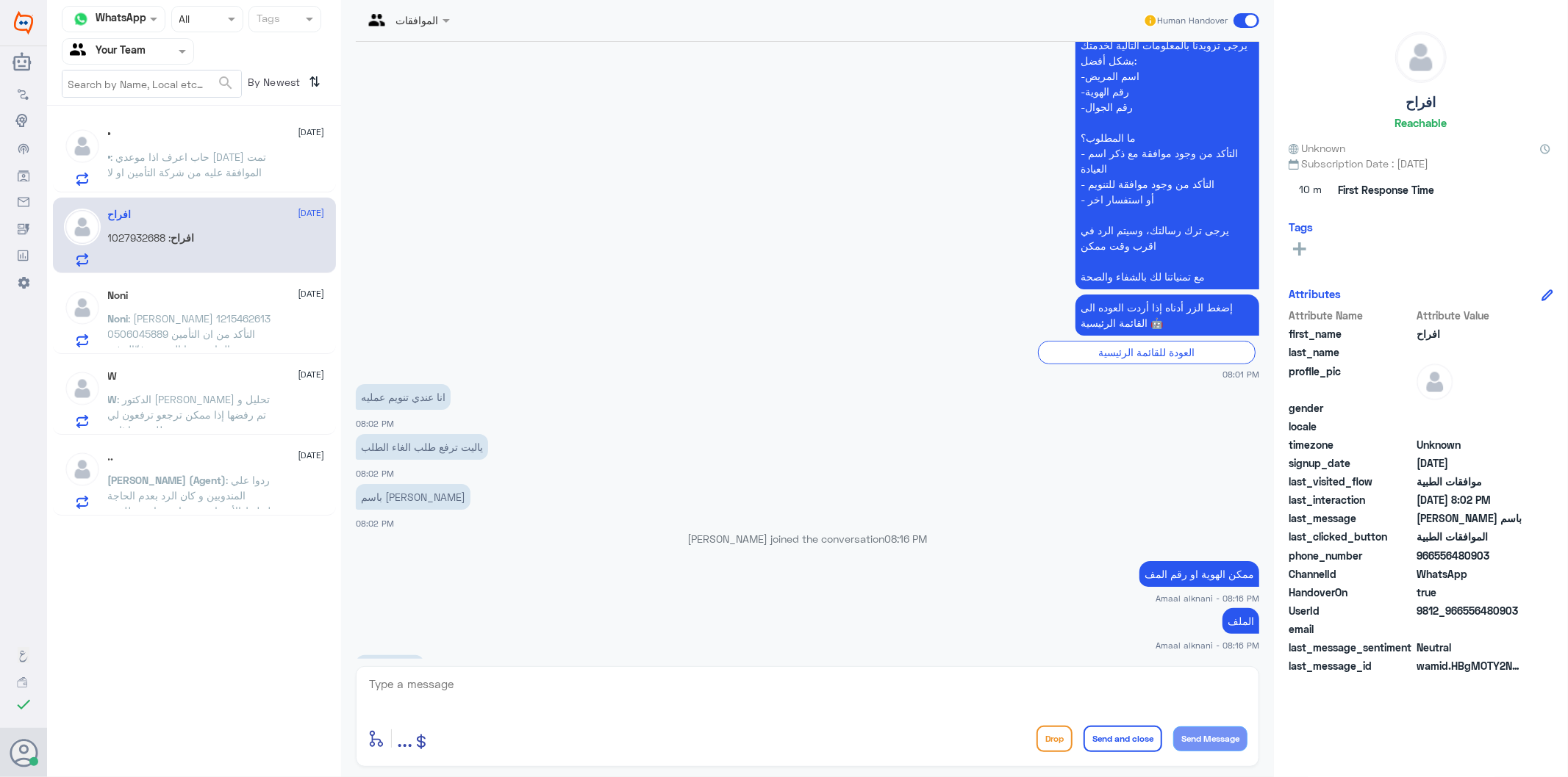
scroll to position [398, 0]
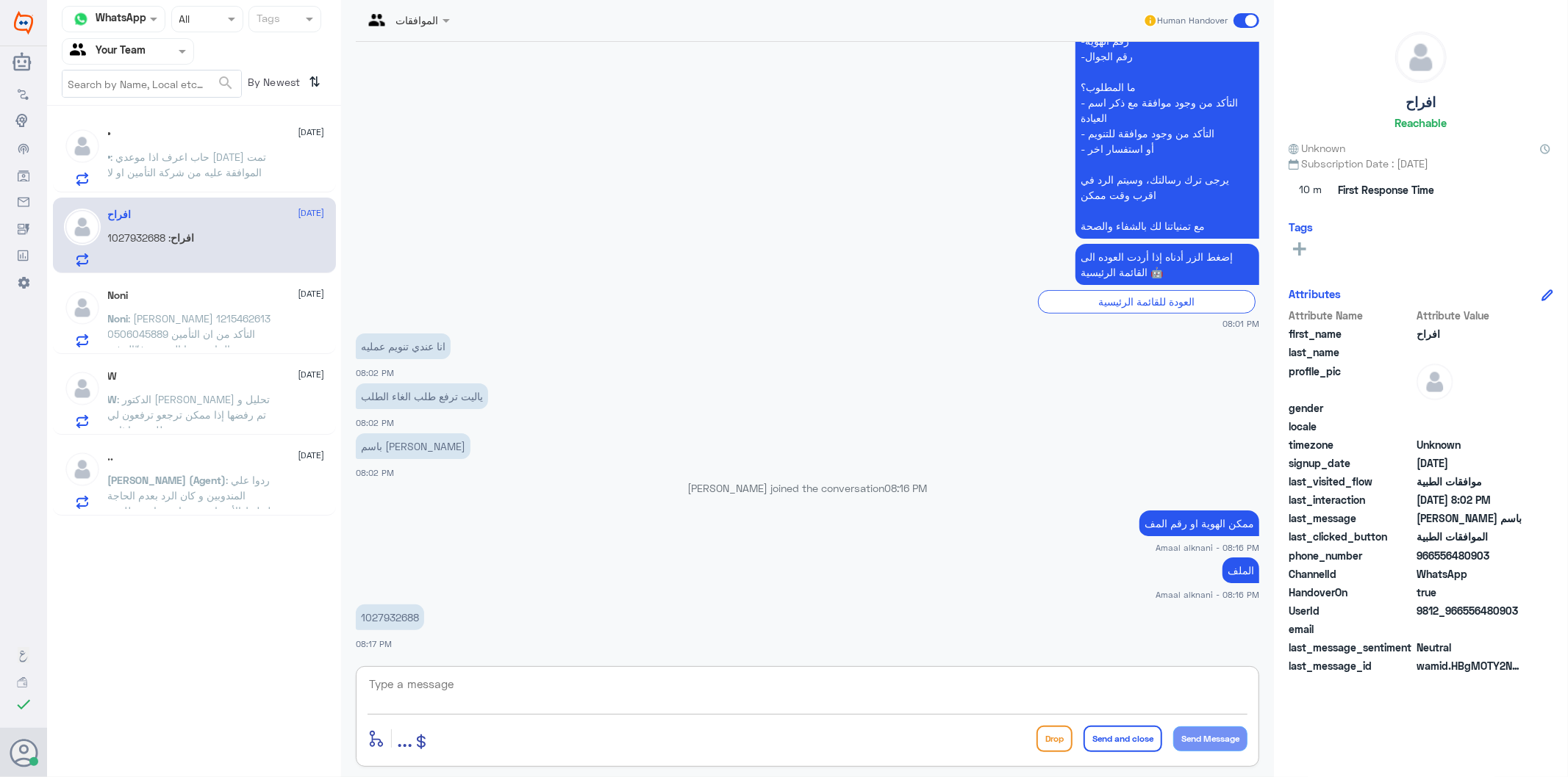
click at [402, 615] on p "1027932688" at bounding box center [390, 617] width 69 height 25
drag, startPoint x: 402, startPoint y: 615, endPoint x: 453, endPoint y: 664, distance: 70.7
click at [402, 615] on p "1027932688" at bounding box center [390, 617] width 69 height 25
copy p "1027932688"
click at [480, 687] on textarea at bounding box center [808, 692] width 880 height 36
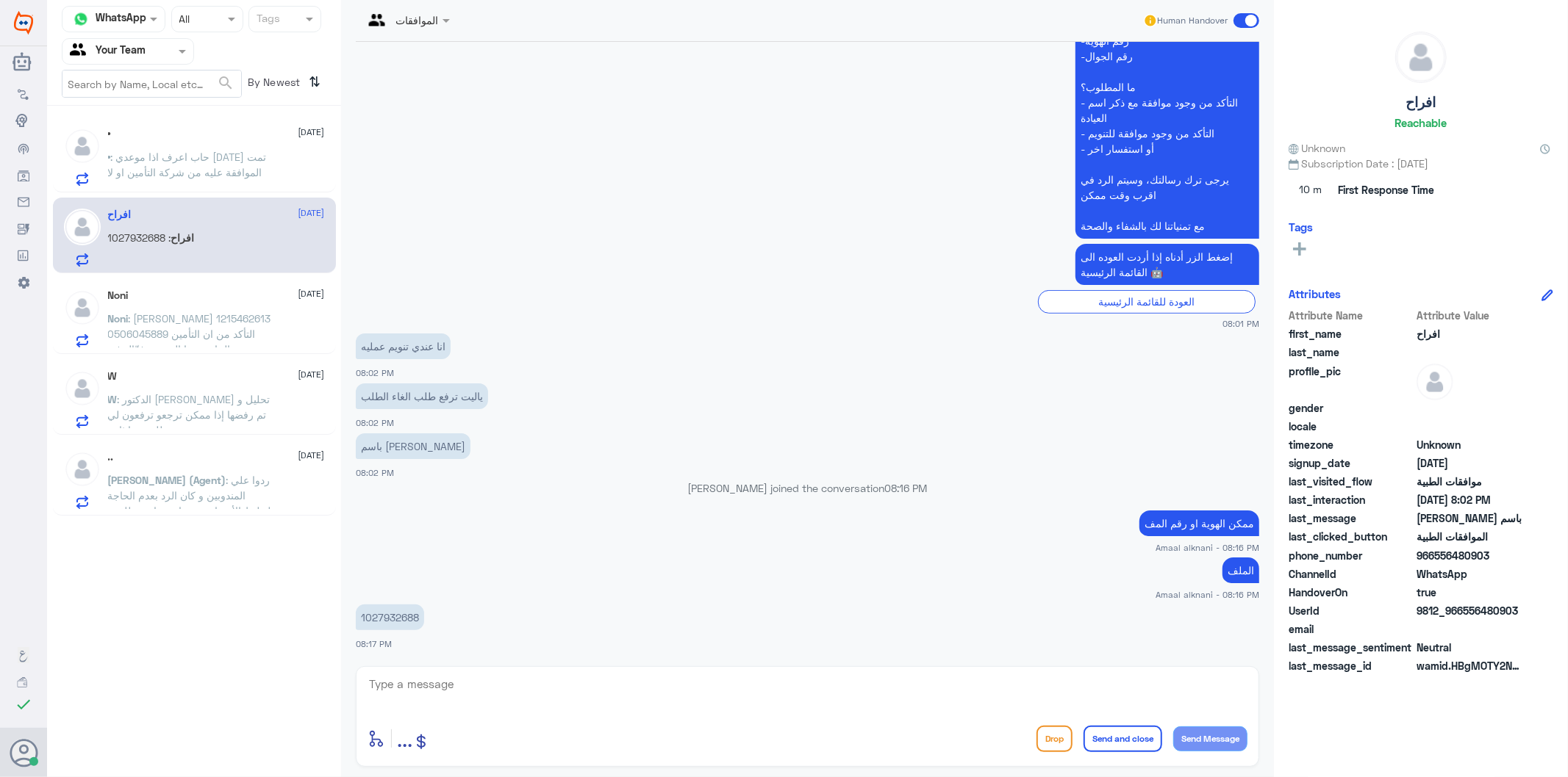
click at [178, 163] on p "• : حاب اعرف اذا موعدي [DATE] تمت الموافقة عليه من شركة التأمين او لا" at bounding box center [190, 167] width 165 height 37
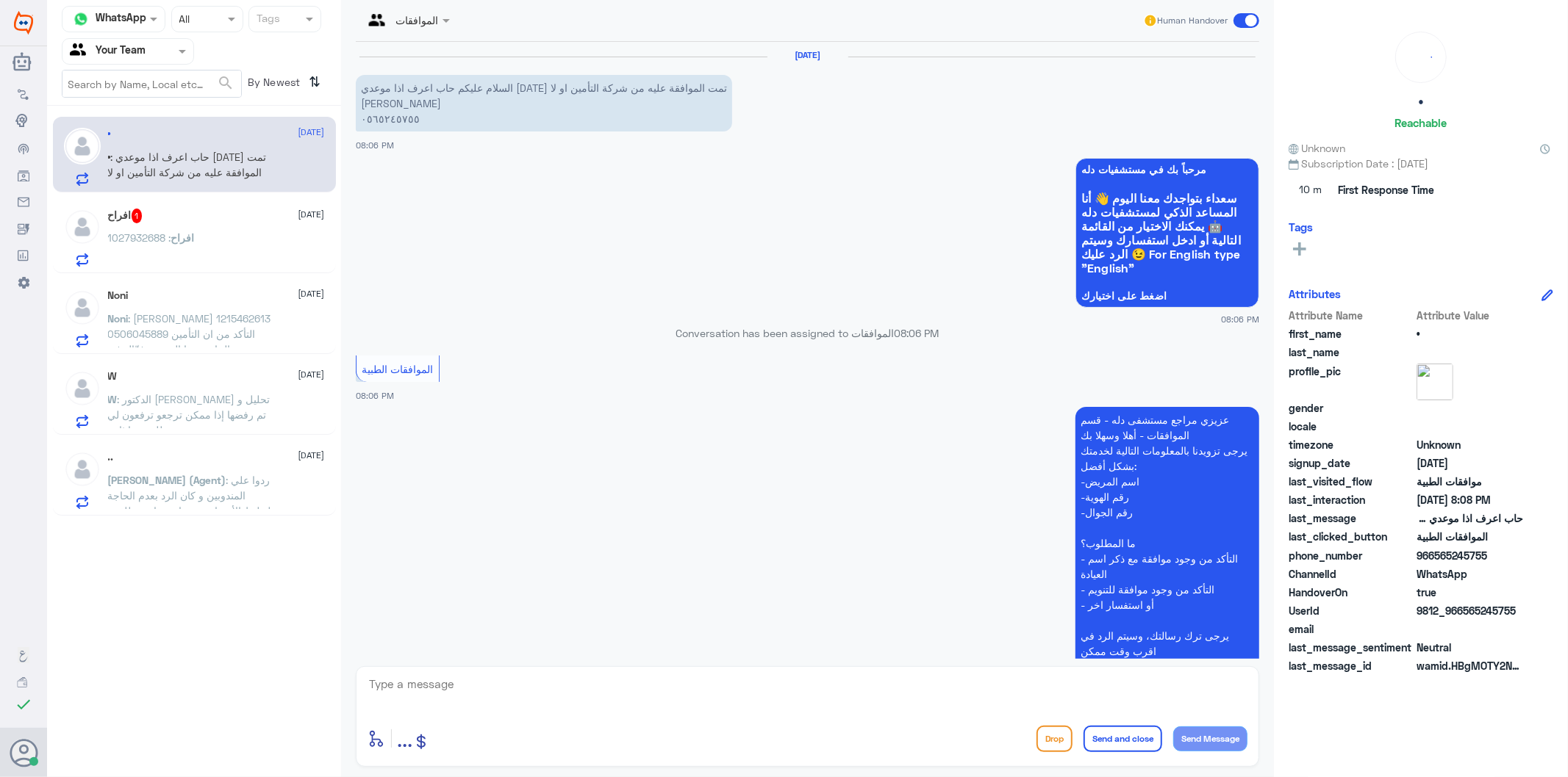
scroll to position [266, 0]
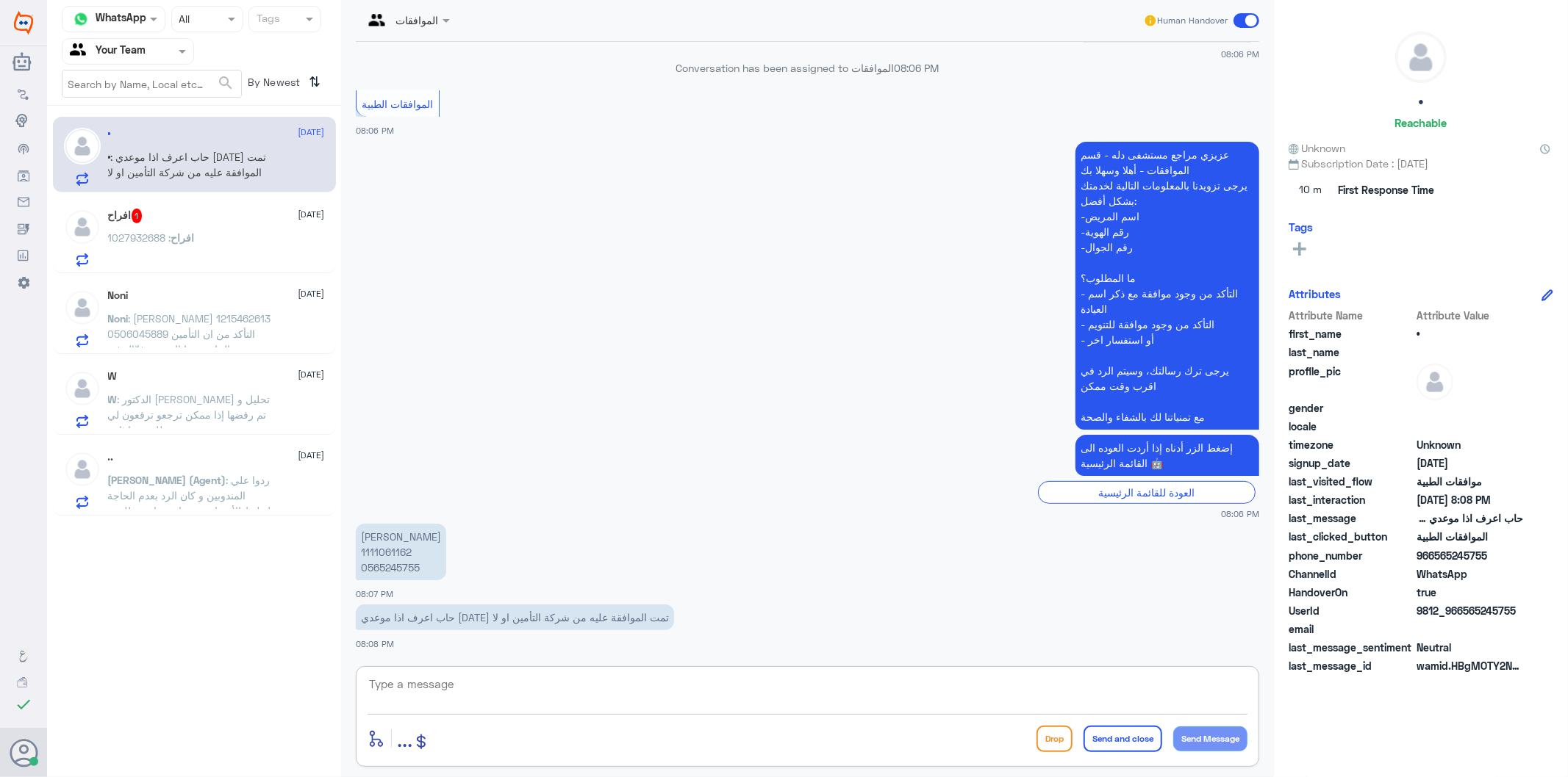
click at [495, 701] on textarea at bounding box center [808, 692] width 880 height 36
type textarea "عفوا ماهي الخدمات - واي عيادة ؟"
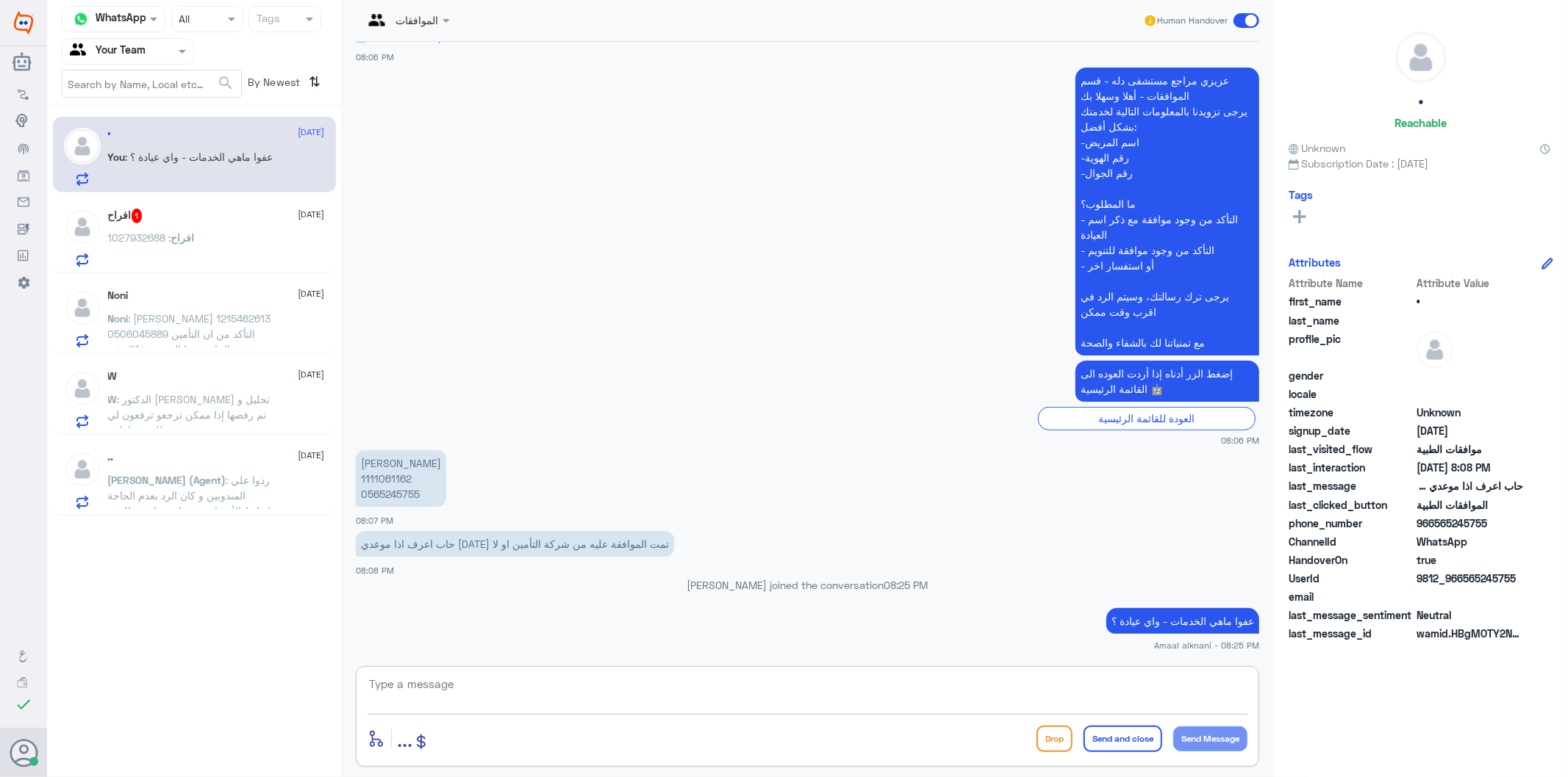
click at [214, 234] on div "افراح : 1027932688" at bounding box center [217, 250] width 217 height 33
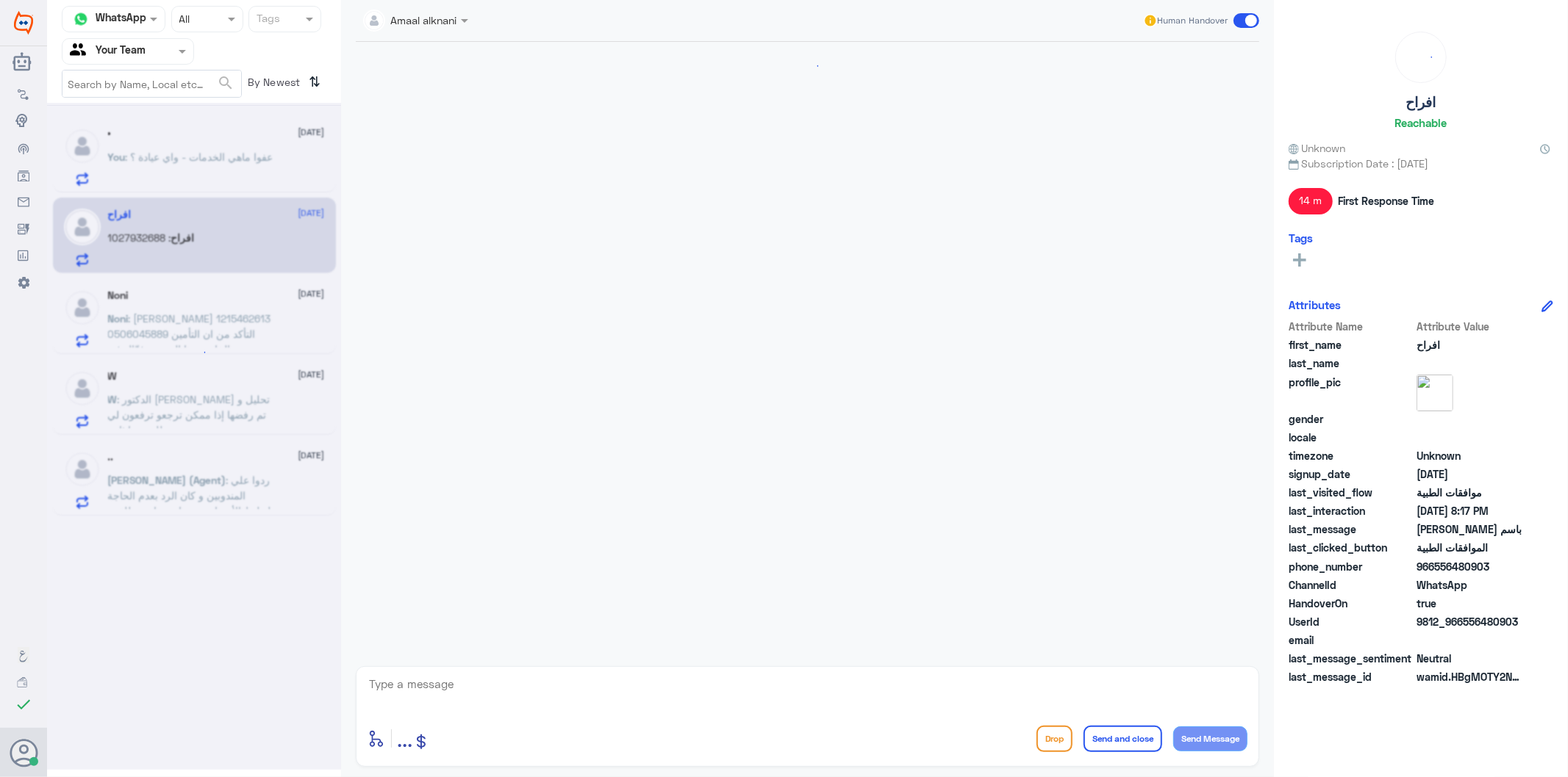
scroll to position [424, 0]
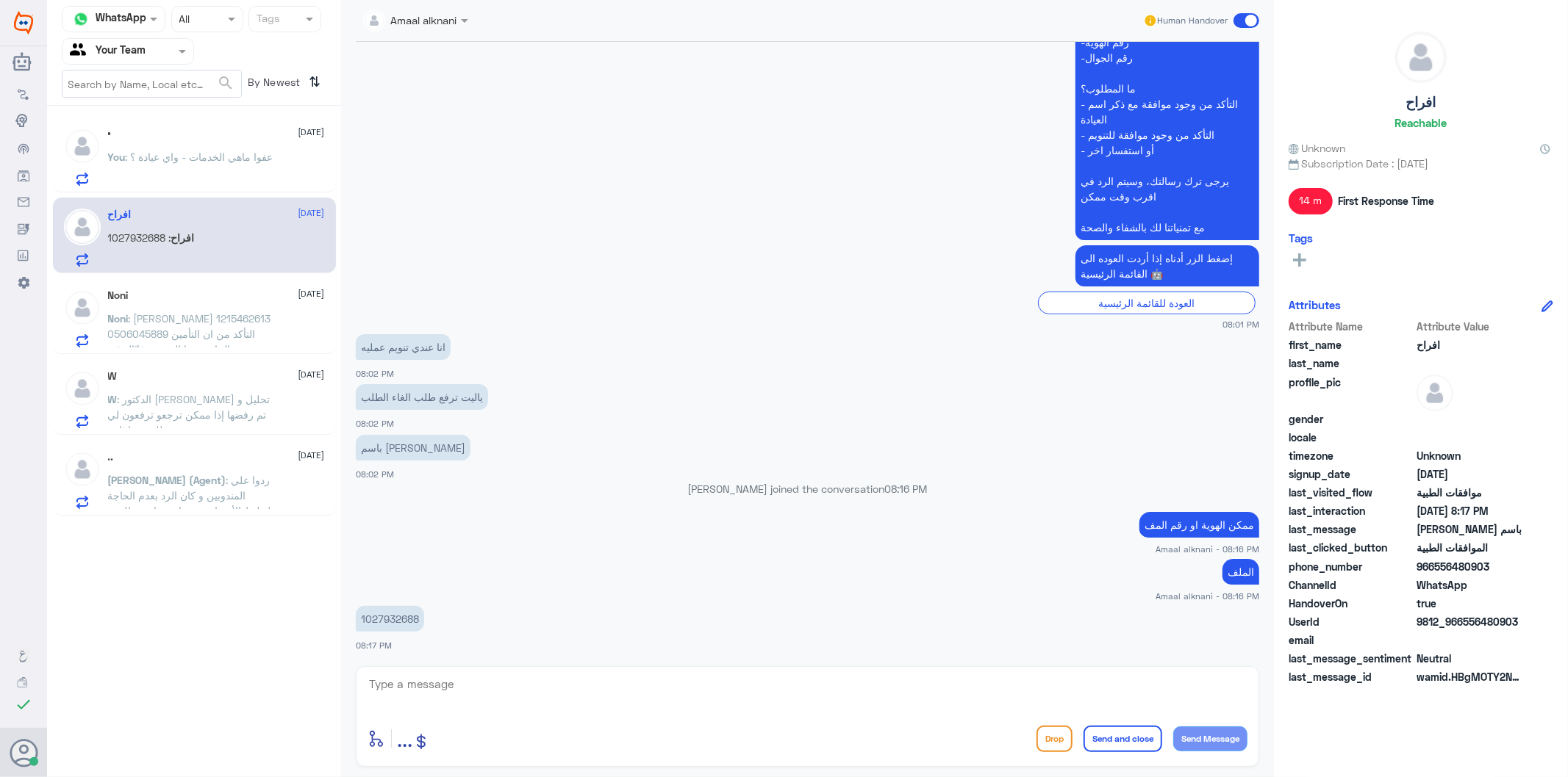
click at [397, 620] on p "1027932688" at bounding box center [390, 618] width 69 height 25
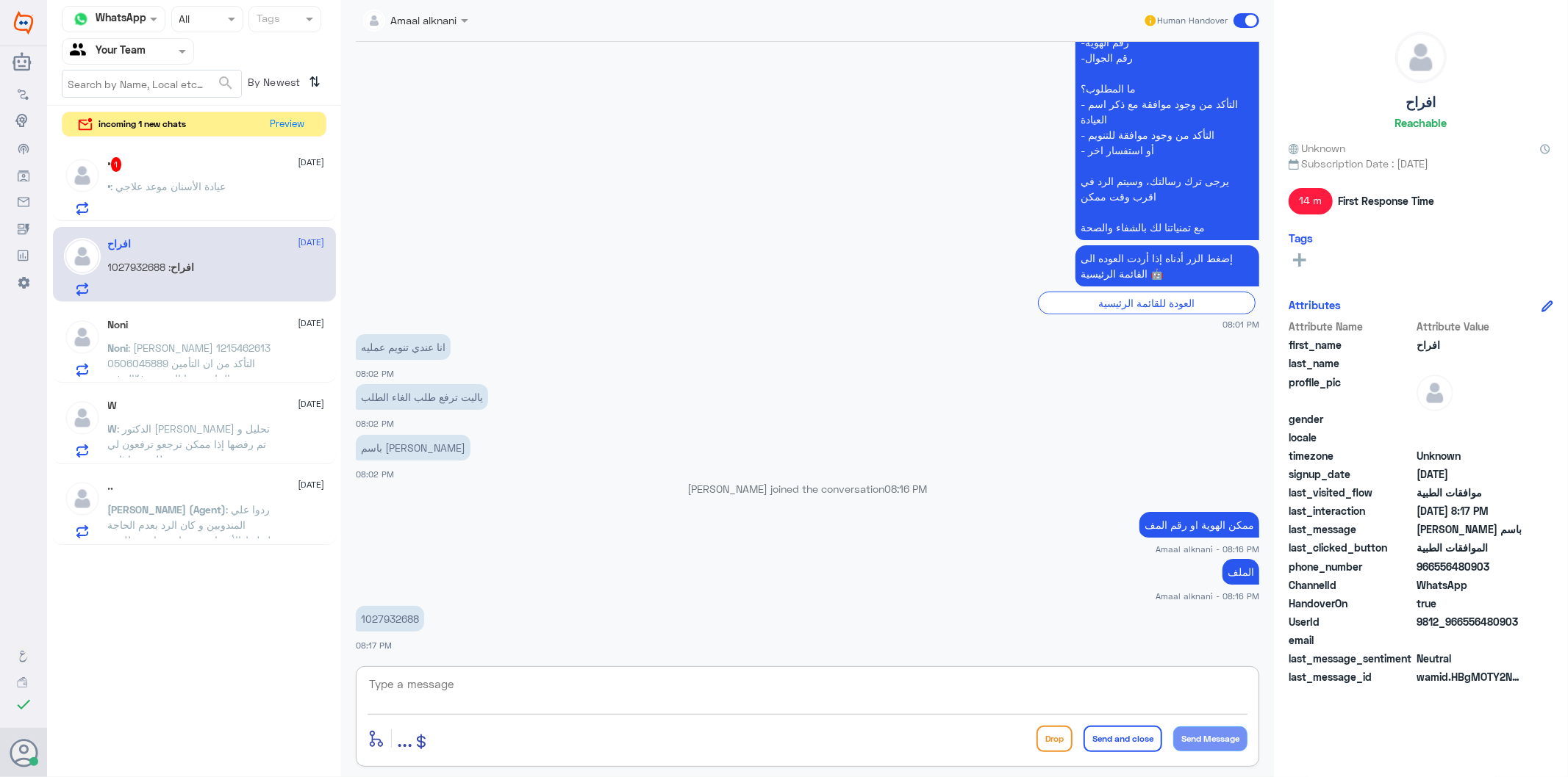
click at [532, 693] on textarea at bounding box center [808, 692] width 880 height 36
click at [170, 194] on p "• : عيادة الأسنان موعد علاجي" at bounding box center [168, 197] width 119 height 37
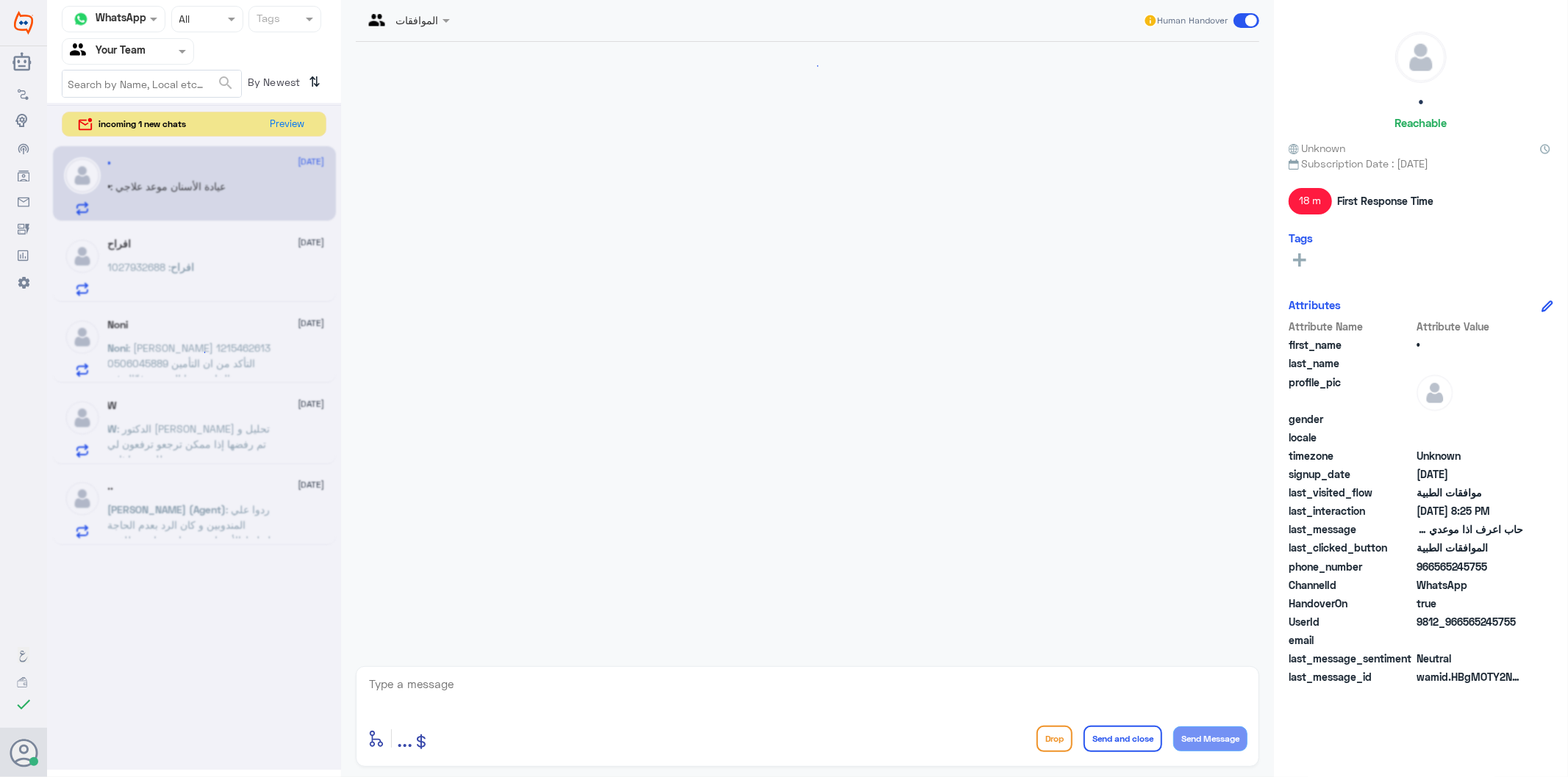
scroll to position [389, 0]
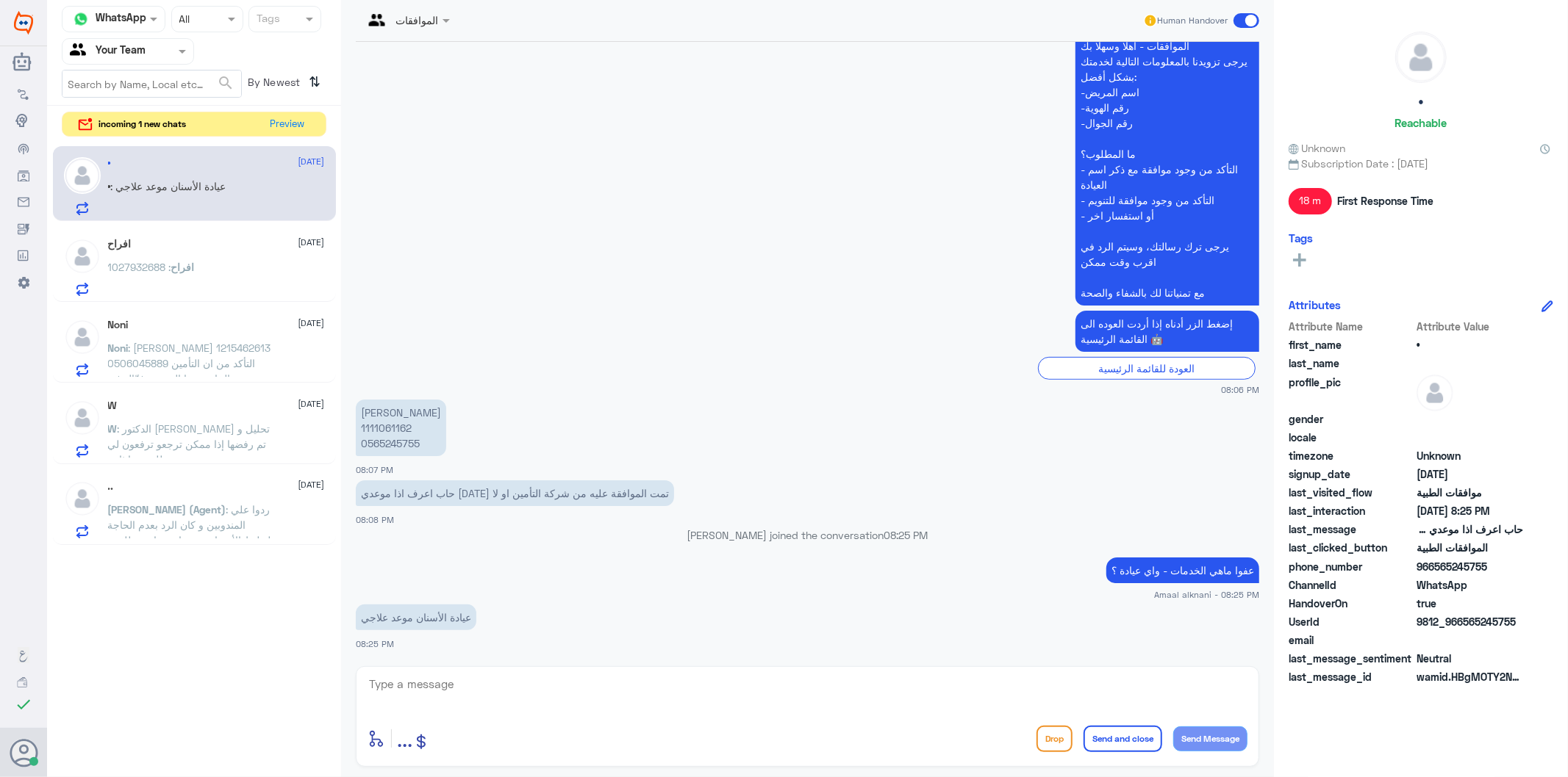
click at [443, 620] on p "عيادة الأسنان موعد علاجي" at bounding box center [416, 617] width 121 height 25
click at [285, 121] on button "Preview" at bounding box center [288, 123] width 45 height 23
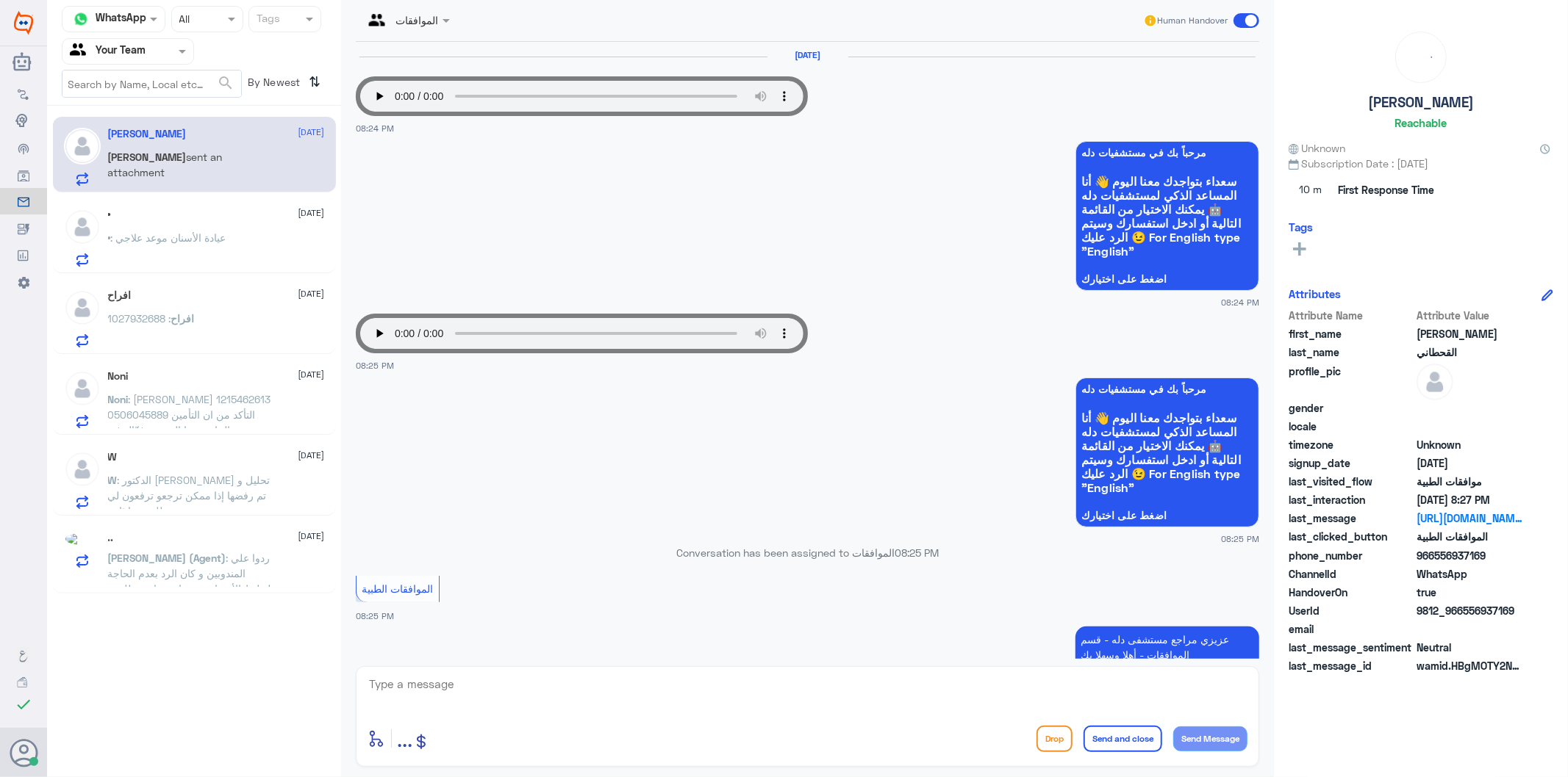
scroll to position [499, 0]
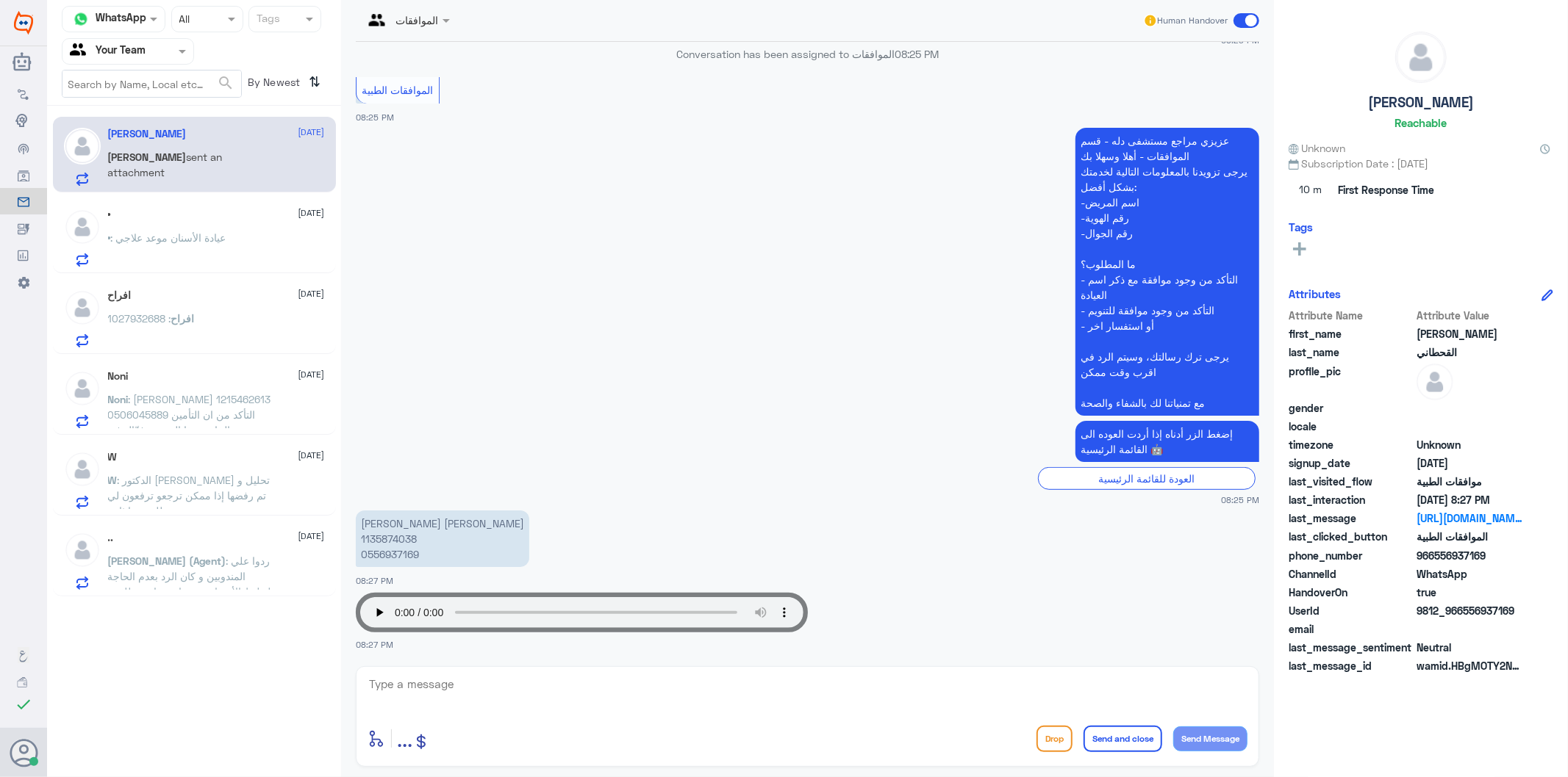
click at [400, 552] on p "[PERSON_NAME] [PERSON_NAME] 1135874038 0556937169" at bounding box center [443, 539] width 173 height 57
click at [589, 700] on textarea at bounding box center [808, 692] width 880 height 36
type textarea "تفضل كيف اقدر اساعدك"
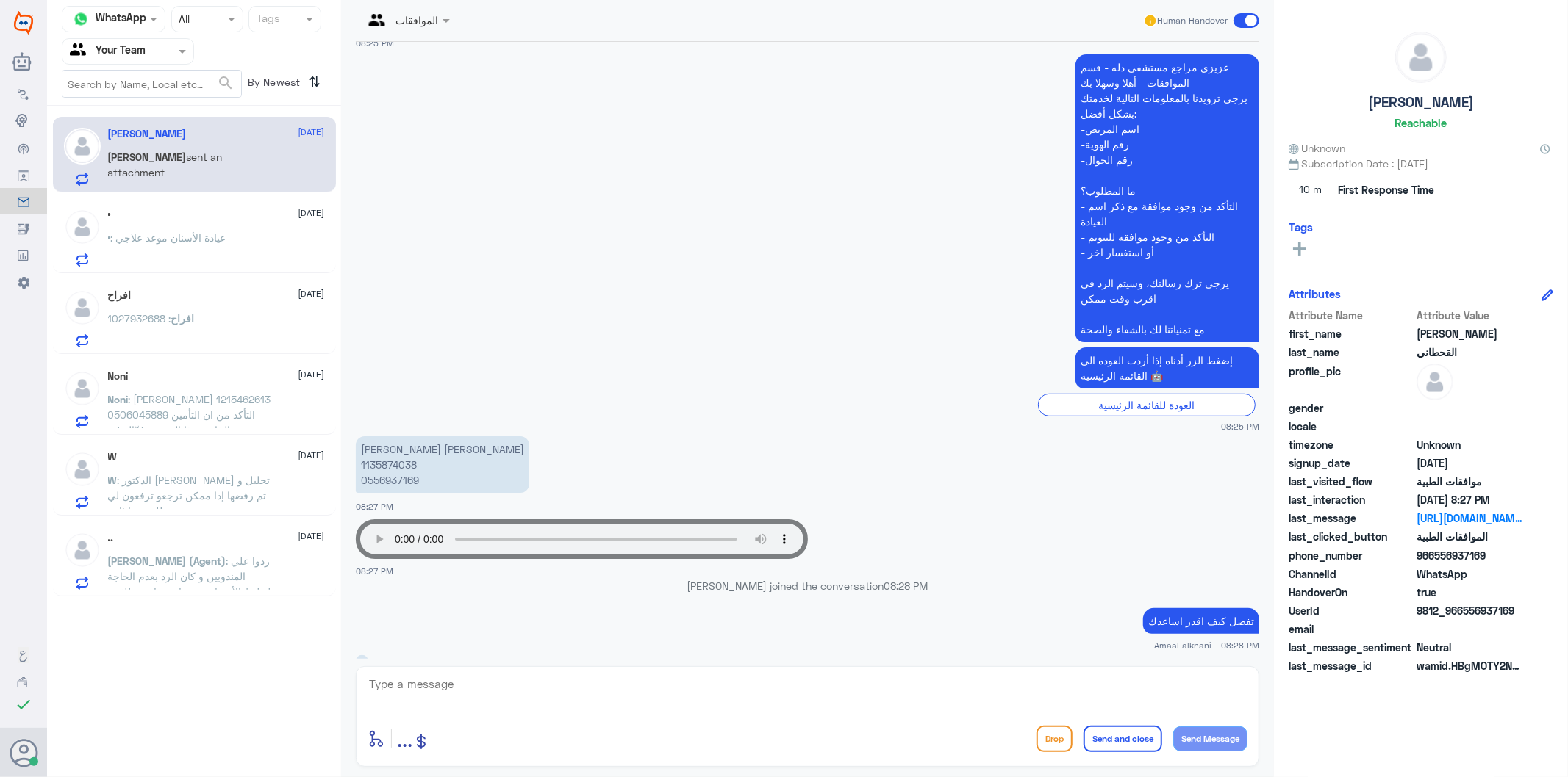
scroll to position [596, 0]
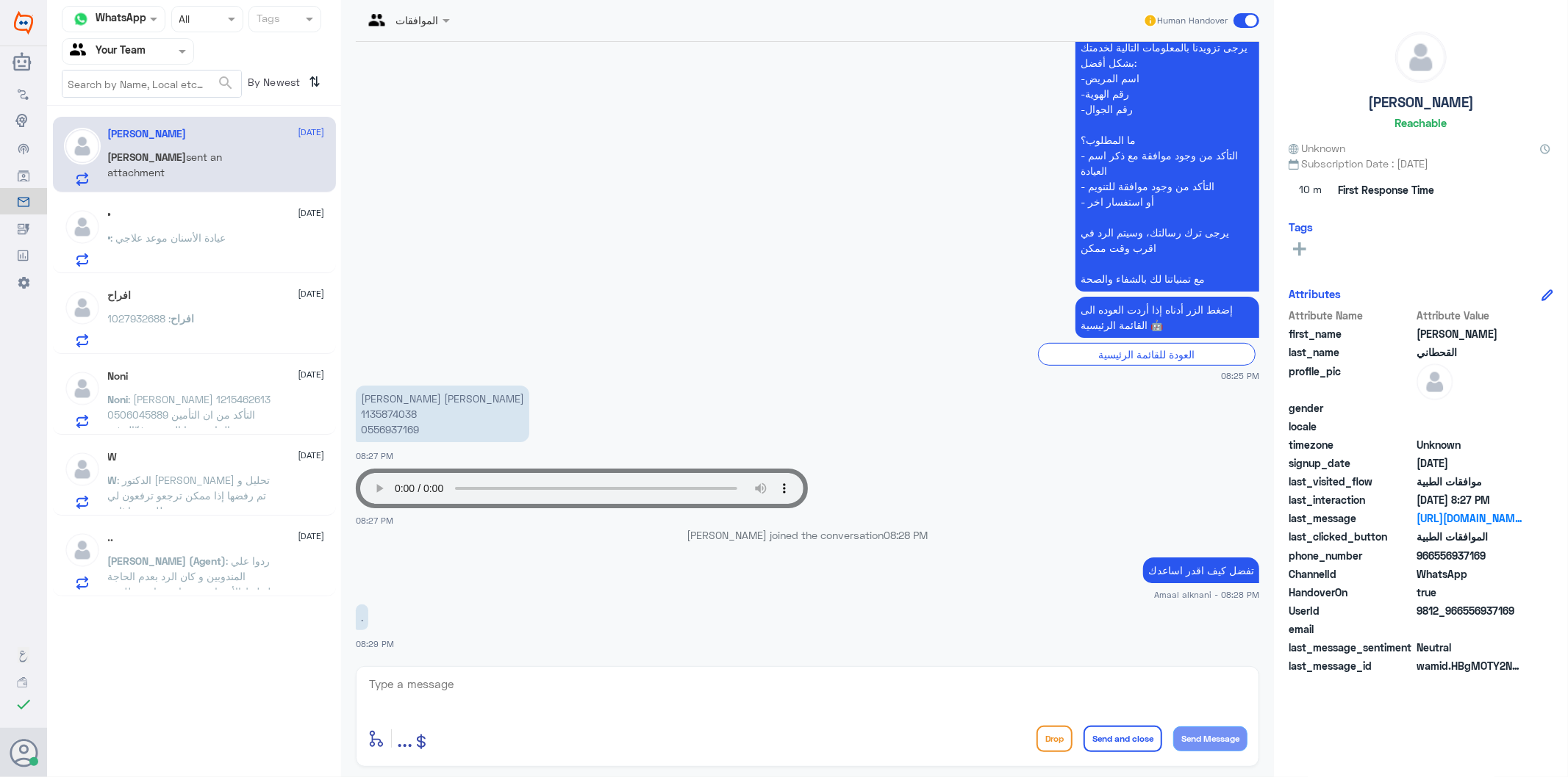
click at [797, 683] on textarea at bounding box center [808, 692] width 880 height 36
type textarea "ع"
click at [460, 692] on textarea at bounding box center [808, 692] width 880 height 36
type textarea "هنا الموافقات الطبية فقط"
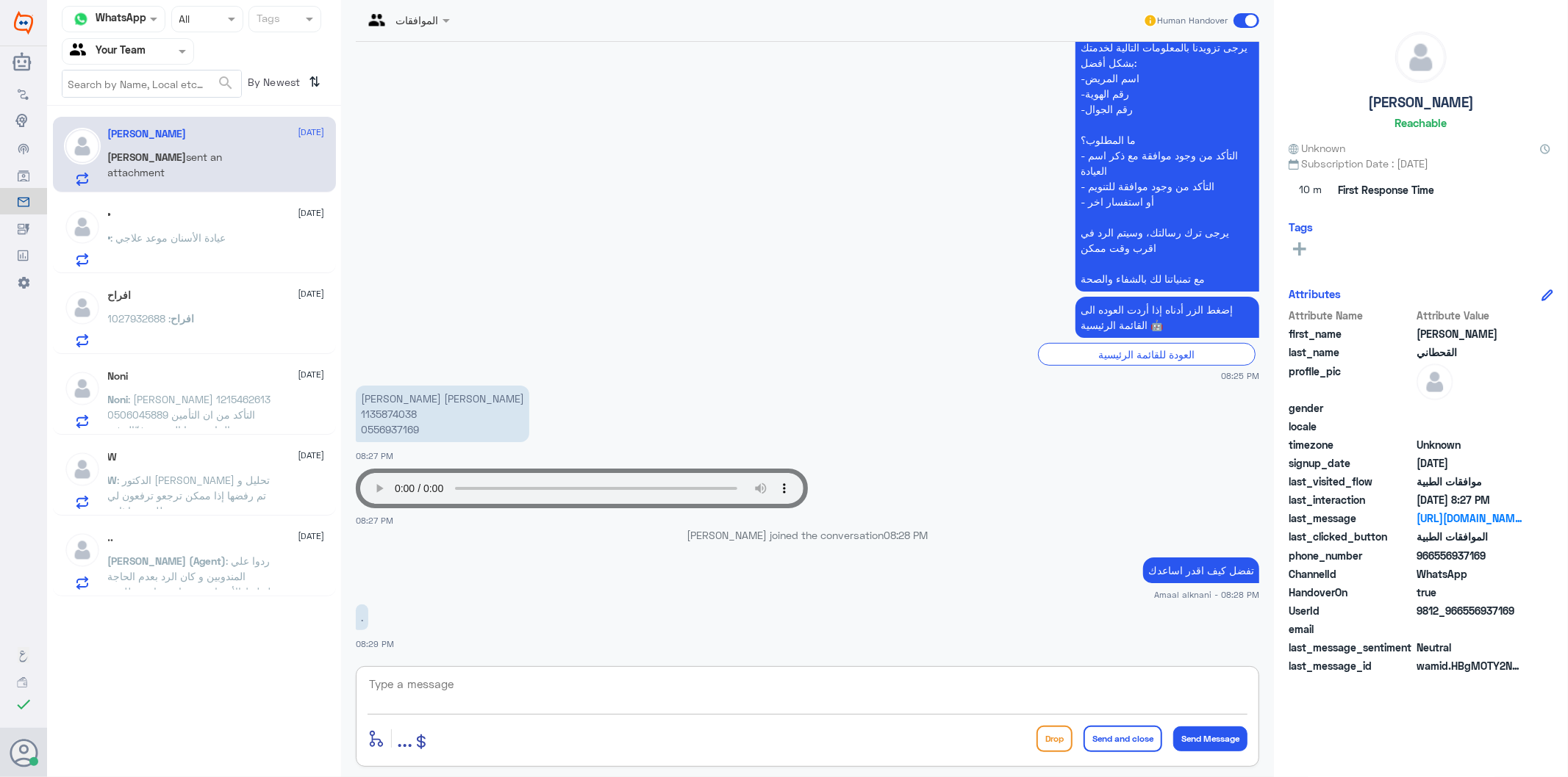
scroll to position [643, 0]
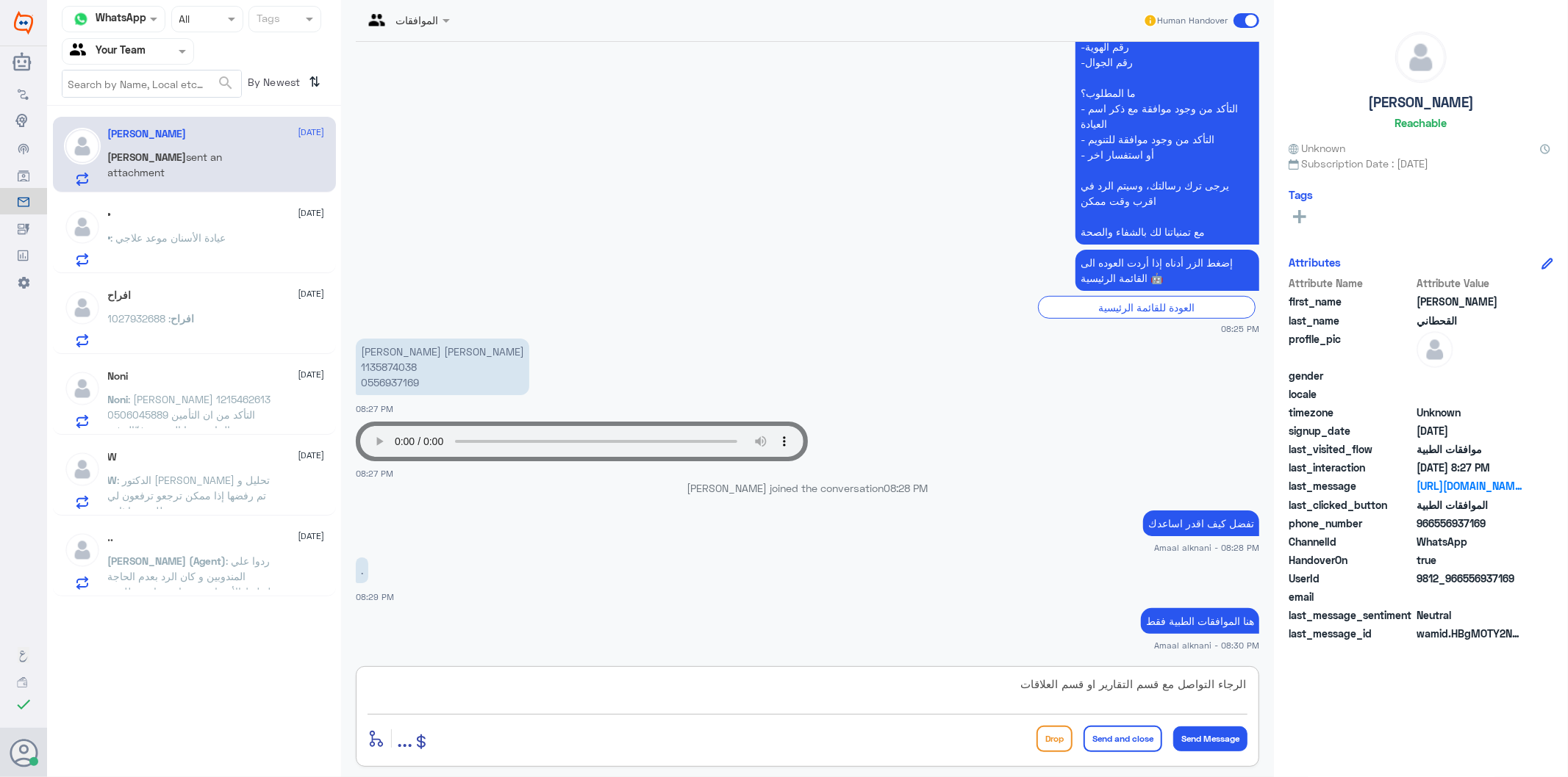
type textarea "الرجاء التواصل مع قسم التقارير او قسم العلاقات"
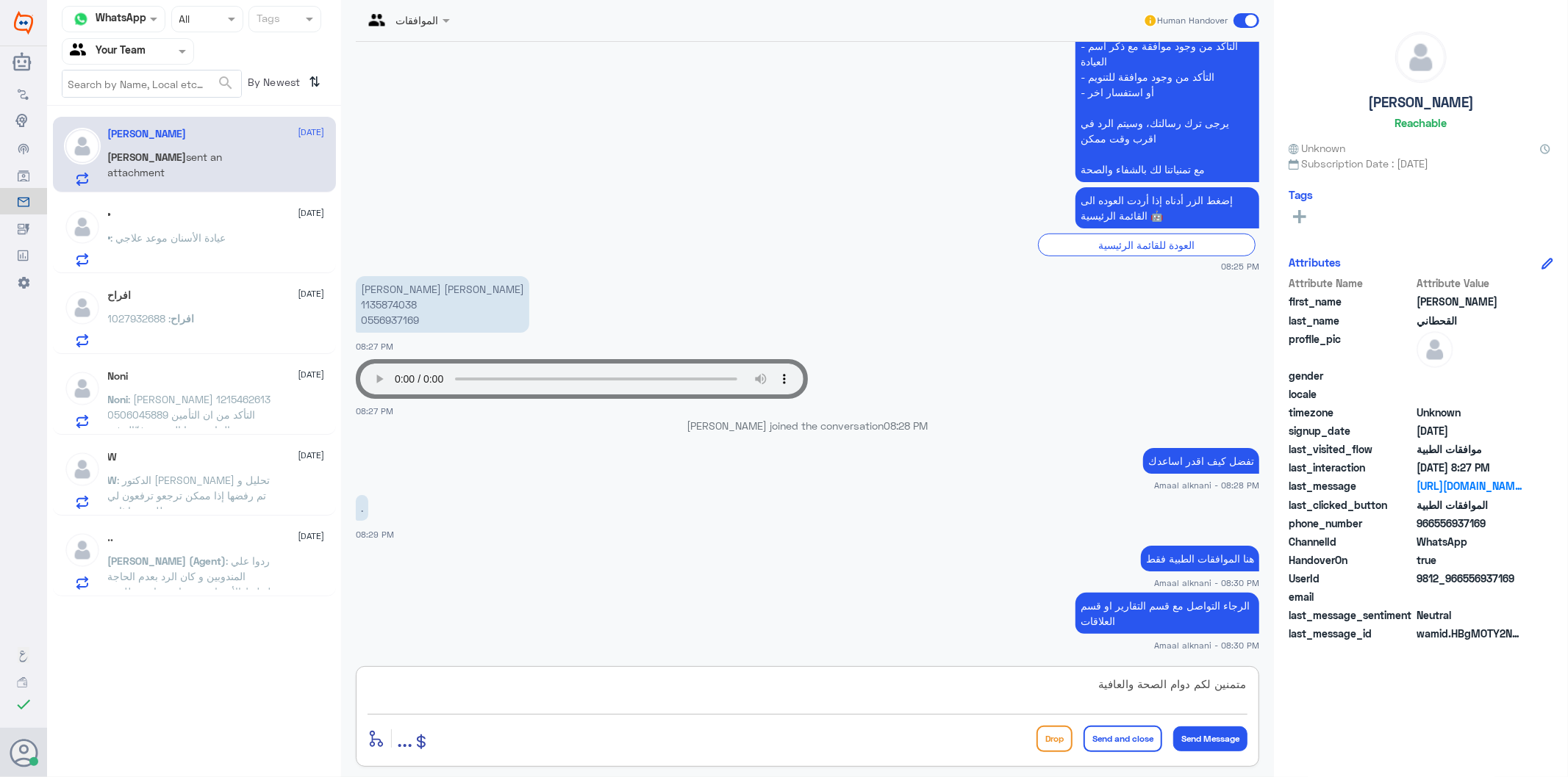
type textarea "متمنين لكم دوام الصحة والعافية"
click at [1124, 737] on button "Send and close" at bounding box center [1122, 739] width 78 height 26
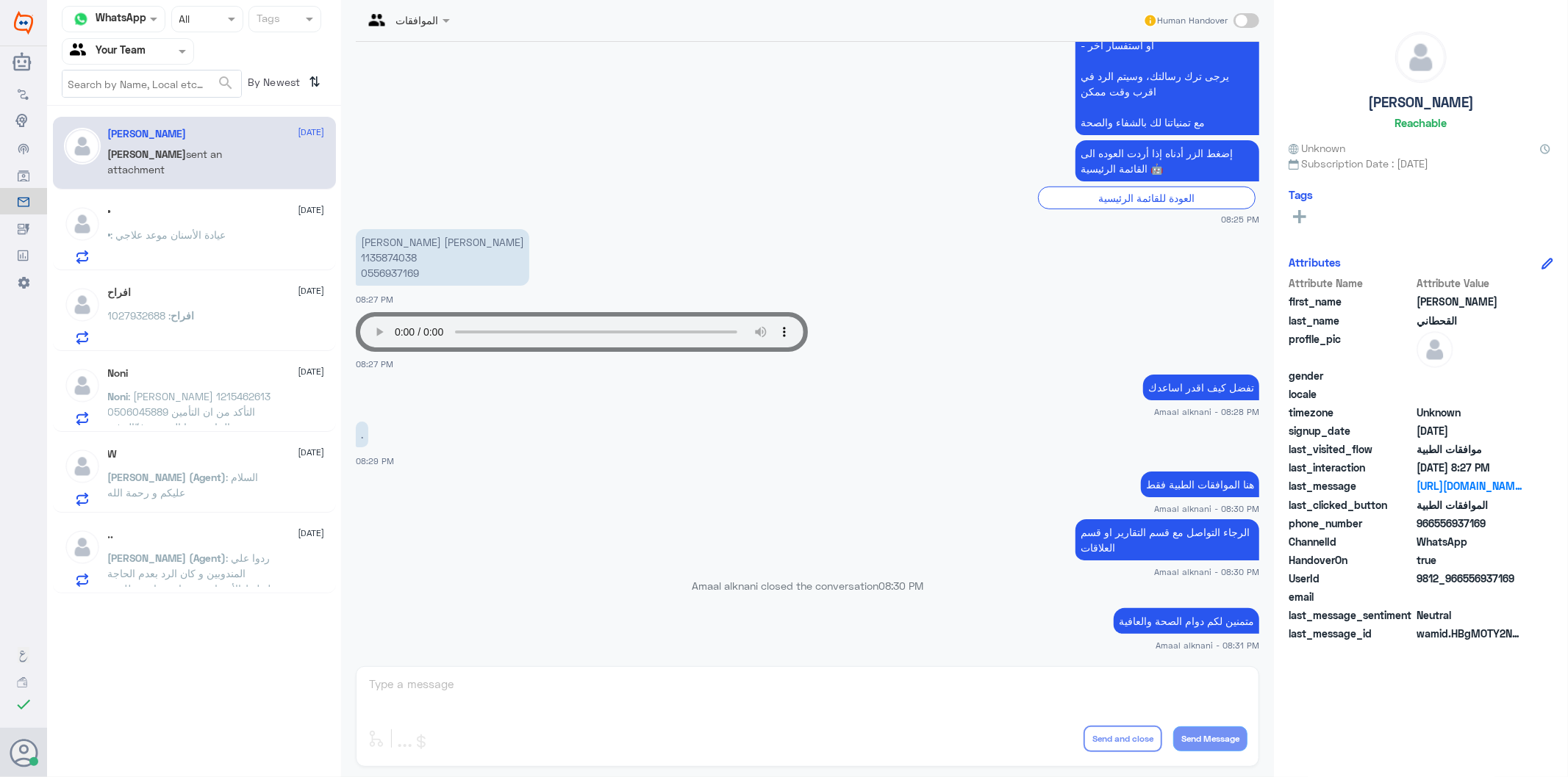
click at [210, 248] on p "• : عيادة الأسنان موعد علاجي" at bounding box center [168, 245] width 119 height 37
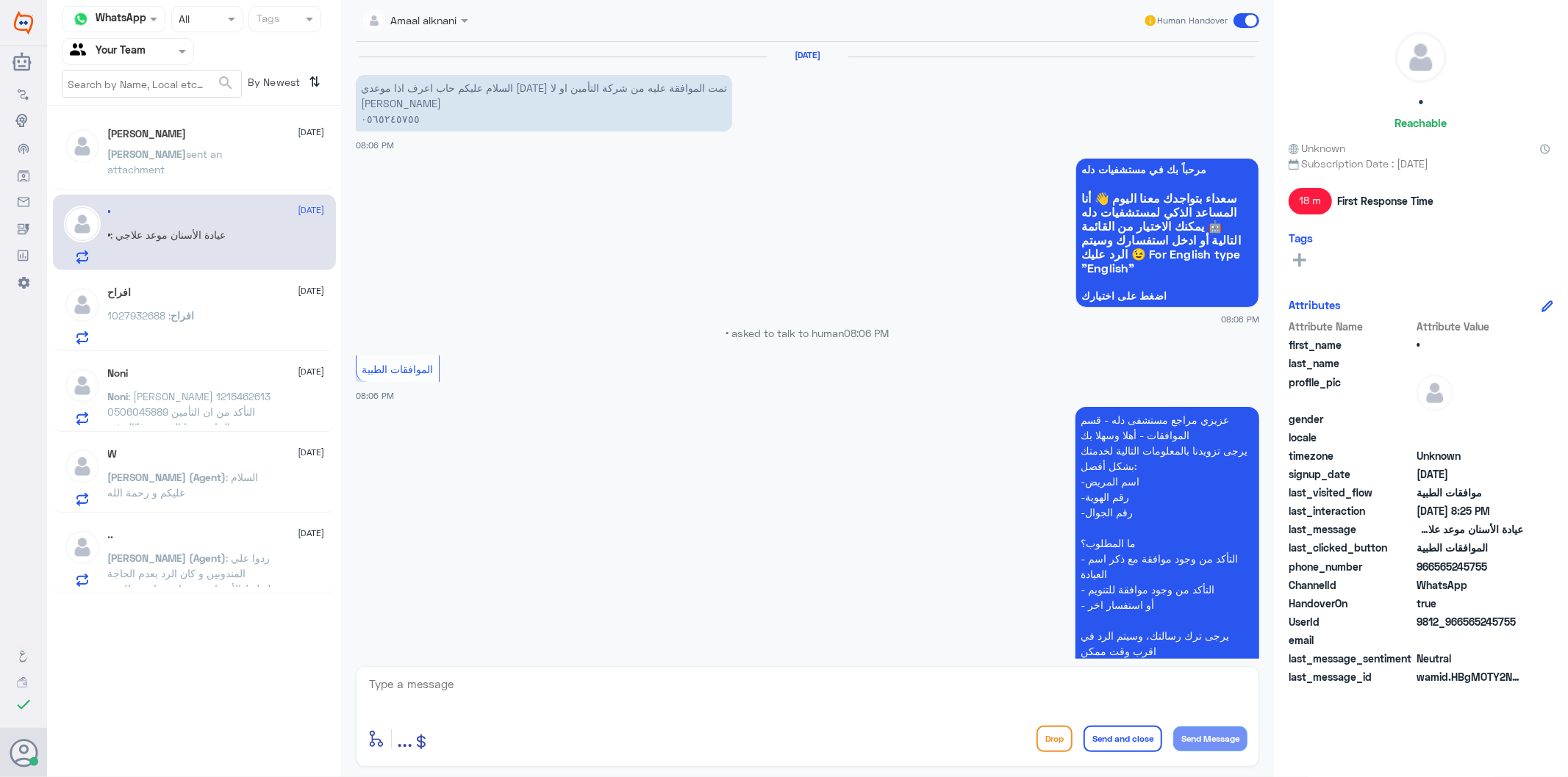
scroll to position [389, 0]
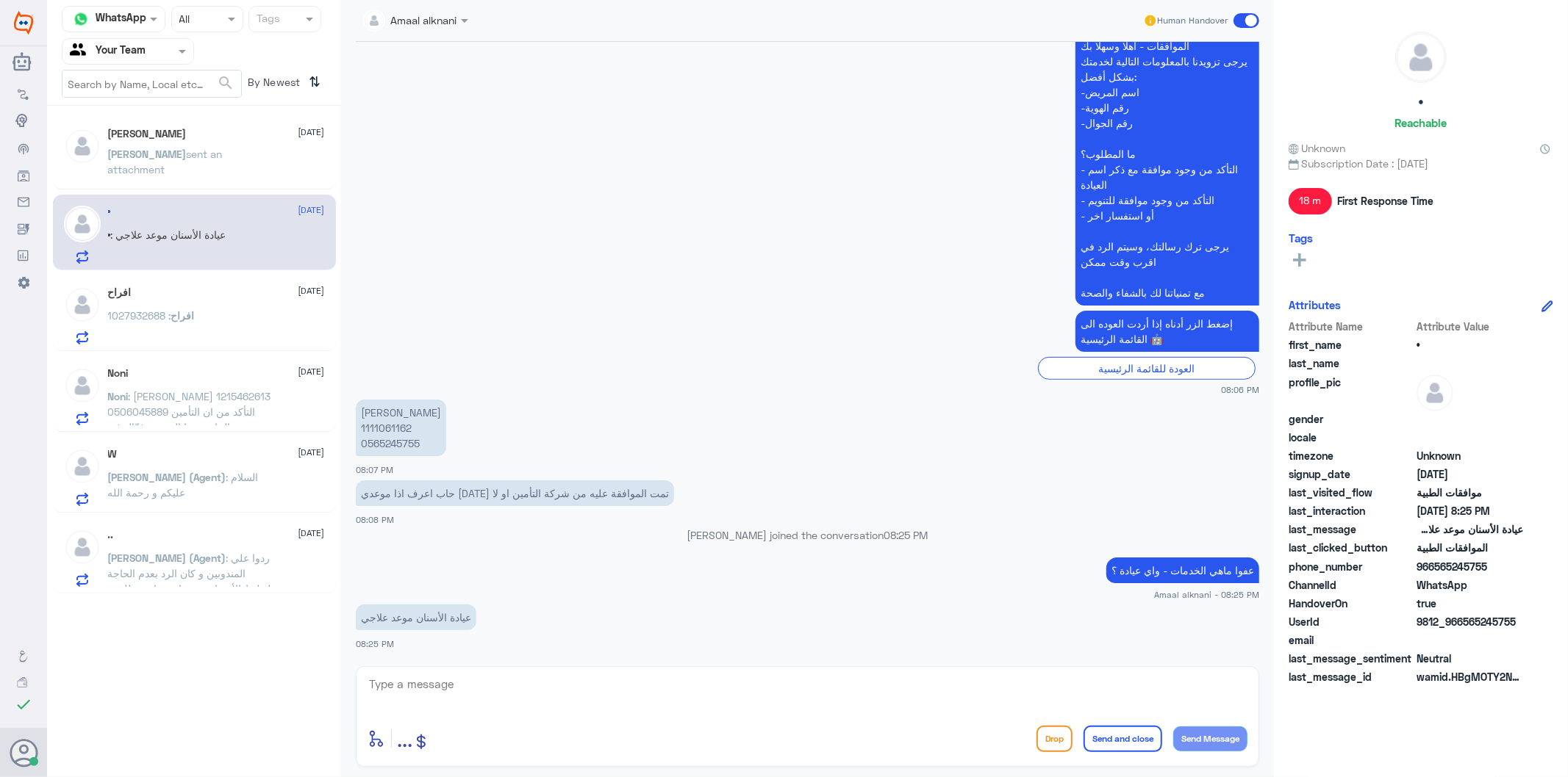
click at [197, 312] on div "افراح : 1027932688" at bounding box center [217, 328] width 217 height 33
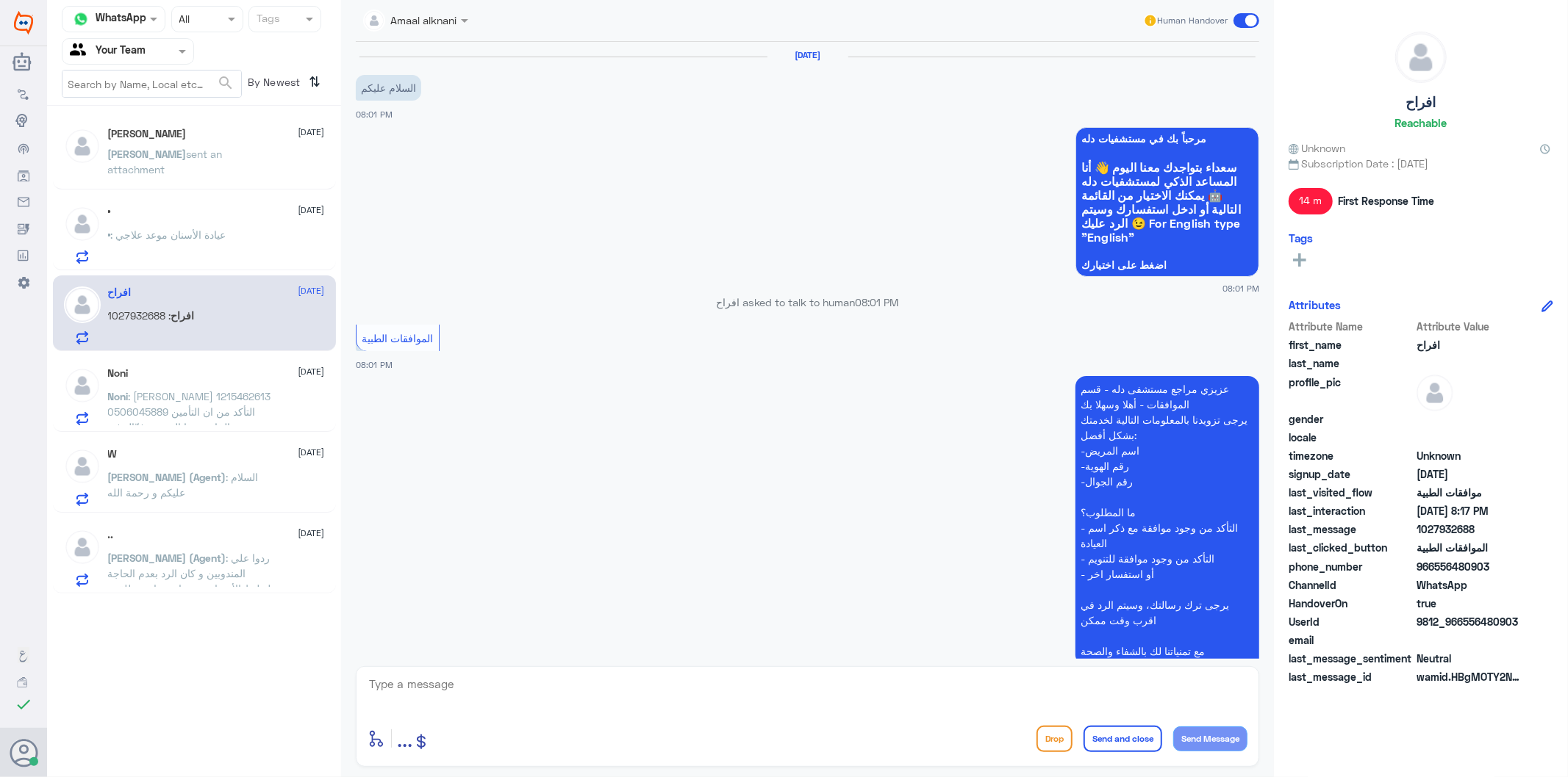
scroll to position [424, 0]
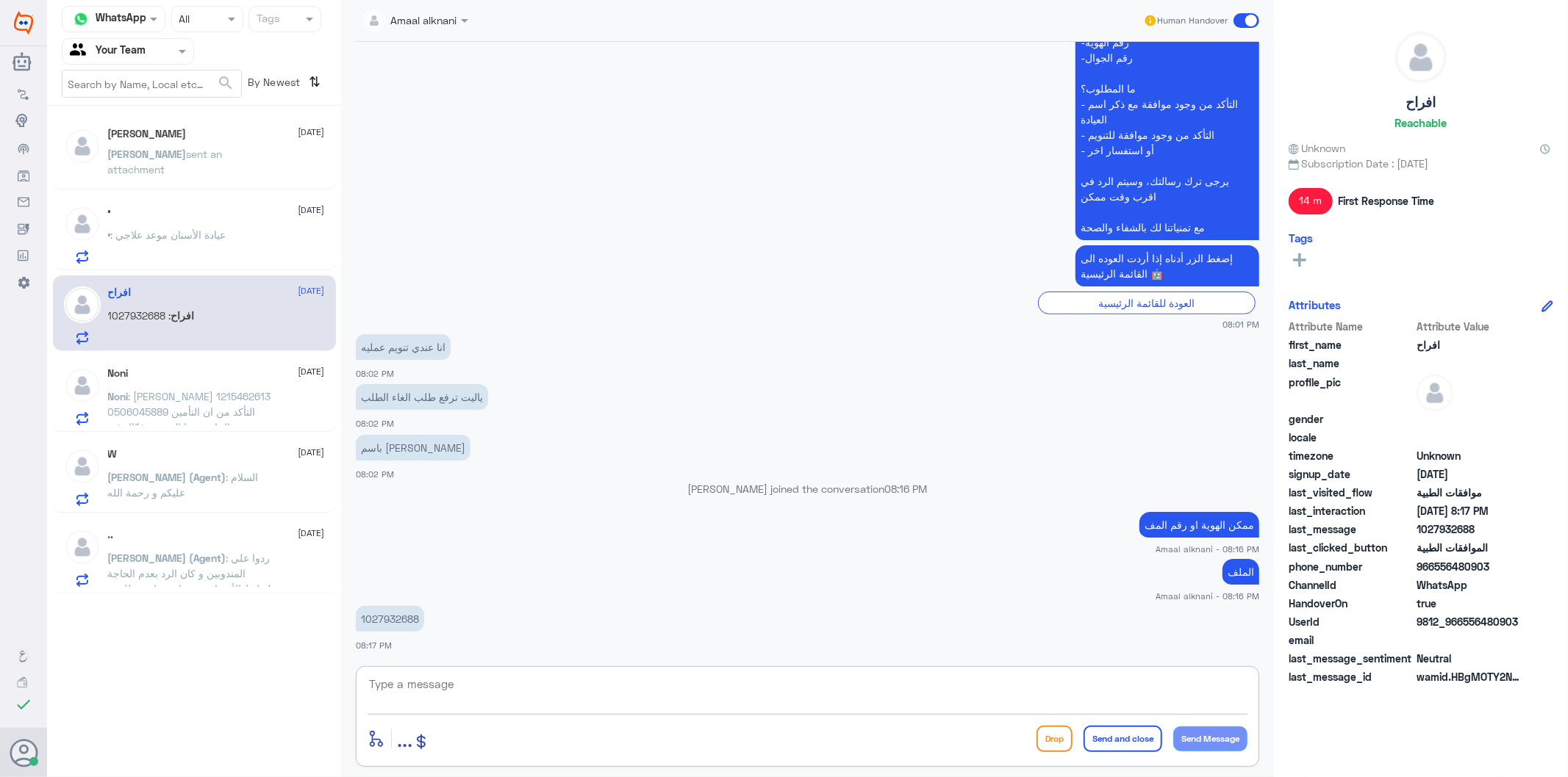
click at [570, 686] on textarea at bounding box center [808, 692] width 880 height 36
type textarea "تم رفع طلبكم للفريق المختص بالعمليات وجاري العمل عليه"
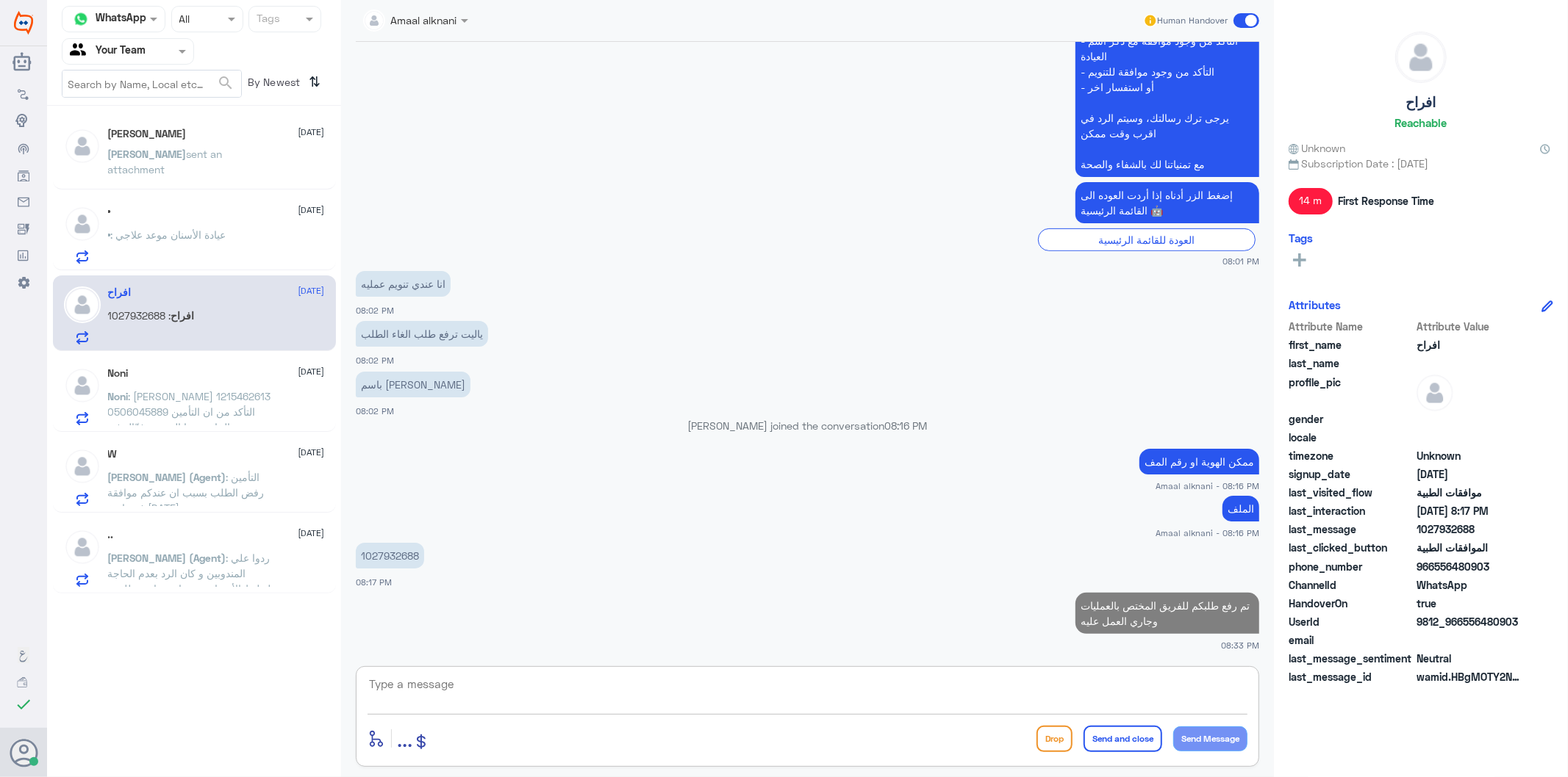
click at [215, 392] on span ": [PERSON_NAME] 1215462613 0506045889 التأكد من ان التأمين الخاص بهذا المريض فع…" at bounding box center [189, 434] width 163 height 89
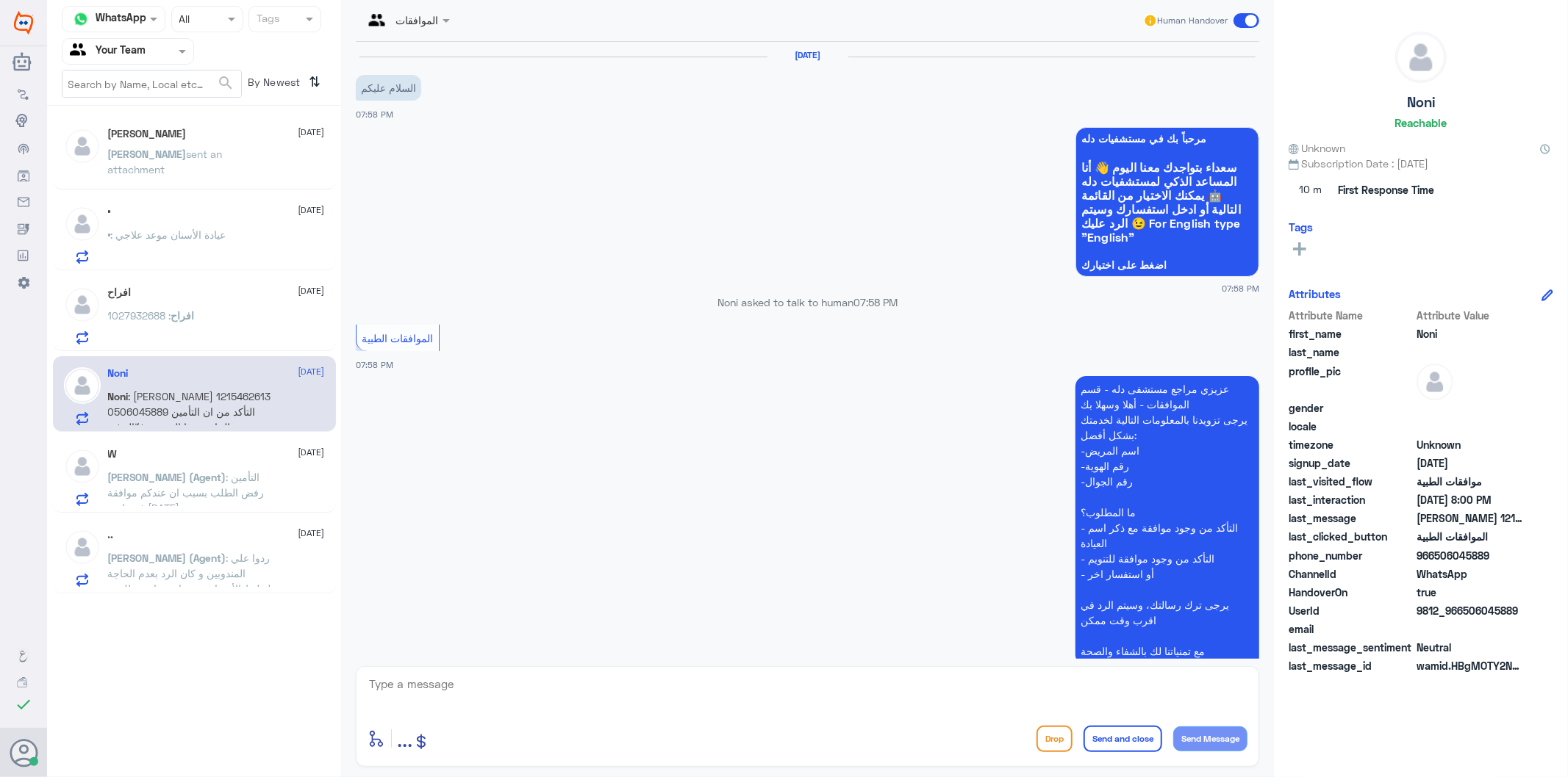
scroll to position [230, 0]
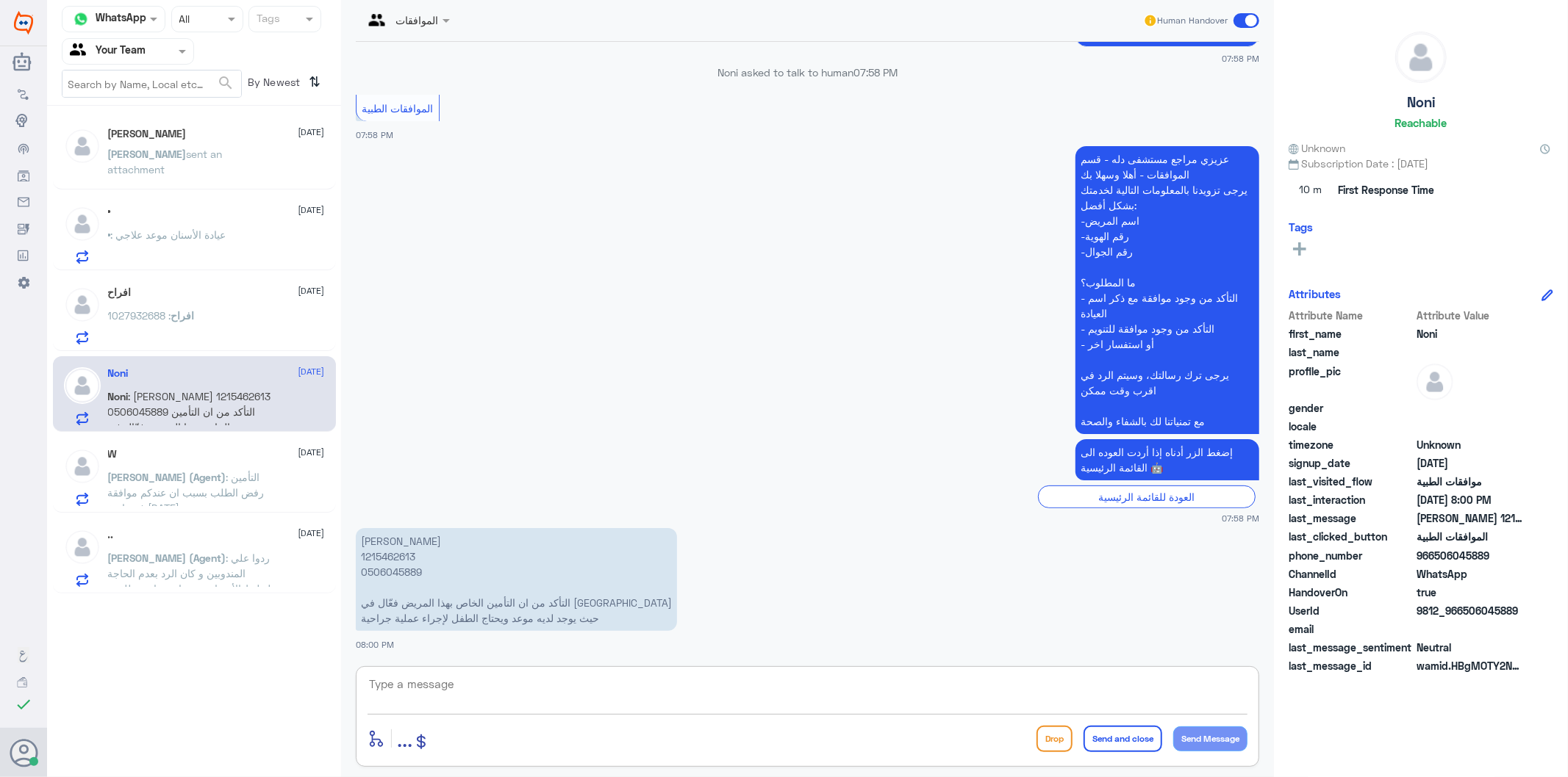
click at [476, 687] on textarea at bounding box center [808, 692] width 880 height 36
click at [526, 680] on textarea at bounding box center [808, 692] width 880 height 36
click at [528, 700] on textarea at bounding box center [808, 692] width 880 height 36
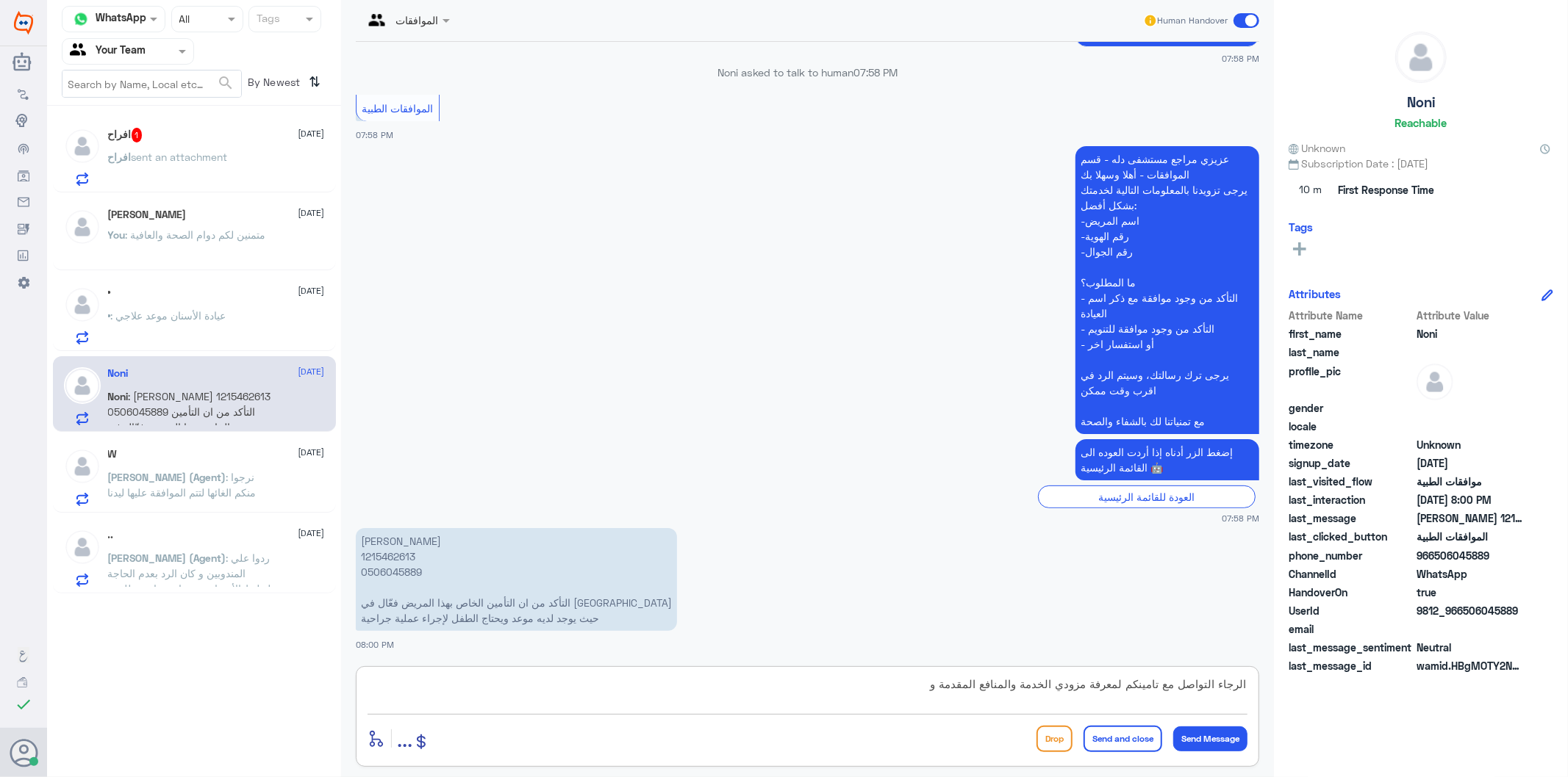
type textarea "الرجاء التواصل مع تامينكم لمعرفة مزودي الخدمة والمنافع المقدمة"
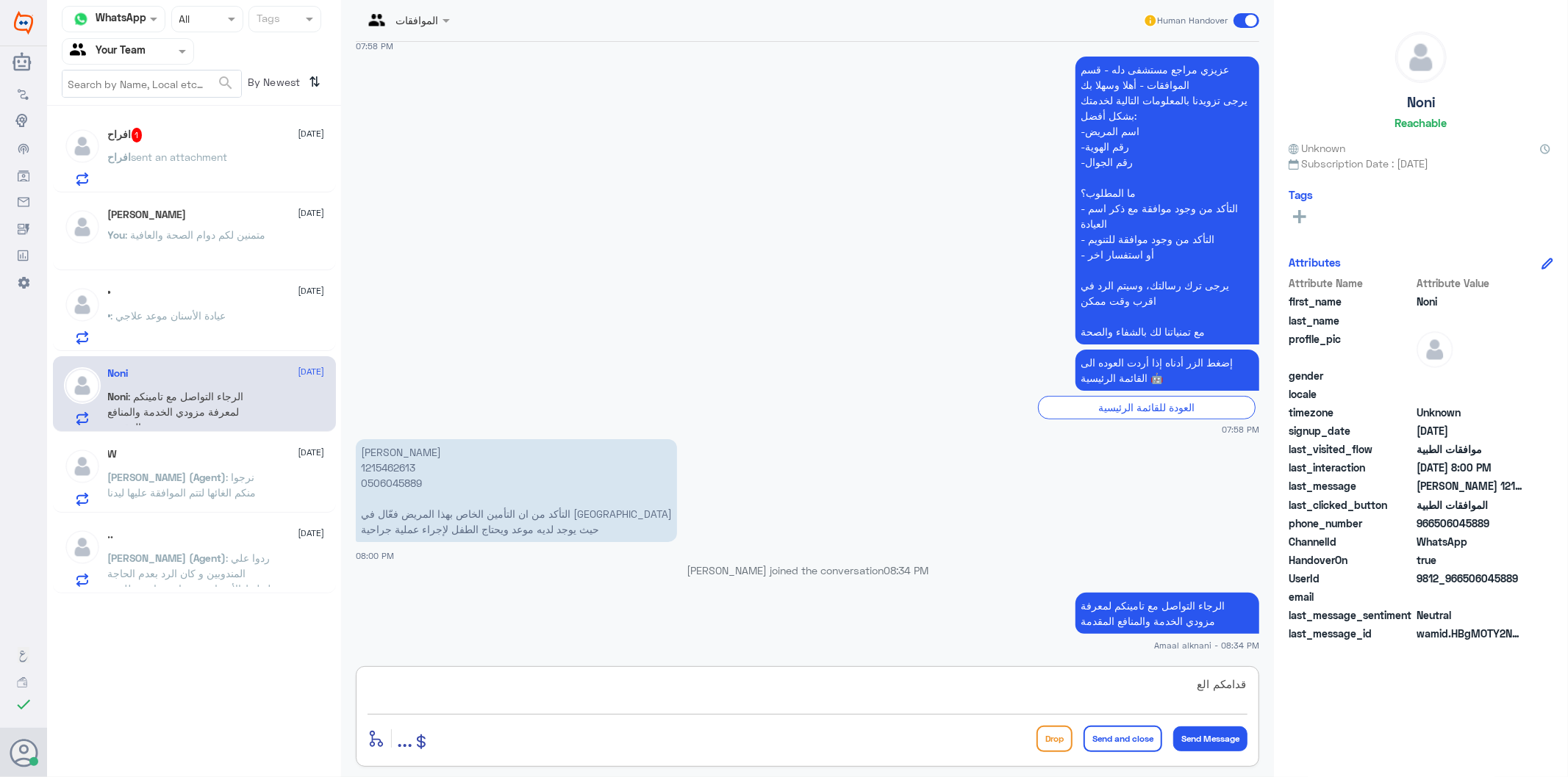
scroll to position [292, 0]
type textarea "قدامكم العافية"
click at [1105, 737] on button "Send and close" at bounding box center [1122, 739] width 78 height 26
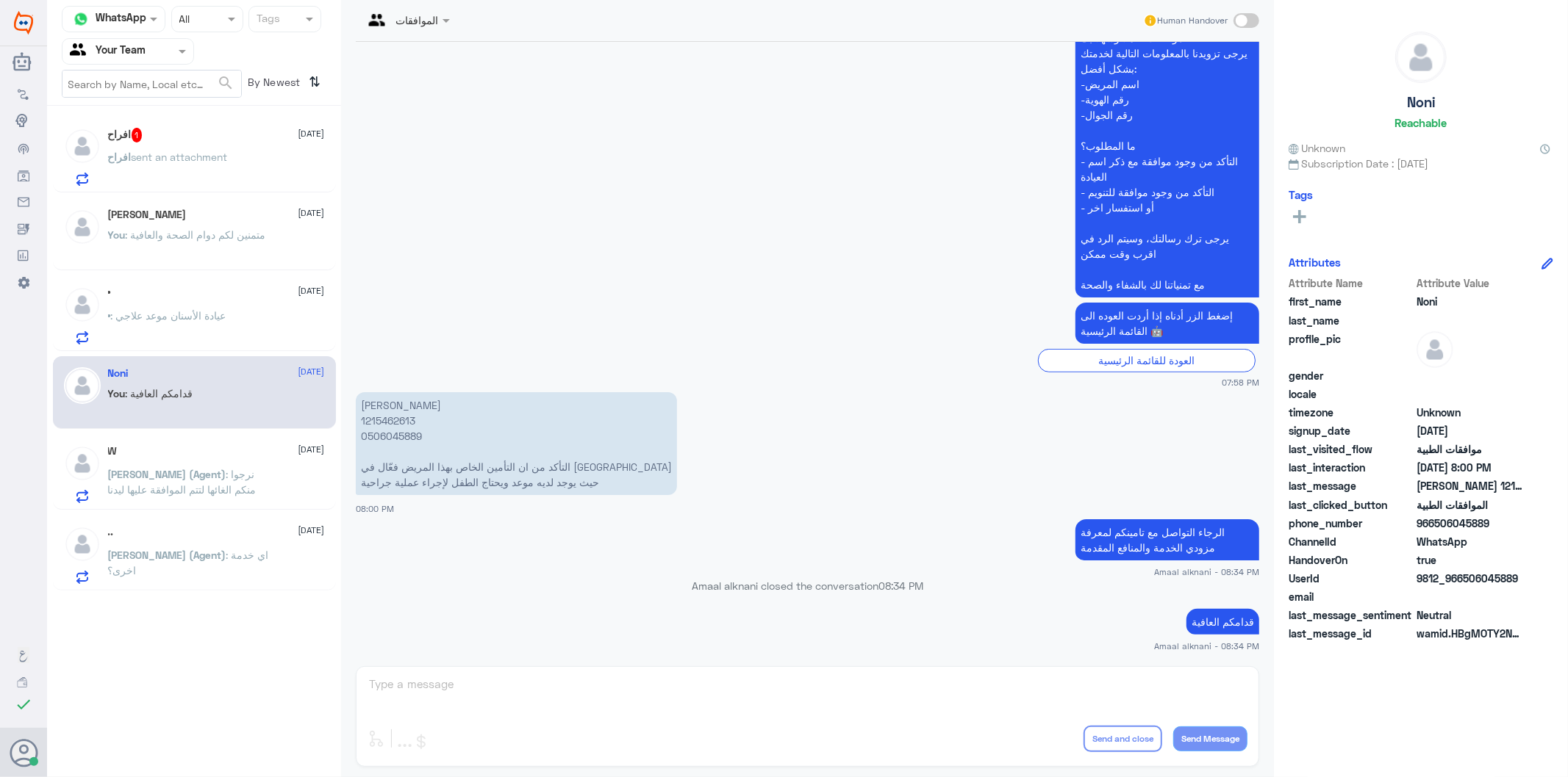
click at [151, 141] on div "افراح 1 [DATE]" at bounding box center [217, 136] width 217 height 15
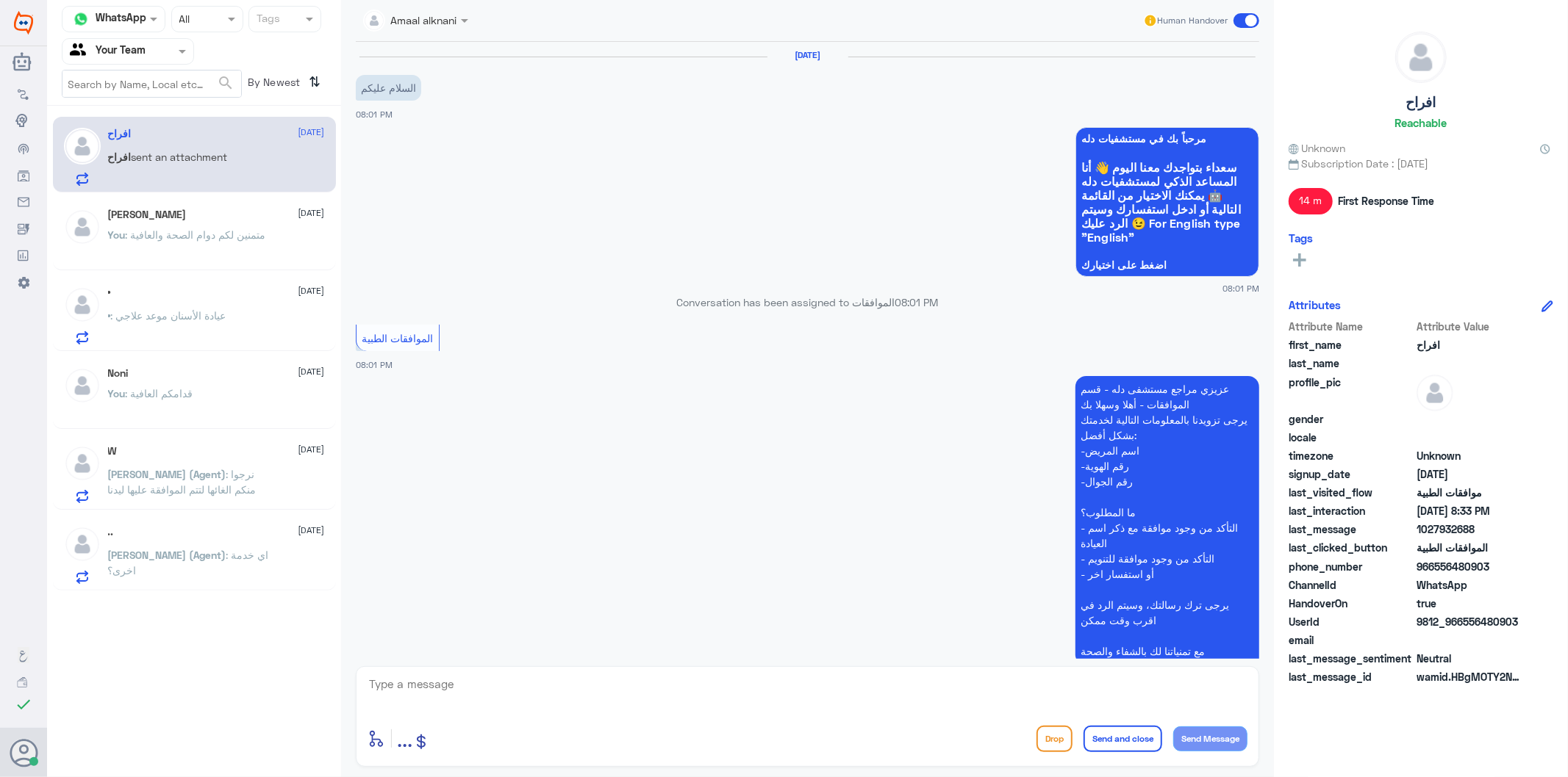
scroll to position [588, 0]
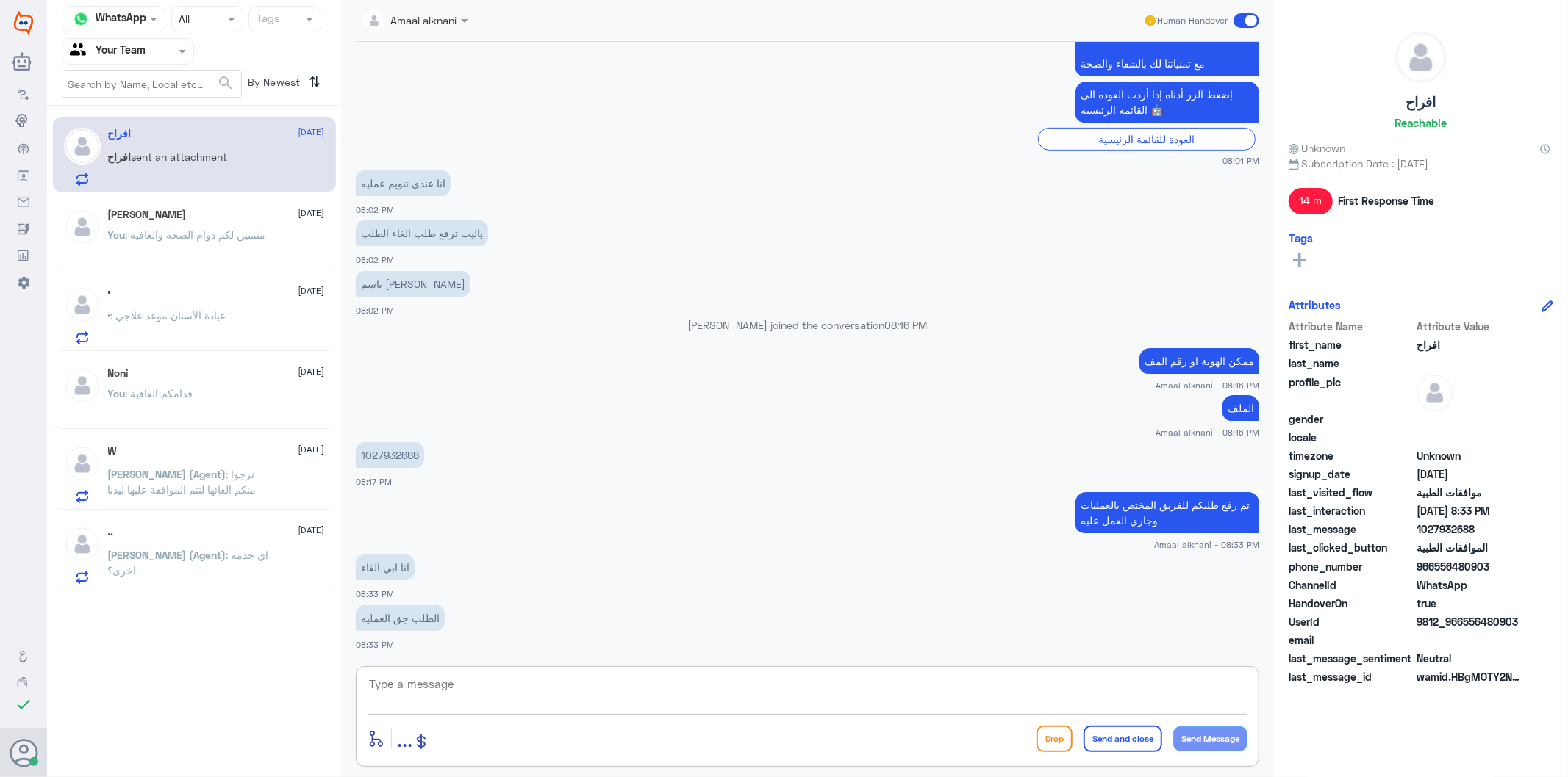
click at [471, 701] on textarea at bounding box center [808, 692] width 880 height 36
drag, startPoint x: 471, startPoint y: 701, endPoint x: 483, endPoint y: 666, distance: 37.0
click at [473, 695] on textarea at bounding box center [808, 692] width 880 height 36
type textarea "w"
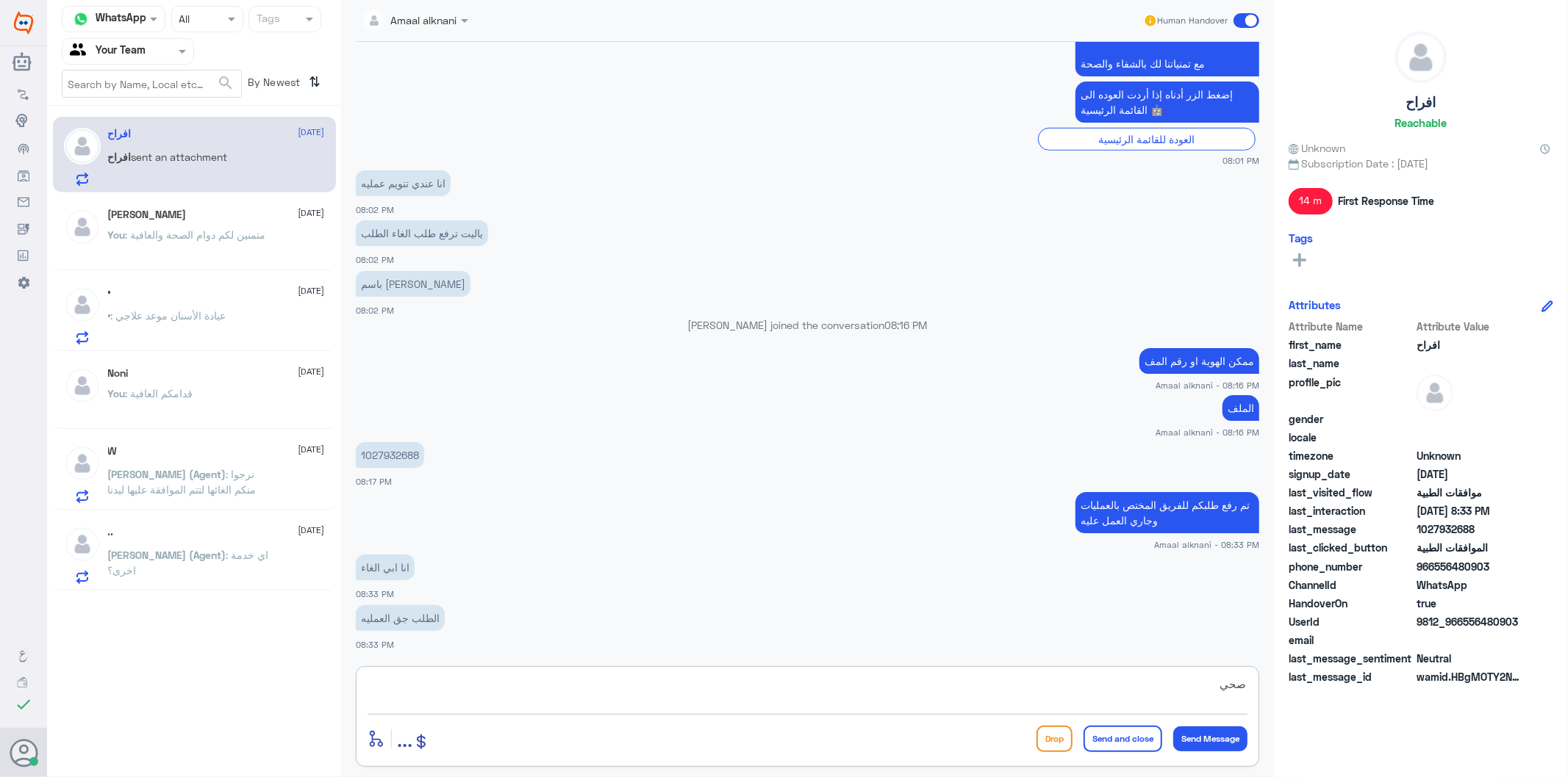
type textarea "صحيح"
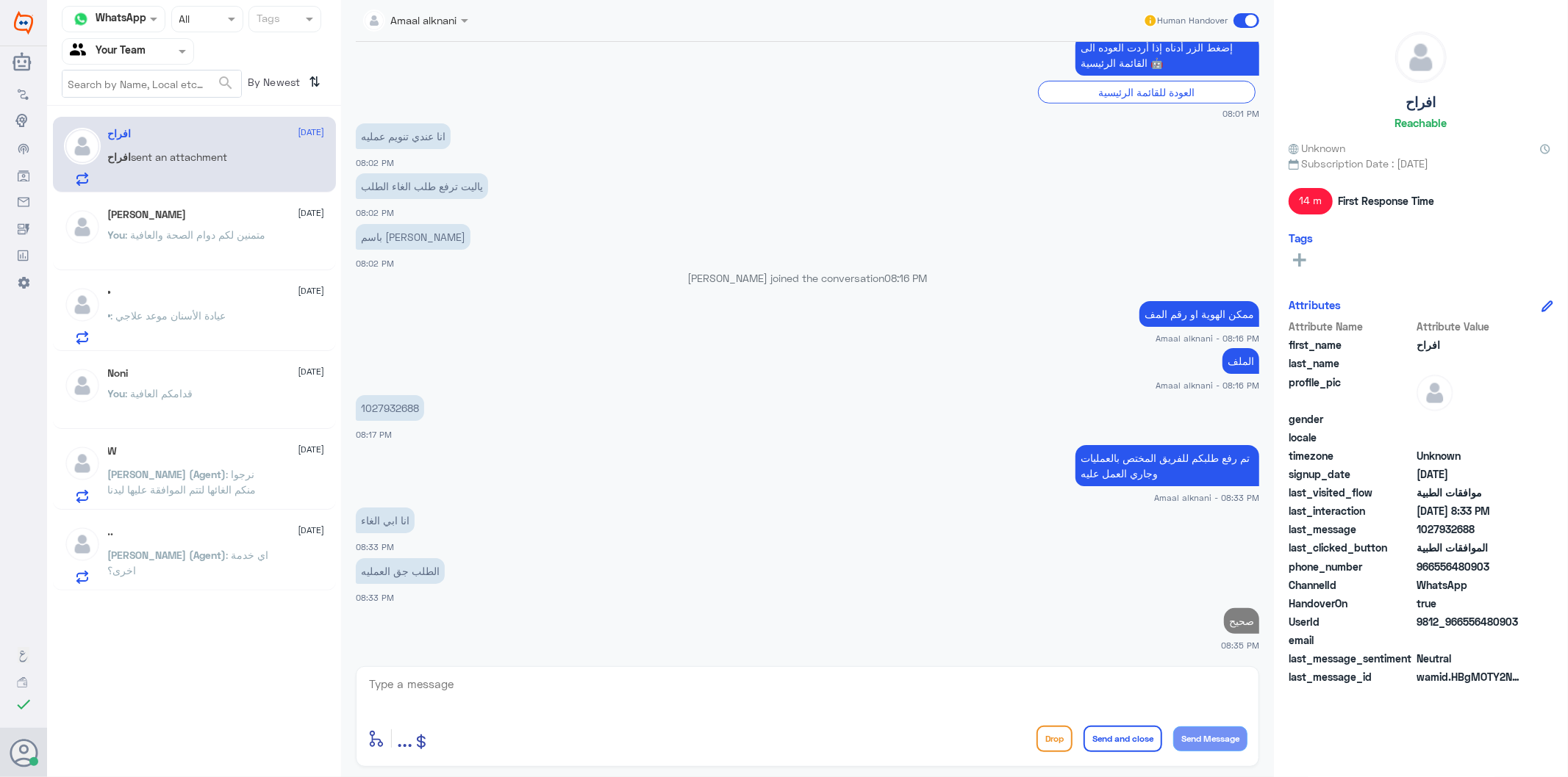
click at [180, 260] on p "You : متمنين لكم دوام الصحة والعافية" at bounding box center [188, 245] width 158 height 37
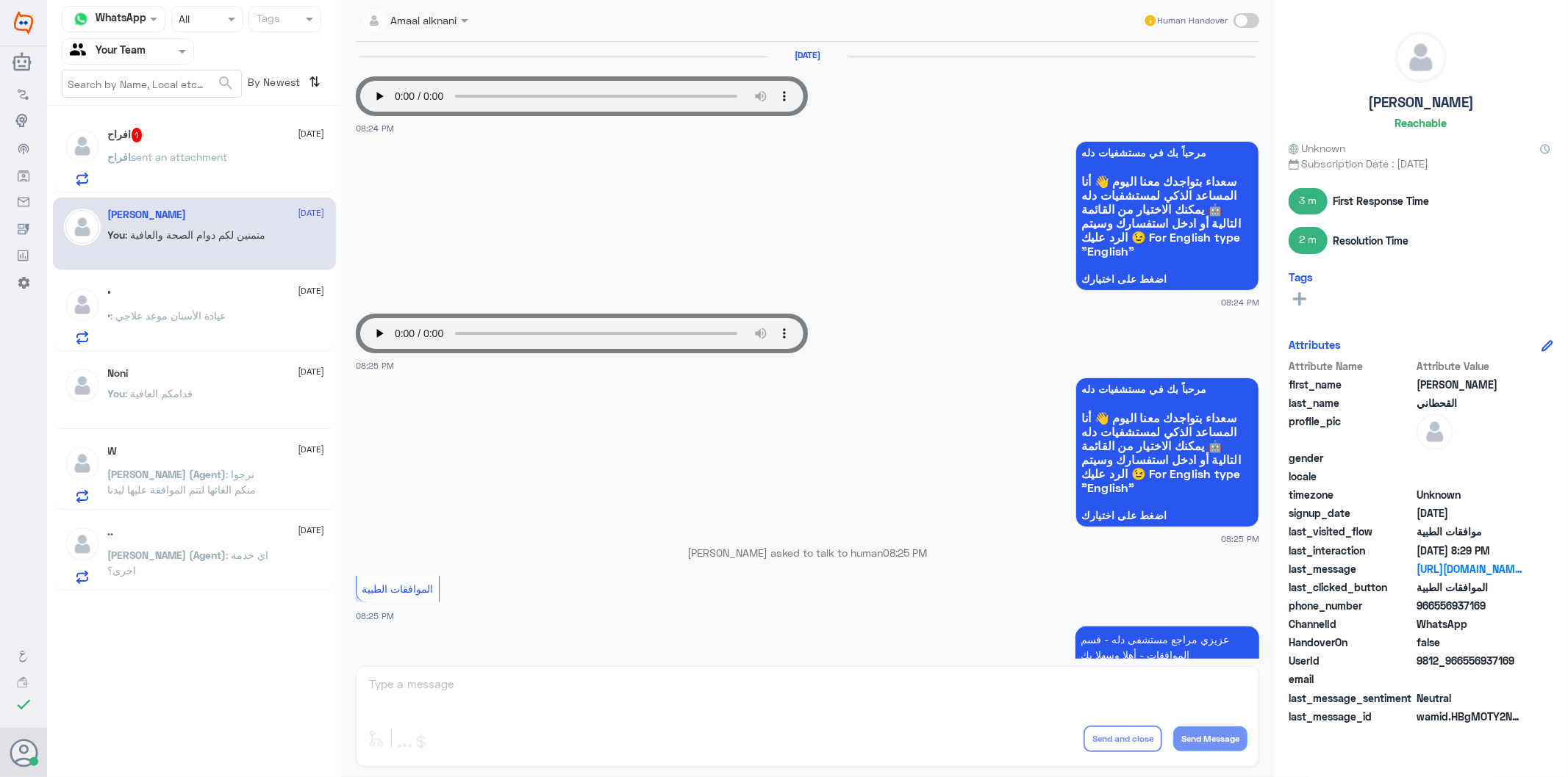
scroll to position [806, 0]
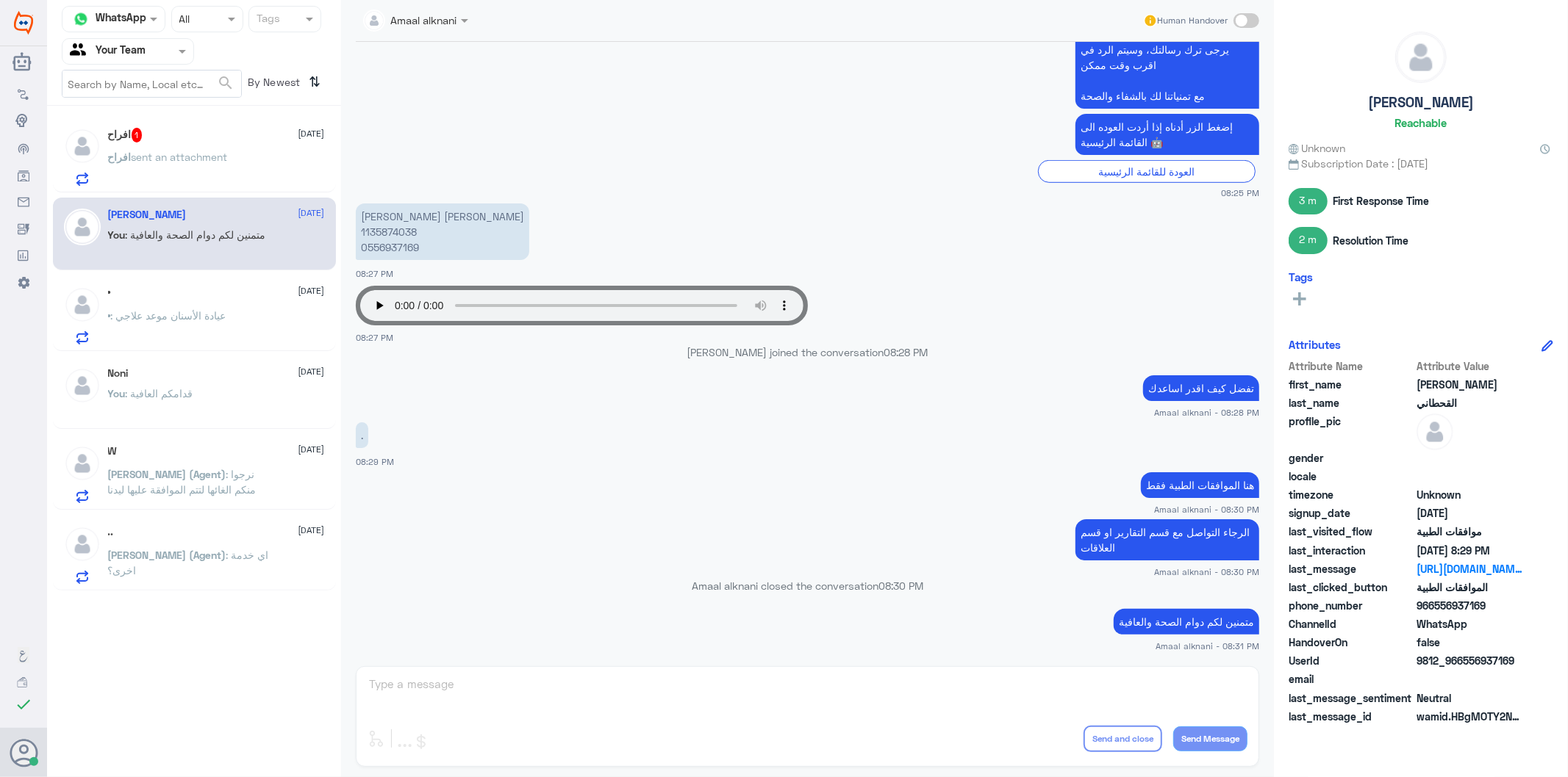
click at [187, 153] on span "sent an attachment" at bounding box center [180, 156] width 96 height 12
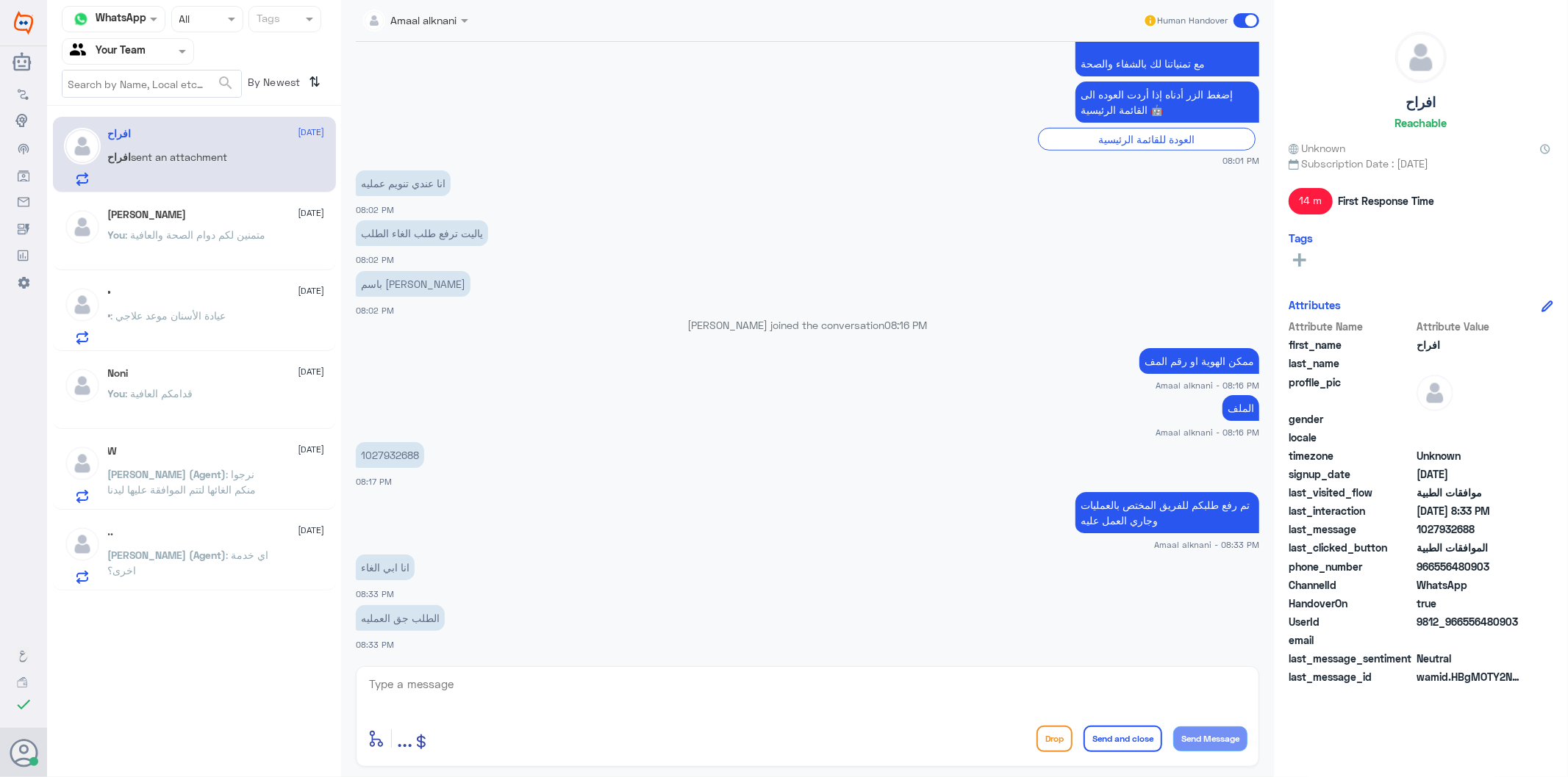
scroll to position [635, 0]
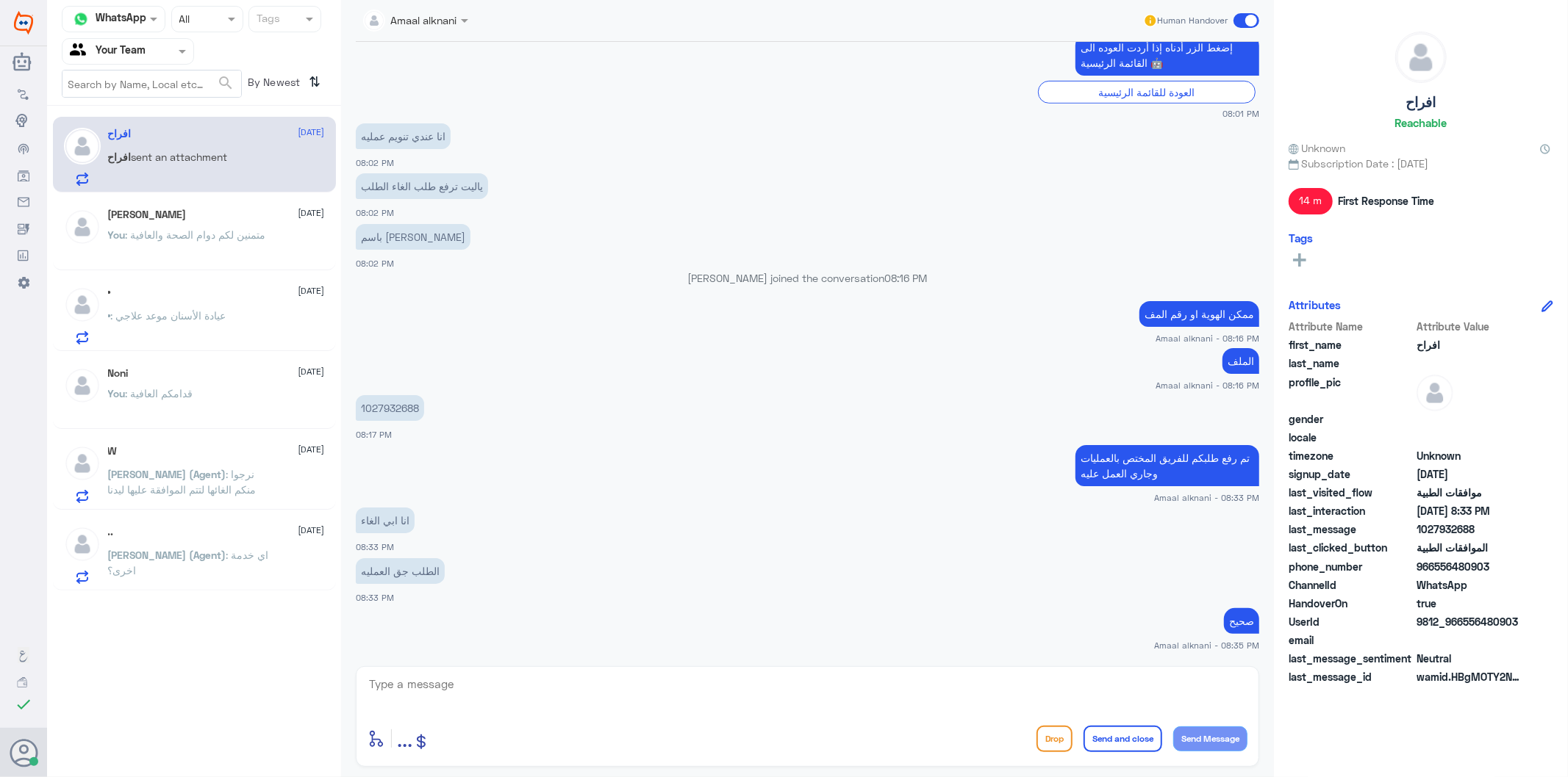
click at [439, 700] on textarea at bounding box center [808, 692] width 880 height 36
click at [139, 324] on p "• : عيادة الأسنان موعد علاجي" at bounding box center [168, 326] width 119 height 37
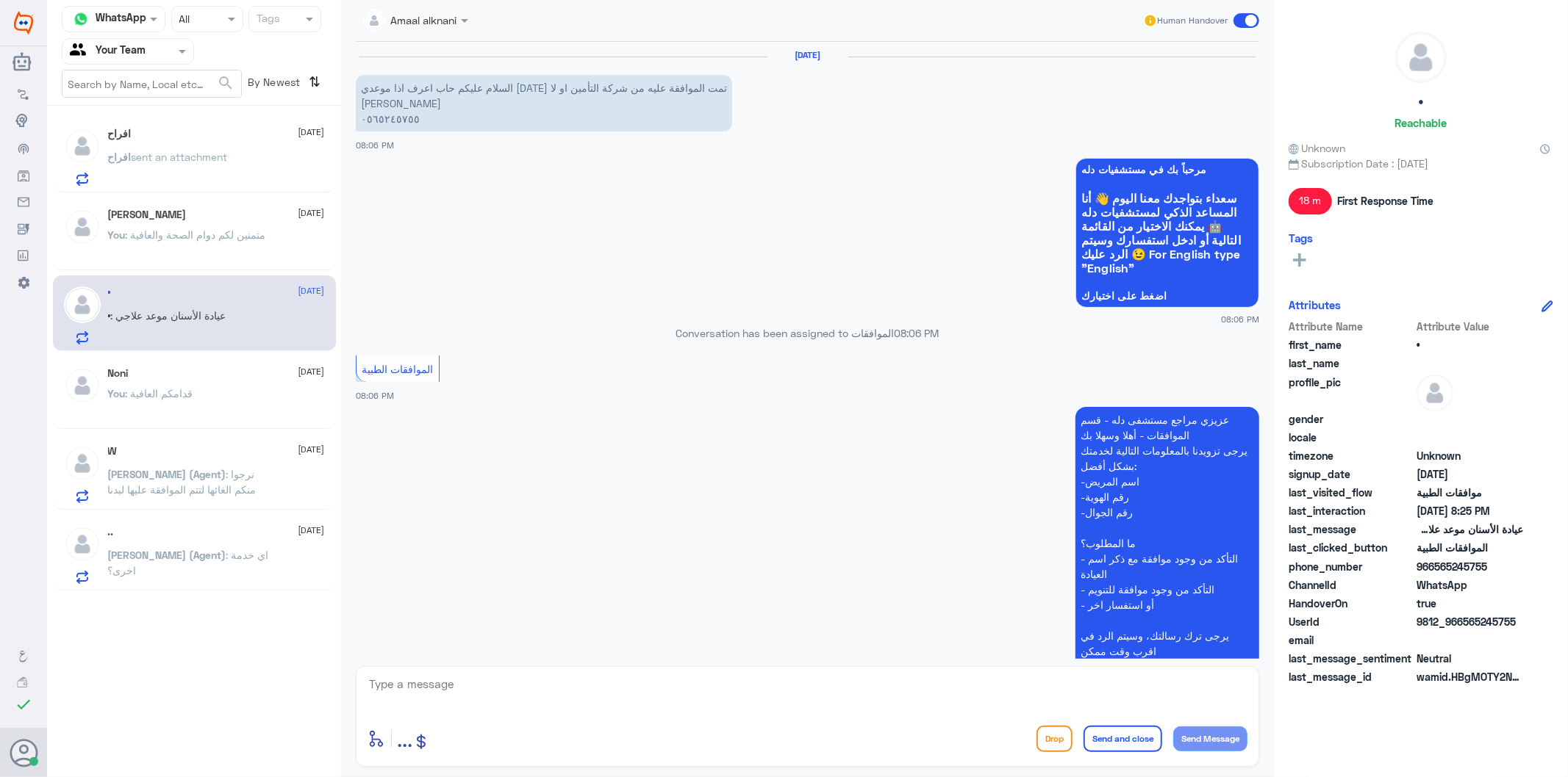
scroll to position [389, 0]
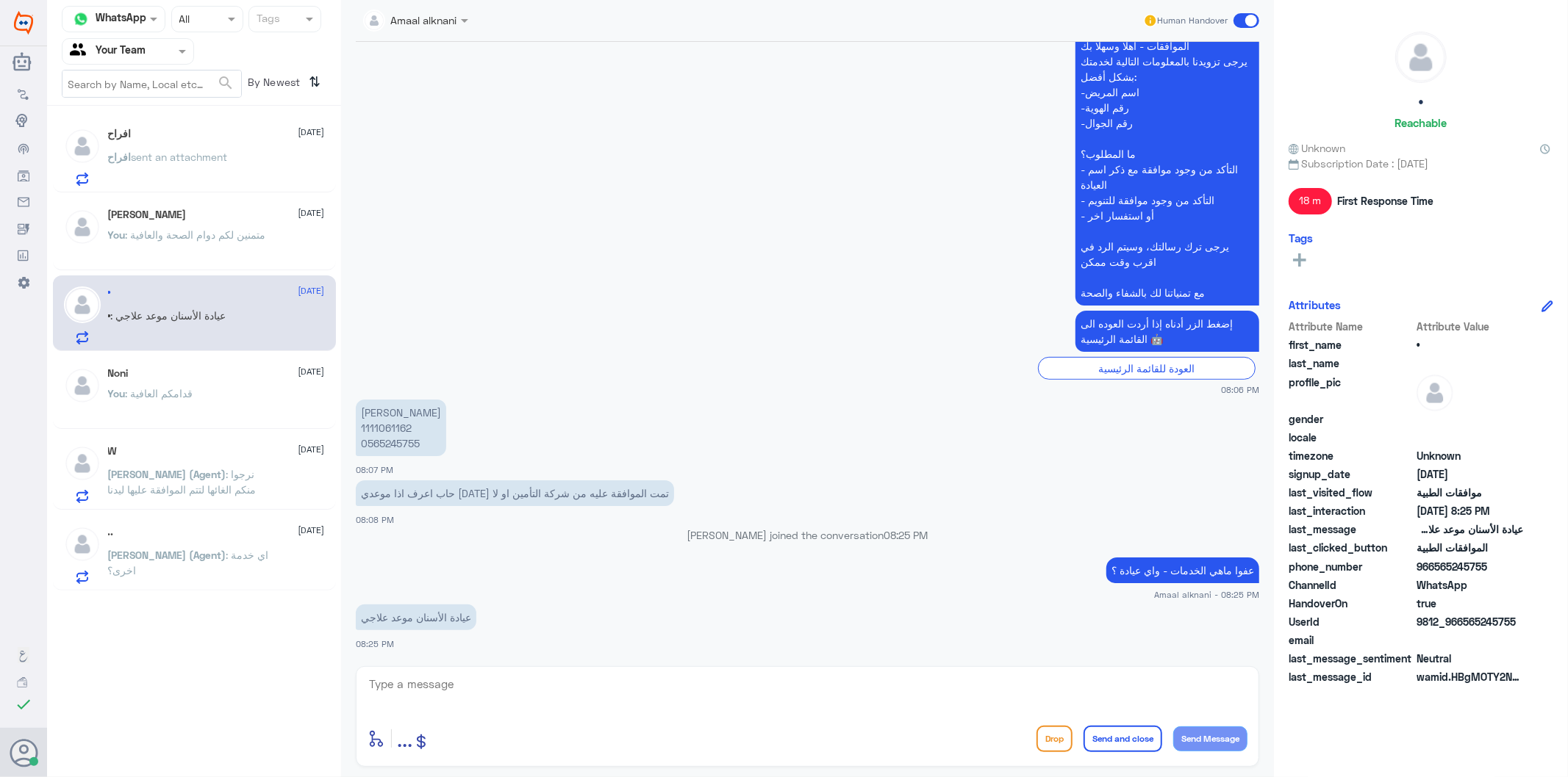
click at [199, 400] on div "You : قدامكم العافية" at bounding box center [217, 405] width 217 height 33
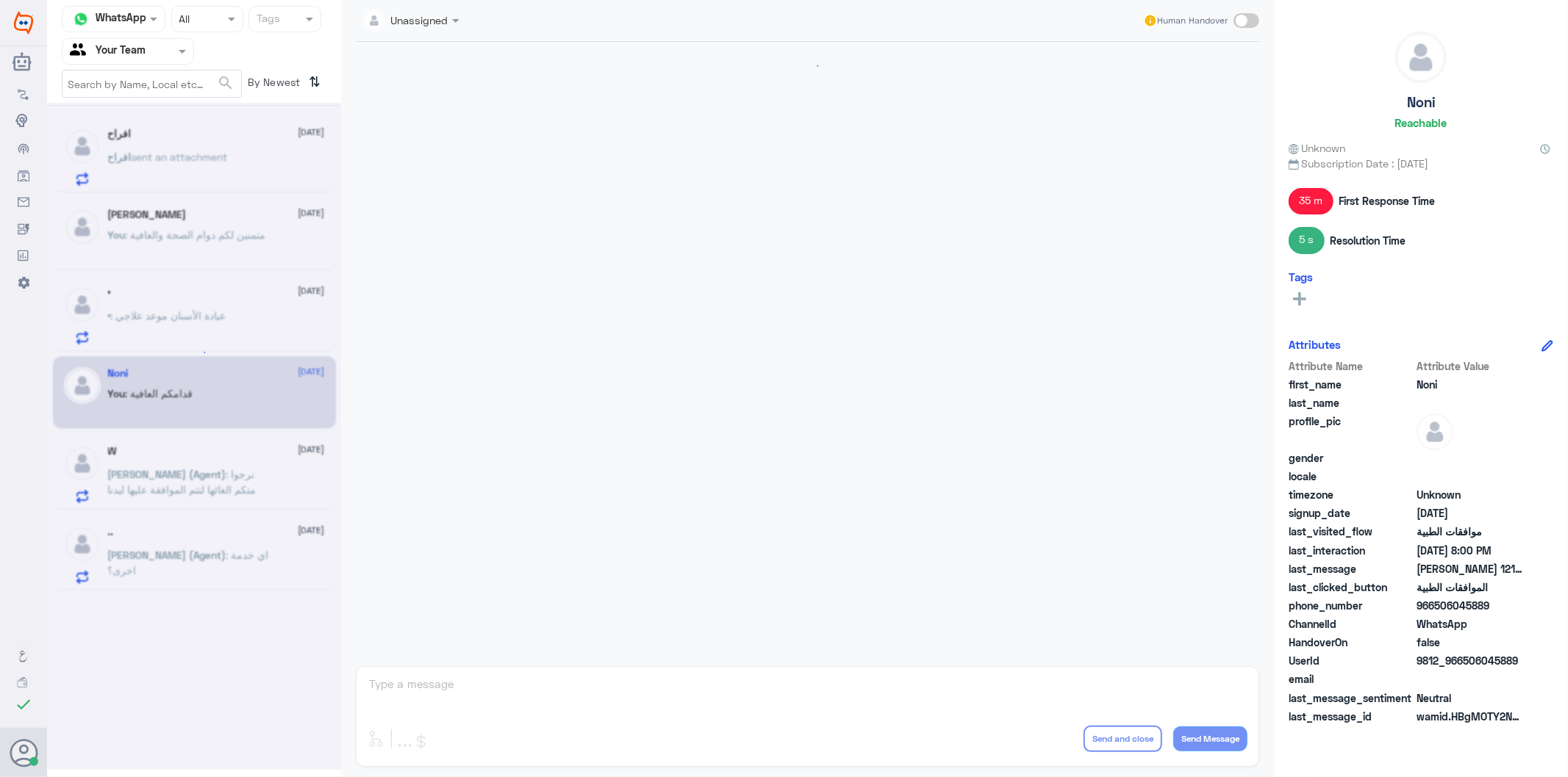
scroll to position [393, 0]
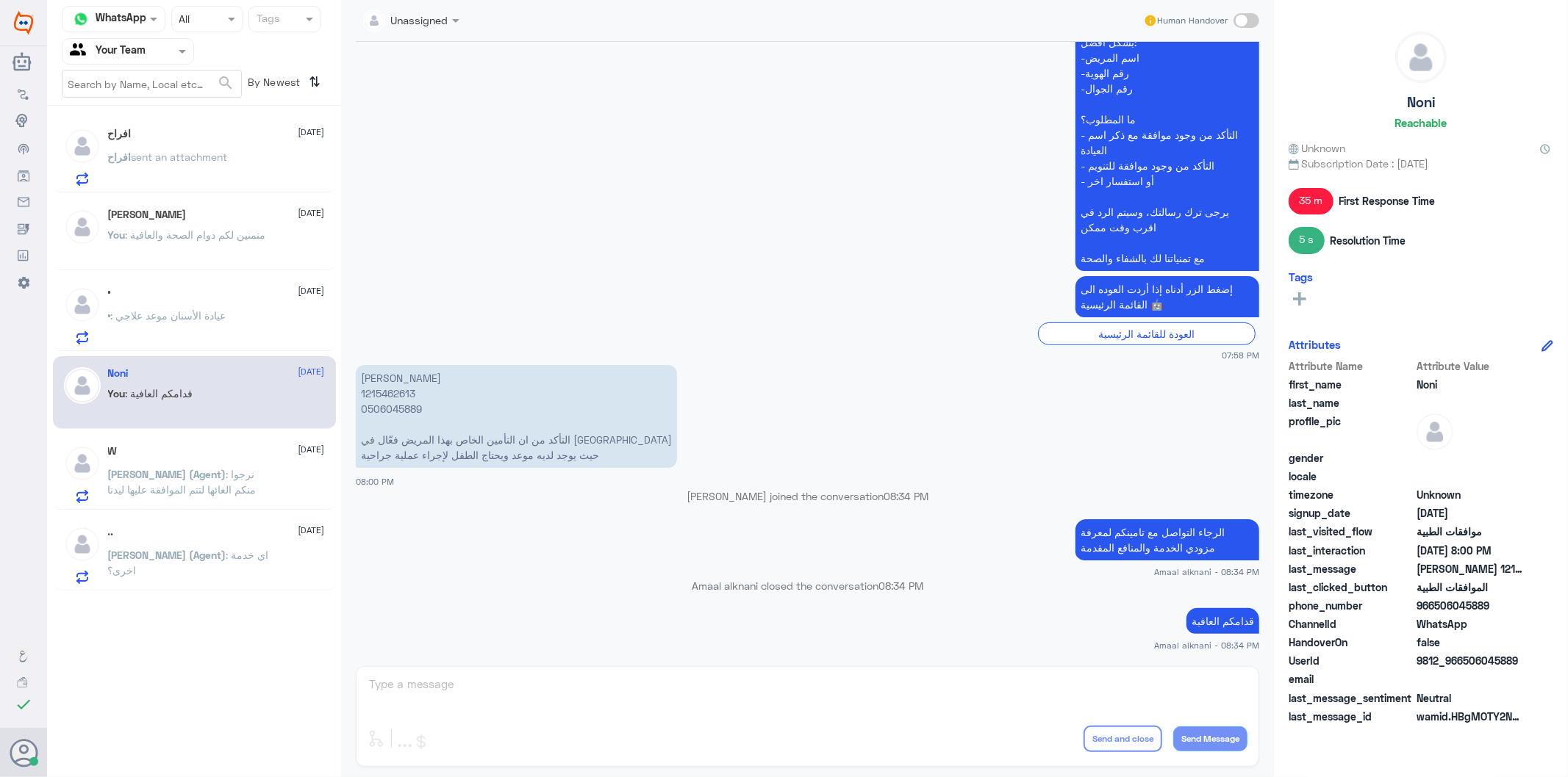
click at [432, 677] on div "Unassigned Human Handover [DATE] السلام عليكم 07:58 PM مرحباً بك في مستشفيات دل…" at bounding box center [808, 391] width 933 height 782
click at [191, 471] on span ": نرجوا منكم الغائها لتتم الموافقة عليها ليدنا" at bounding box center [183, 482] width 149 height 28
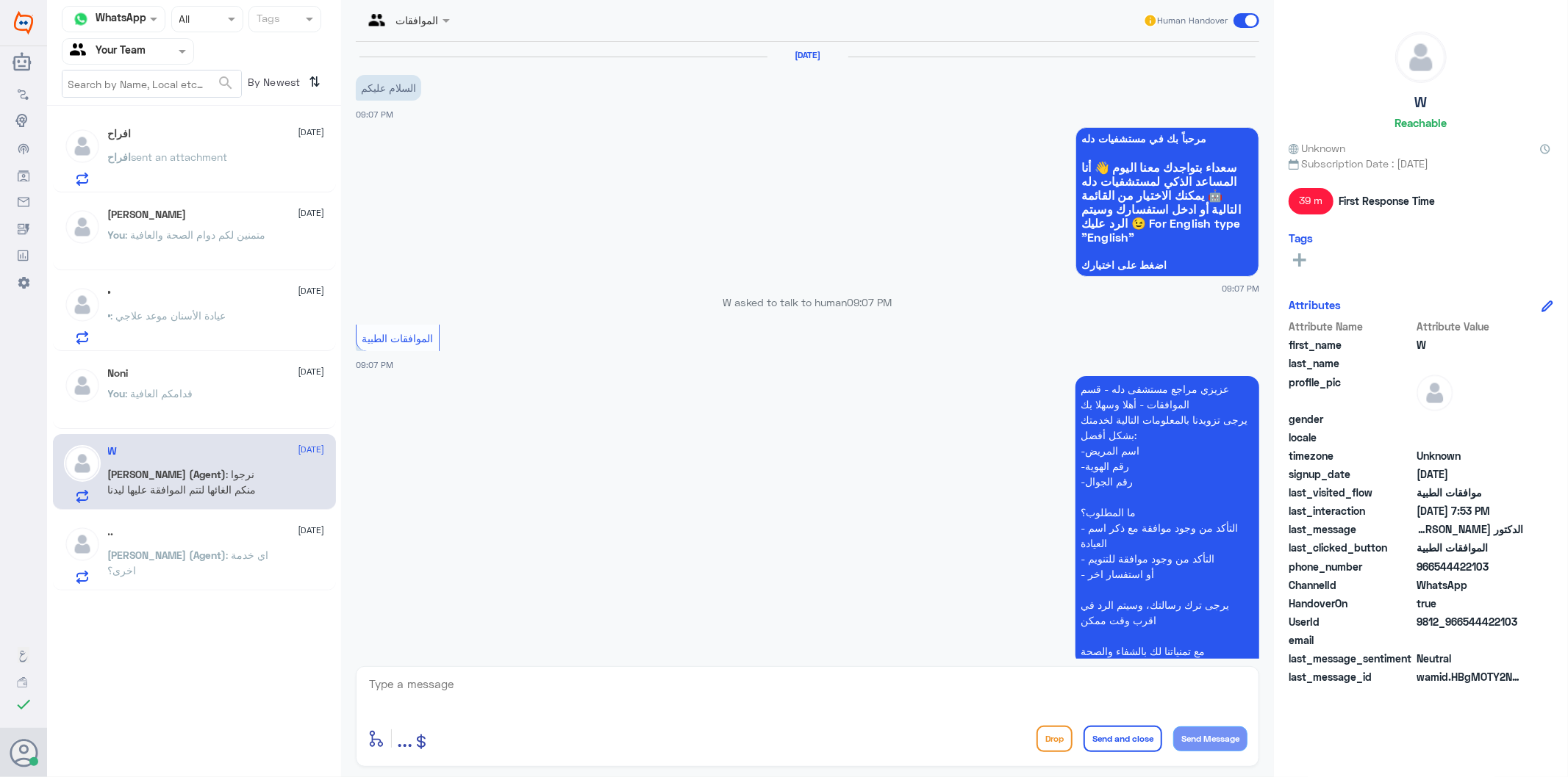
scroll to position [1508, 0]
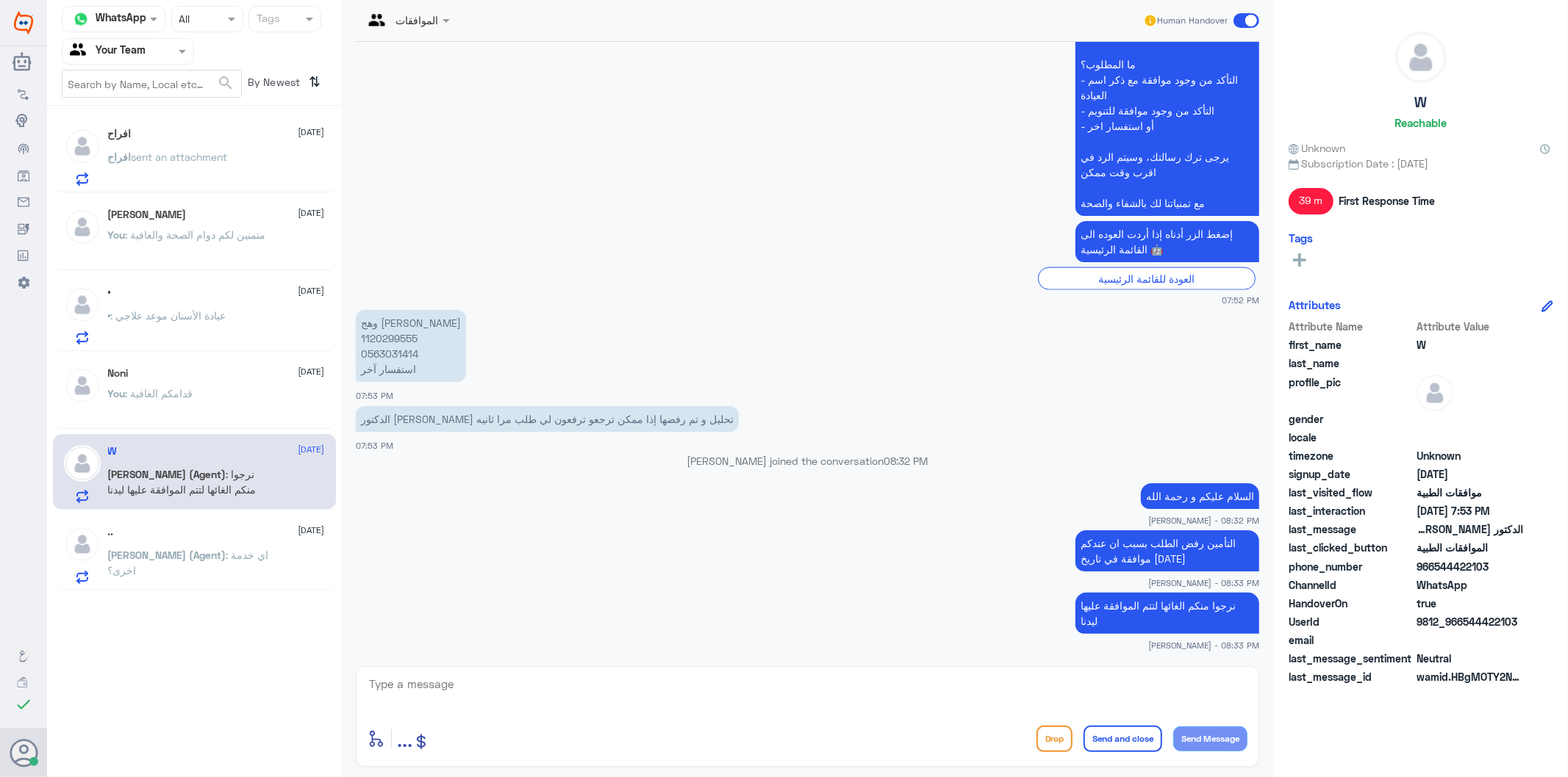
click at [424, 676] on textarea at bounding box center [808, 692] width 880 height 36
click at [379, 351] on p "وهج [PERSON_NAME] 1120299555 0563031414 استفسار آخر" at bounding box center [411, 346] width 110 height 72
click at [197, 552] on span ": اي خدمة اخرى؟" at bounding box center [188, 563] width 161 height 28
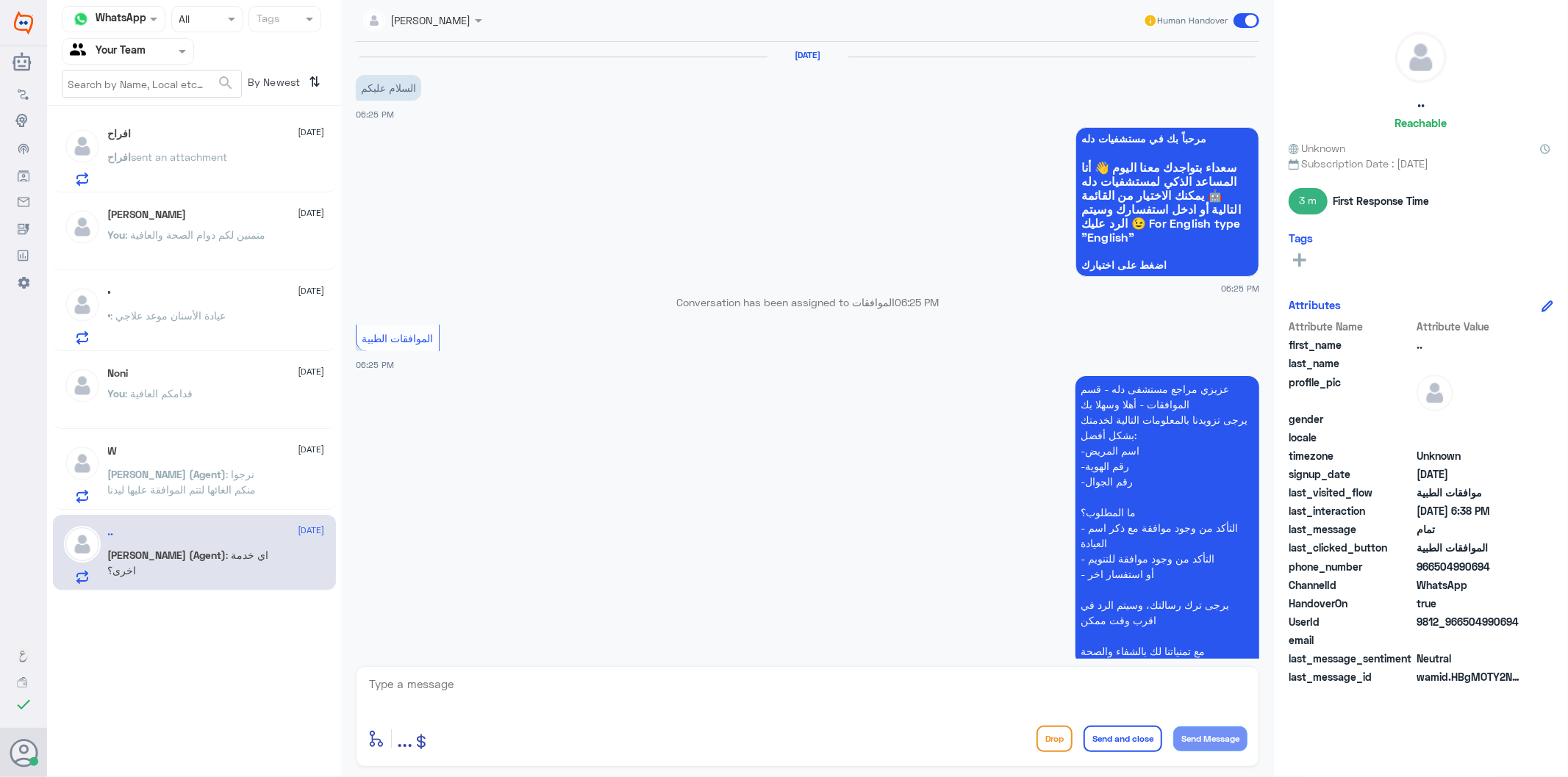
scroll to position [1266, 0]
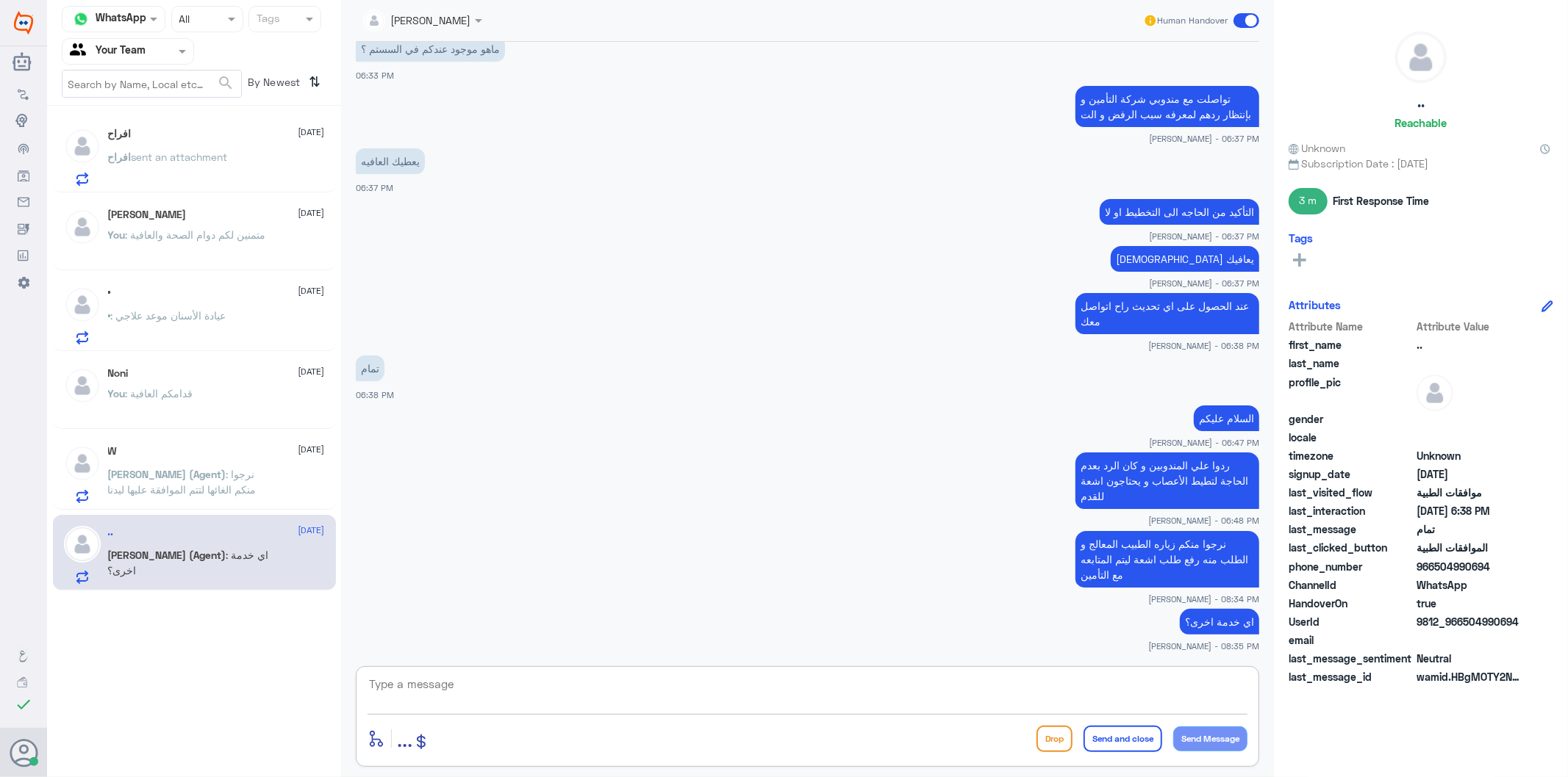
click at [544, 707] on textarea at bounding box center [808, 692] width 880 height 36
type textarea "نسعد دوما بخدمتكم ونتمنى لكم دوام الصحة والعافية"
click at [1124, 732] on button "Send and close" at bounding box center [1122, 739] width 78 height 26
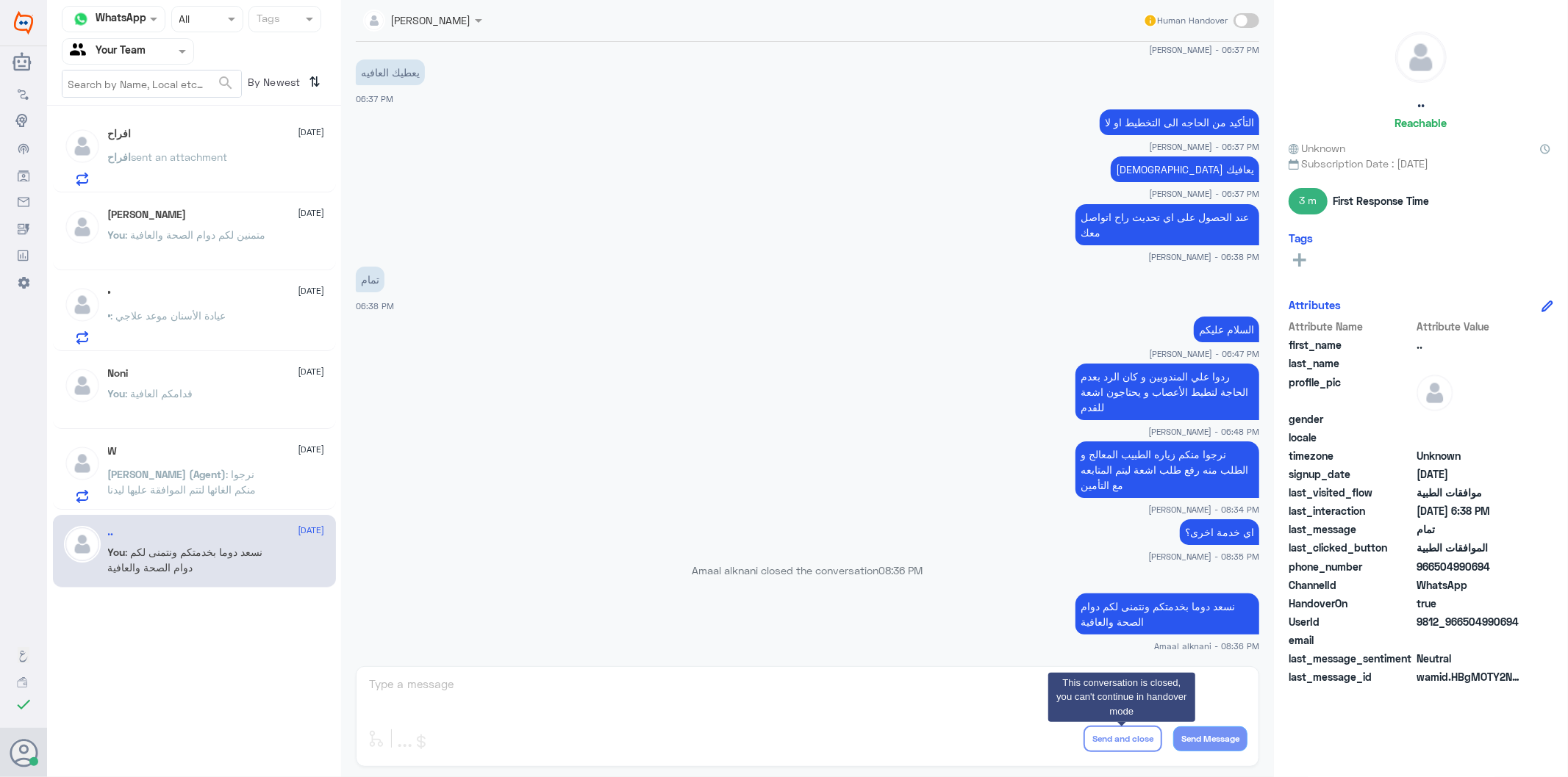
click at [1119, 607] on p "نسعد دوما بخدمتكم ونتمنى لكم دوام الصحة والعافية" at bounding box center [1167, 614] width 184 height 41
click at [197, 474] on span ": نرجوا منكم الغائها لتتم الموافقة عليها ليدنا" at bounding box center [183, 482] width 149 height 28
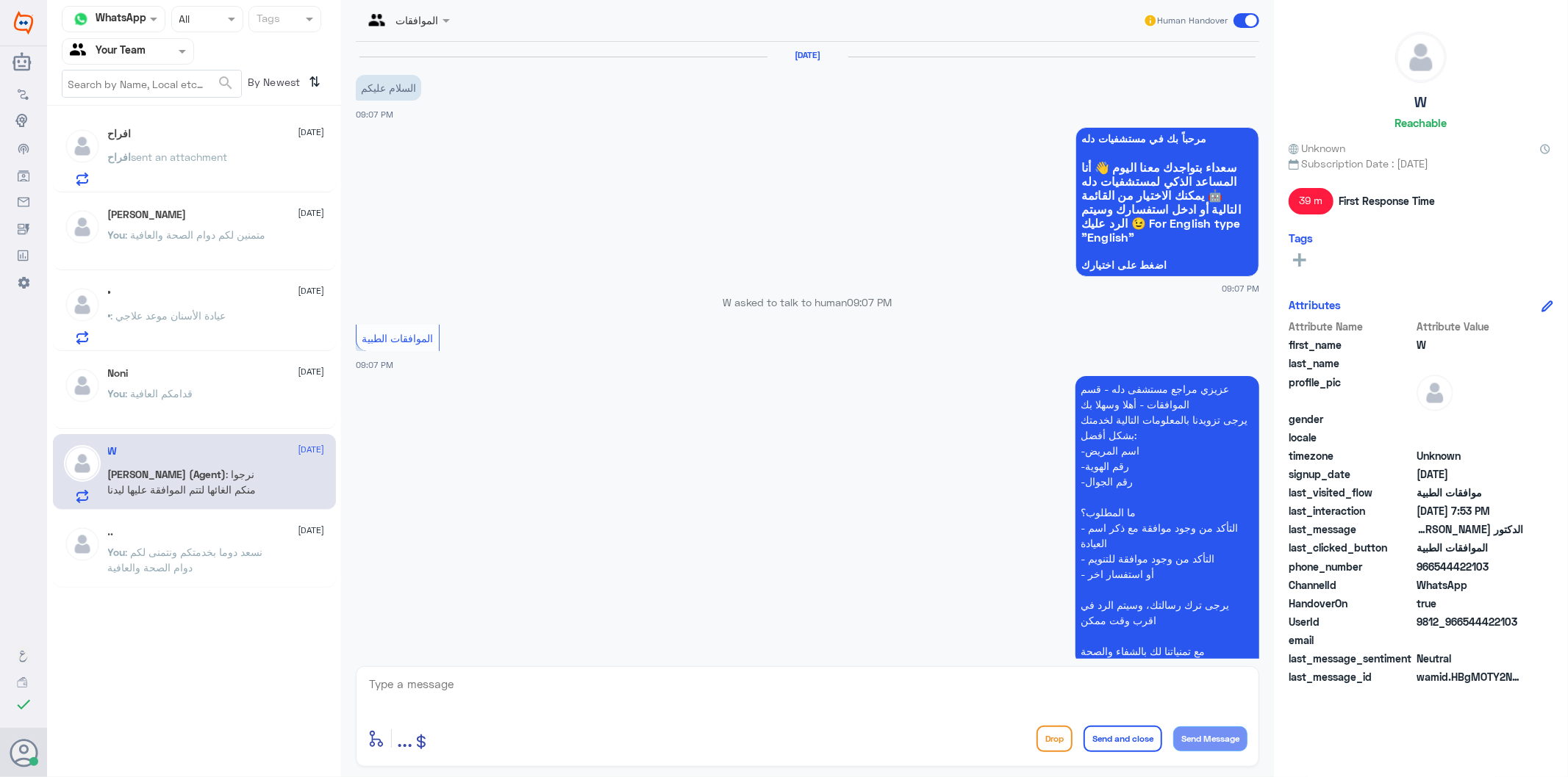
scroll to position [1508, 0]
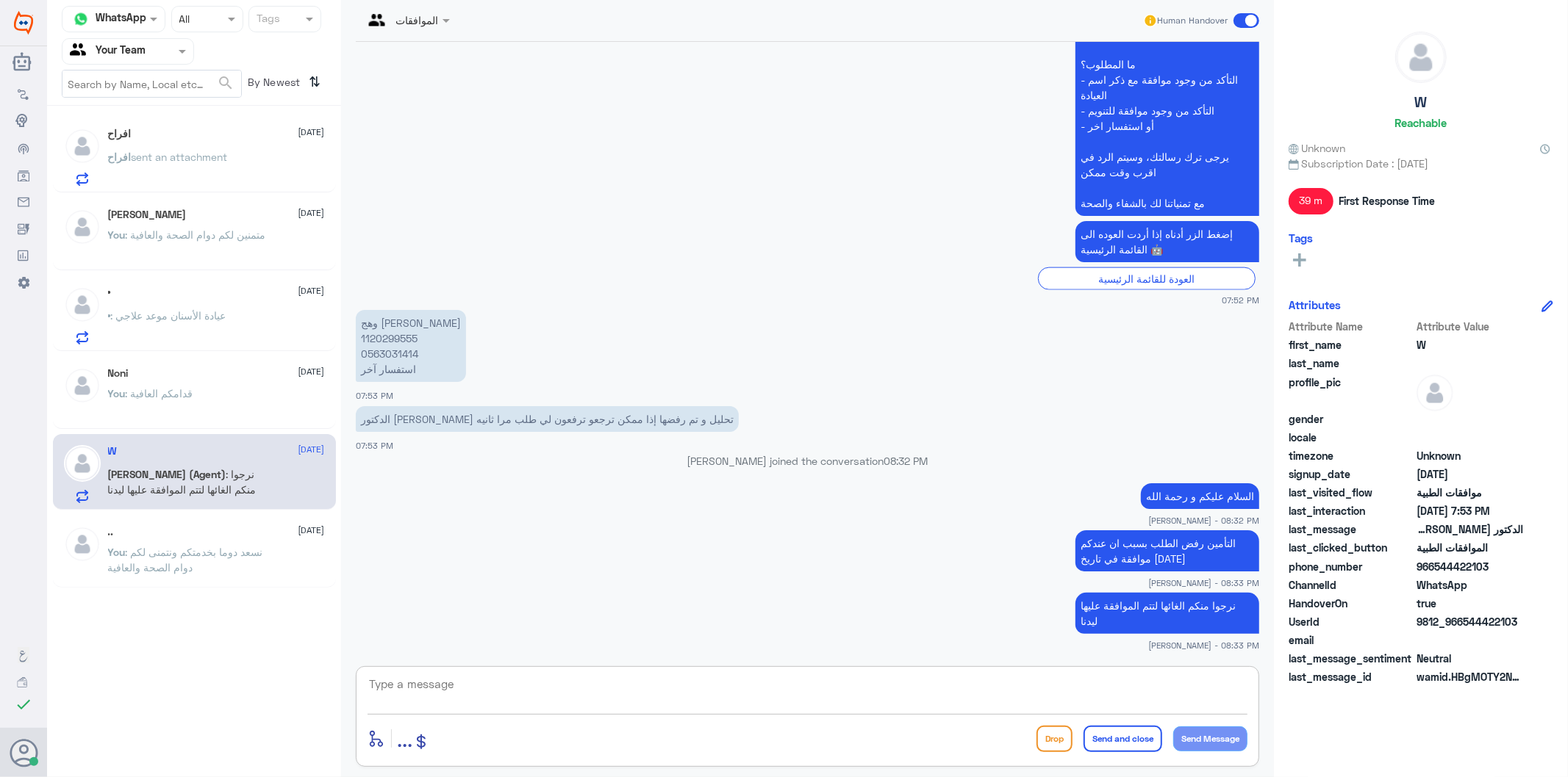
click at [530, 689] on textarea at bounding box center [808, 692] width 880 height 36
click at [436, 688] on textarea at bounding box center [808, 692] width 880 height 36
paste textarea "نسعد دوما بخدمتكم ونتمنى لكم دوام الصحة والعافية"
type textarea "نسعد دوما بخدمتكم ونتمنى لكم دوام الصحة والعافية"
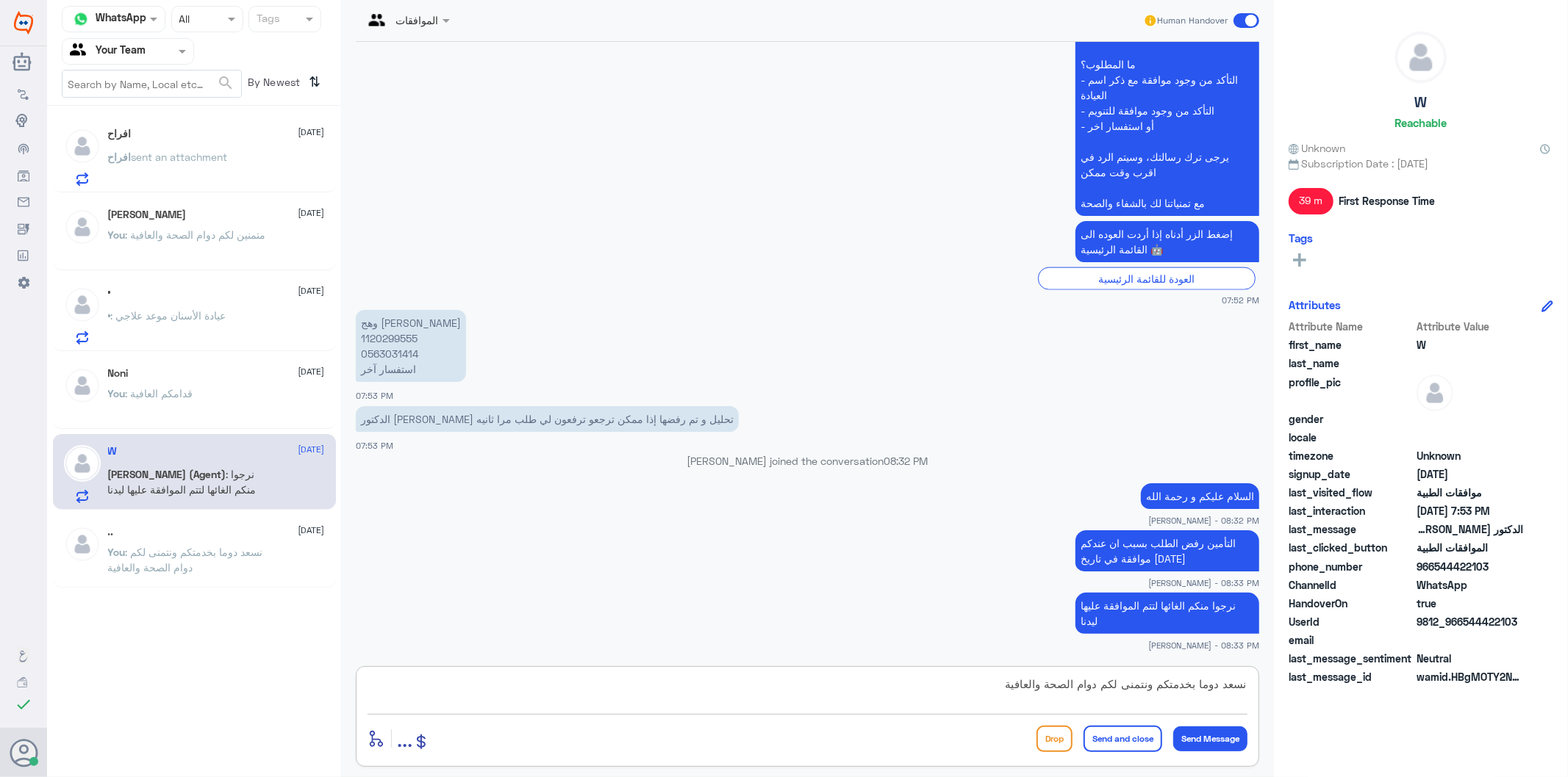
click at [1097, 733] on button "Send and close" at bounding box center [1122, 739] width 78 height 26
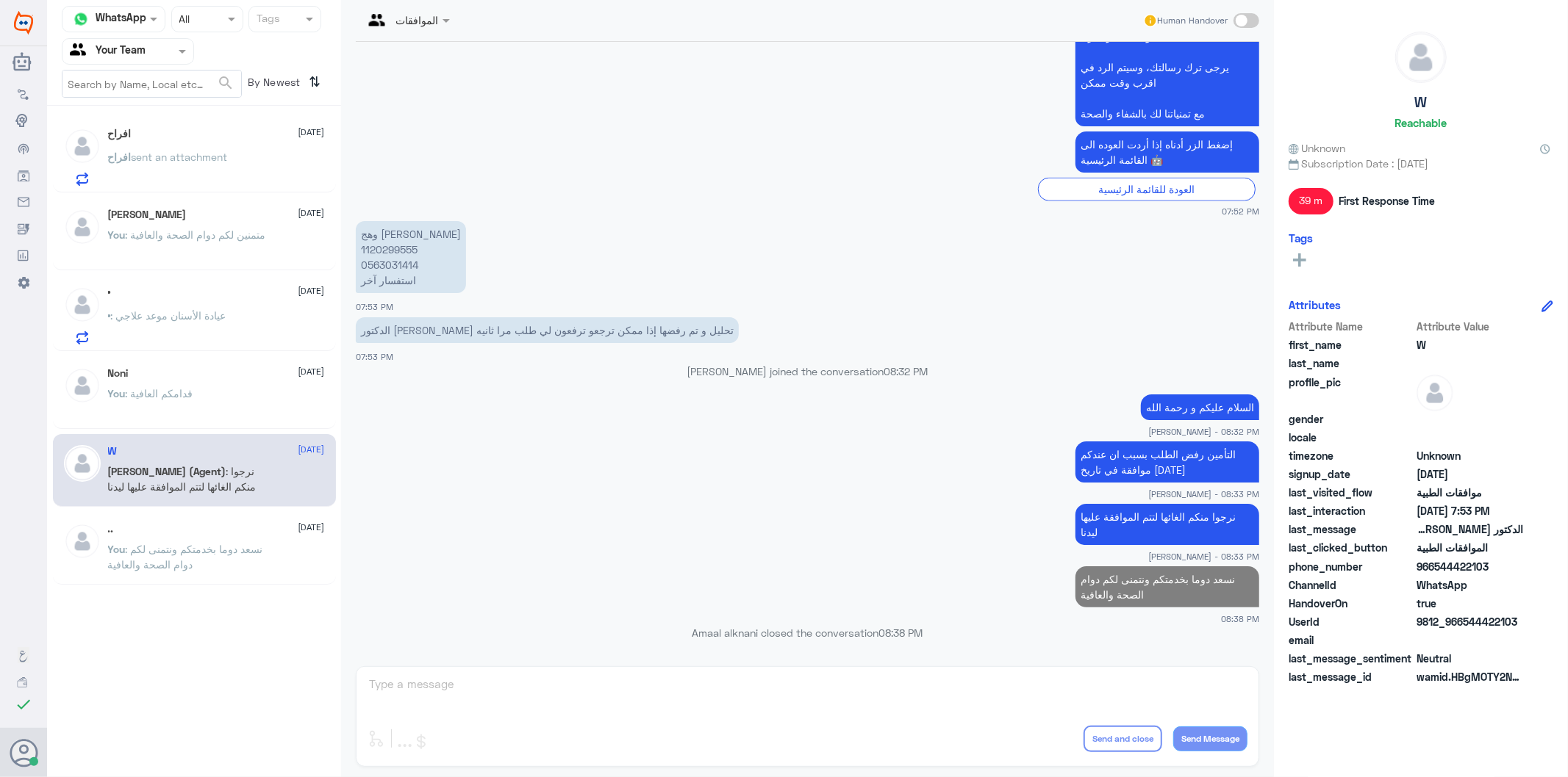
click at [202, 154] on span "sent an attachment" at bounding box center [180, 156] width 96 height 12
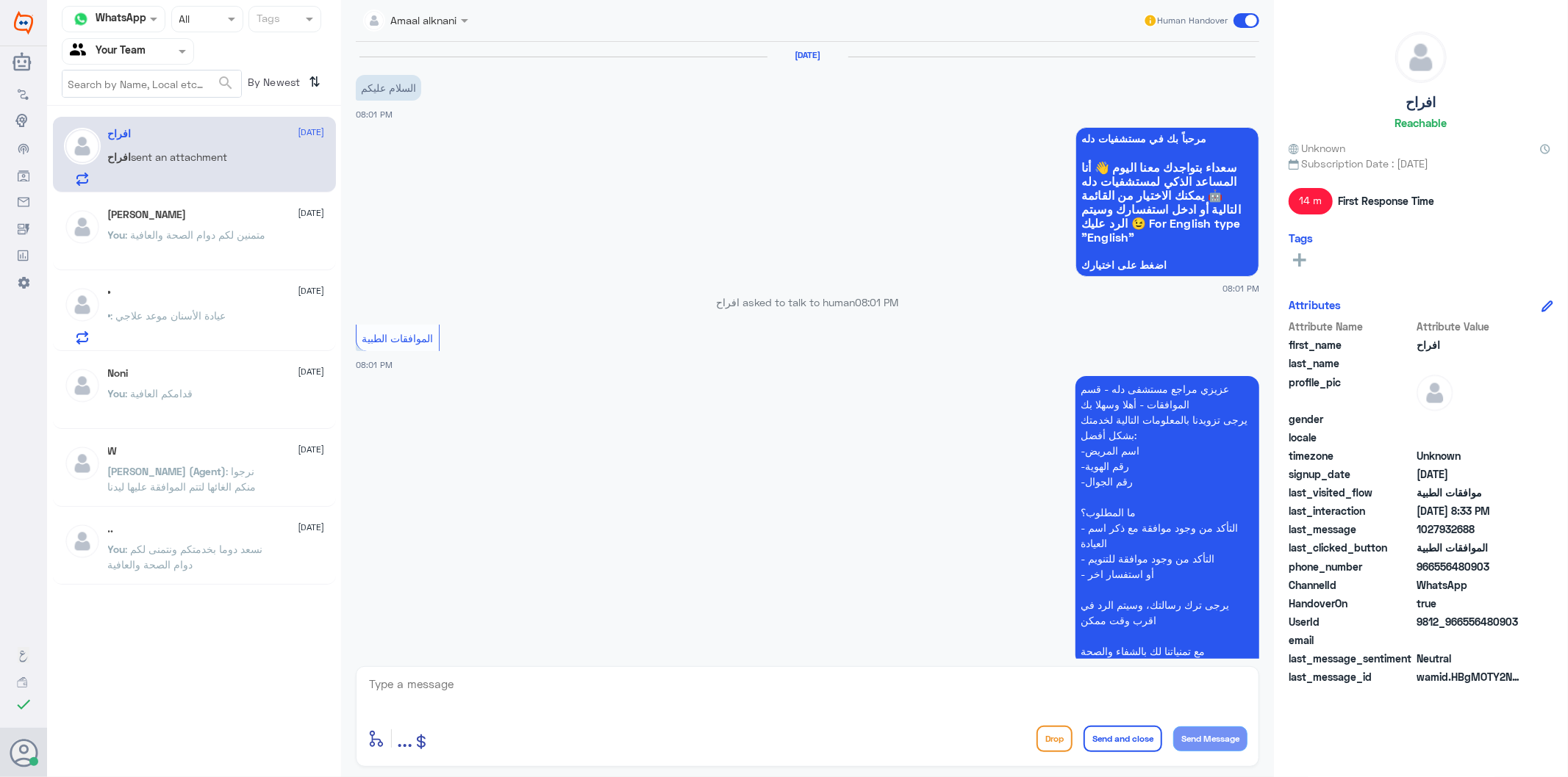
scroll to position [635, 0]
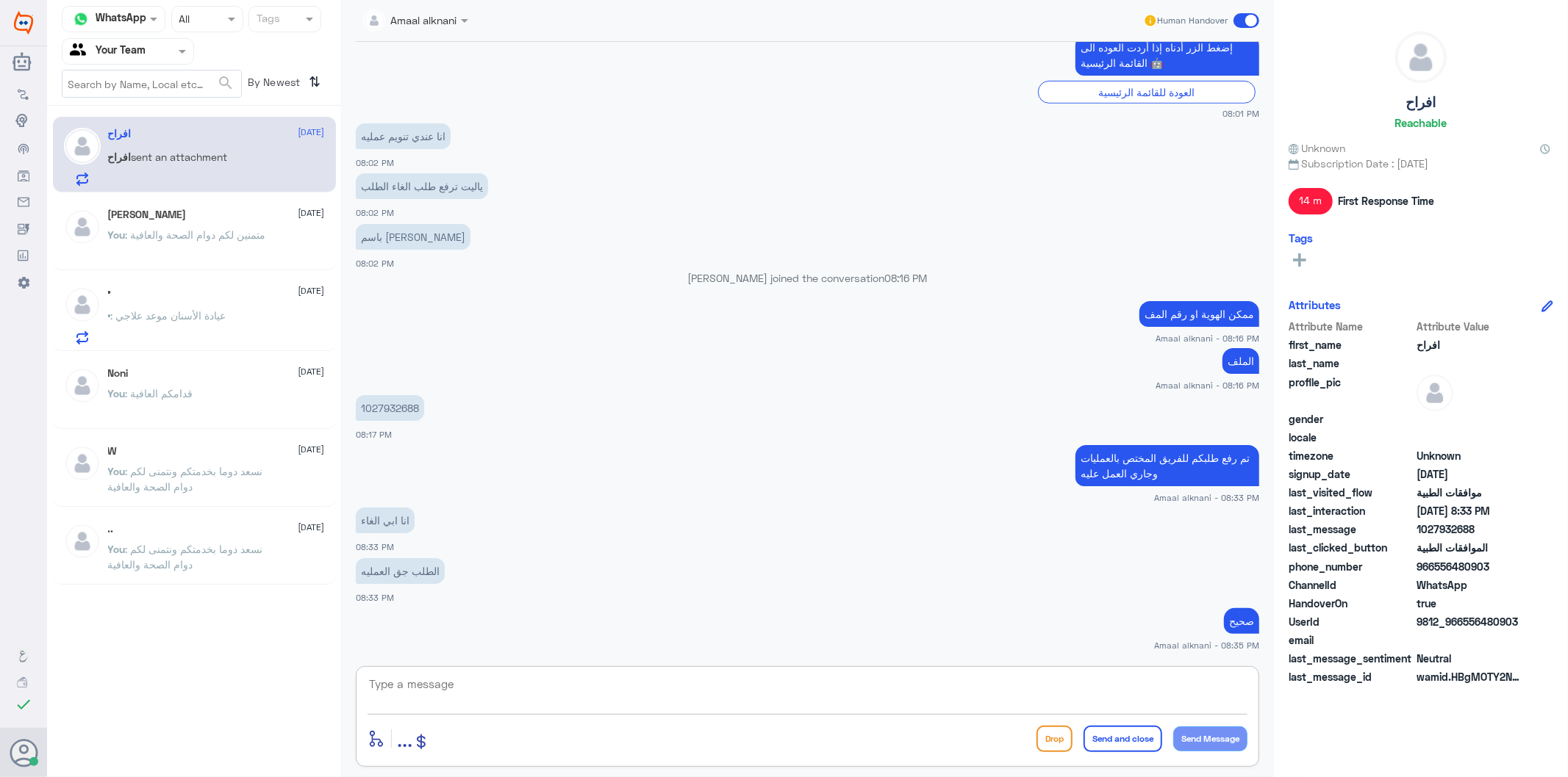
click at [489, 694] on textarea at bounding box center [808, 692] width 880 height 36
click at [203, 249] on p "You : متمنين لكم دوام الصحة والعافية" at bounding box center [188, 245] width 158 height 37
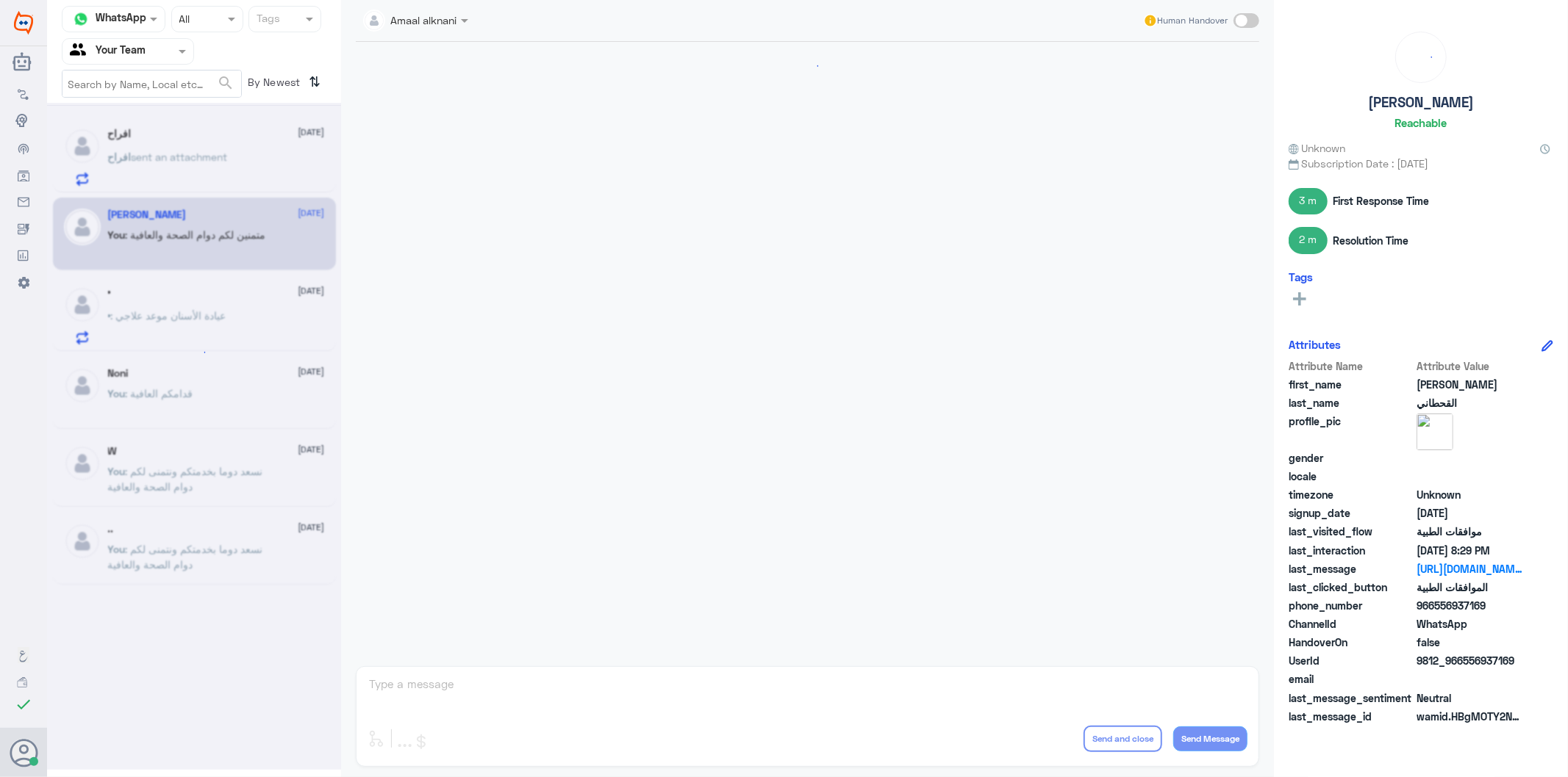
scroll to position [806, 0]
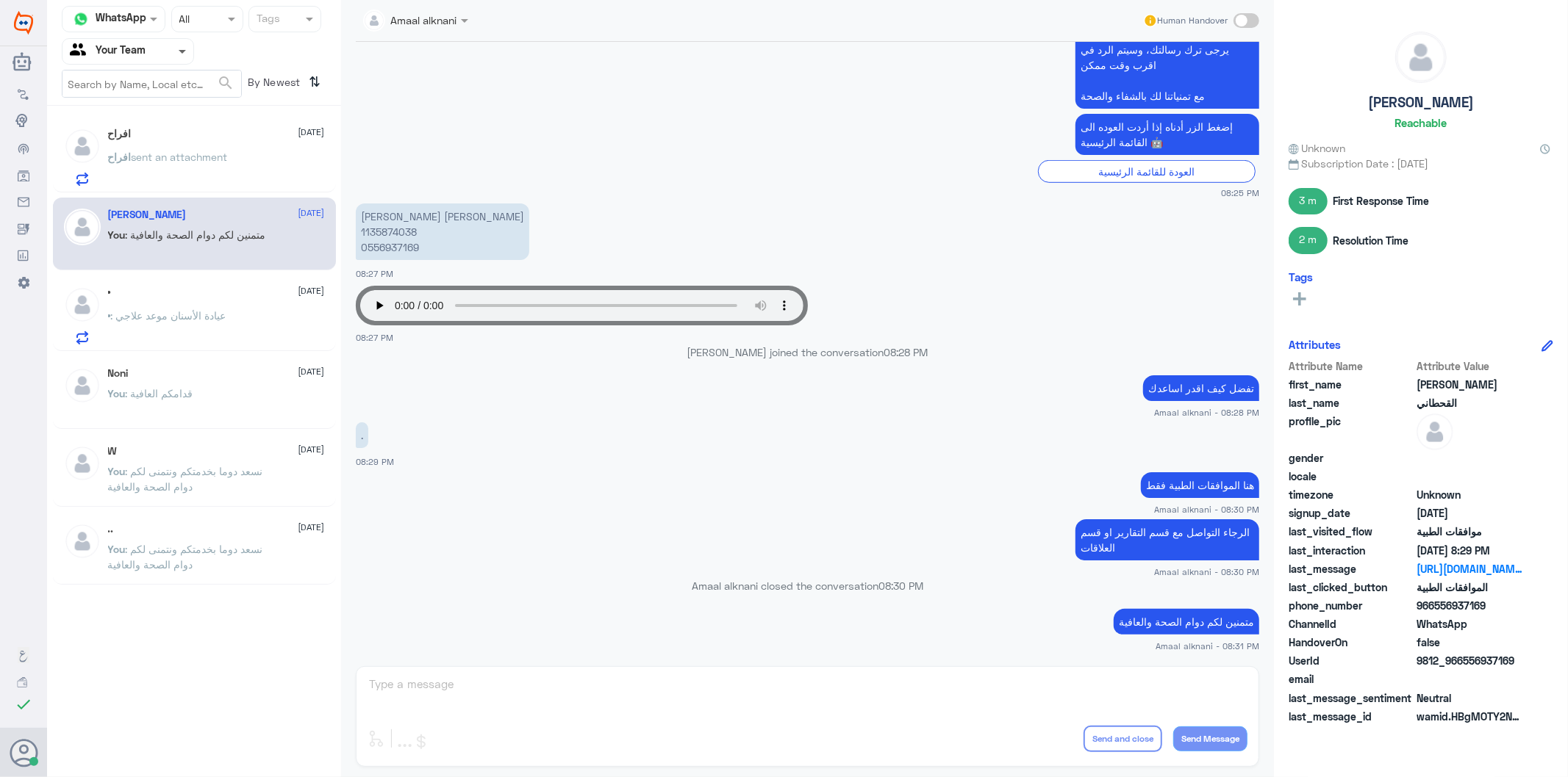
click at [186, 54] on span at bounding box center [184, 51] width 18 height 15
click at [141, 126] on Inbox "Your Inbox" at bounding box center [121, 129] width 52 height 12
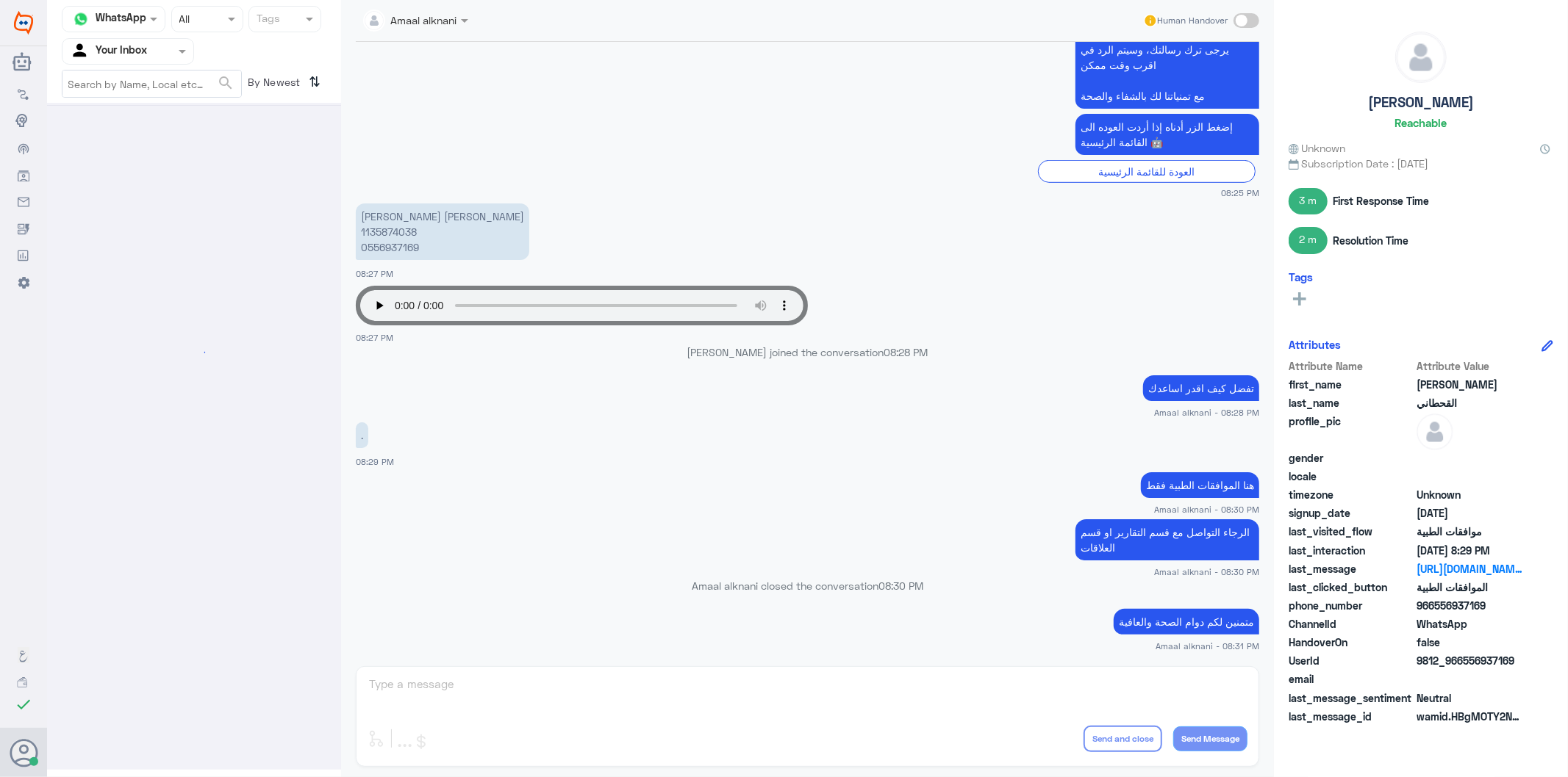
click at [173, 46] on div at bounding box center [127, 51] width 131 height 17
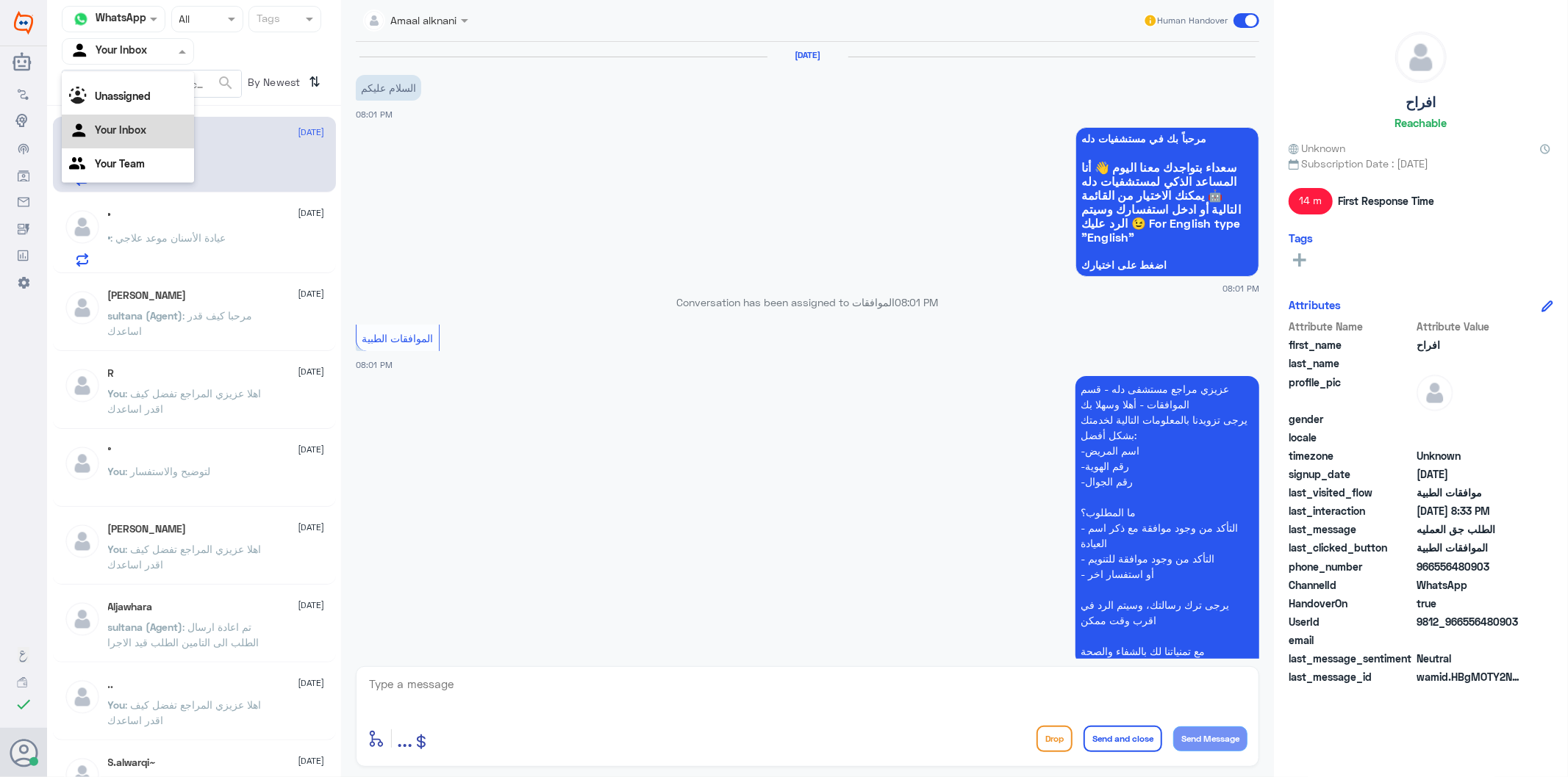
scroll to position [635, 0]
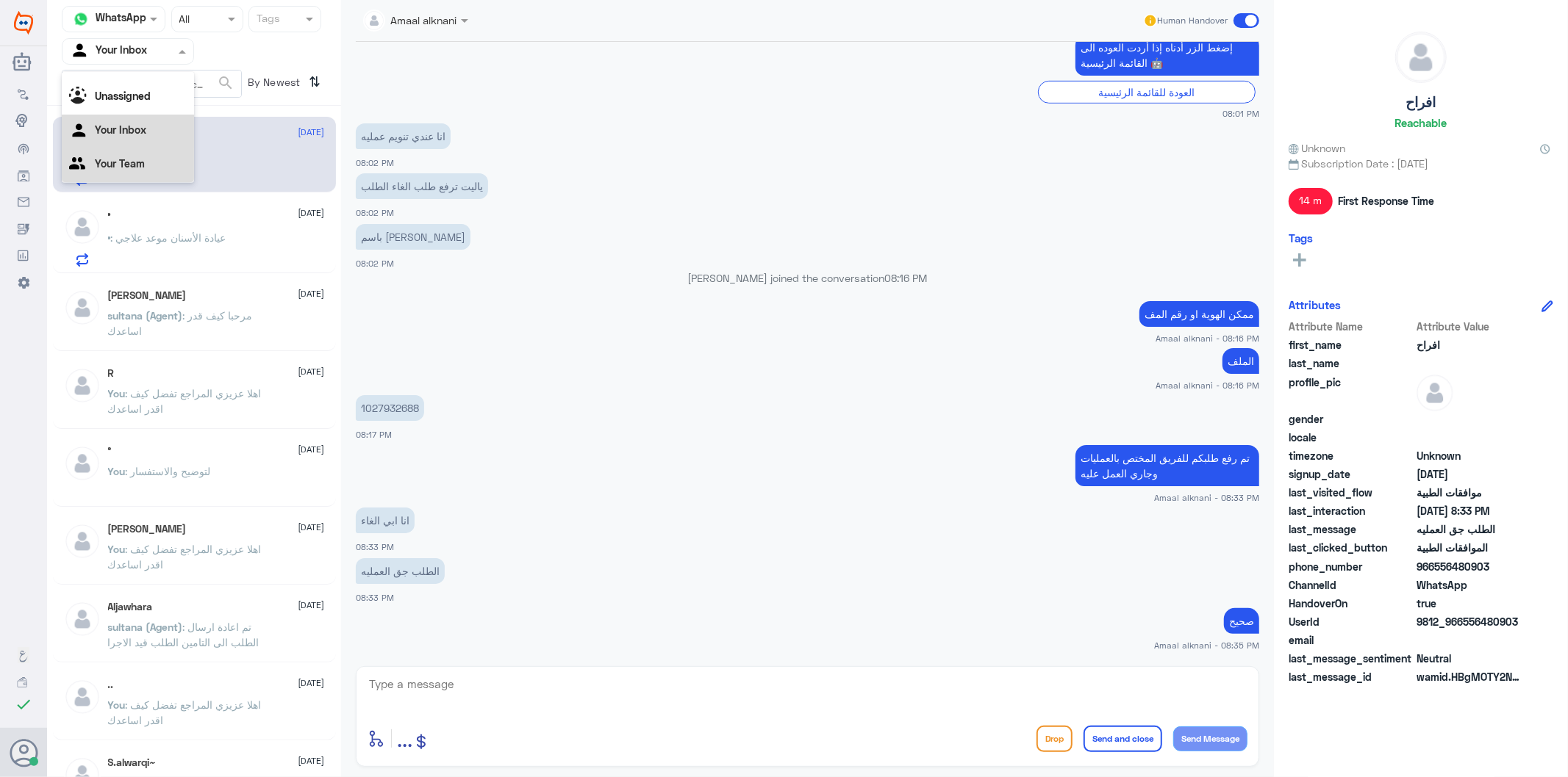
click at [140, 159] on Team "Your Team" at bounding box center [120, 163] width 50 height 12
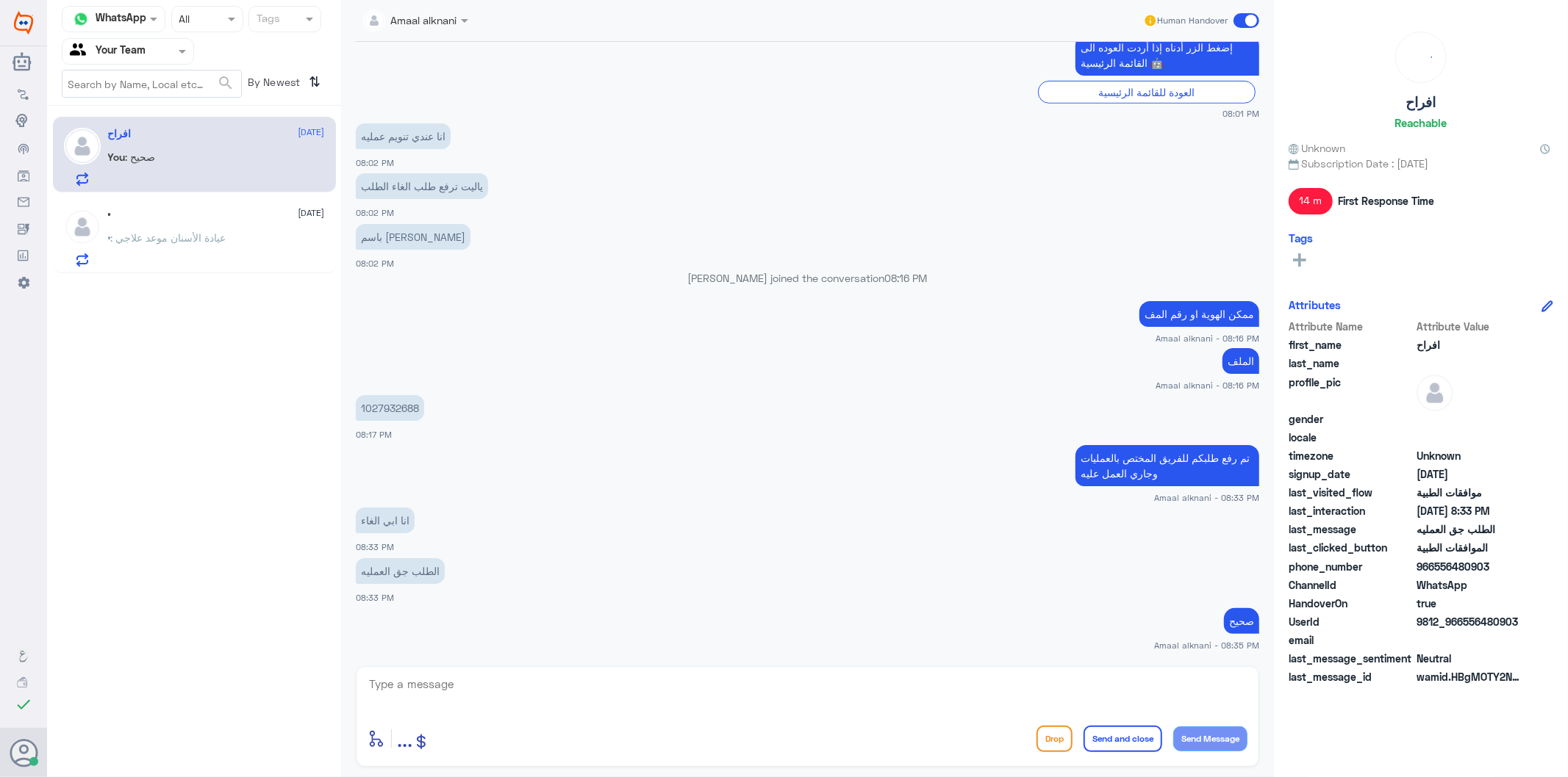
click at [436, 709] on textarea at bounding box center [808, 692] width 880 height 36
click at [153, 220] on div "• [DATE]" at bounding box center [217, 215] width 217 height 12
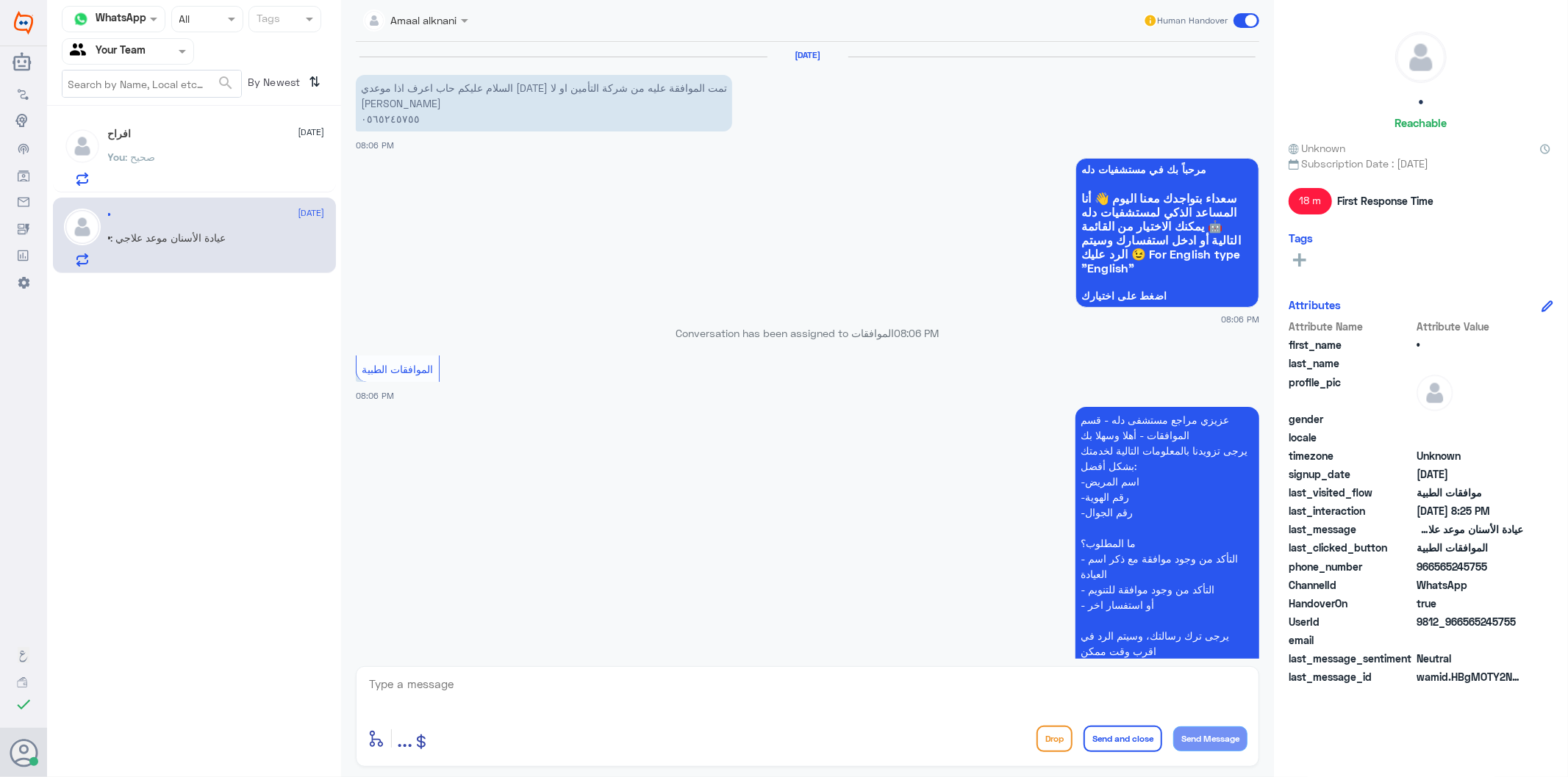
scroll to position [389, 0]
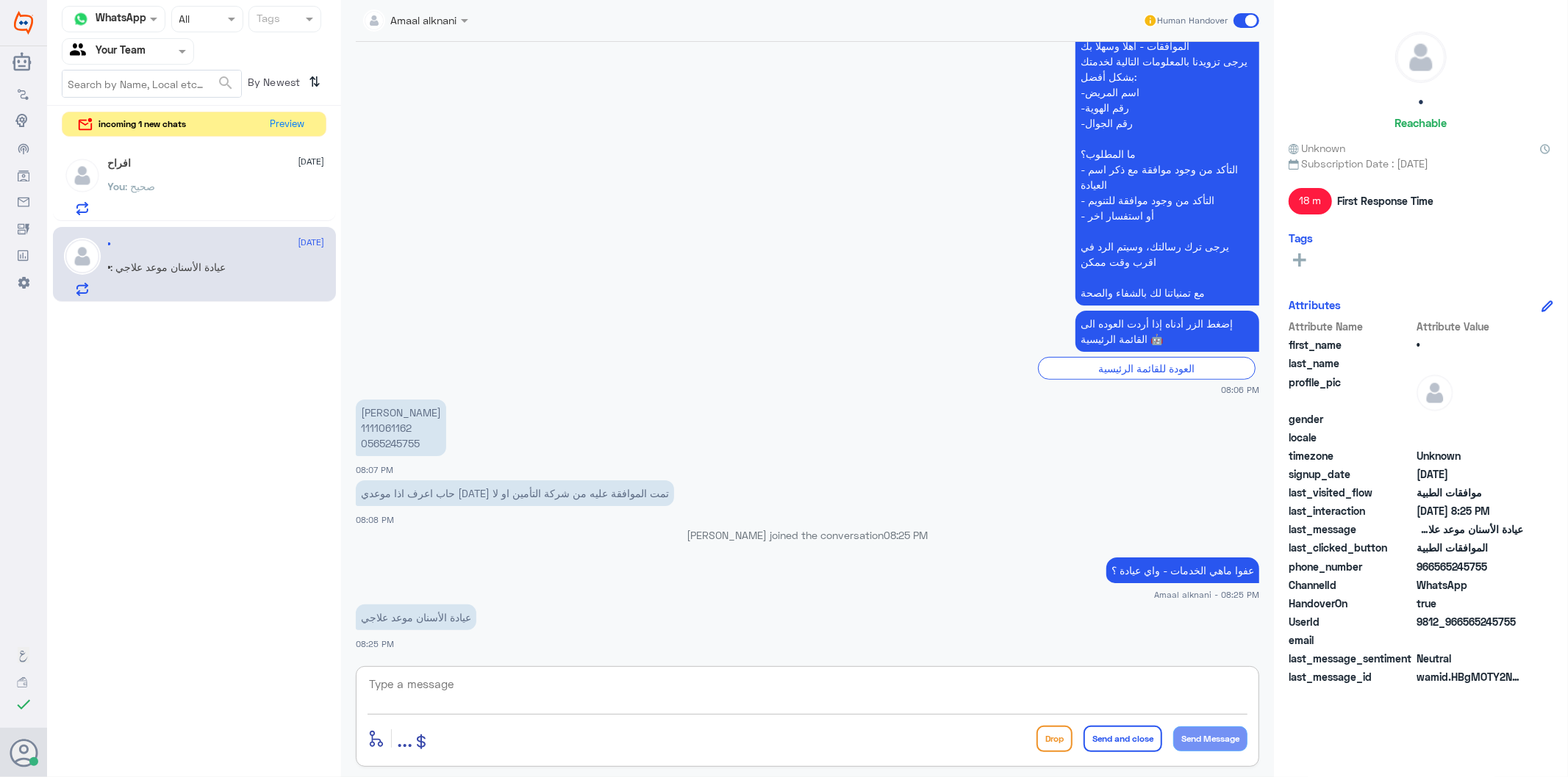
click at [547, 693] on textarea at bounding box center [808, 692] width 880 height 36
click at [289, 121] on button "Preview" at bounding box center [288, 123] width 45 height 23
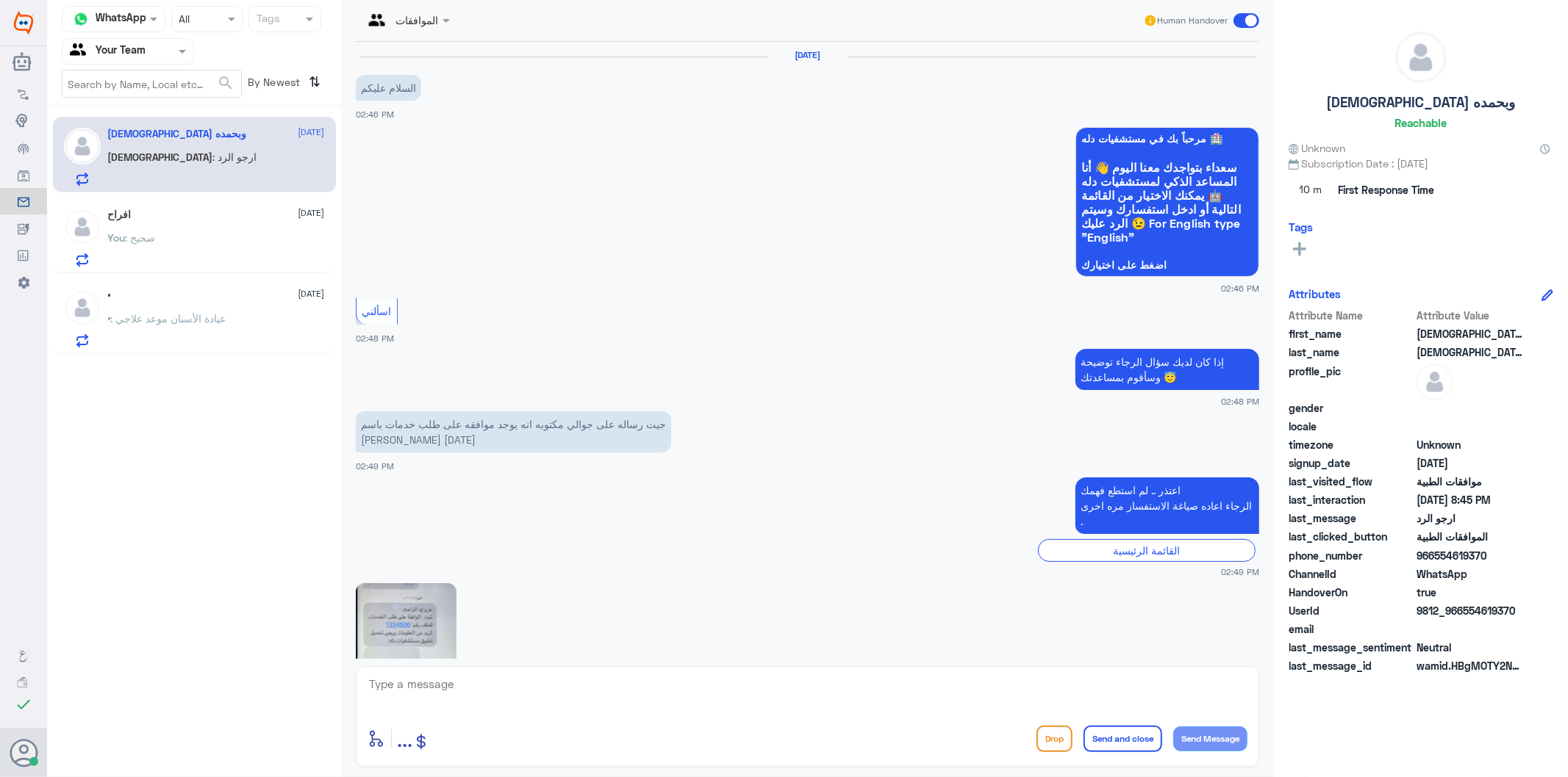
scroll to position [2555, 0]
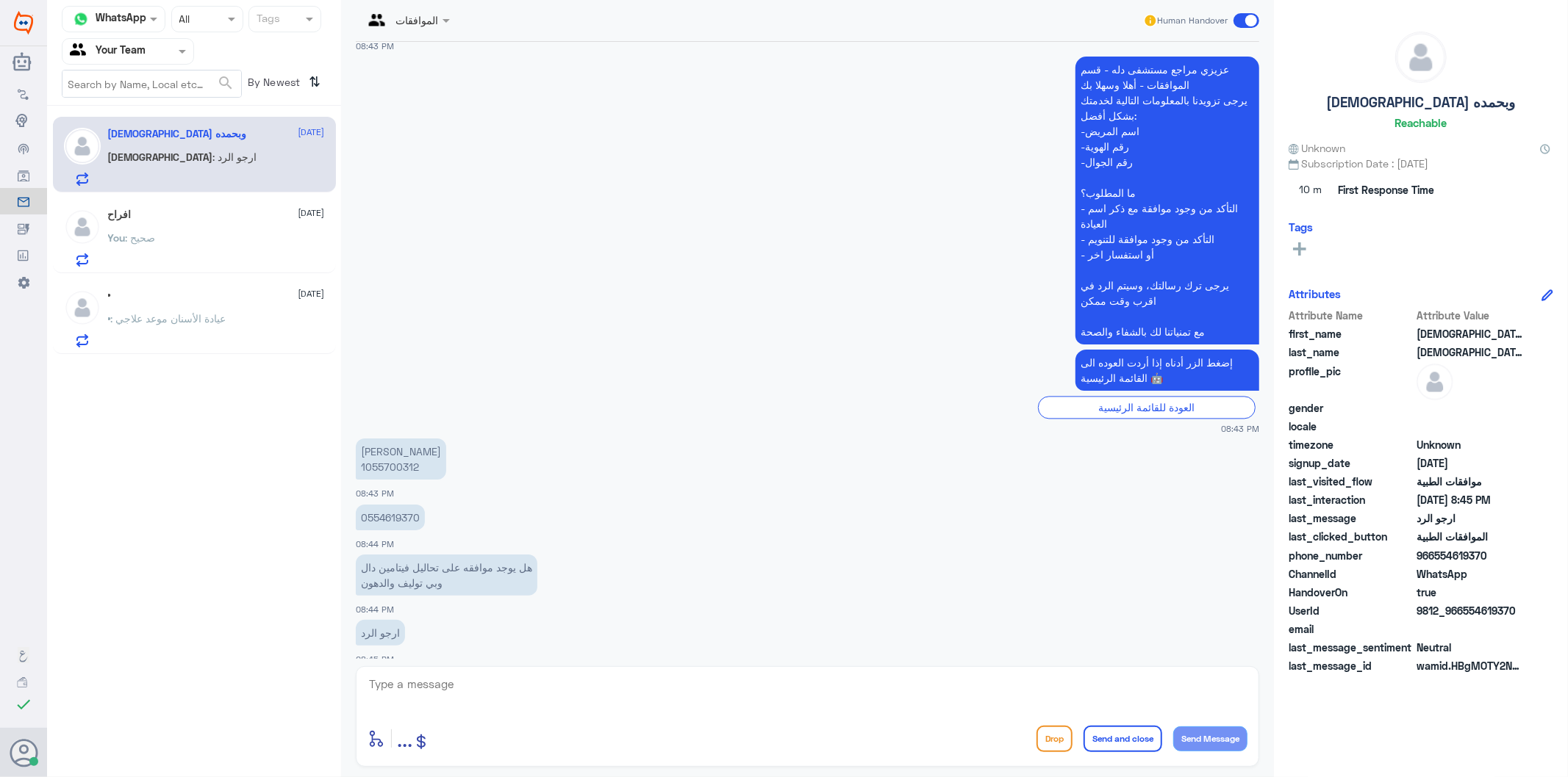
click at [519, 698] on textarea at bounding box center [808, 692] width 880 height 36
click at [396, 450] on p "[PERSON_NAME] 1055700312" at bounding box center [401, 460] width 90 height 41
click at [426, 704] on textarea at bounding box center [808, 692] width 880 height 36
type textarea "عندكم موافقة بتاريخ [DATE]"
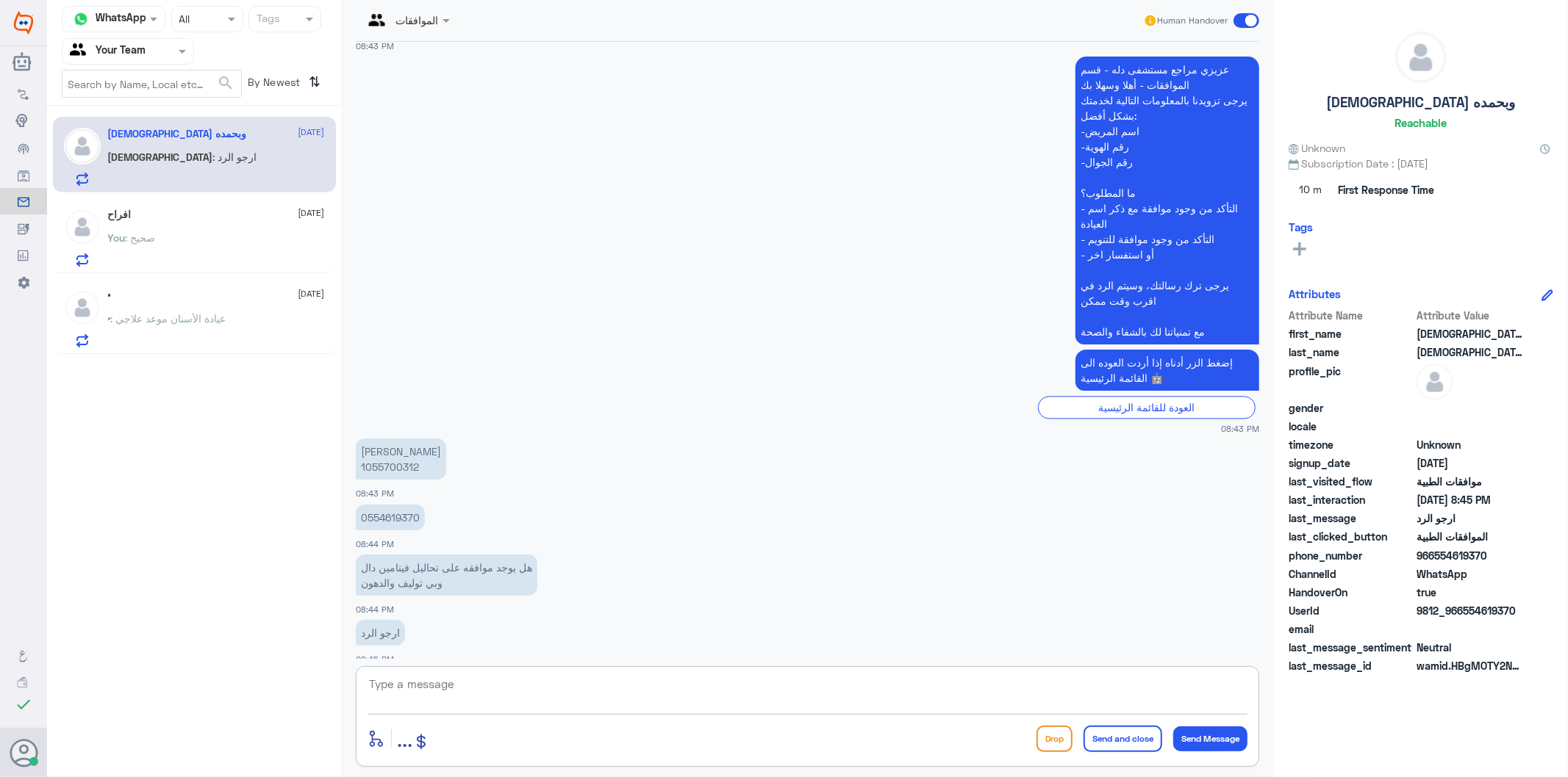
scroll to position [2602, 0]
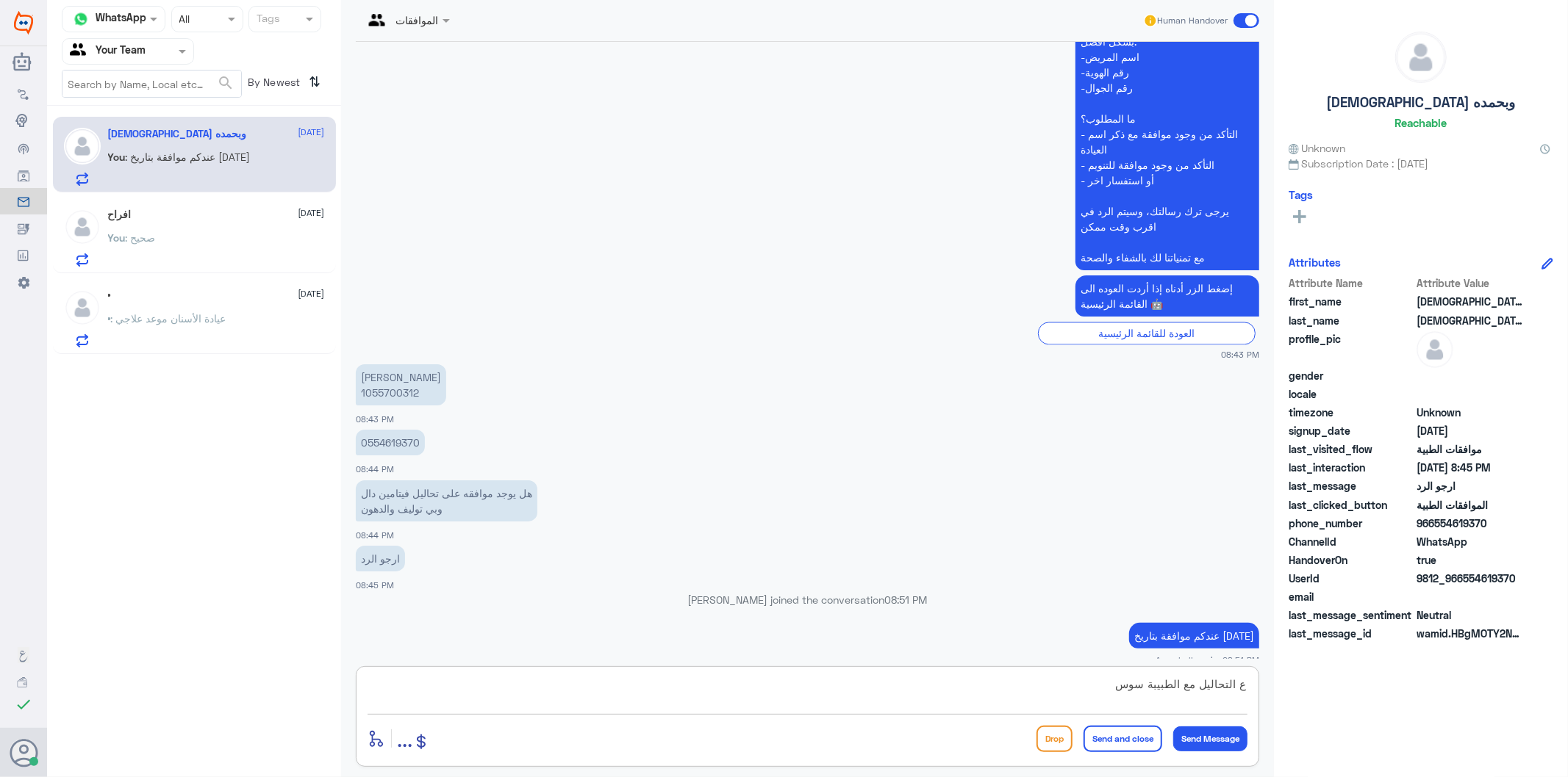
type textarea "ع التحاليل مع الطبيبة [PERSON_NAME]"
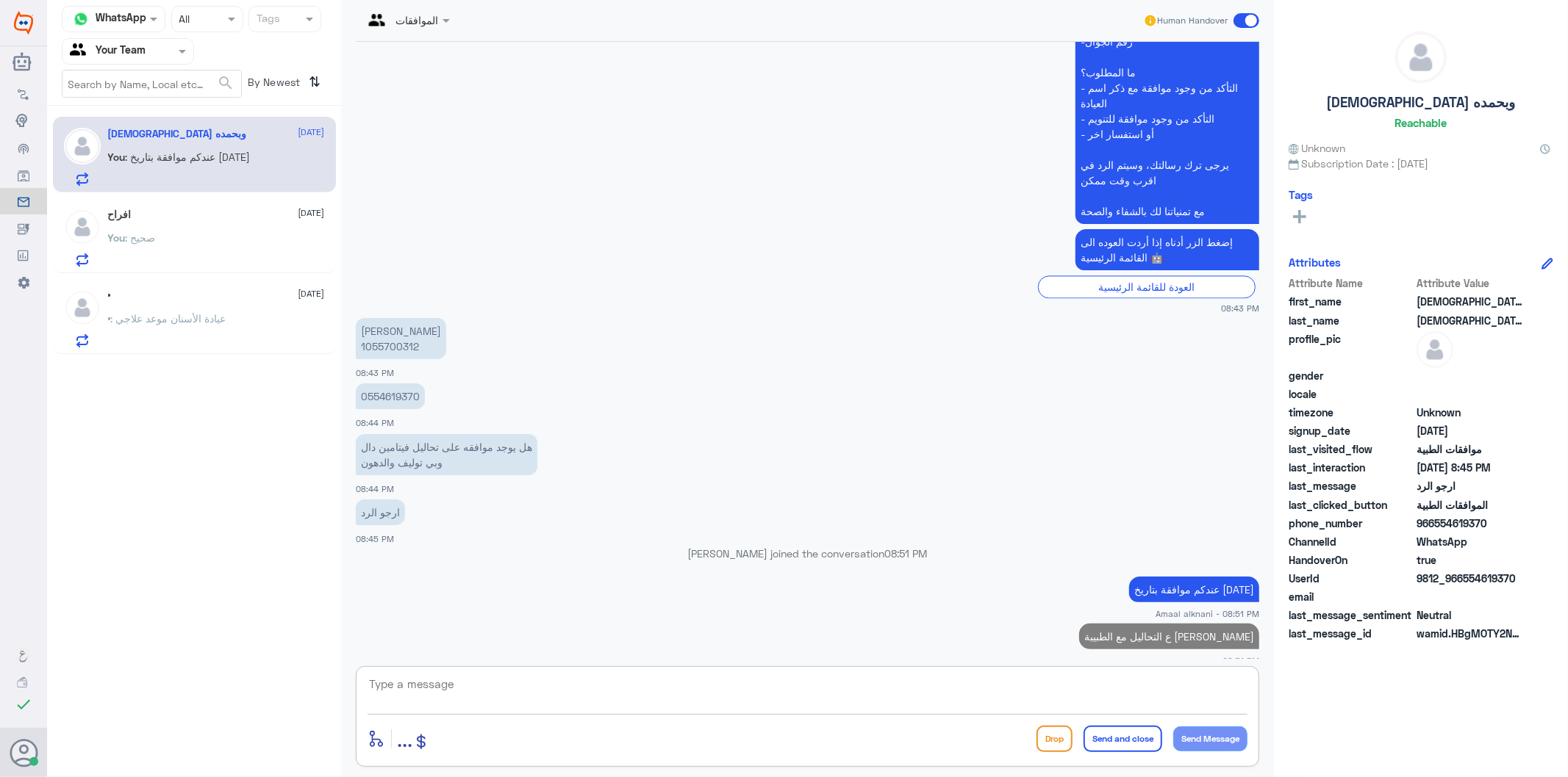
click at [509, 693] on textarea at bounding box center [808, 692] width 880 height 36
type textarea "اي خدمة اخرى"
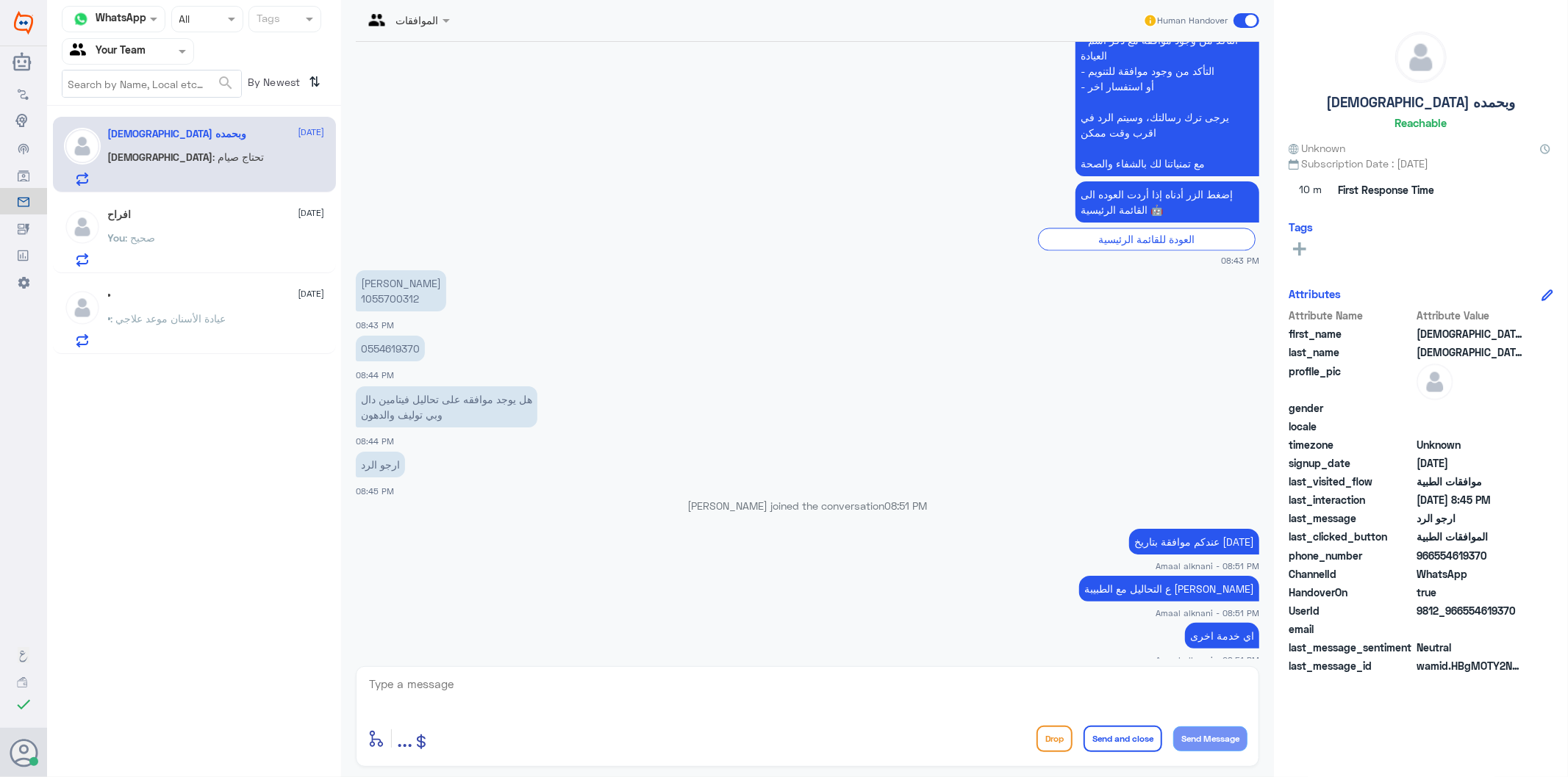
scroll to position [2796, 0]
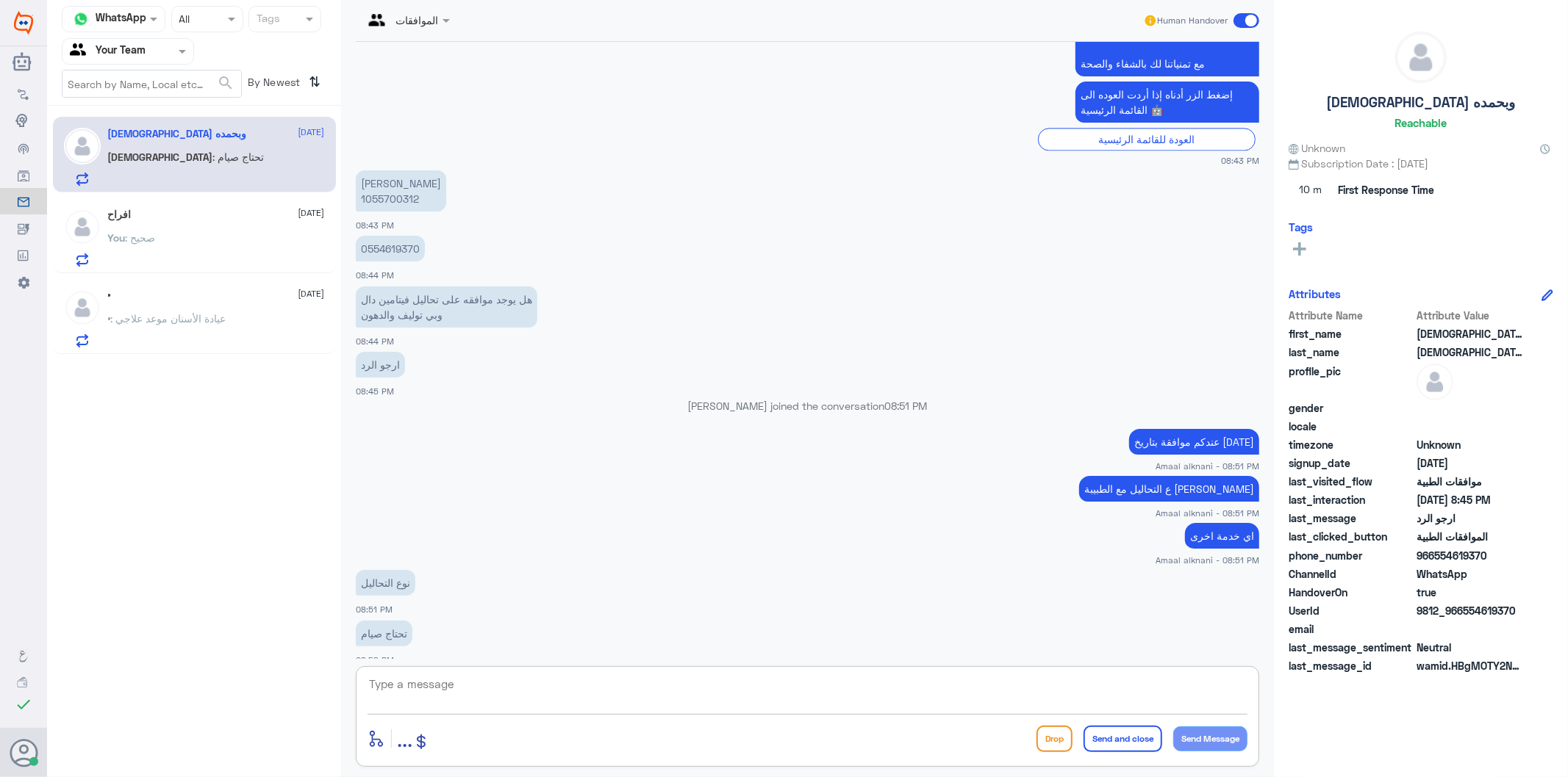
click at [496, 688] on textarea at bounding box center [808, 692] width 880 height 36
type textarea "لايوجد لدي فكره"
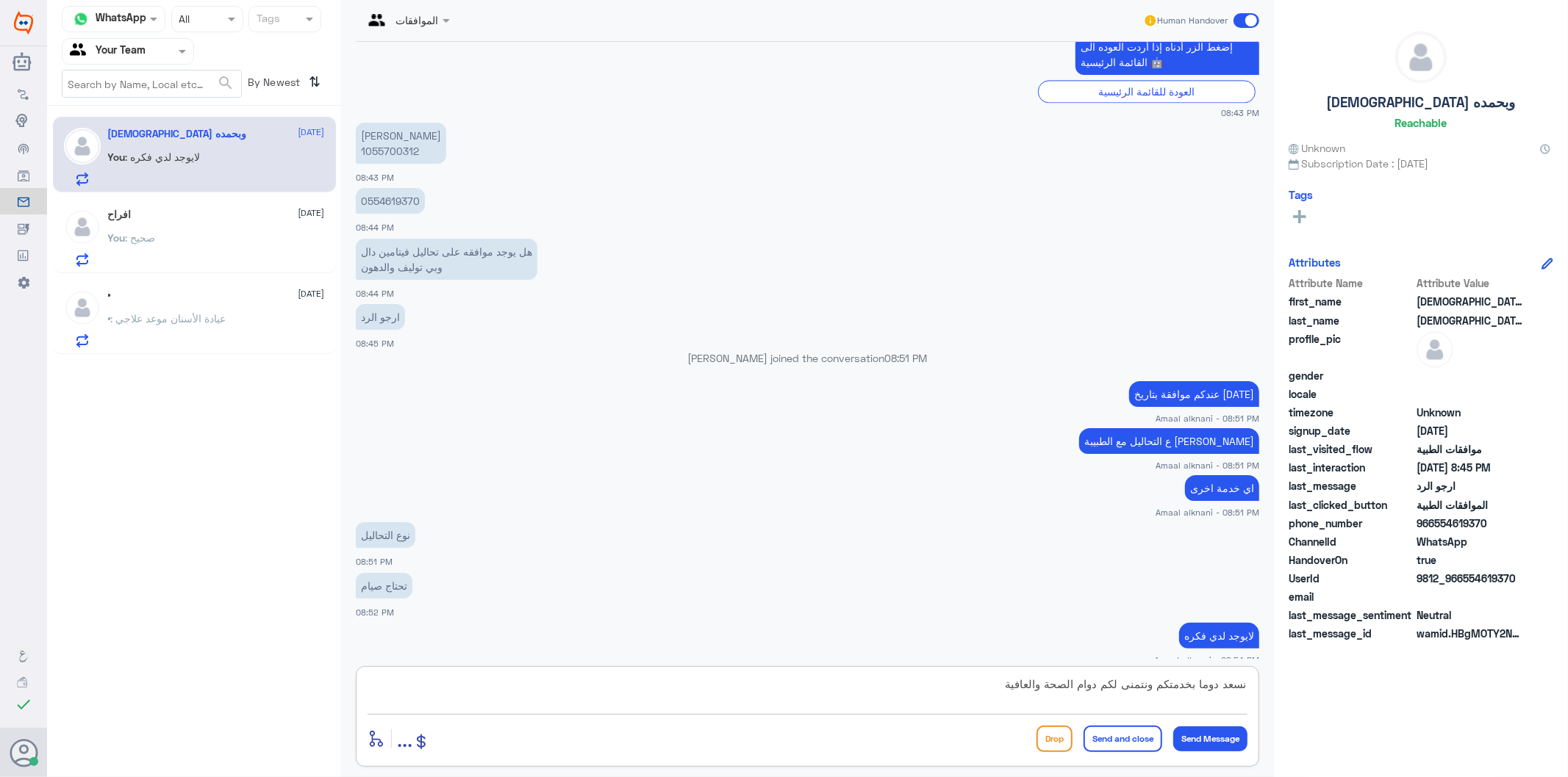
type textarea "نسعد دوما بخدمتكم ونتمنى لكم دوام الصحة والعافية"
click at [1114, 737] on button "Send and close" at bounding box center [1122, 739] width 78 height 26
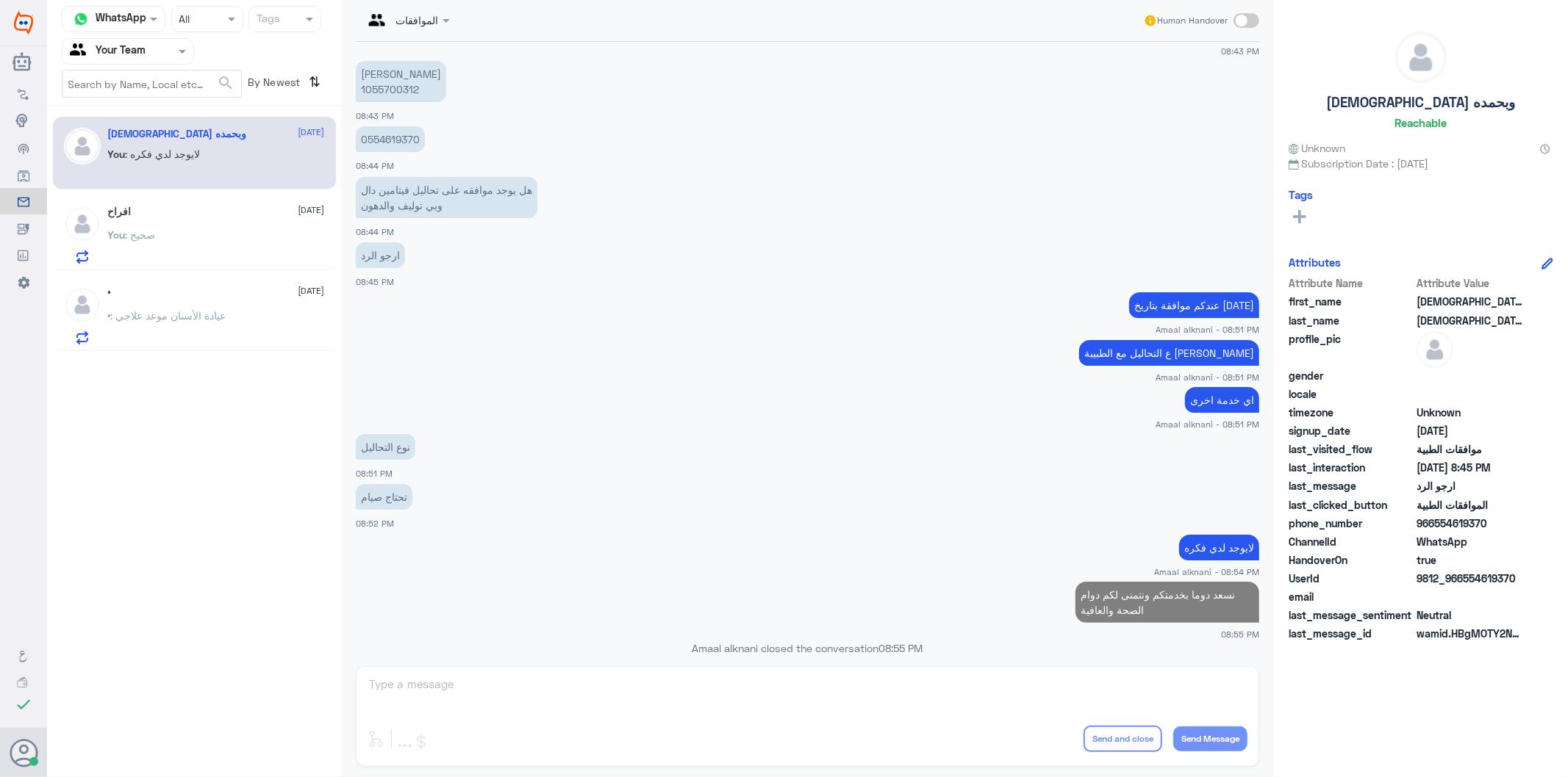
click at [195, 219] on div "افراح [DATE] You : صحيح" at bounding box center [217, 235] width 217 height 58
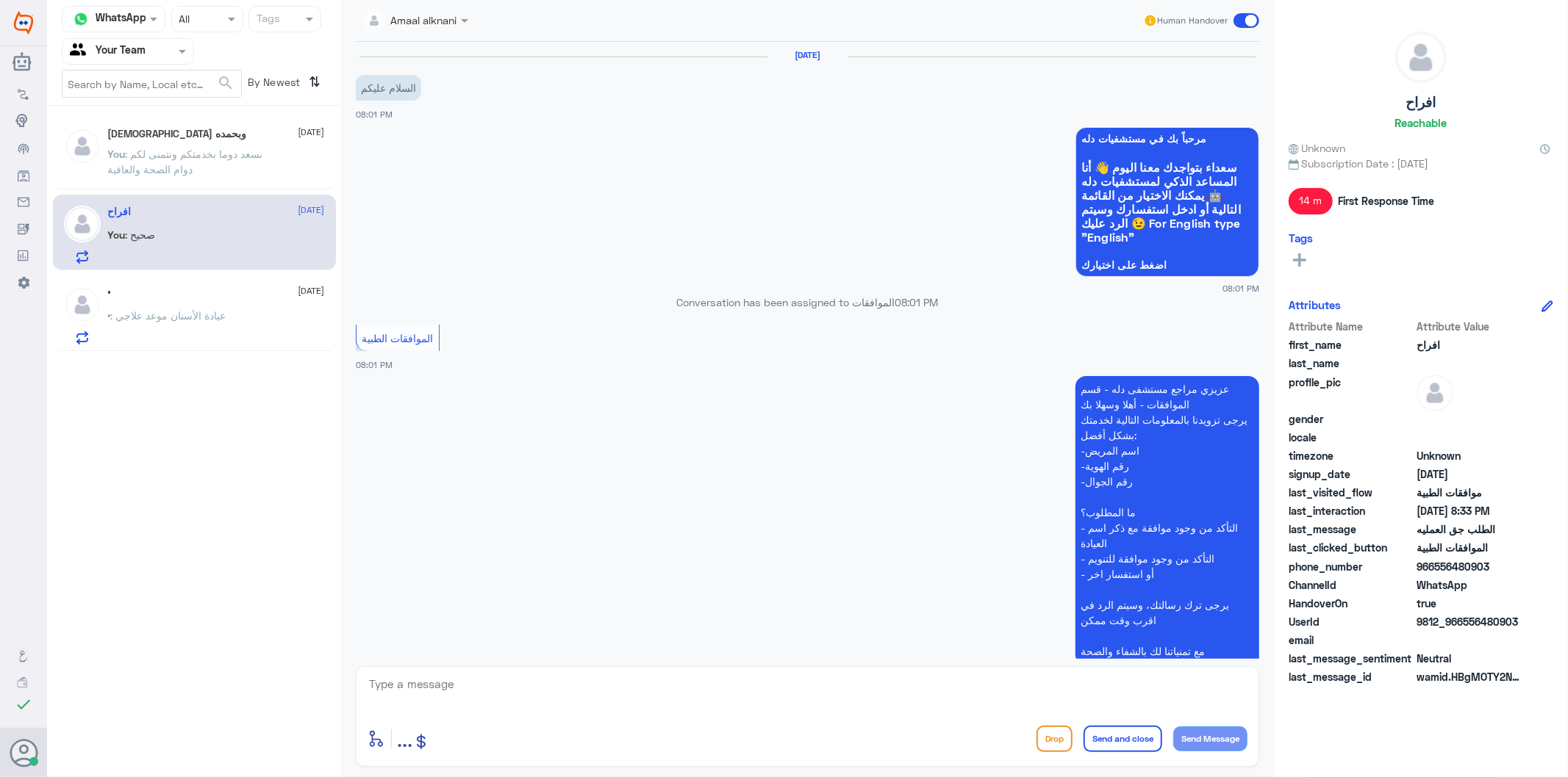
scroll to position [635, 0]
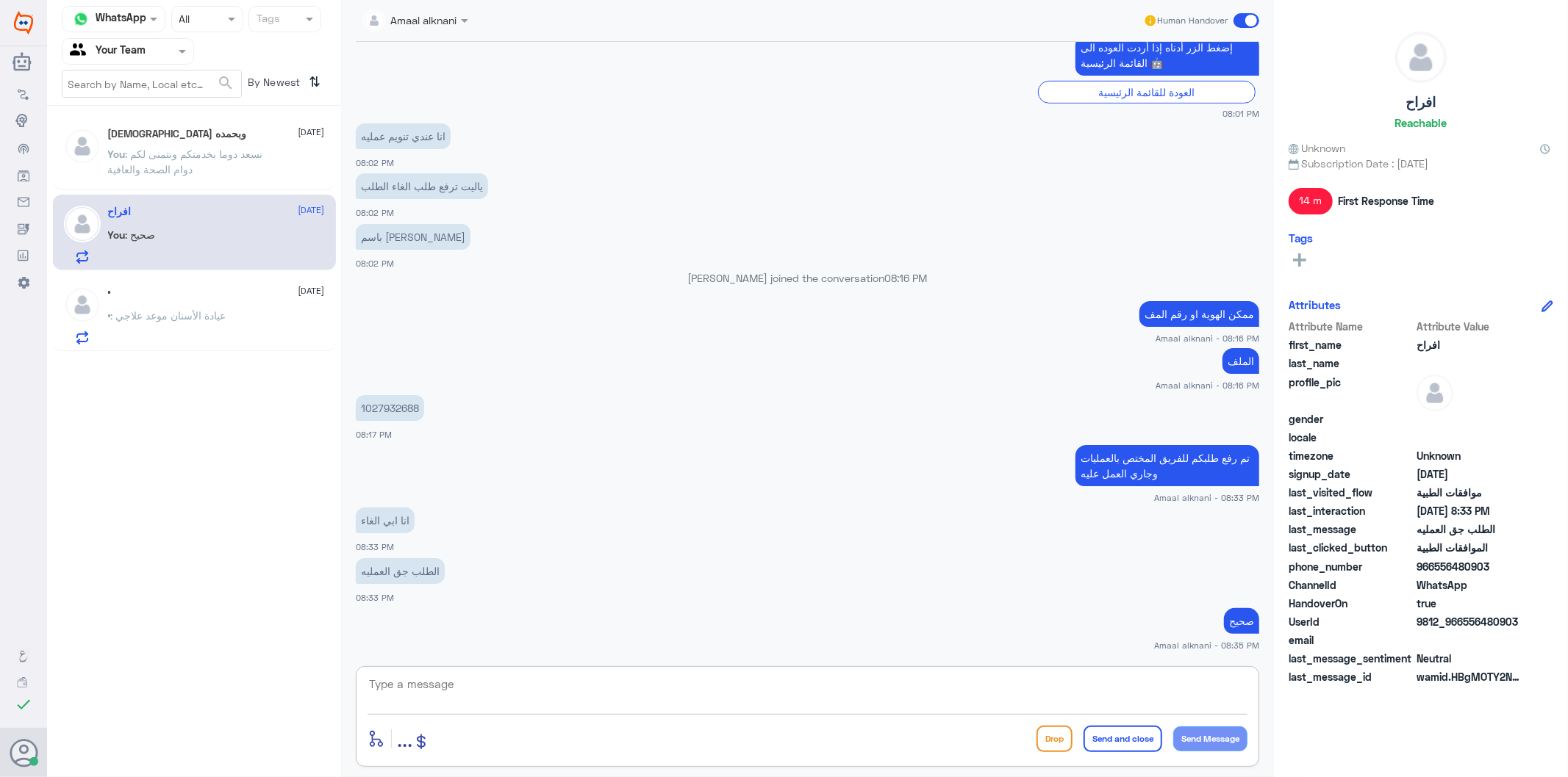
click at [506, 686] on textarea at bounding box center [808, 692] width 880 height 36
click at [145, 47] on input "text" at bounding box center [110, 51] width 81 height 17
click at [138, 95] on b "Unassigned" at bounding box center [122, 95] width 56 height 12
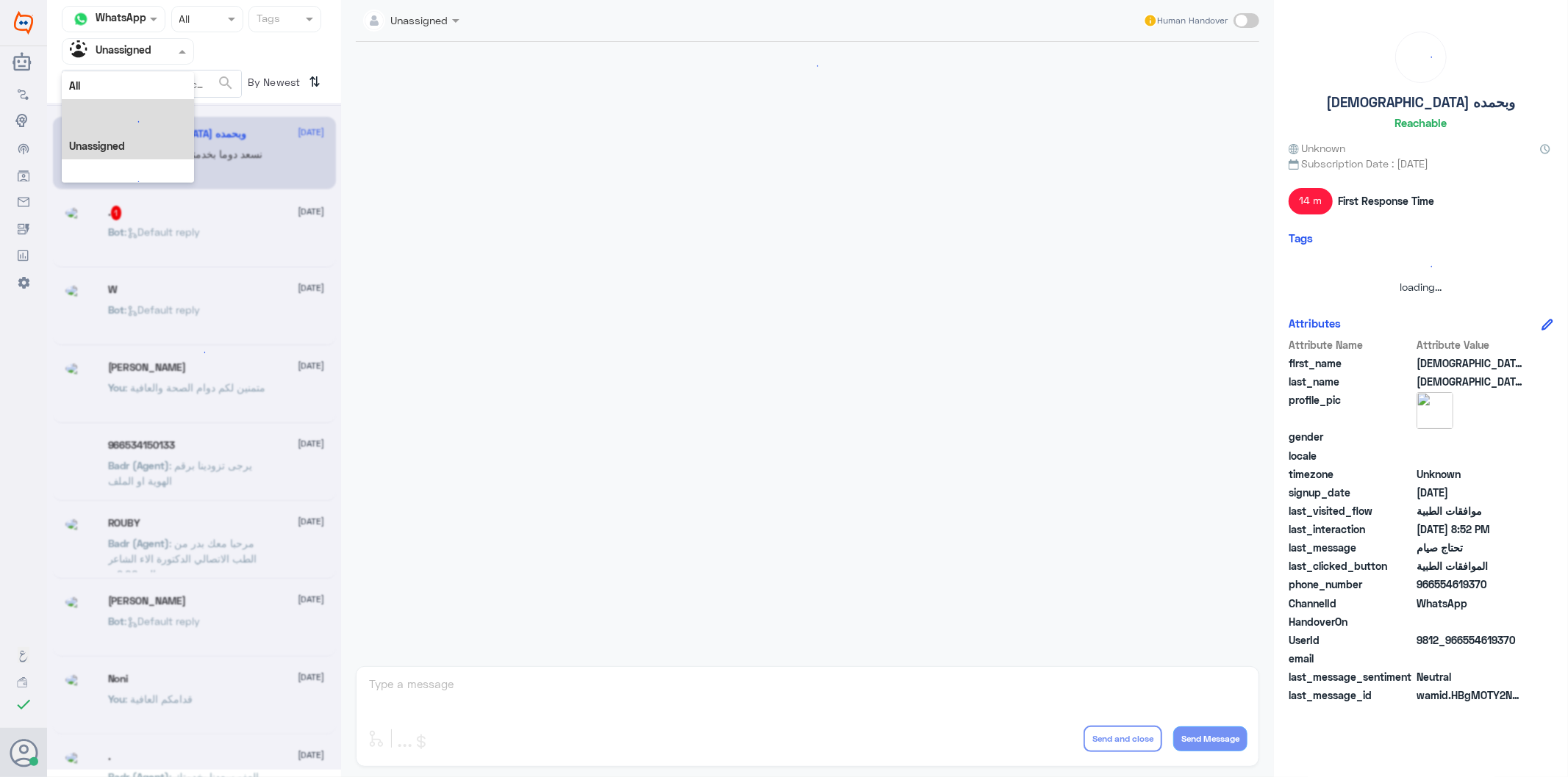
scroll to position [0, 0]
click at [150, 57] on input "text" at bounding box center [110, 51] width 81 height 17
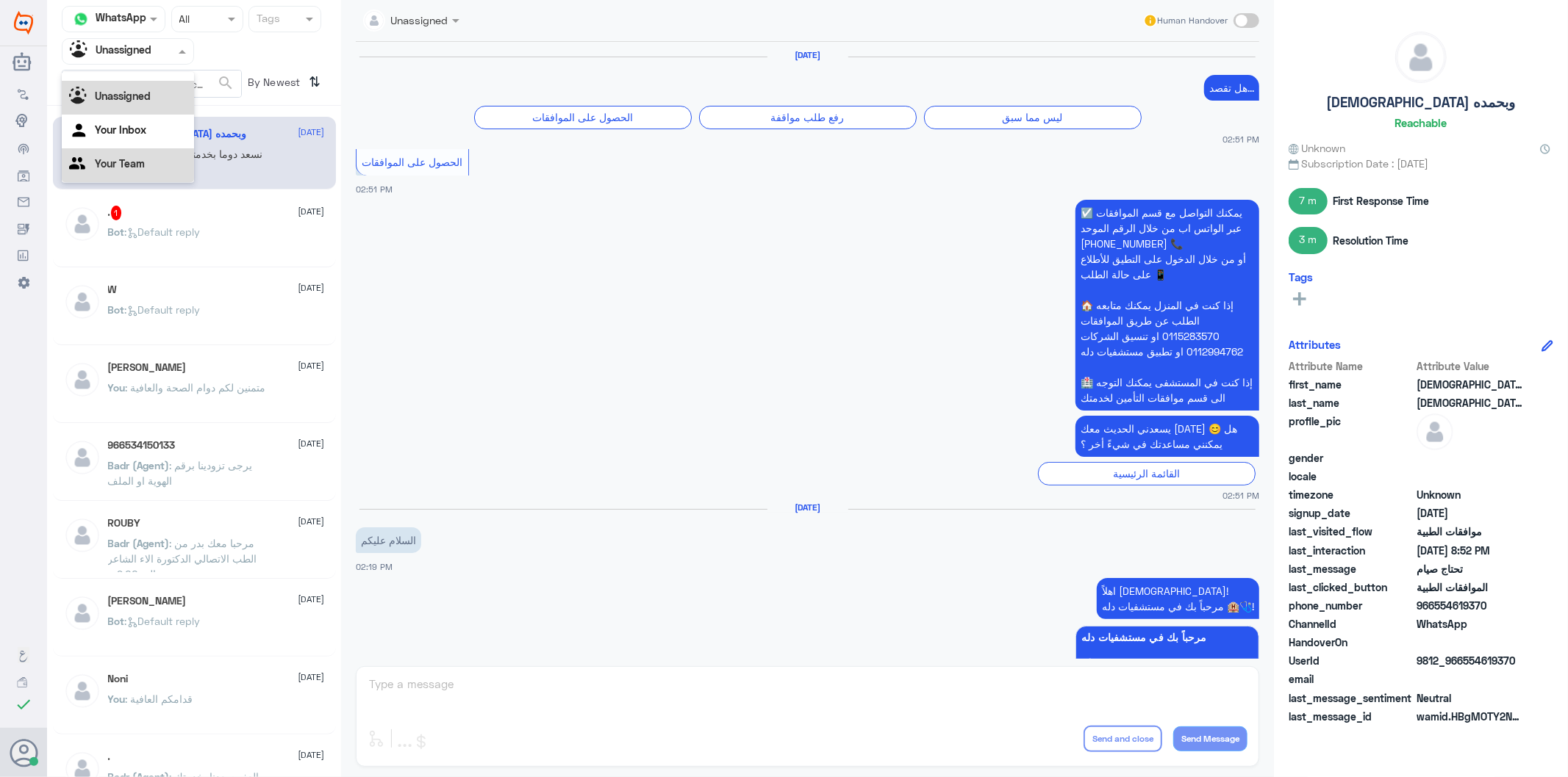
scroll to position [2126, 0]
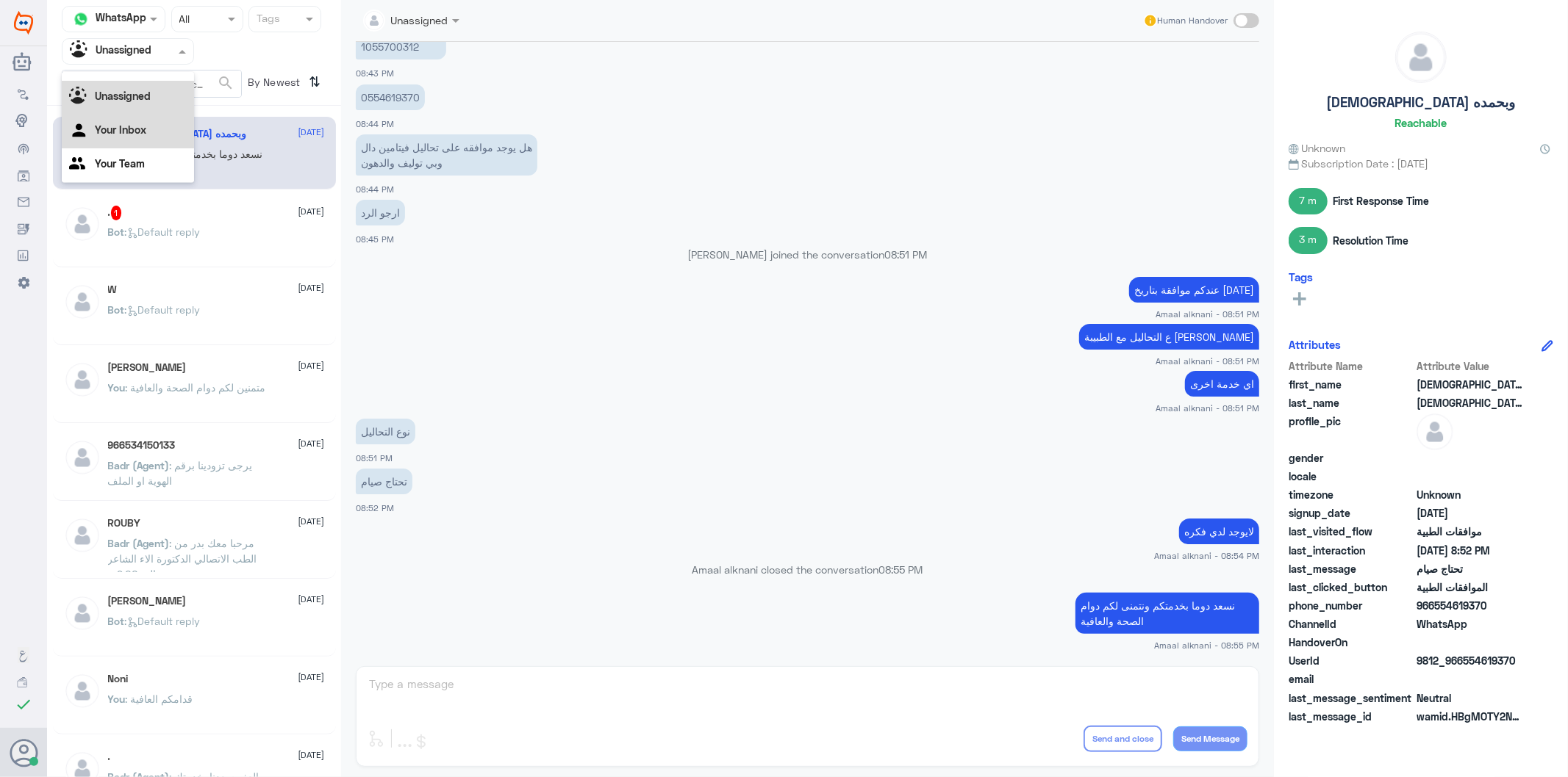
click at [121, 136] on div "Your Inbox" at bounding box center [128, 132] width 132 height 34
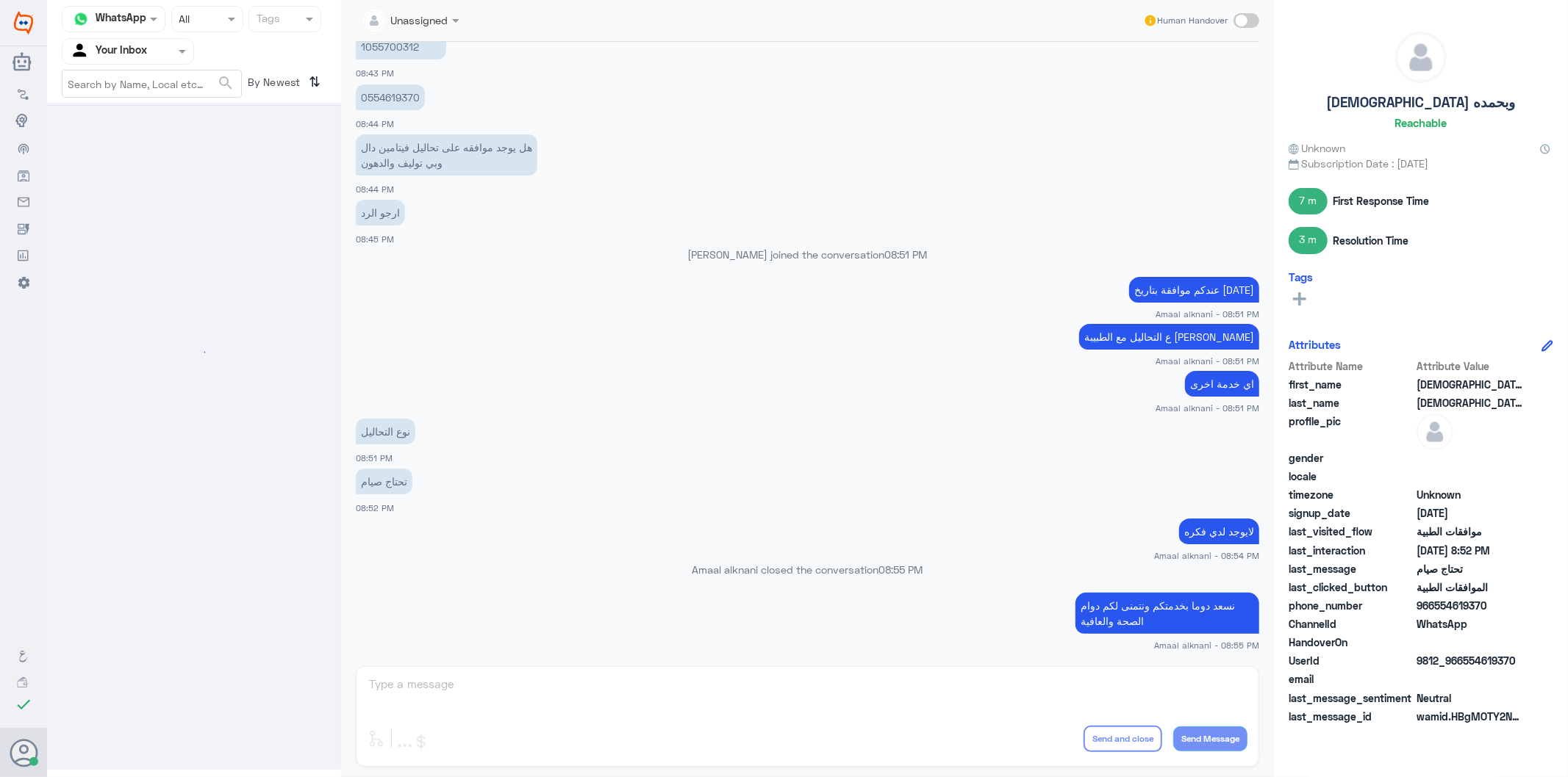
scroll to position [0, 0]
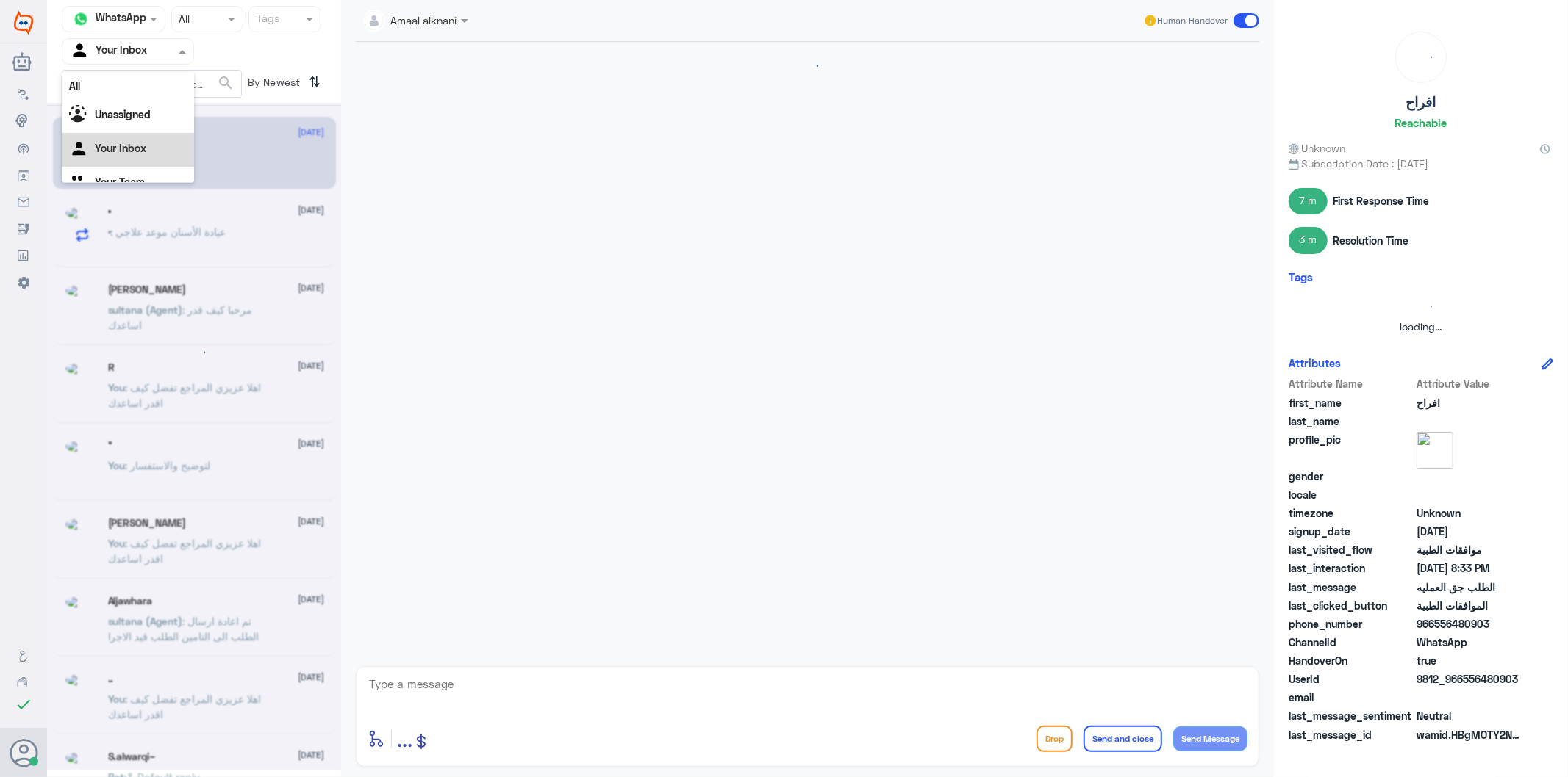
click at [142, 52] on input "text" at bounding box center [110, 51] width 81 height 17
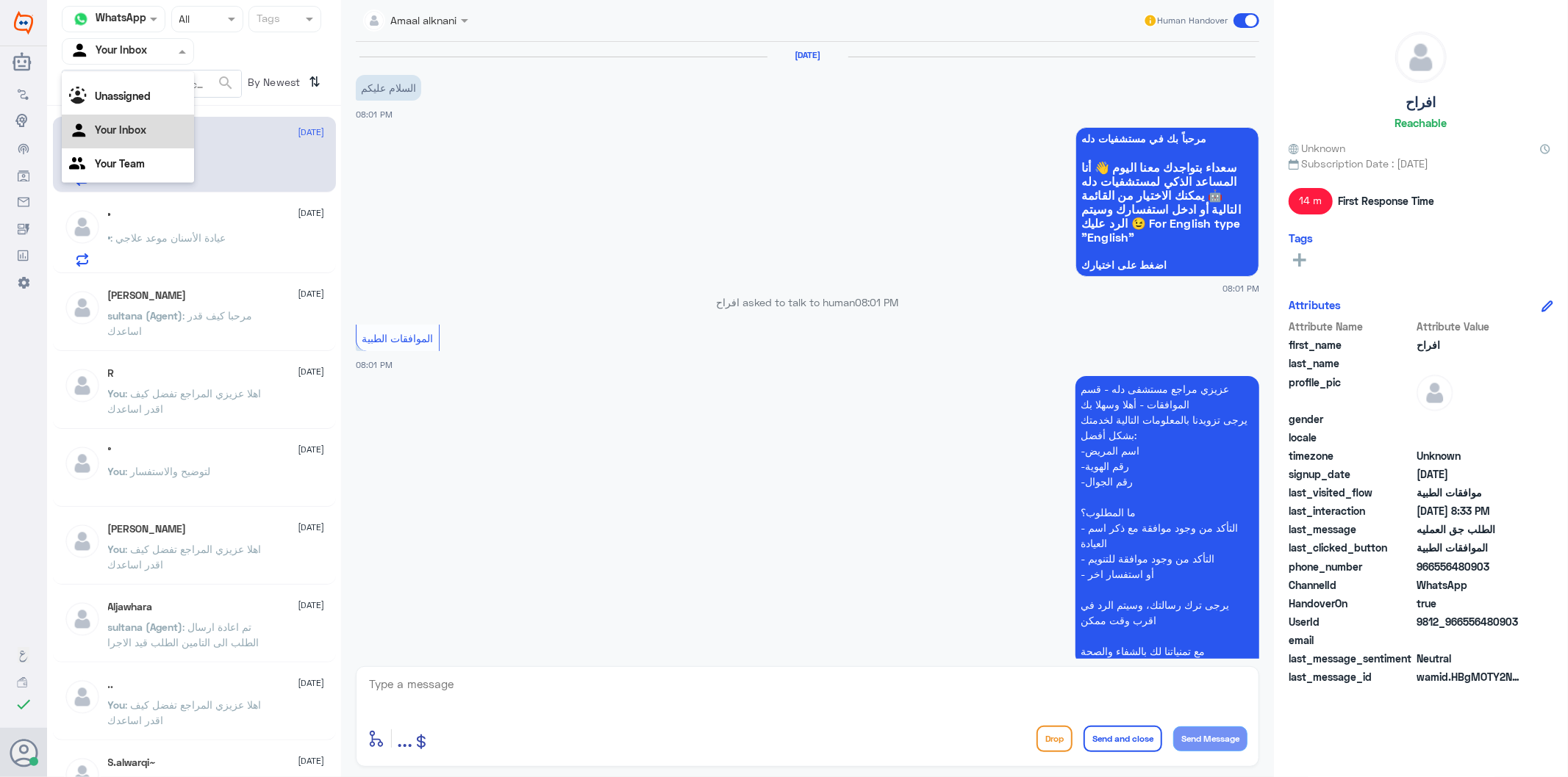
scroll to position [635, 0]
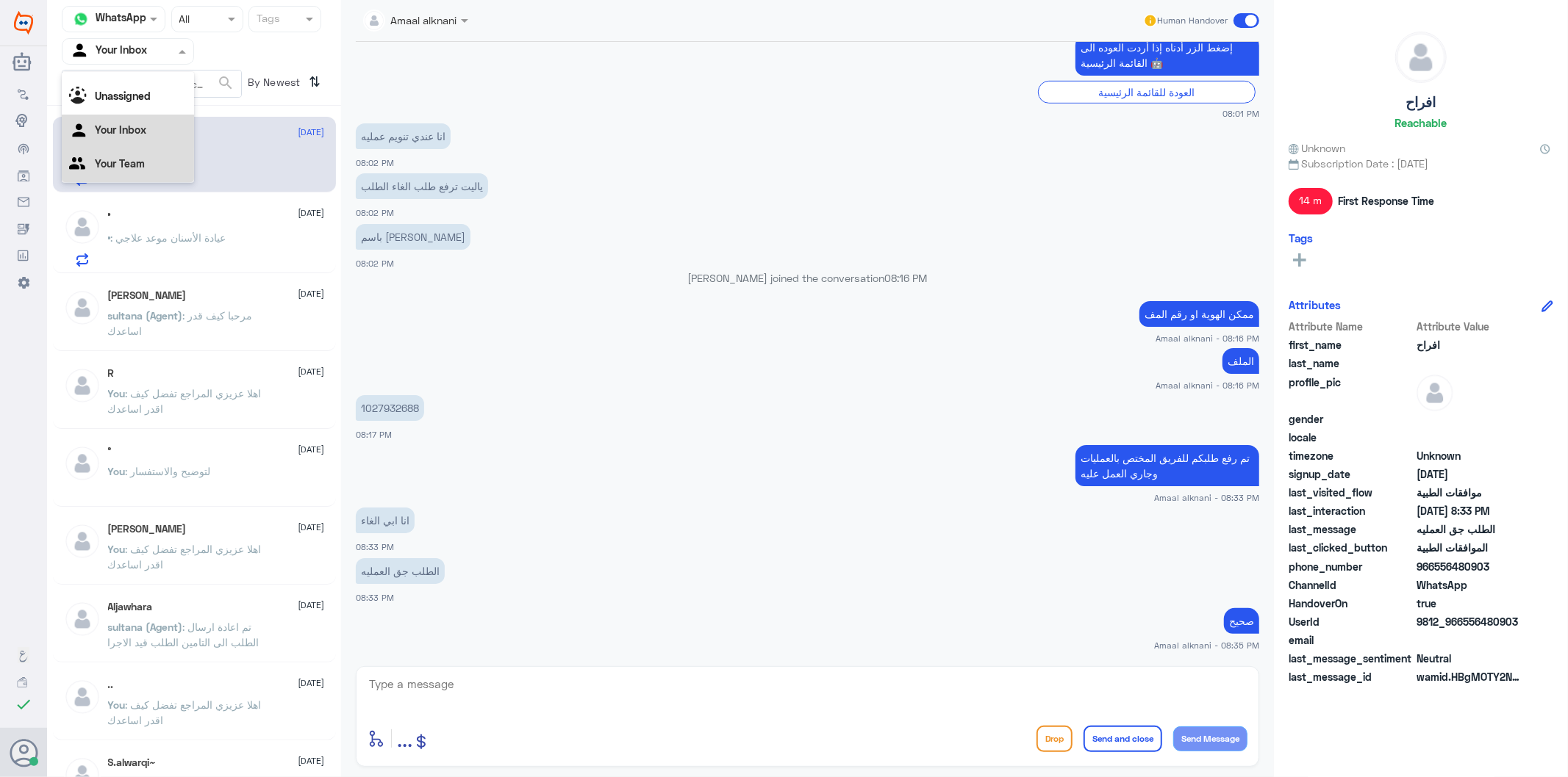
click at [127, 157] on Team "Your Team" at bounding box center [120, 163] width 50 height 12
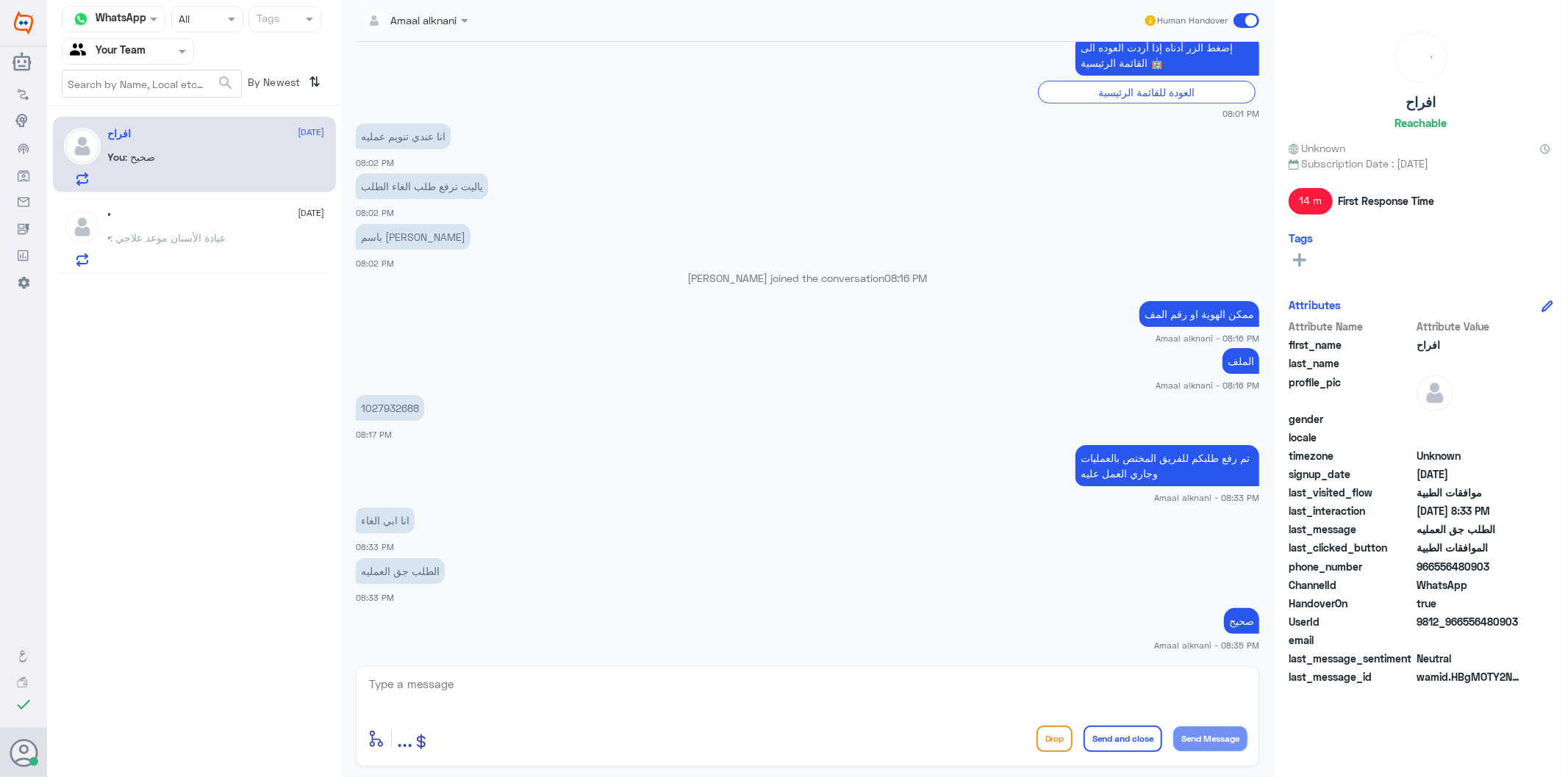
click at [537, 690] on textarea at bounding box center [808, 692] width 880 height 36
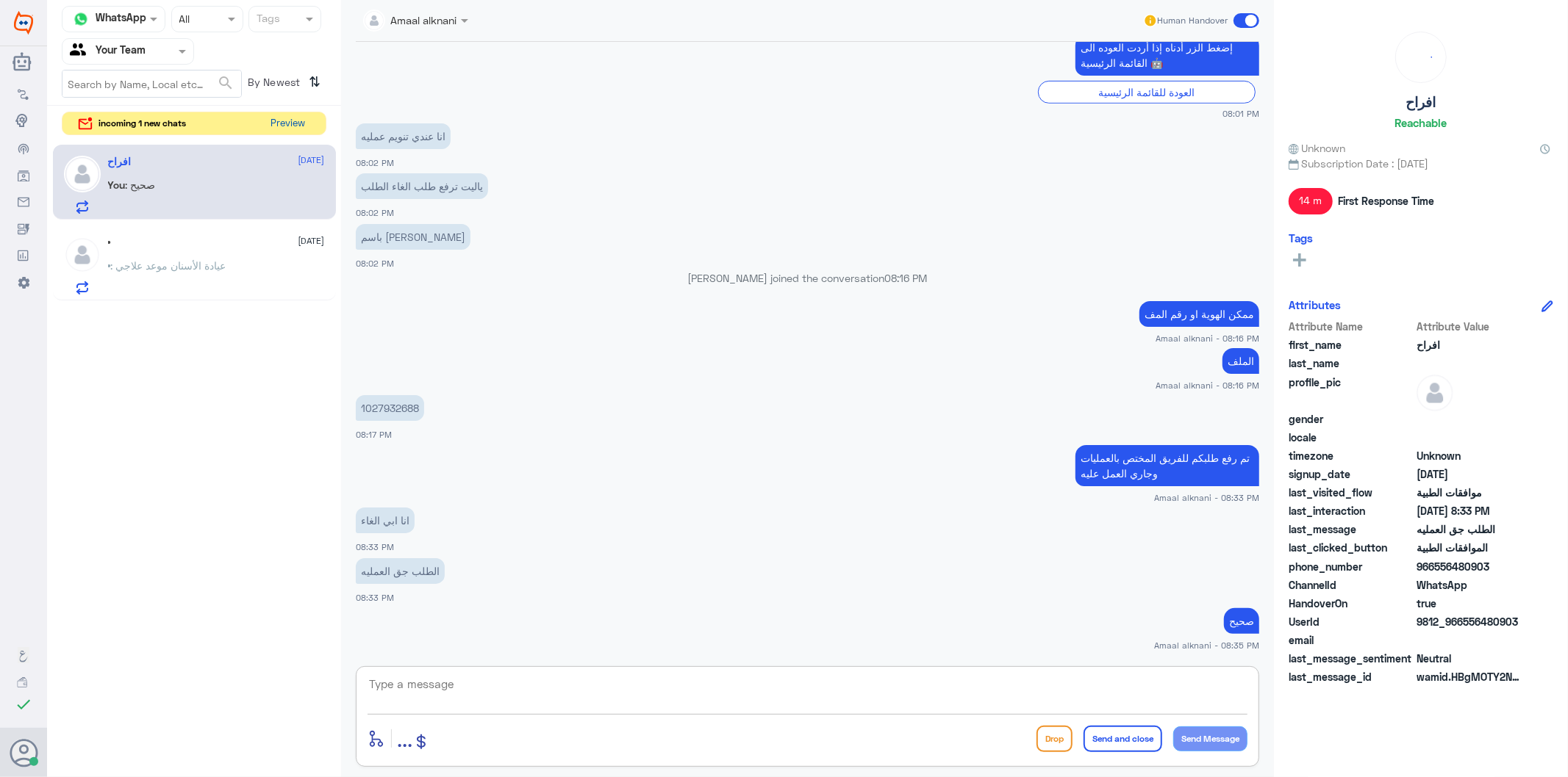
click at [280, 119] on button "Preview" at bounding box center [288, 123] width 45 height 23
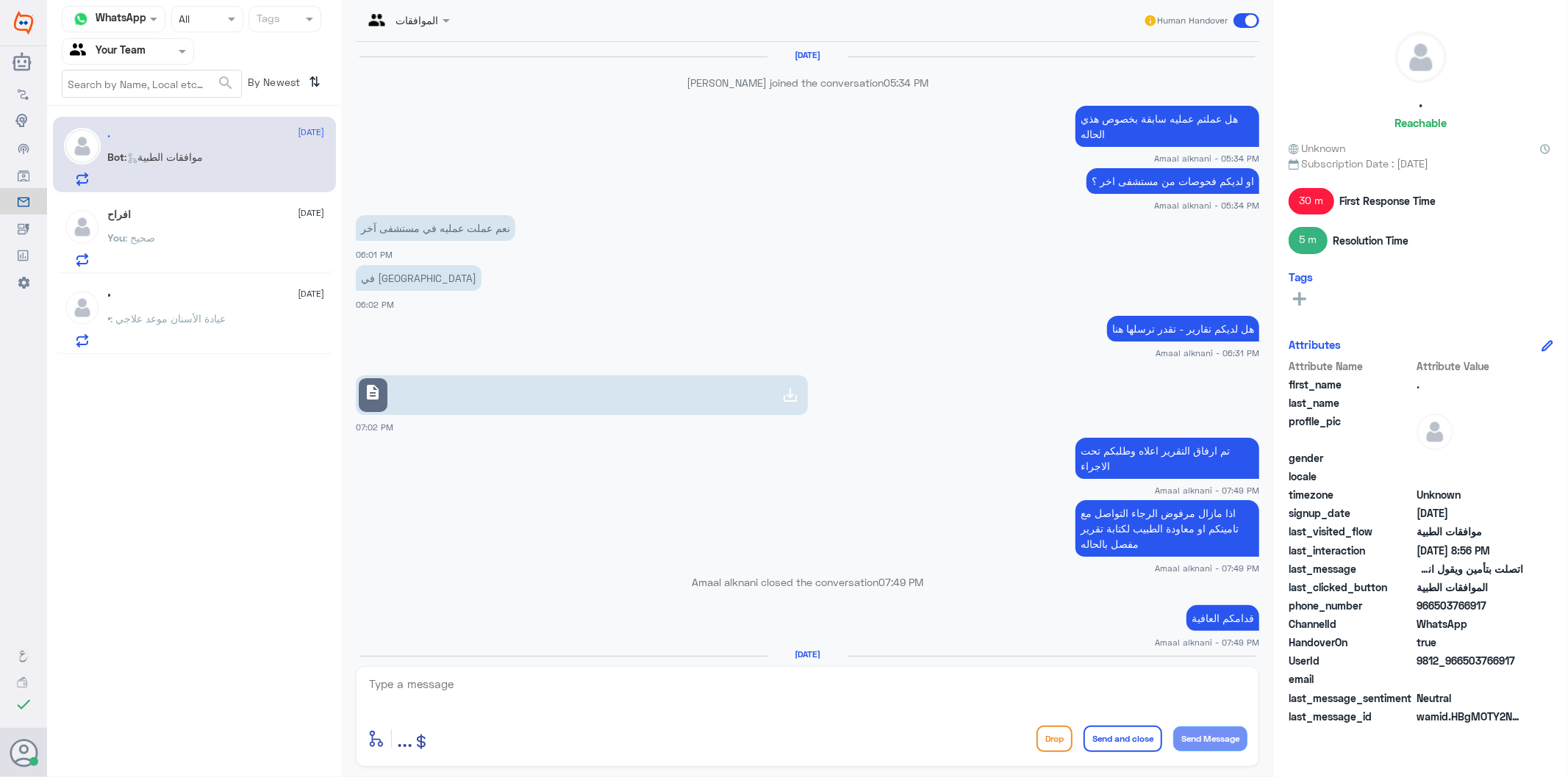
scroll to position [1708, 0]
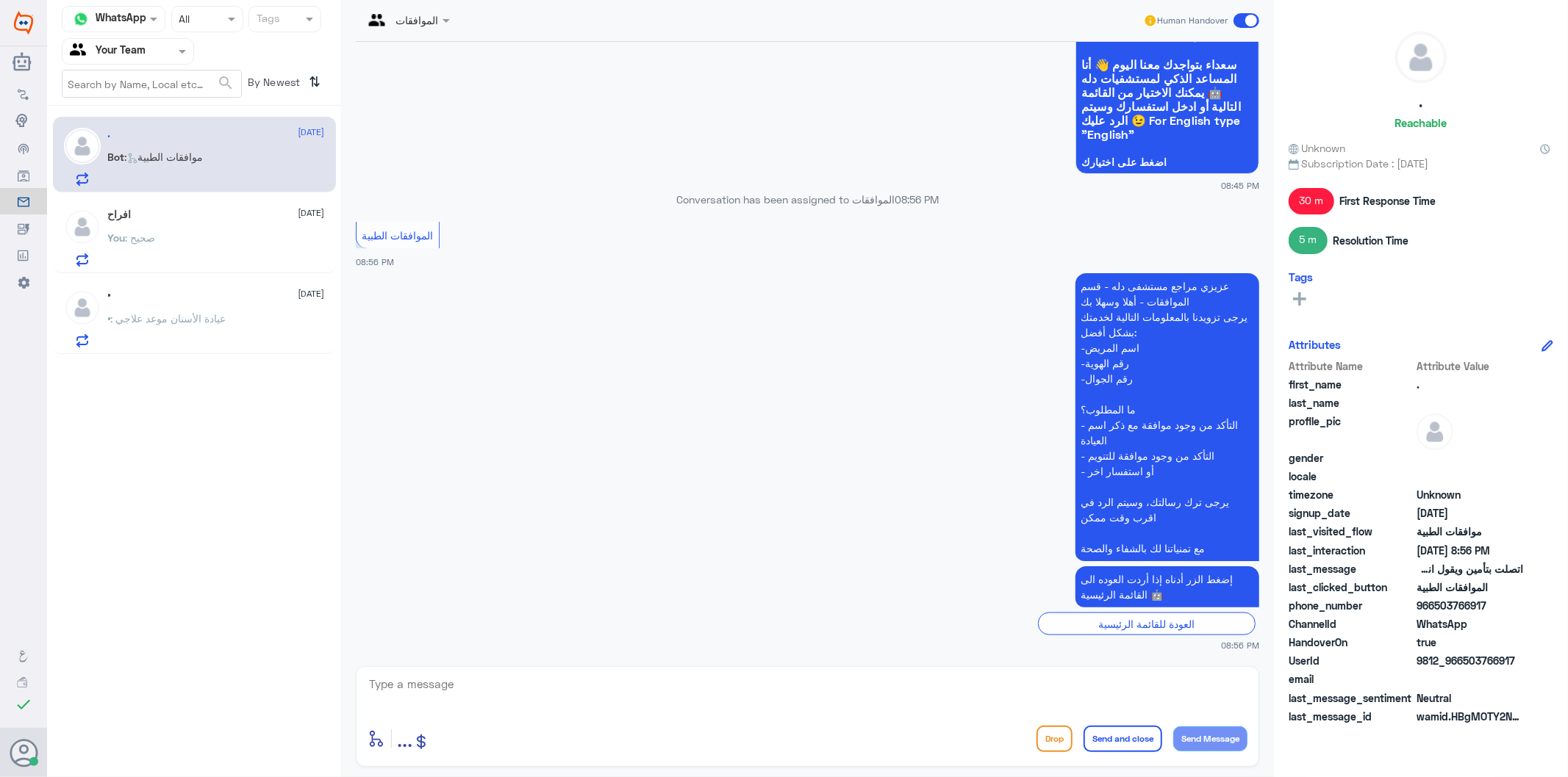
click at [561, 708] on textarea at bounding box center [808, 692] width 880 height 36
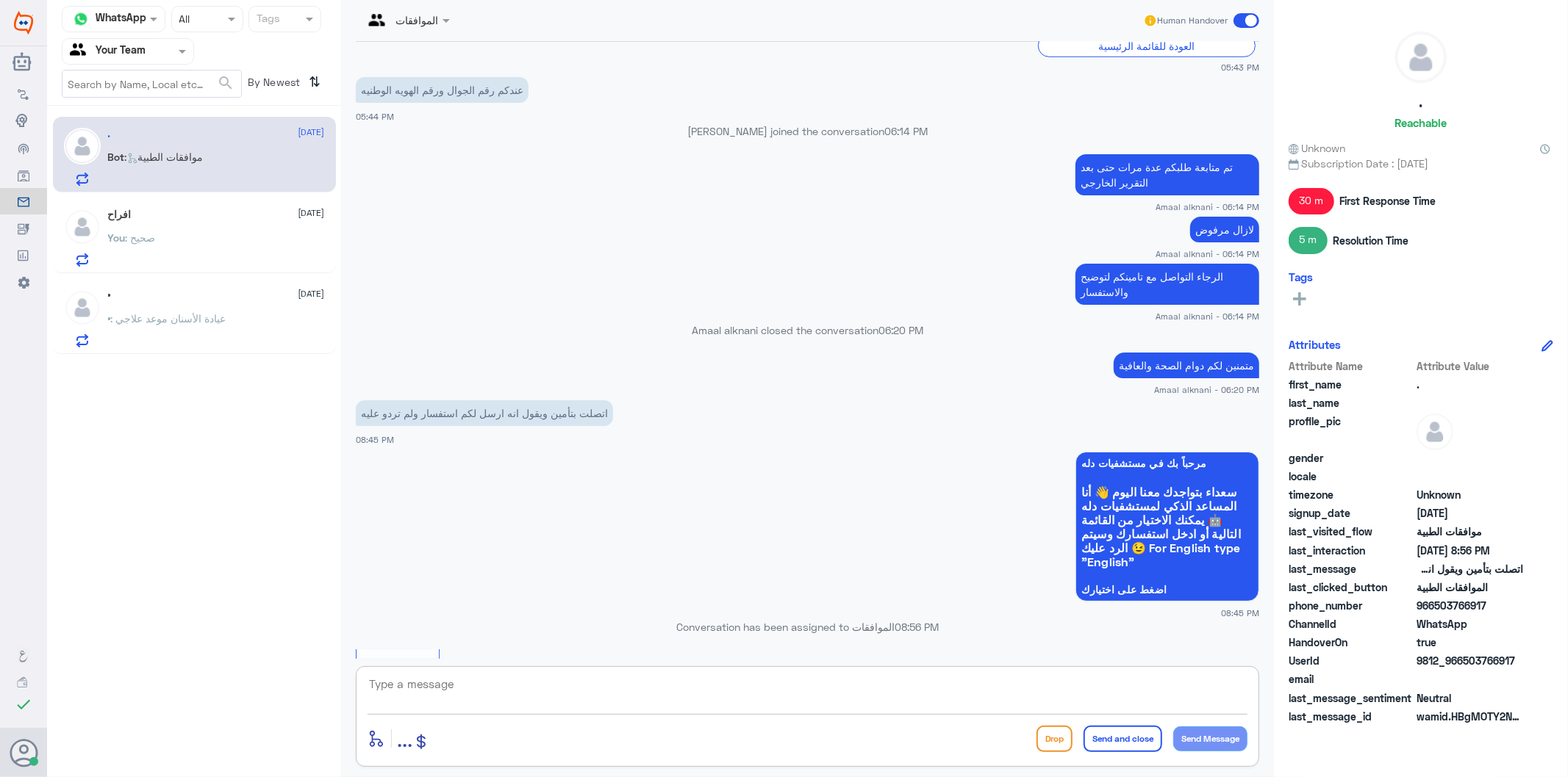
scroll to position [1301, 0]
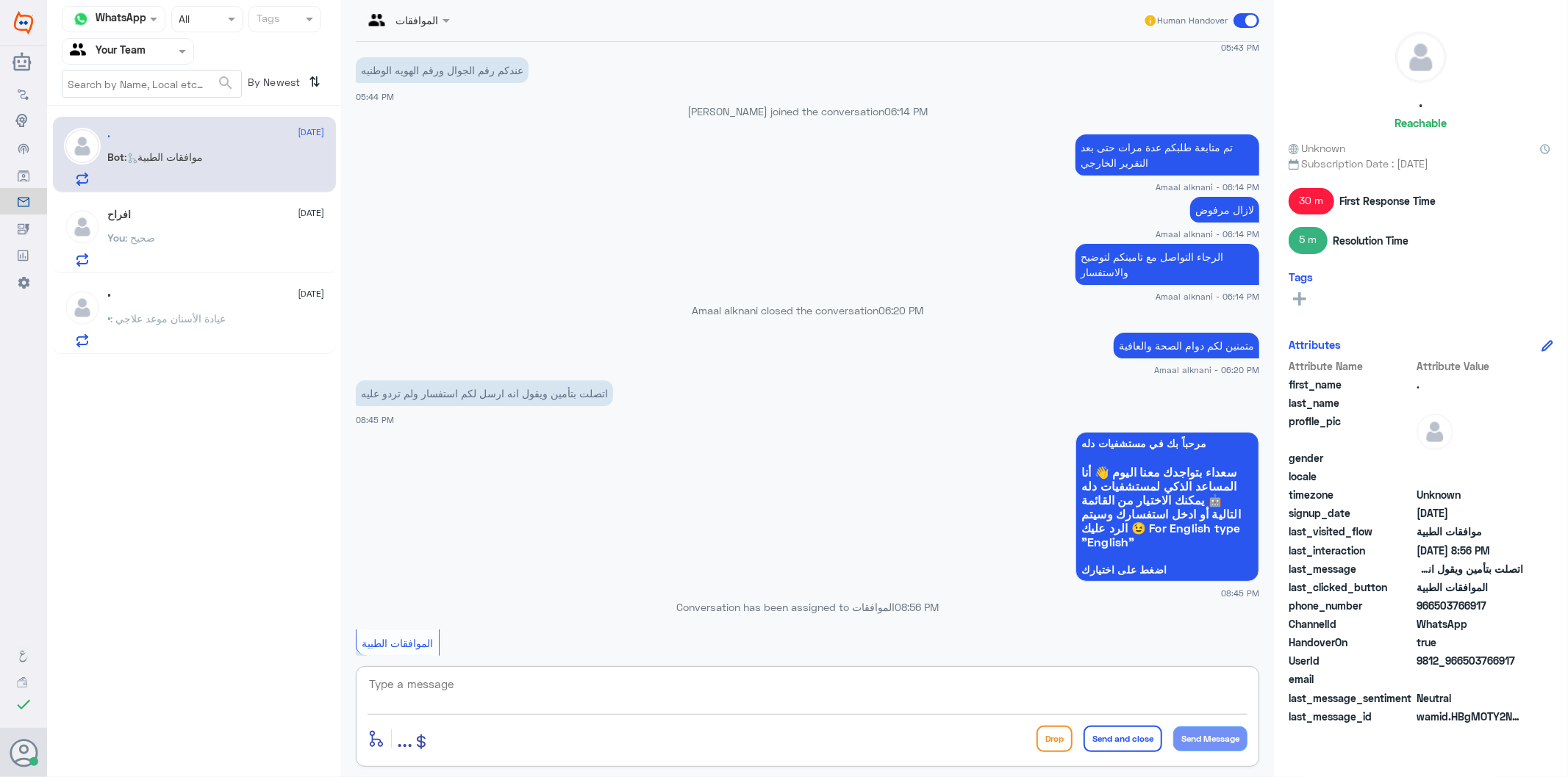
click at [503, 385] on p "اتصلت بتأمين ويقول انه ارسل لكم استفسار ولم تردو عليه" at bounding box center [484, 393] width 257 height 25
click at [531, 686] on textarea at bounding box center [808, 692] width 880 height 36
paste textarea "اتصلت بتأمين ويقول انه ارسل لكم استفسار ولم تردو عليه"
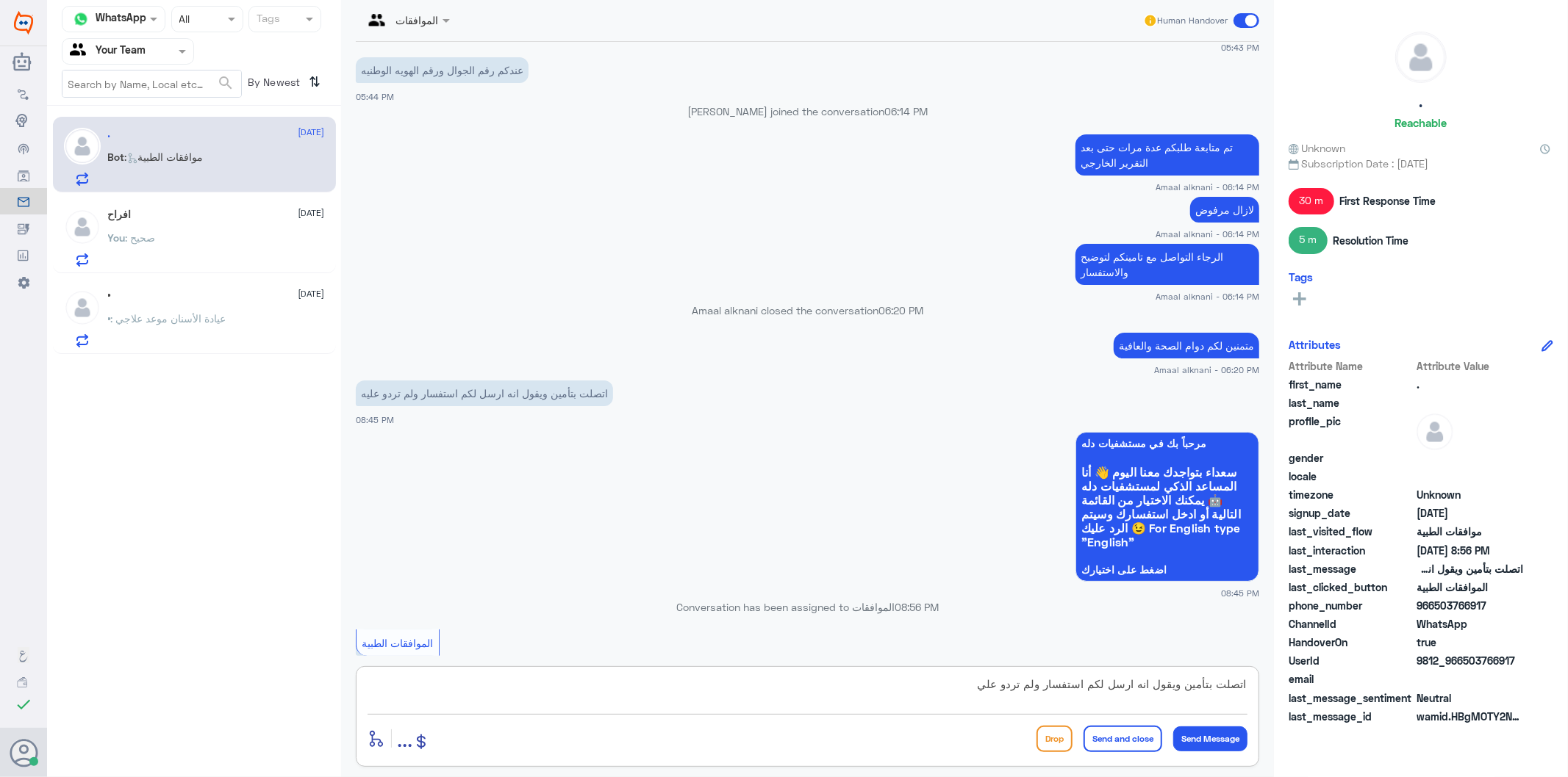
scroll to position [0, 0]
type textarea "ا"
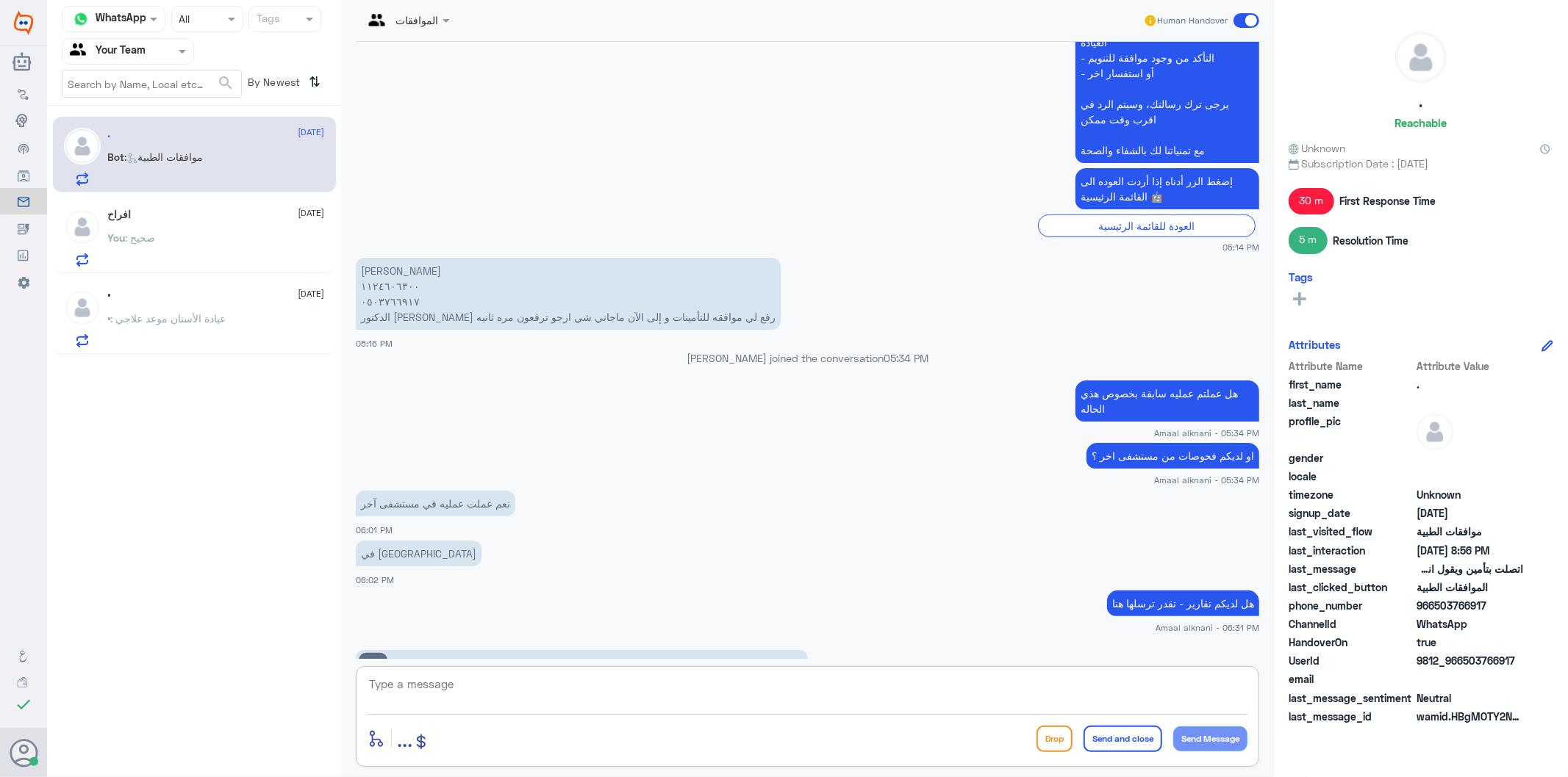
scroll to position [721, 0]
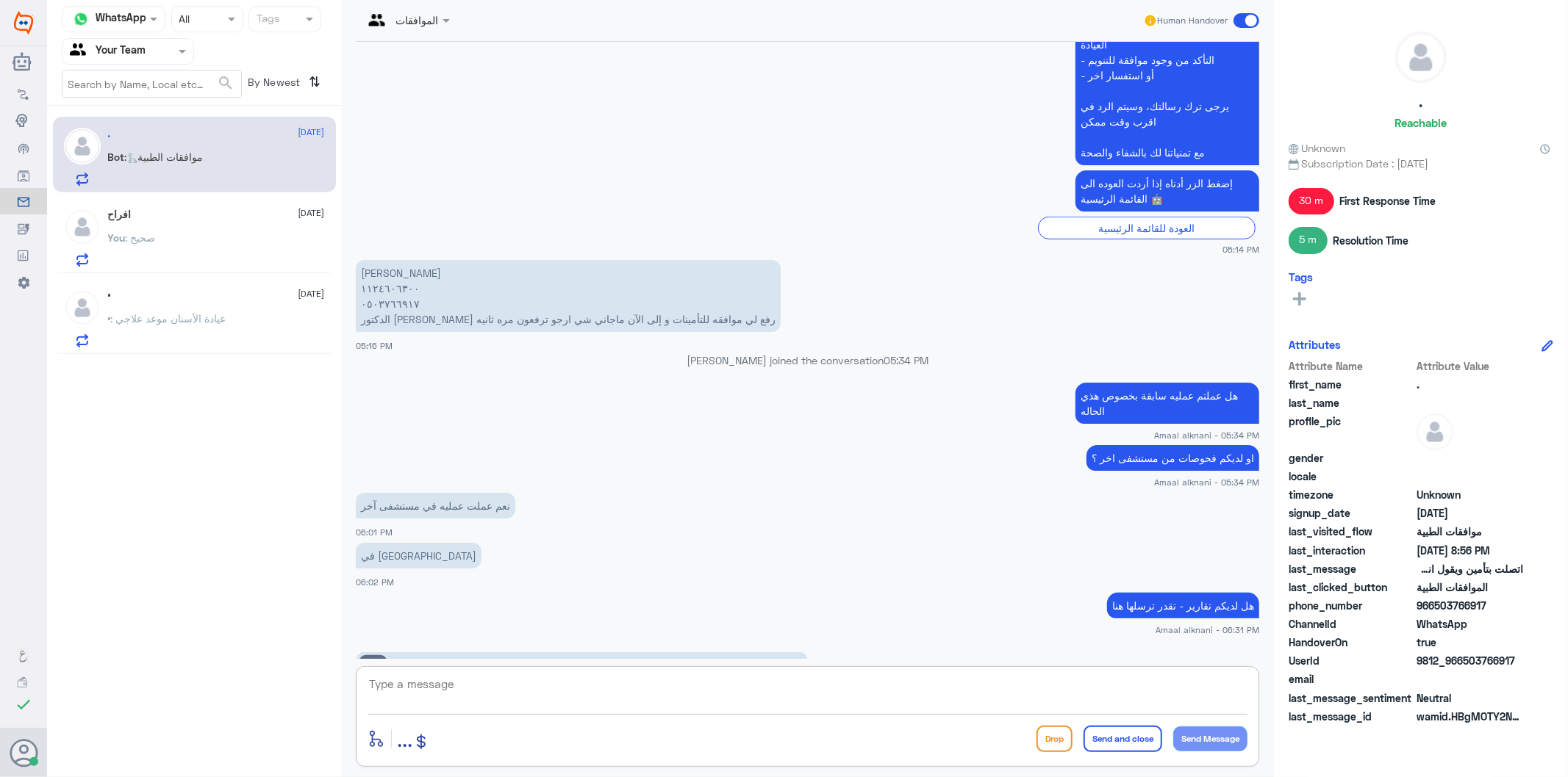
click at [480, 699] on textarea at bounding box center [808, 692] width 880 height 36
type textarea "0503766917"
drag, startPoint x: 473, startPoint y: 691, endPoint x: 246, endPoint y: 654, distance: 230.0
click at [250, 657] on div "Channel WhatsApp Status × All Tags Agent Filter Your Team search By Newest ⇅ . …" at bounding box center [808, 391] width 1521 height 782
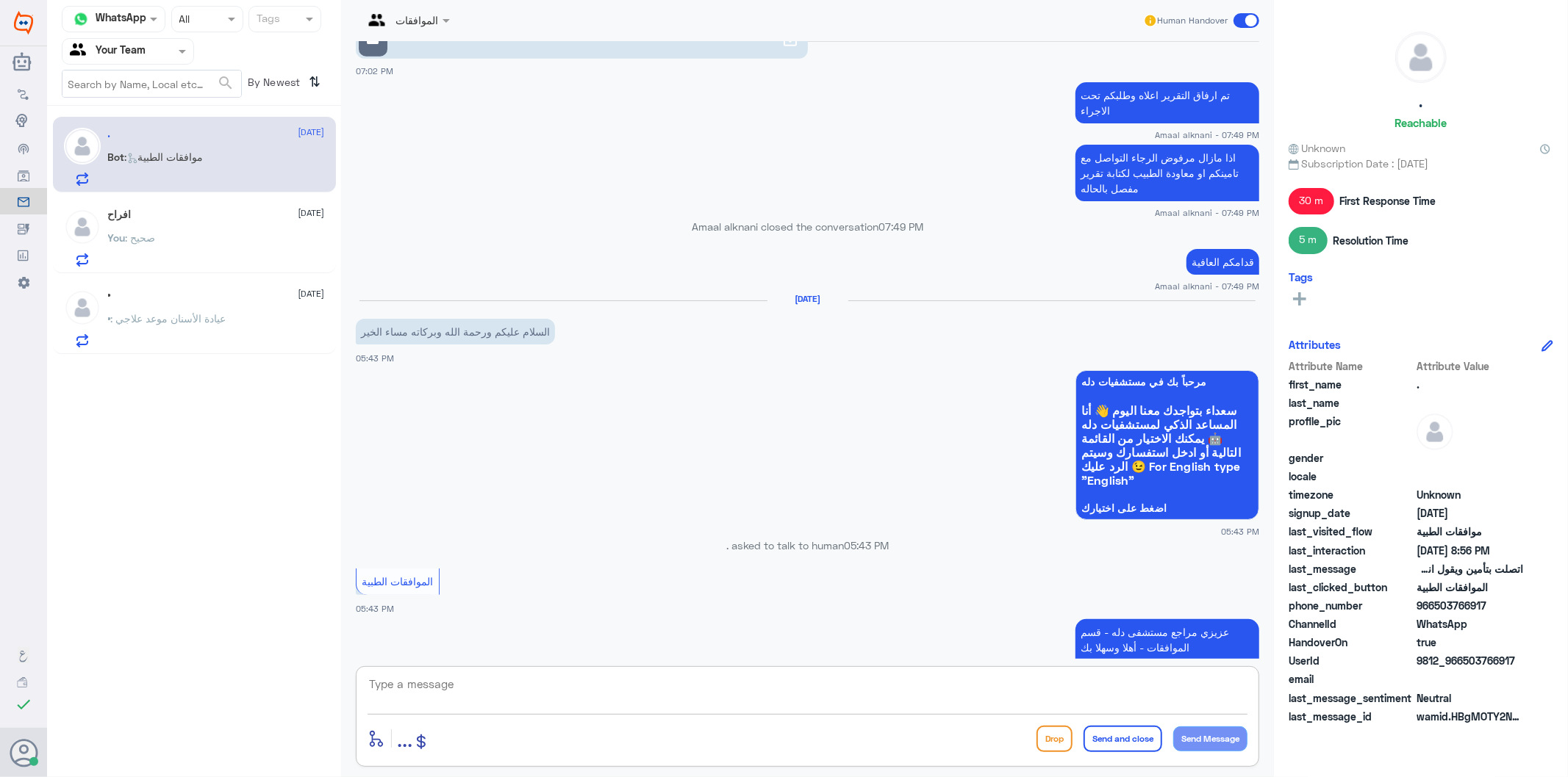
scroll to position [1456, 0]
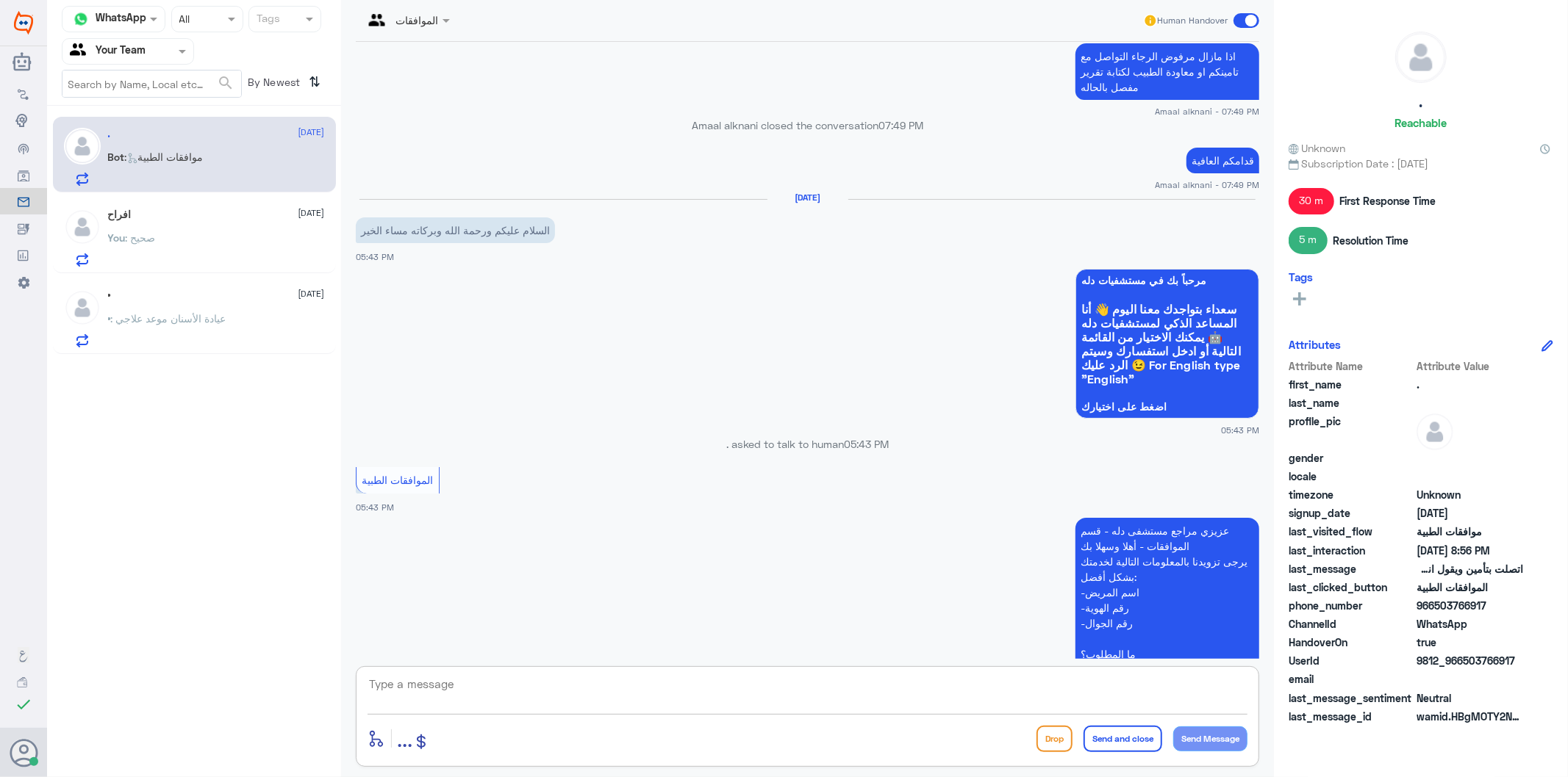
click at [472, 686] on textarea at bounding box center [808, 692] width 880 height 36
type textarea "تم متابعة حالتكم من الفريق الطبي للعمليات والان تم اشعارهم مره اخرى باعادة المت…"
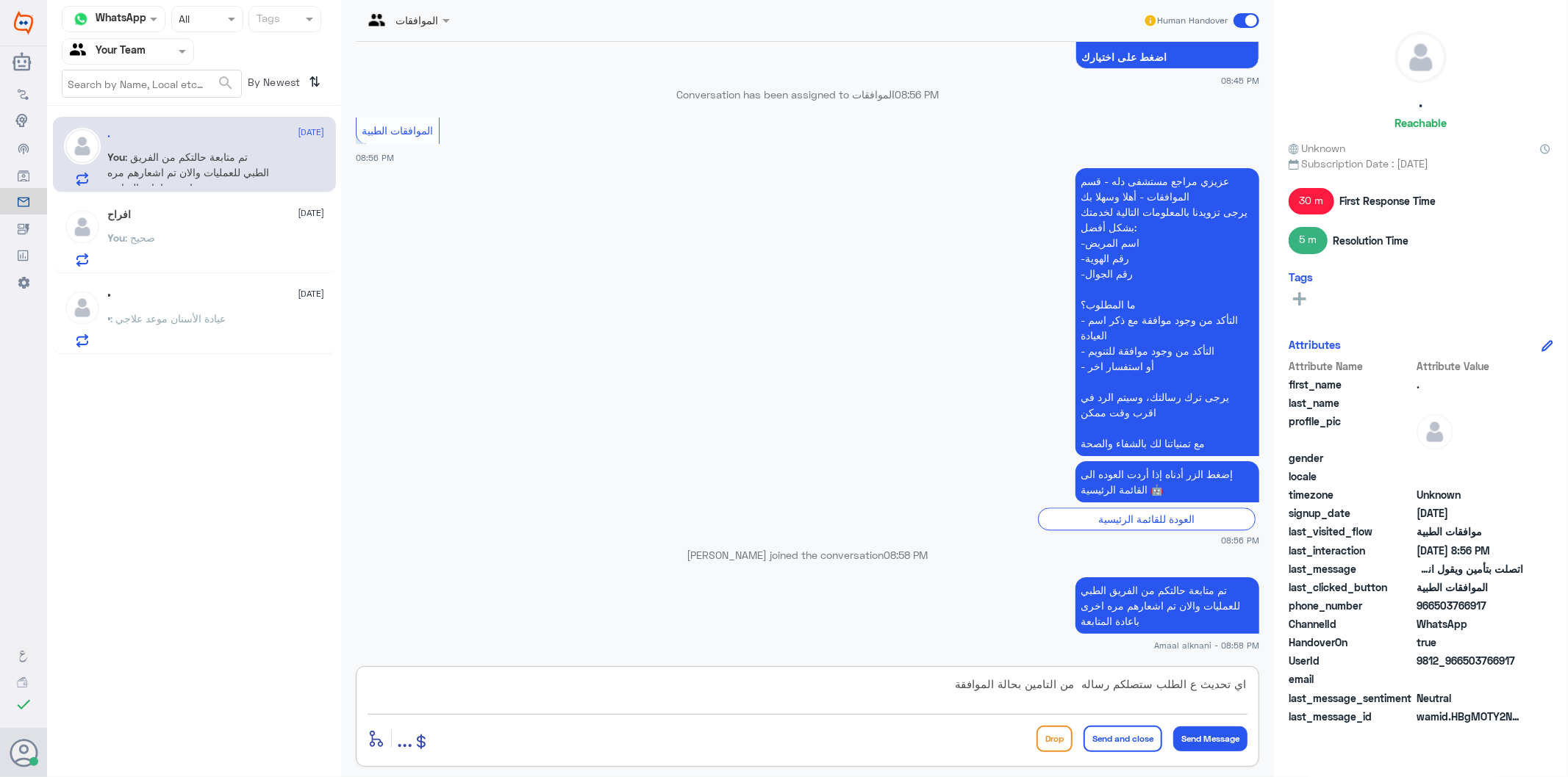
type textarea "اي تحديث ع الطلب ستصلكم رساله من التامين بحالة الموافقة"
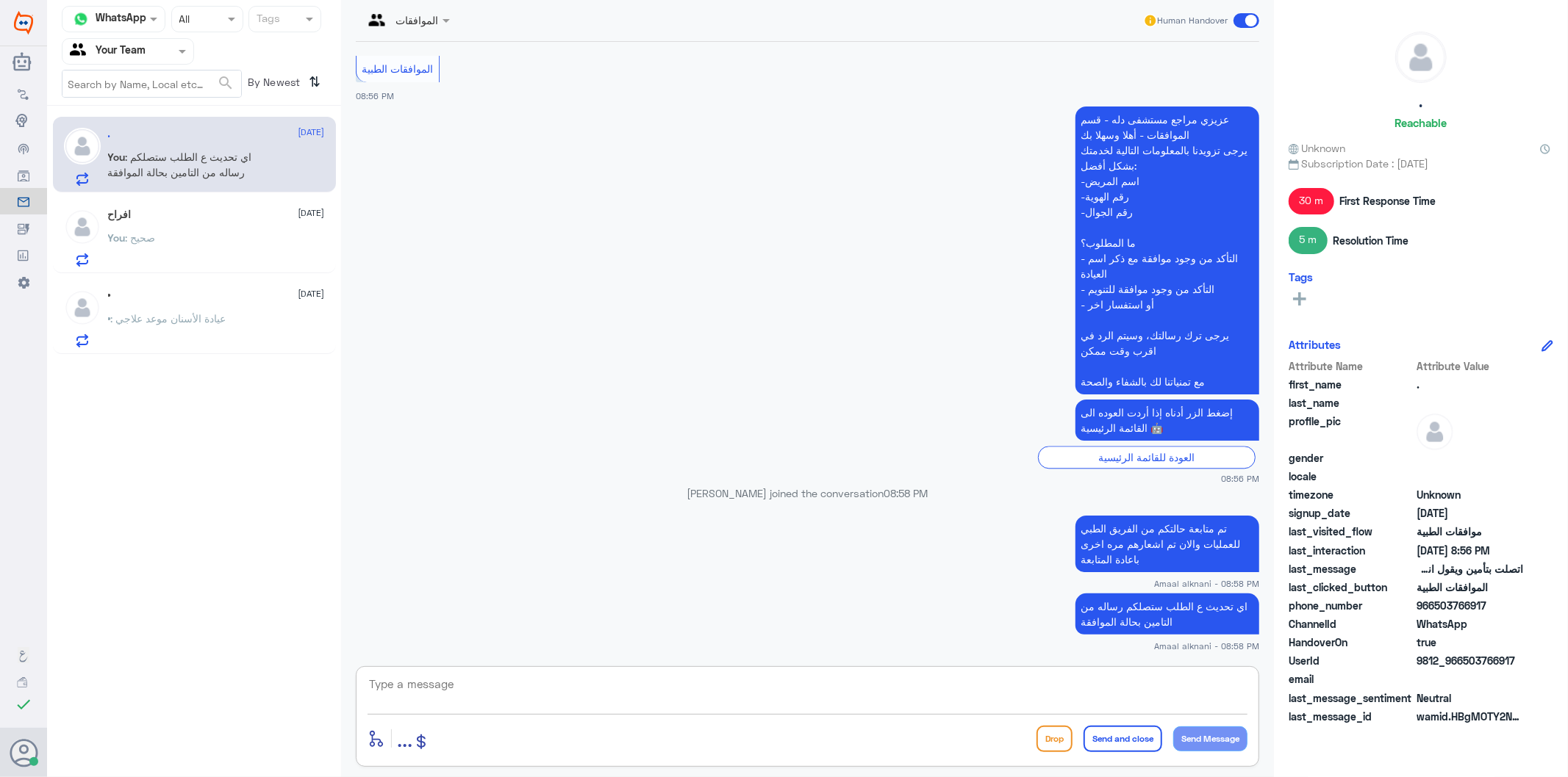
click at [255, 234] on div "You : صحيح" at bounding box center [217, 250] width 217 height 33
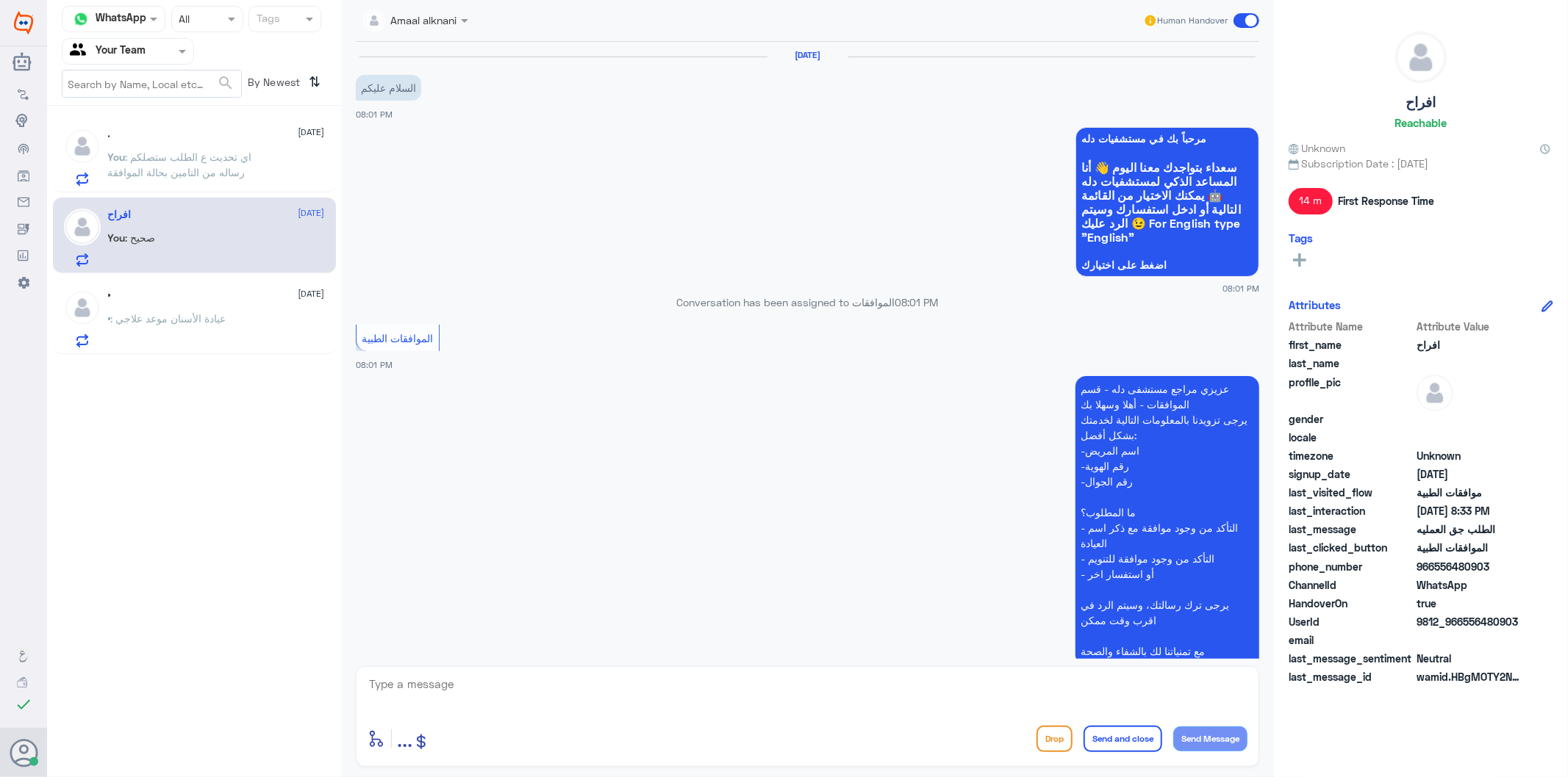
scroll to position [635, 0]
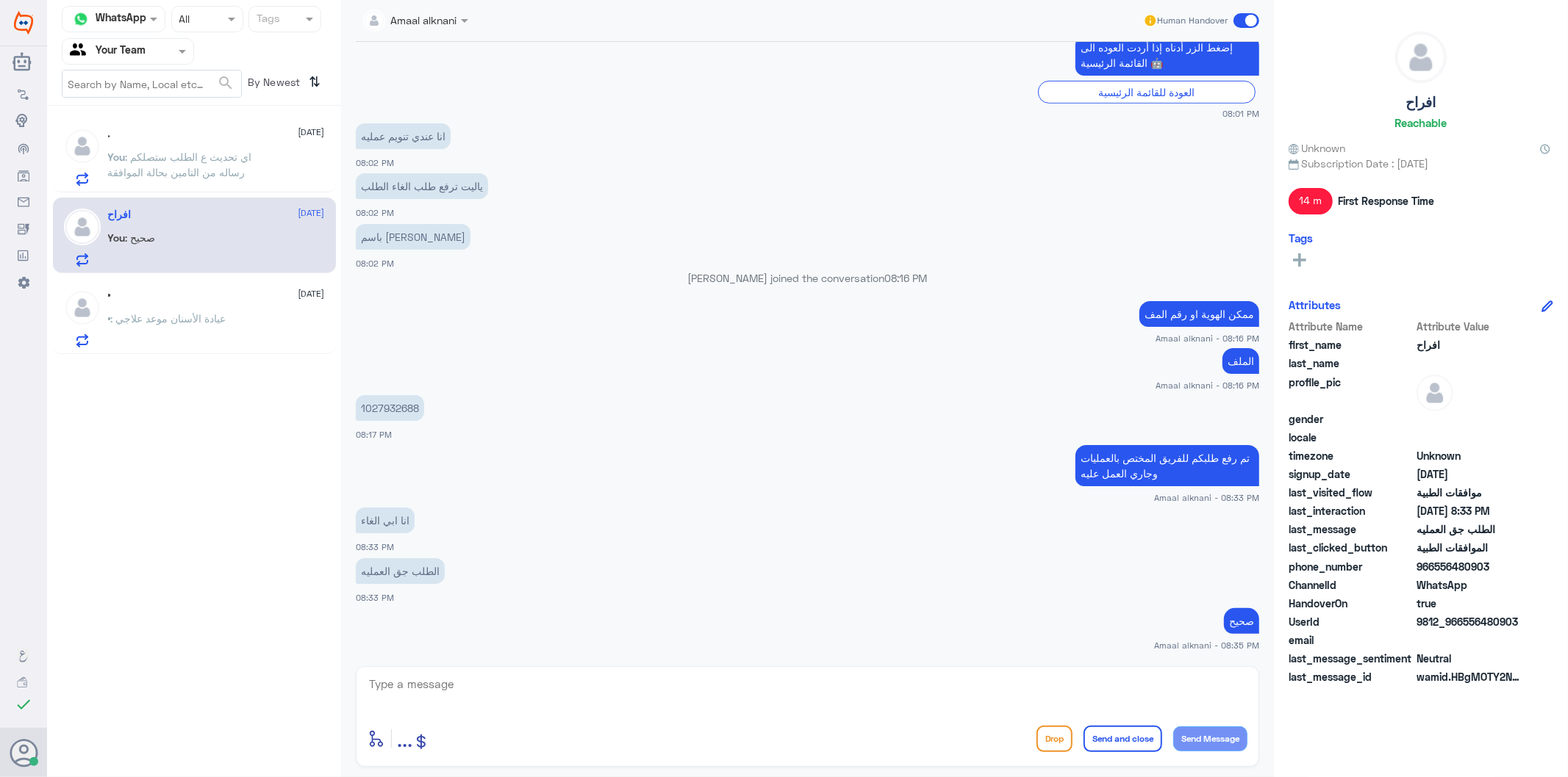
click at [424, 685] on textarea at bounding box center [808, 692] width 880 height 36
type textarea "j"
type textarea "تم الالغاء"
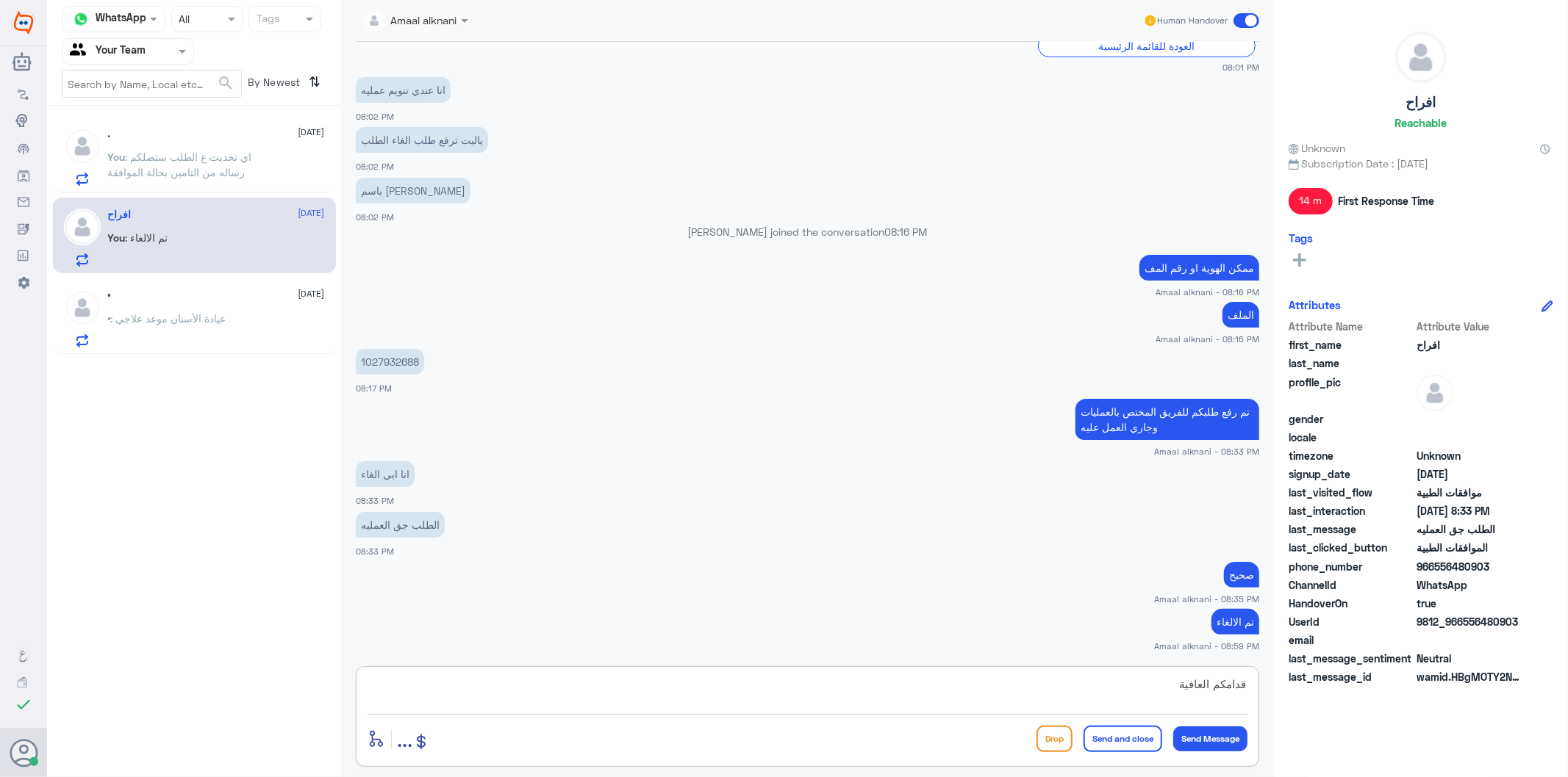
type textarea "قدامكم العافية"
click at [1143, 743] on button "Send and close" at bounding box center [1122, 739] width 78 height 26
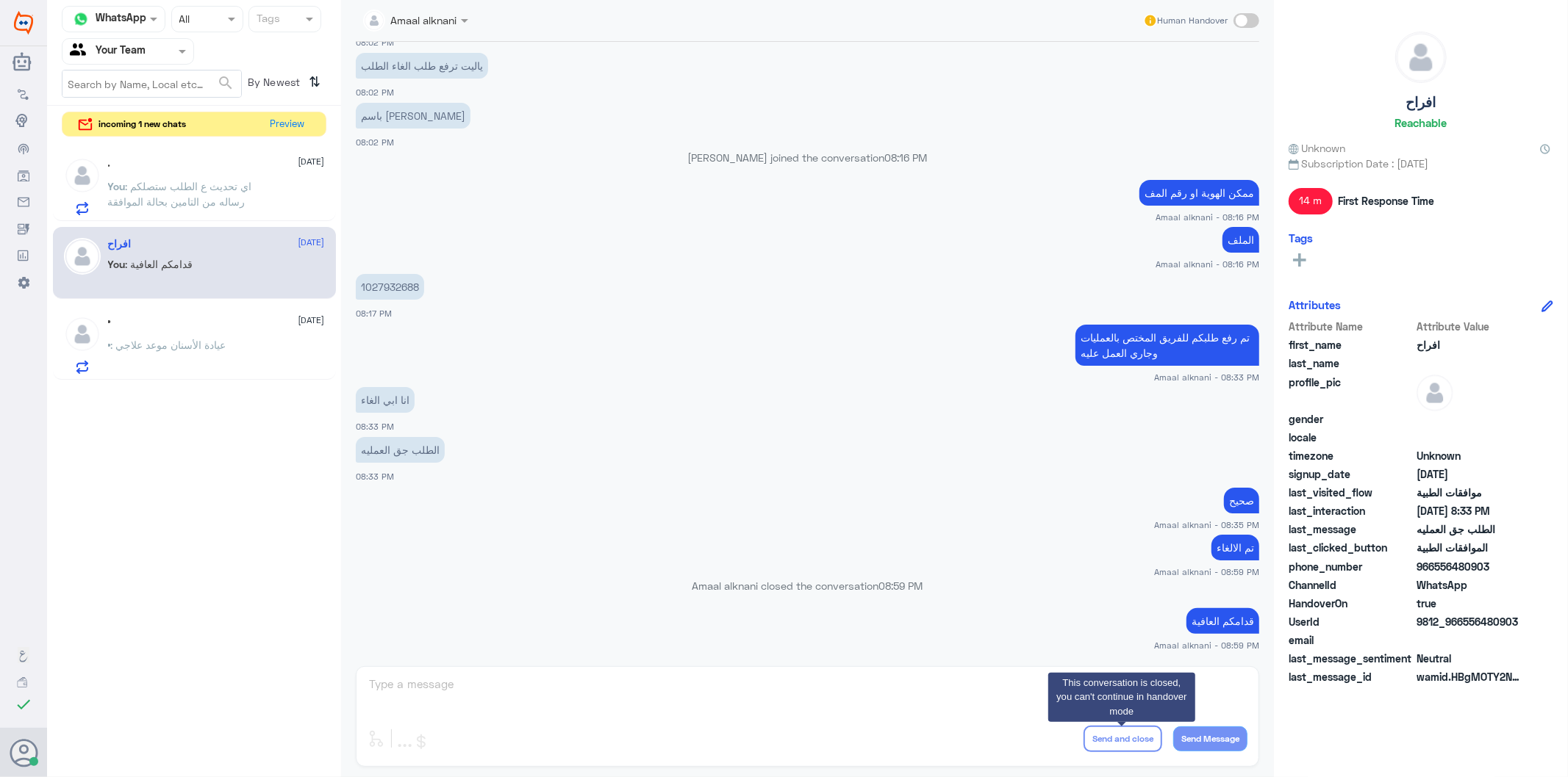
click at [230, 272] on div "You : قدامكم العافية" at bounding box center [217, 276] width 217 height 33
click at [252, 197] on p "You : اي تحديث ع الطلب ستصلكم رساله من التامين بحالة الموافقة" at bounding box center [190, 197] width 165 height 37
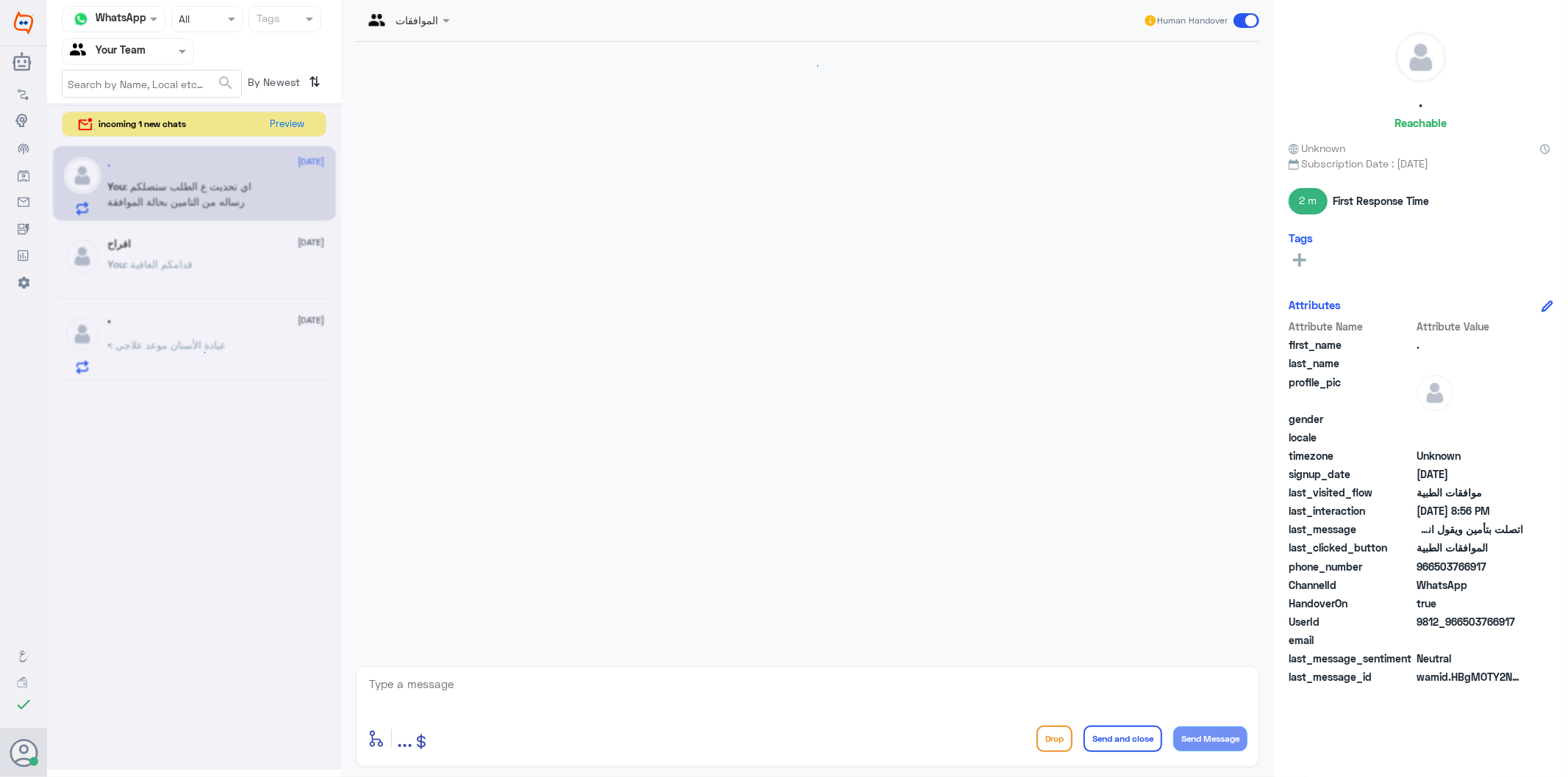
scroll to position [1735, 0]
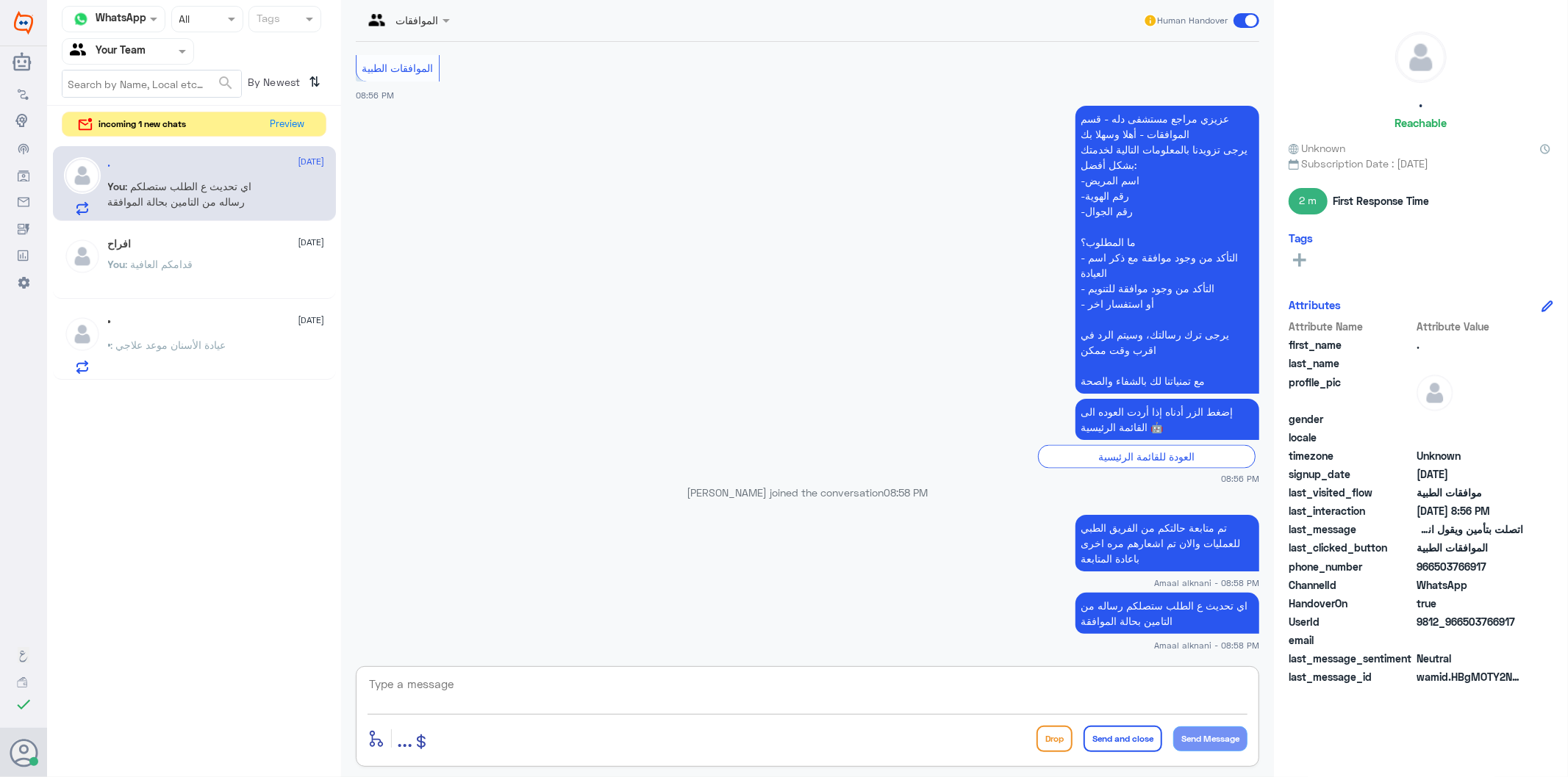
click at [514, 699] on textarea at bounding box center [808, 692] width 880 height 36
type textarea "k"
type textarea "قدامكم العافية"
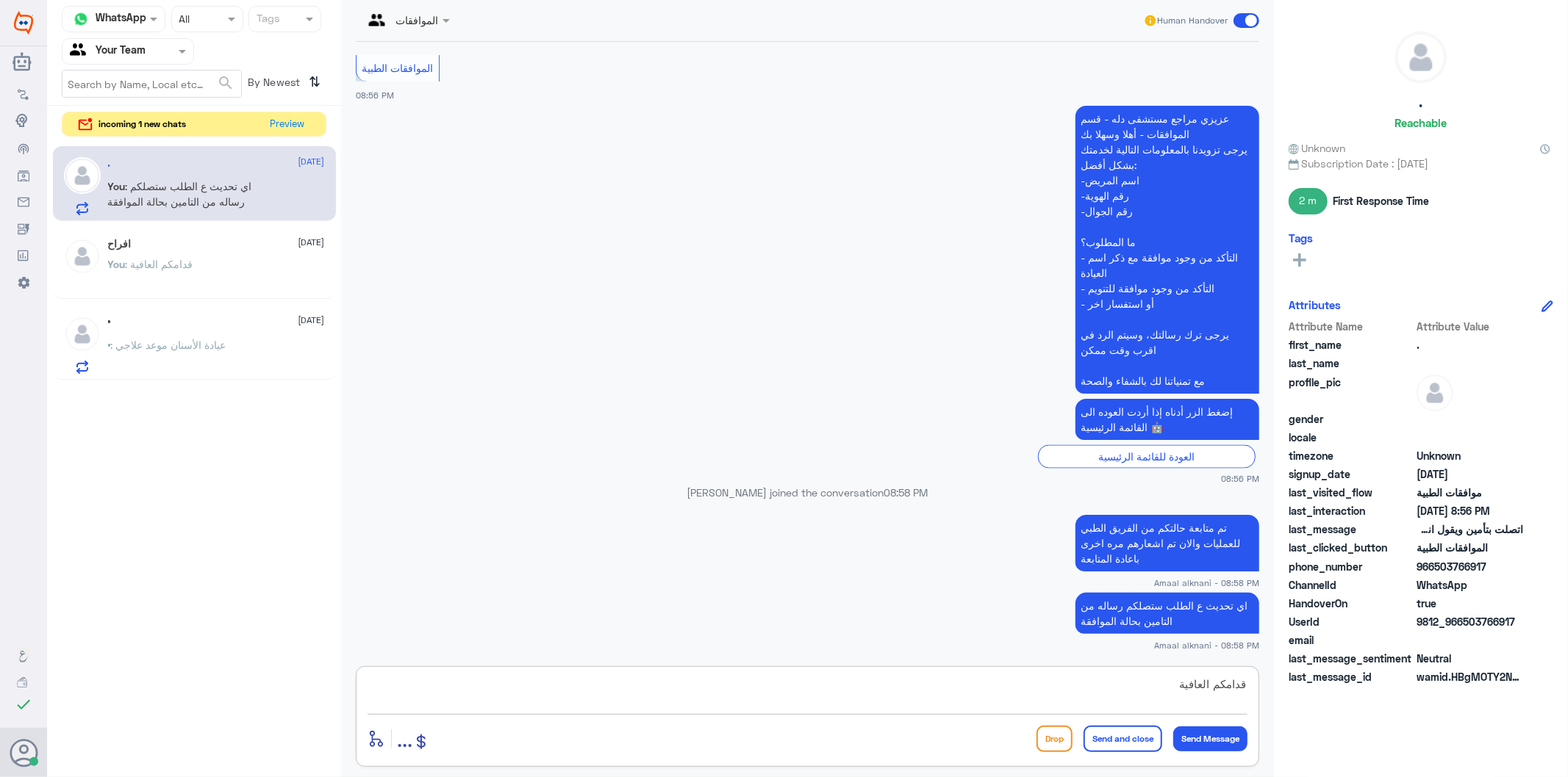
click at [1111, 743] on button "Send and close" at bounding box center [1122, 739] width 78 height 26
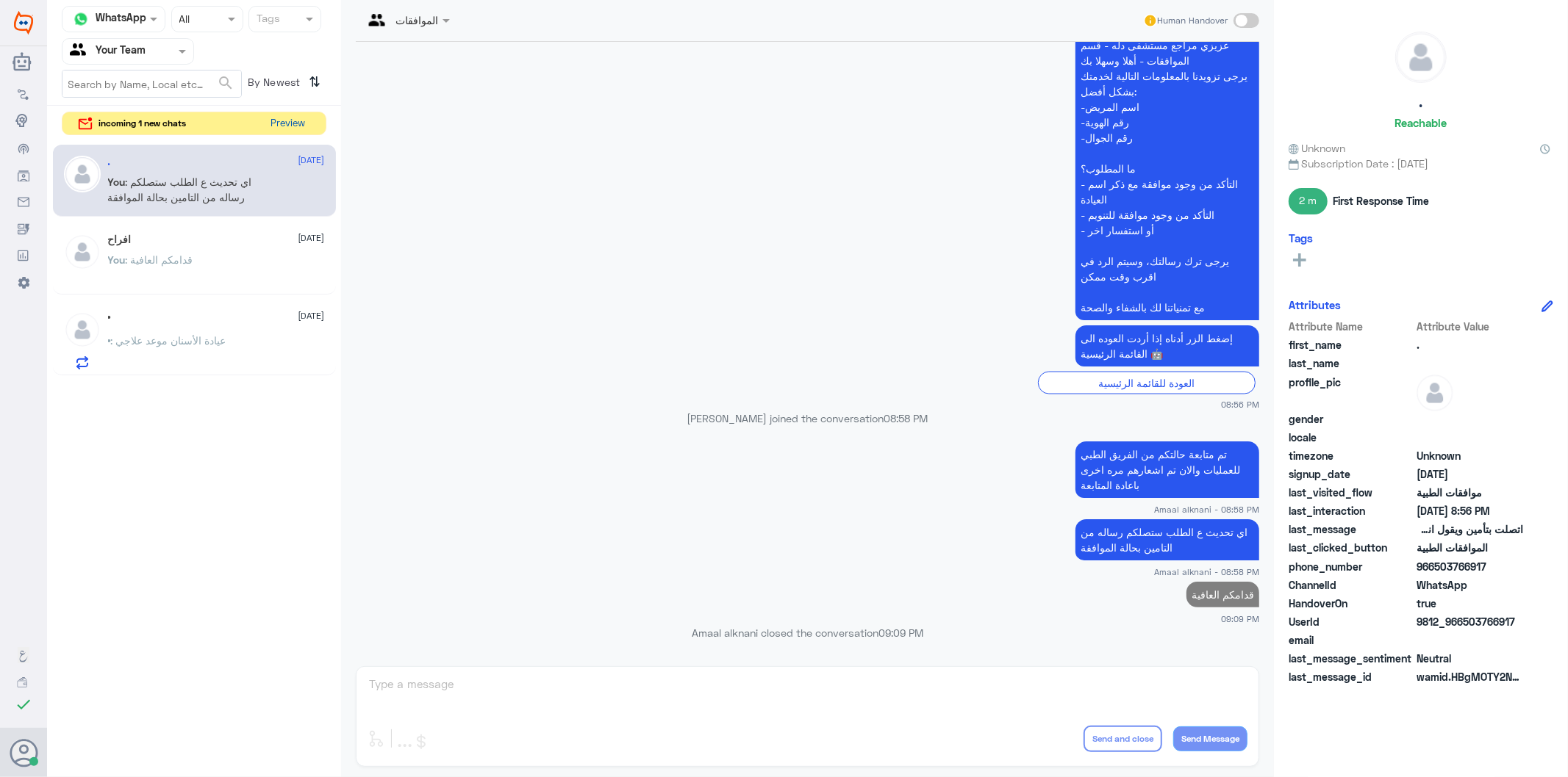
click at [283, 121] on button "Preview" at bounding box center [288, 123] width 45 height 23
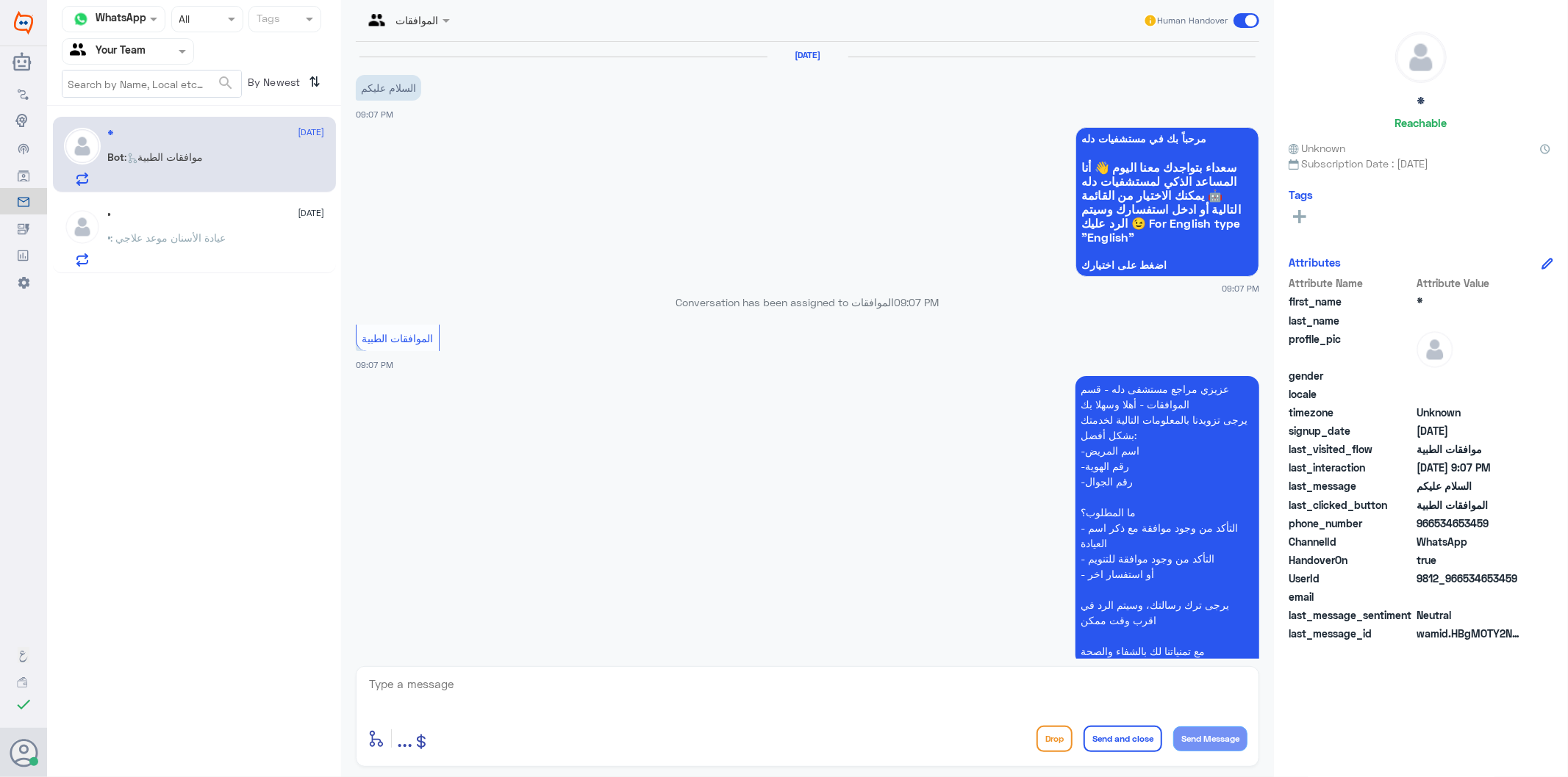
scroll to position [103, 0]
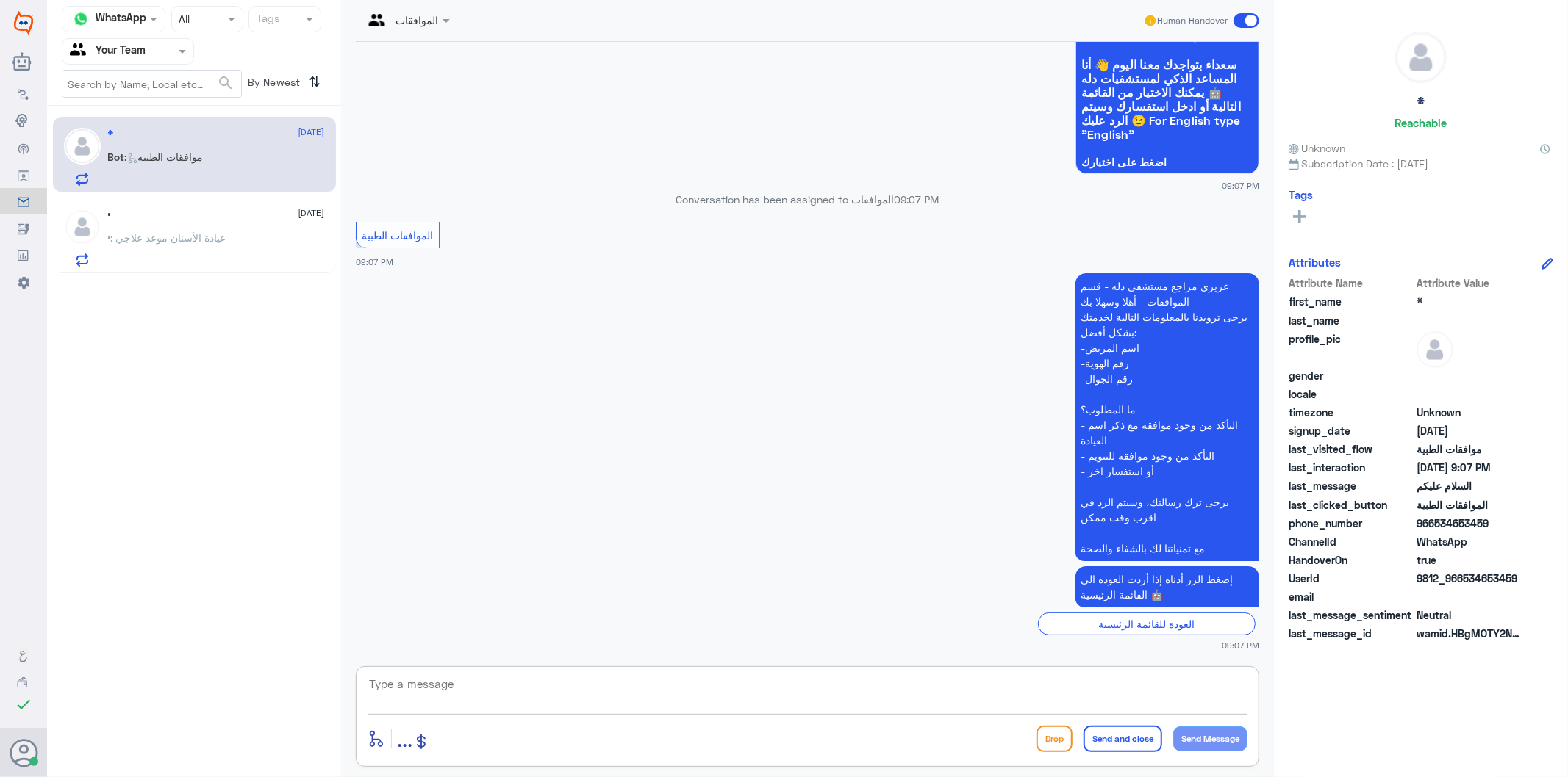
click at [510, 688] on textarea at bounding box center [808, 692] width 880 height 36
type textarea "تفضل كيف اقدر اساعدك"
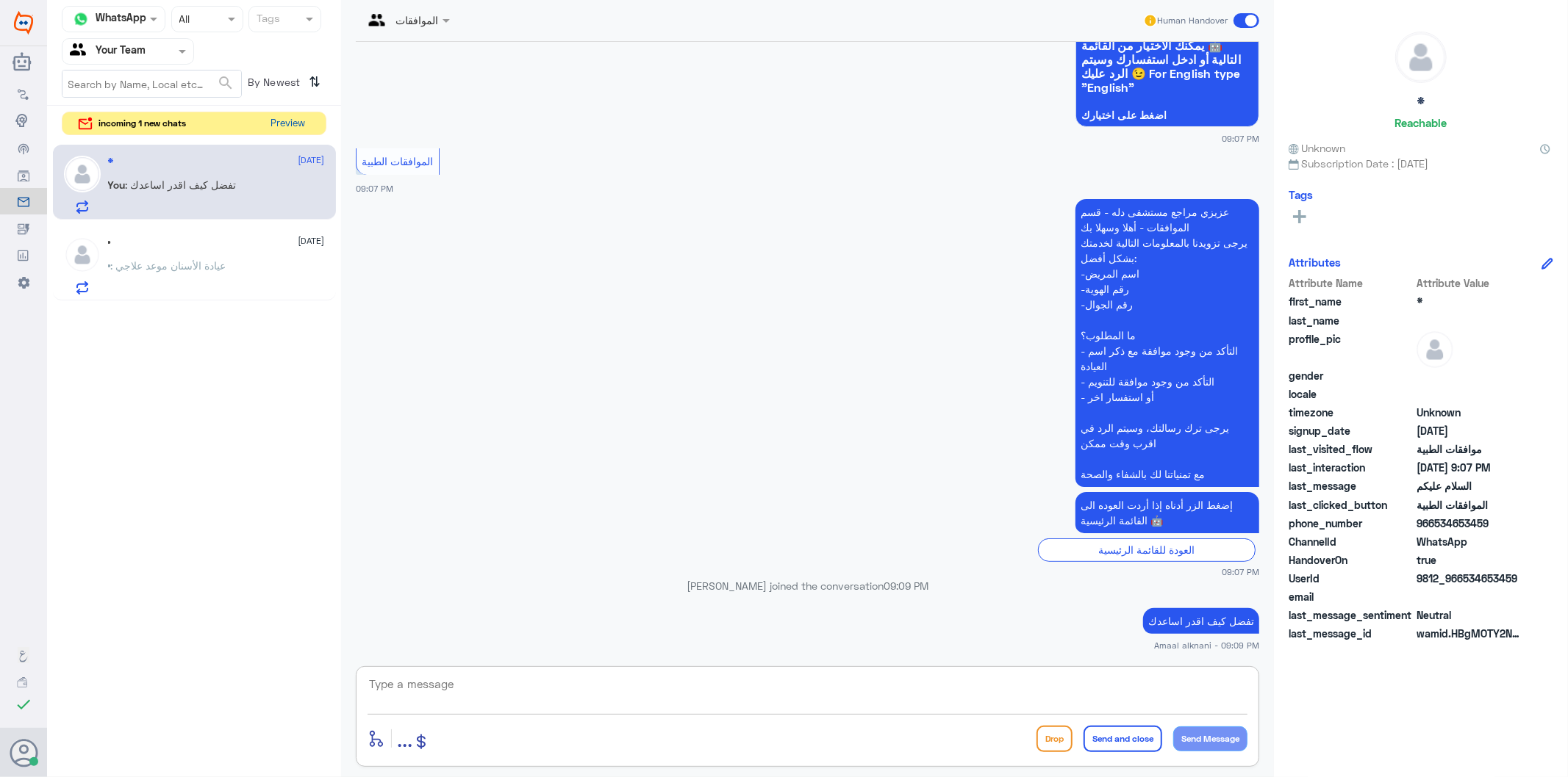
click at [302, 121] on button "Preview" at bounding box center [288, 123] width 45 height 23
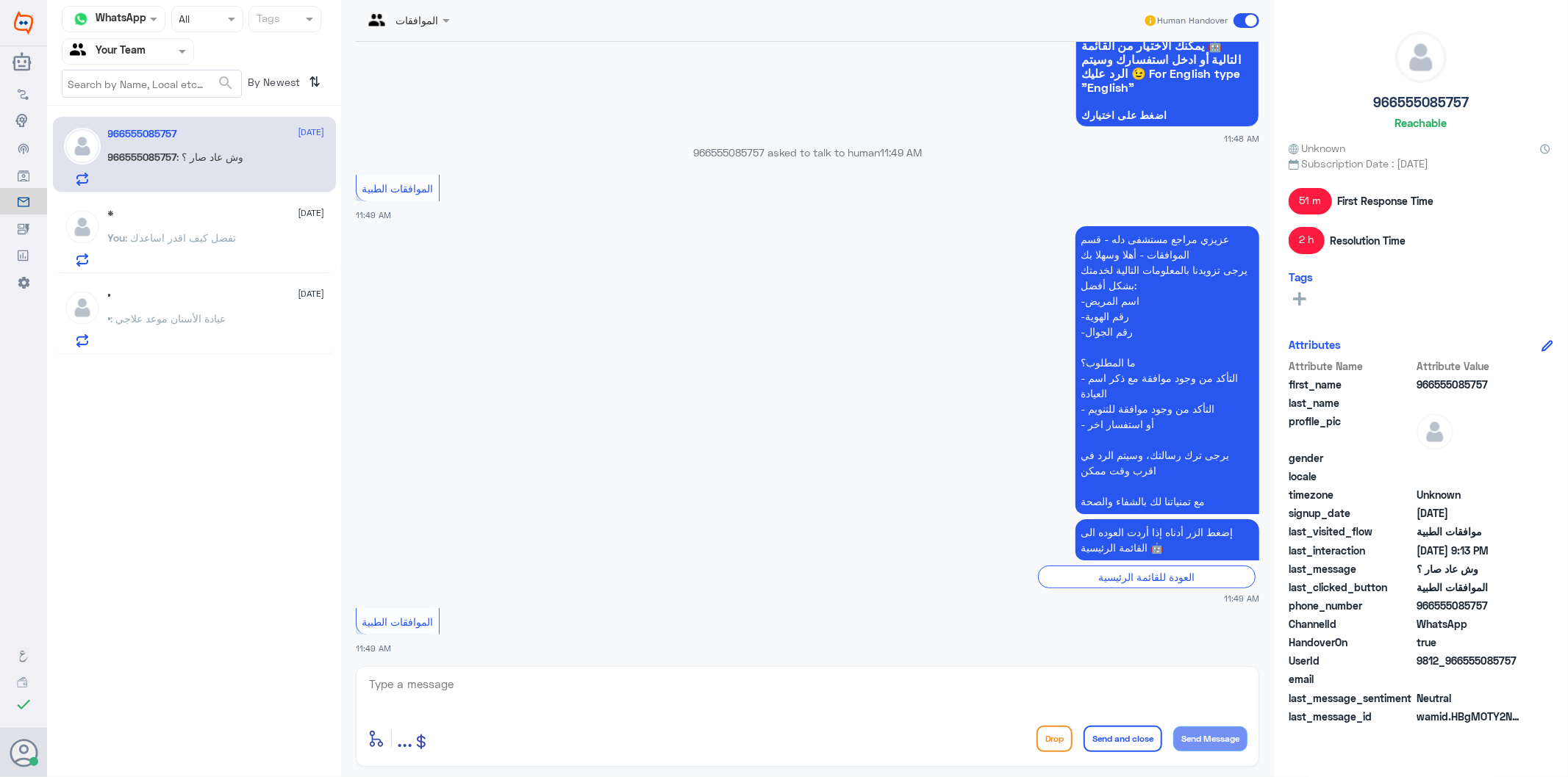
scroll to position [2344, 0]
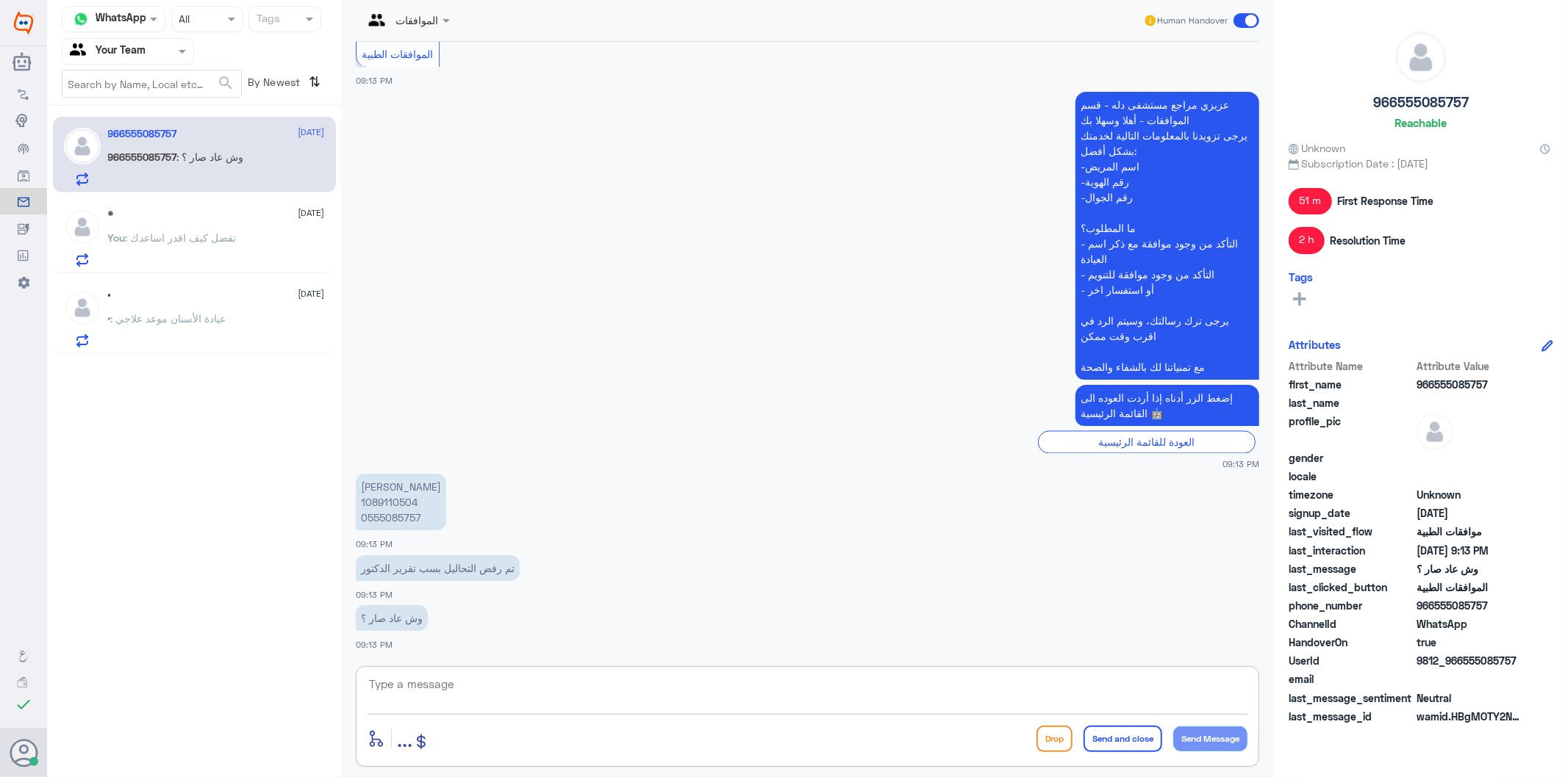
click at [513, 691] on textarea at bounding box center [808, 692] width 880 height 36
click at [408, 518] on p "[PERSON_NAME] 1089110504 0555085757" at bounding box center [401, 502] width 90 height 57
click at [504, 687] on textarea at bounding box center [808, 692] width 880 height 36
type textarea "تم متابعة طلبكم عدة مرات ولازالت موافقة جزئية"
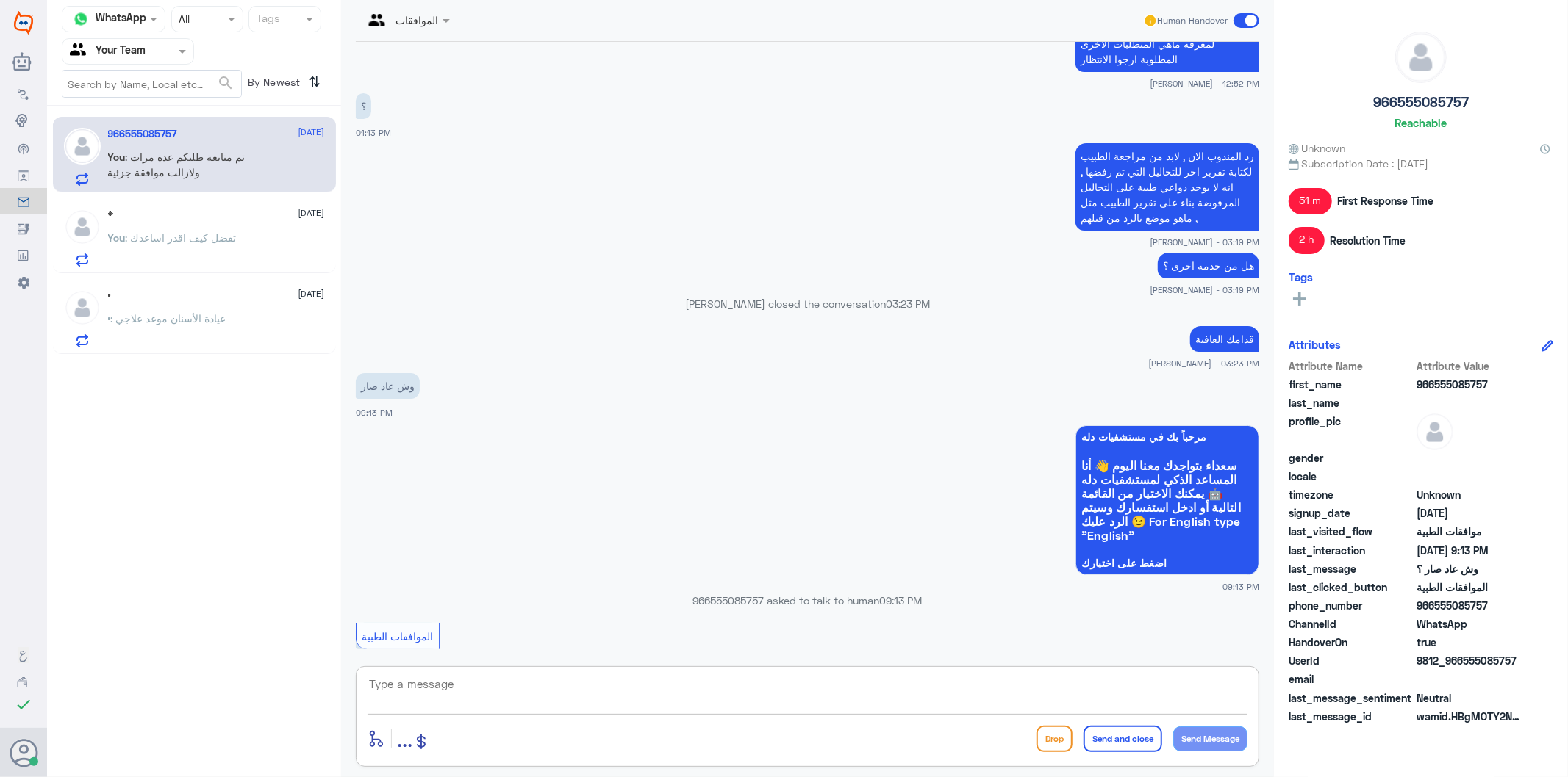
scroll to position [1731, 0]
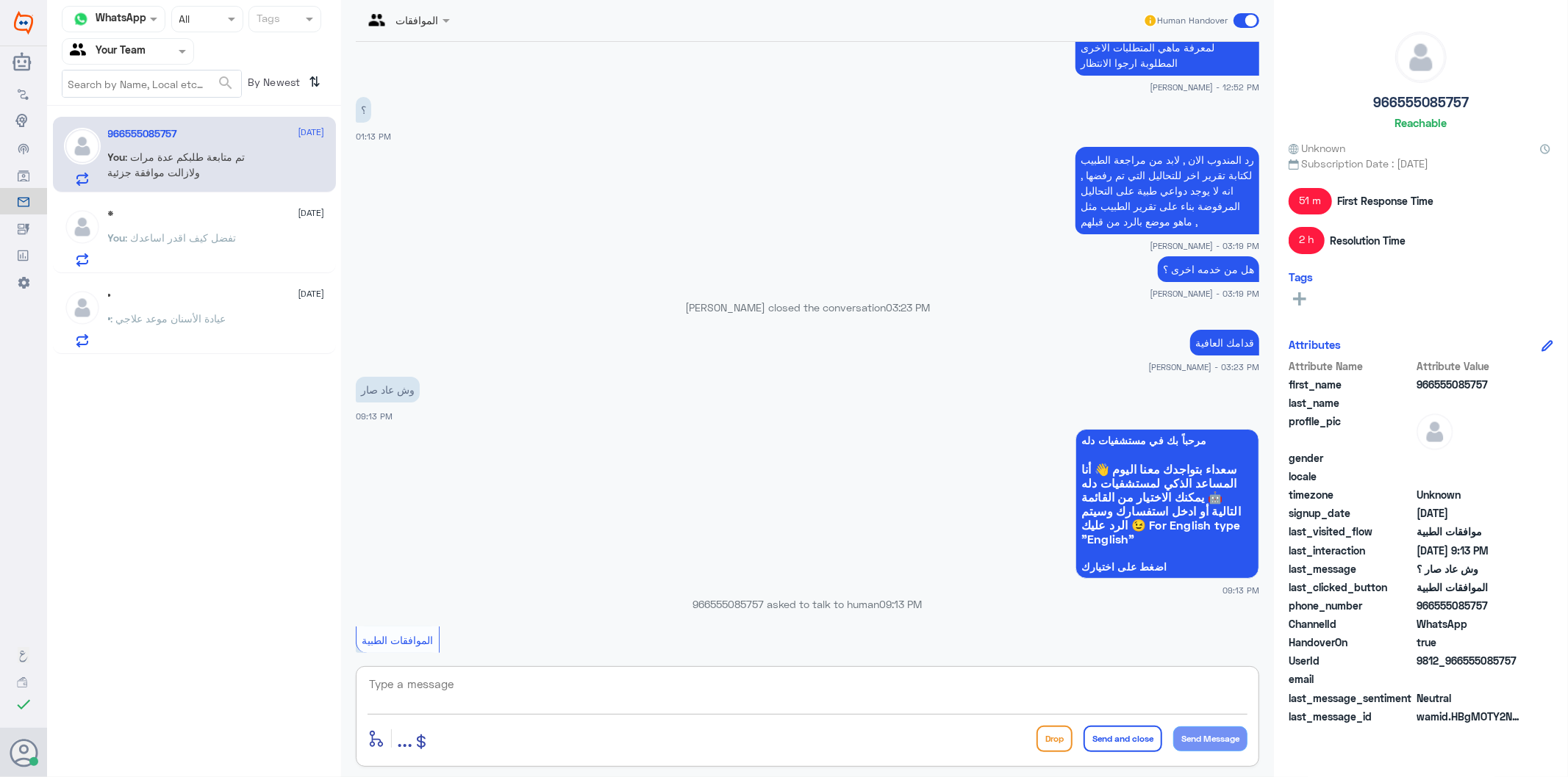
click at [530, 680] on textarea at bounding box center [808, 692] width 880 height 36
type textarea "الرجاء التواصل مع تامينكم لتوضيح والاستفسار"
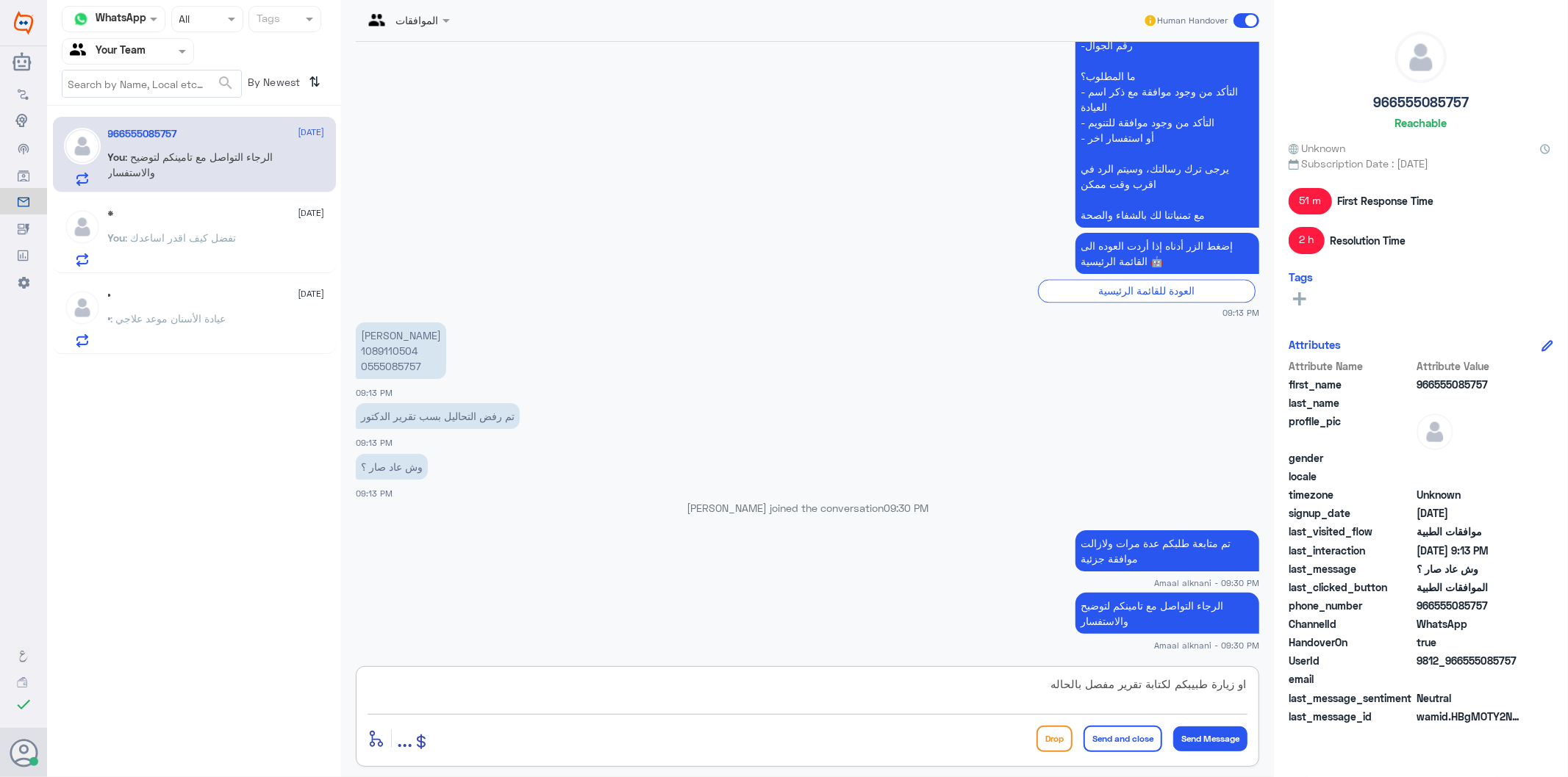
type textarea "او زيارة طبيبكم لكتابة تقرير مفصل بالحاله"
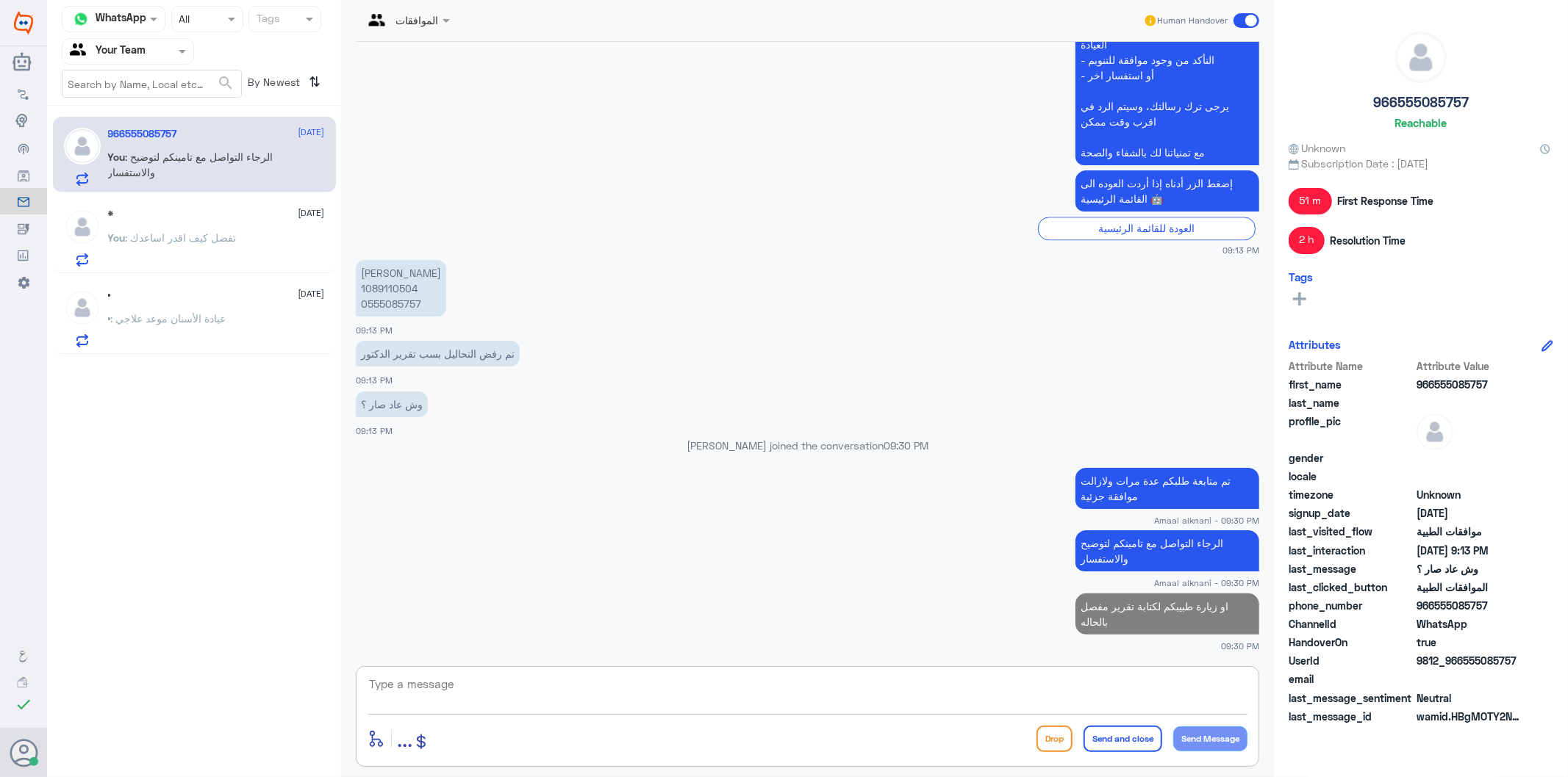
click at [988, 700] on textarea at bounding box center [808, 692] width 880 height 36
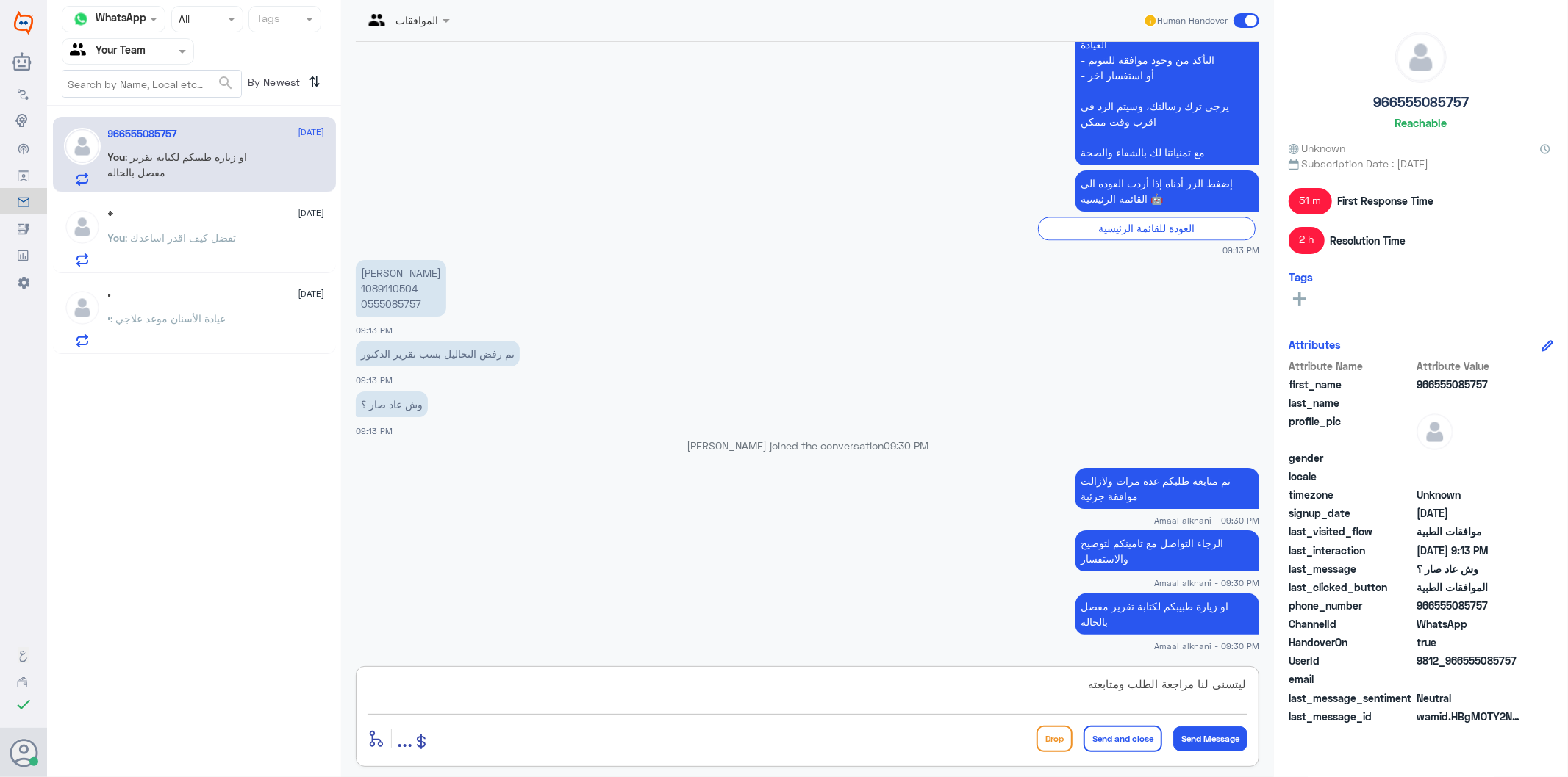
type textarea "ليتسنى لنا مراجعة الطلب ومتابعته"
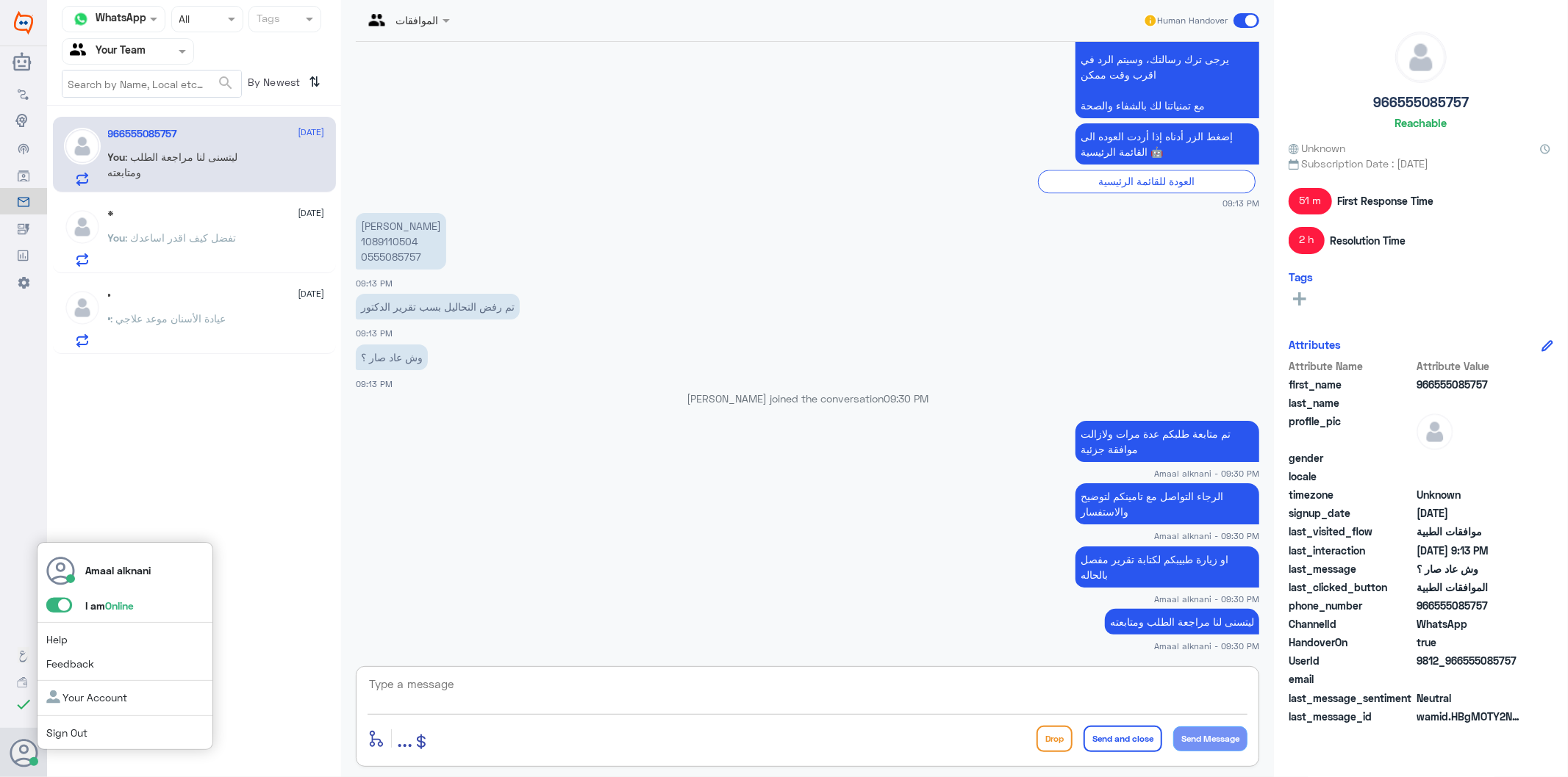
click at [64, 606] on span at bounding box center [58, 606] width 25 height 15
click at [0, 0] on input "checkbox" at bounding box center [0, 0] width 0 height 0
click at [82, 731] on link "Sign Out" at bounding box center [67, 732] width 41 height 12
